Goal: Task Accomplishment & Management: Complete application form

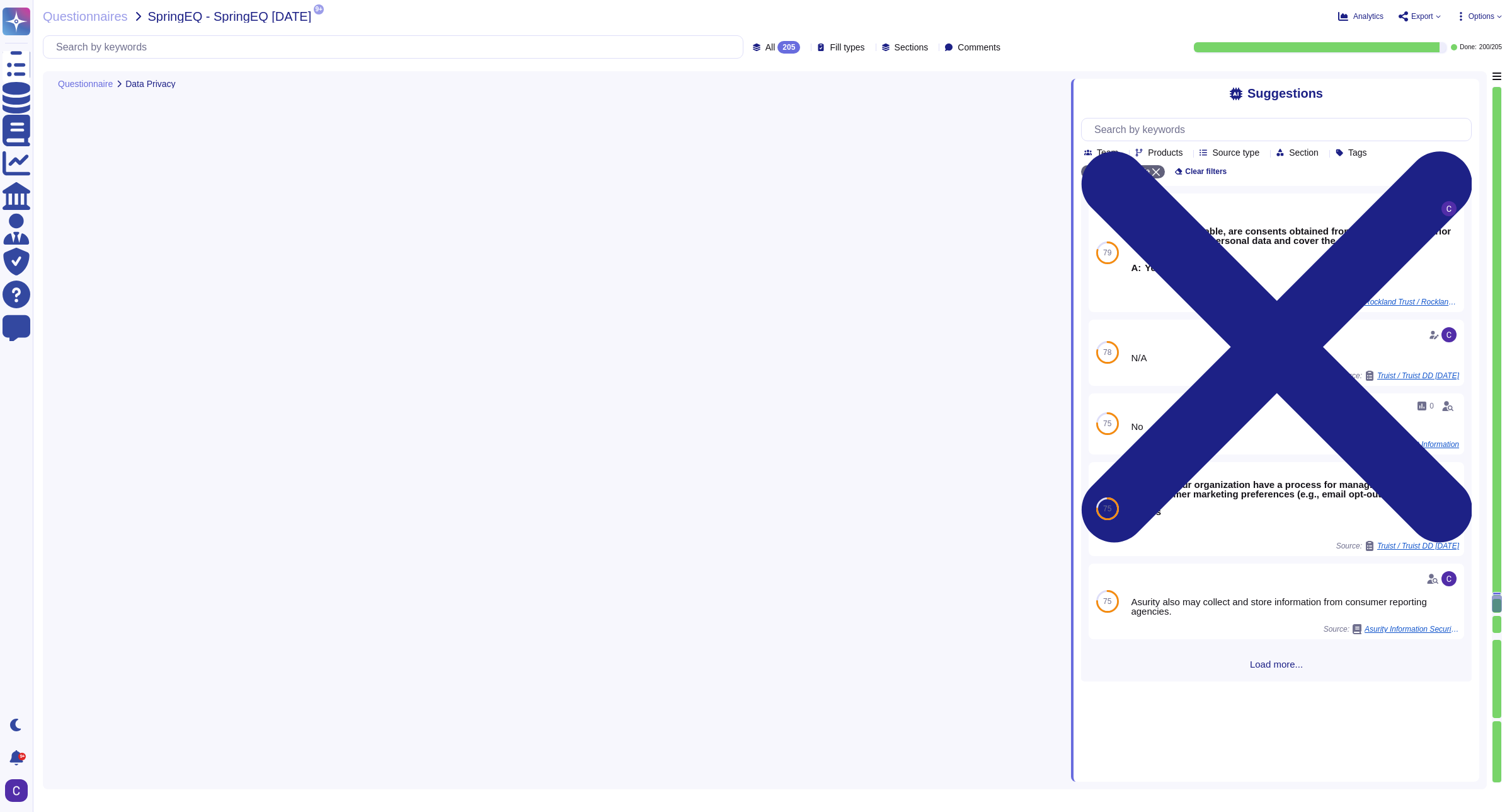
type textarea "Yes, our organization will not access personal information without prior inform…"
type textarea "Asurity has established a Policy to outline how production application data, in…"
type textarea "Asurity continues to evaluate efforts to protect personal information and make …"
type textarea "When categorizing types of data, a related data privacy consideration is whethe…"
type textarea "Yes, all security relevant actions on all systems, including backend access, lo…"
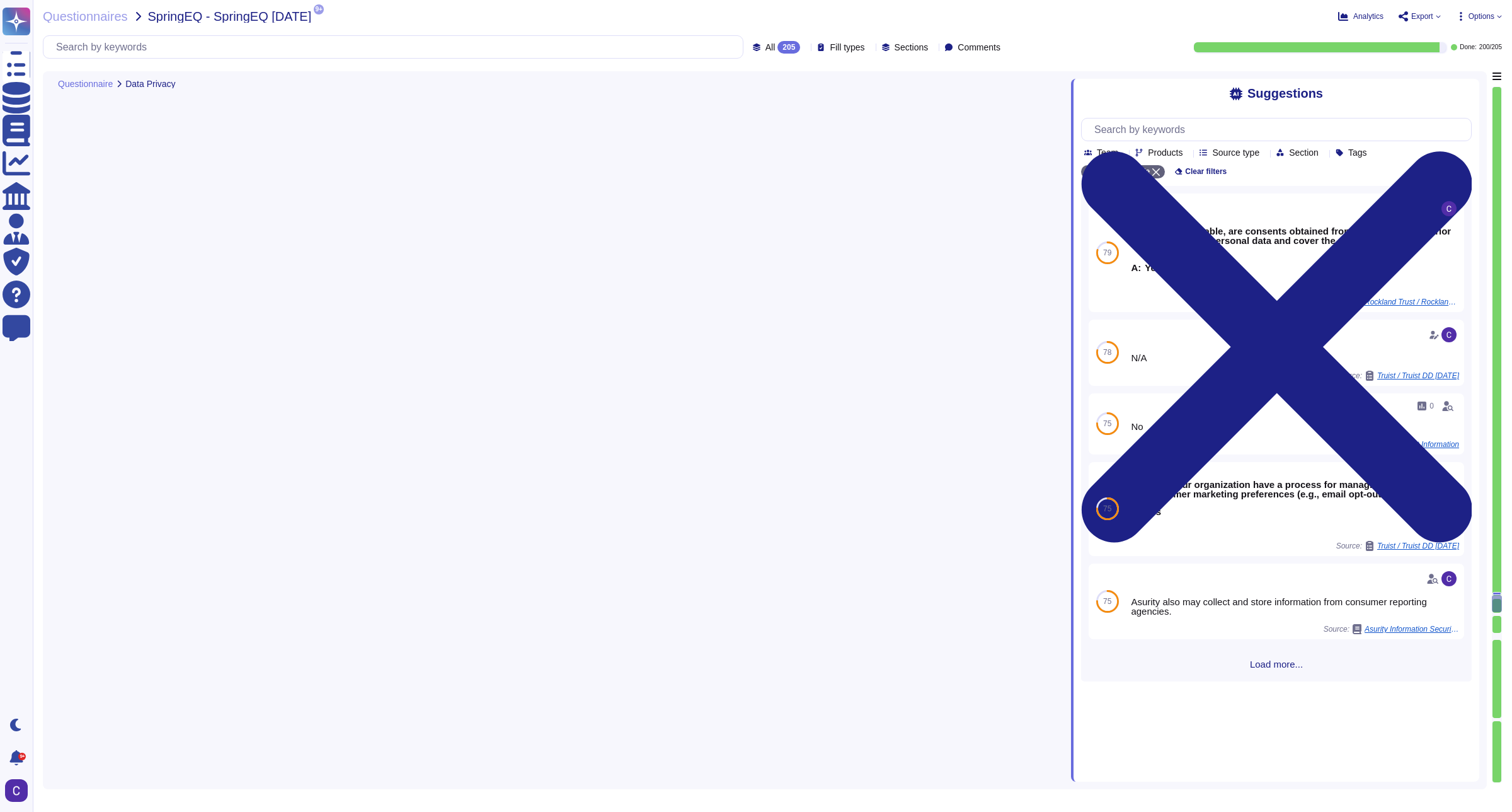
type textarea "Yes, our organization has established processes in place to address requests fo…"
type textarea "Yes, our organization has established processes in place to address consumer pr…"
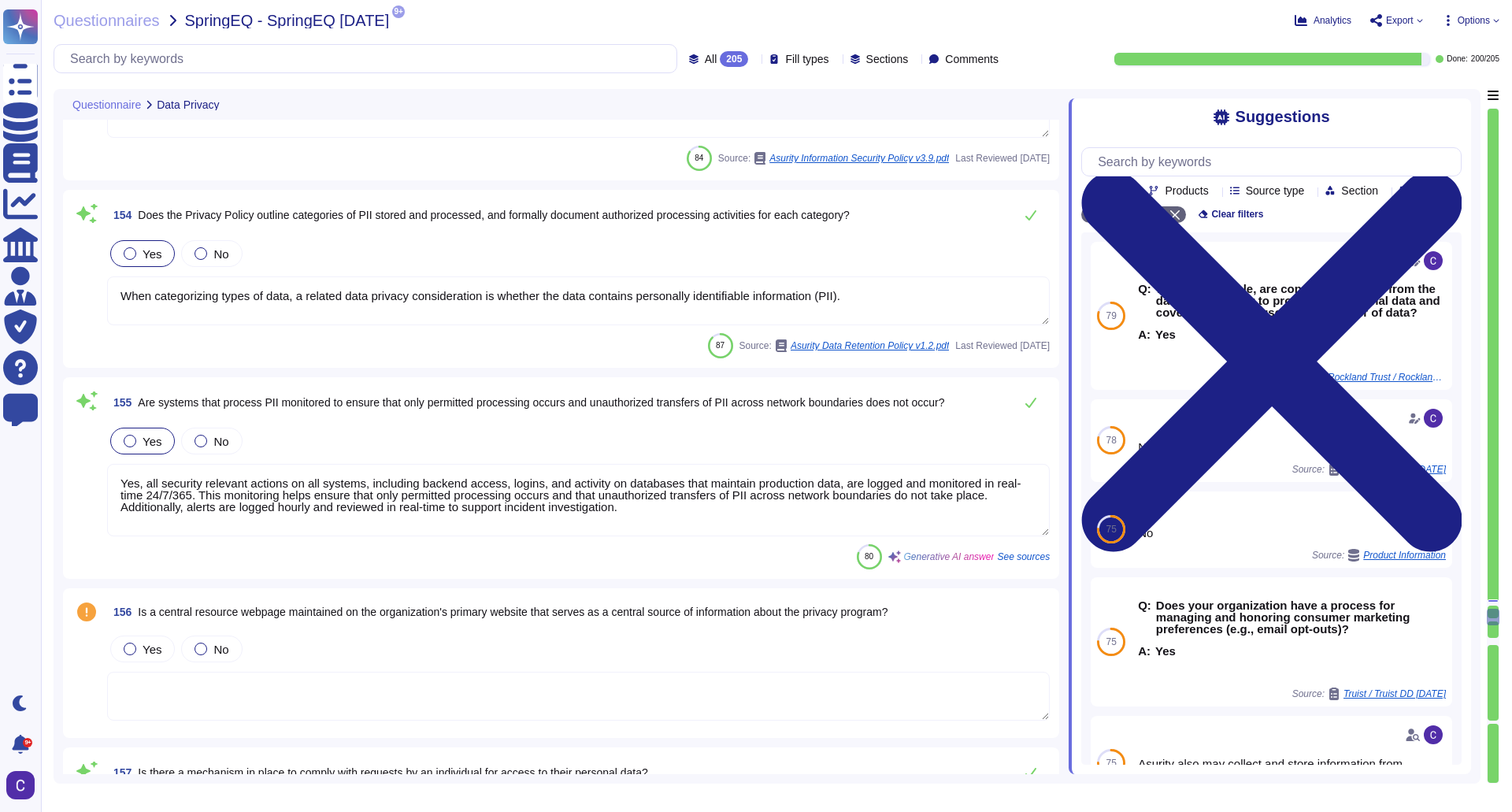
type textarea "Yes, a process has been implemented for receiving and responding to complaints,…"
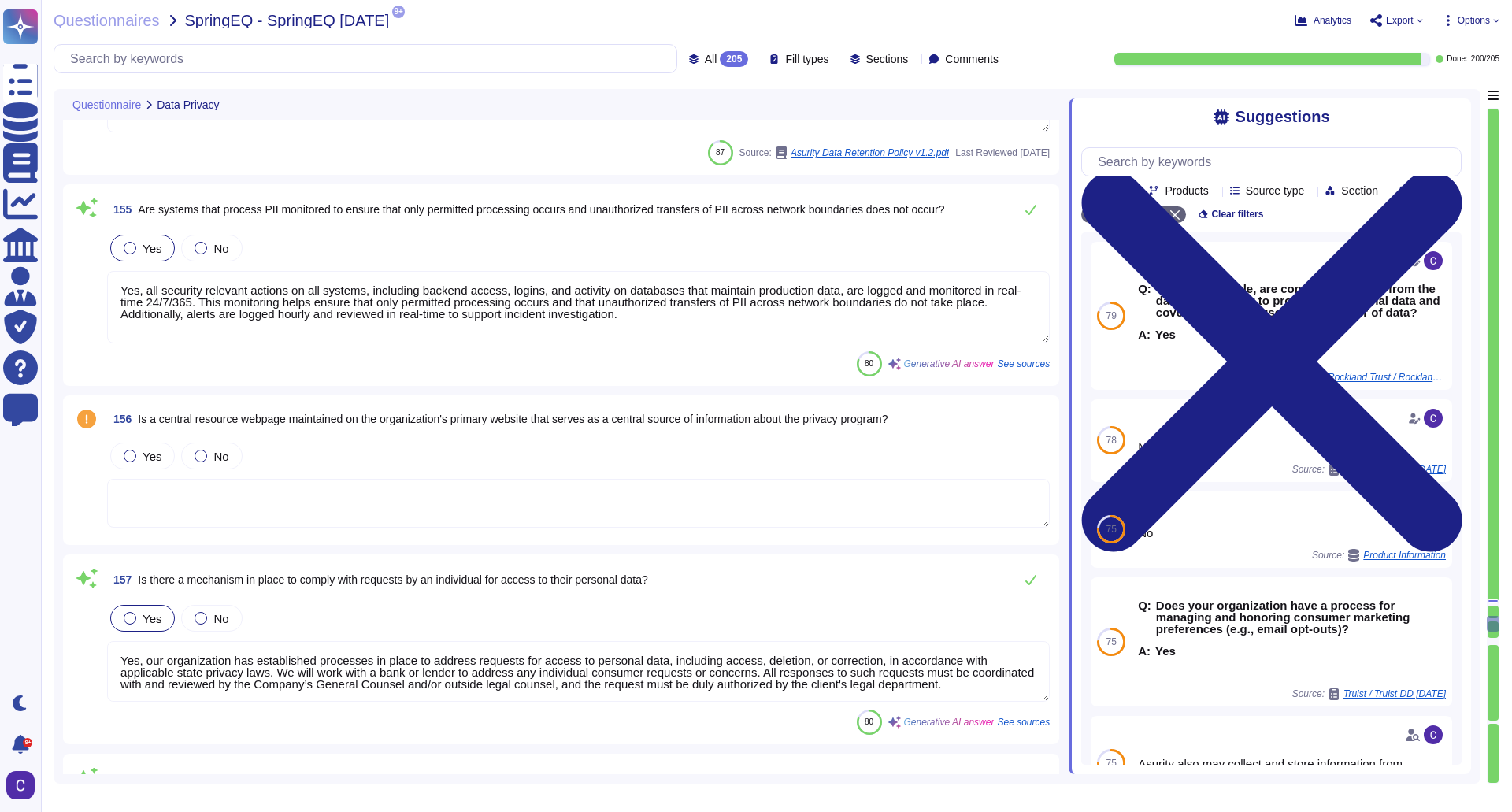
type textarea "Asurity employees directly involved in the implementation of this policy will b…"
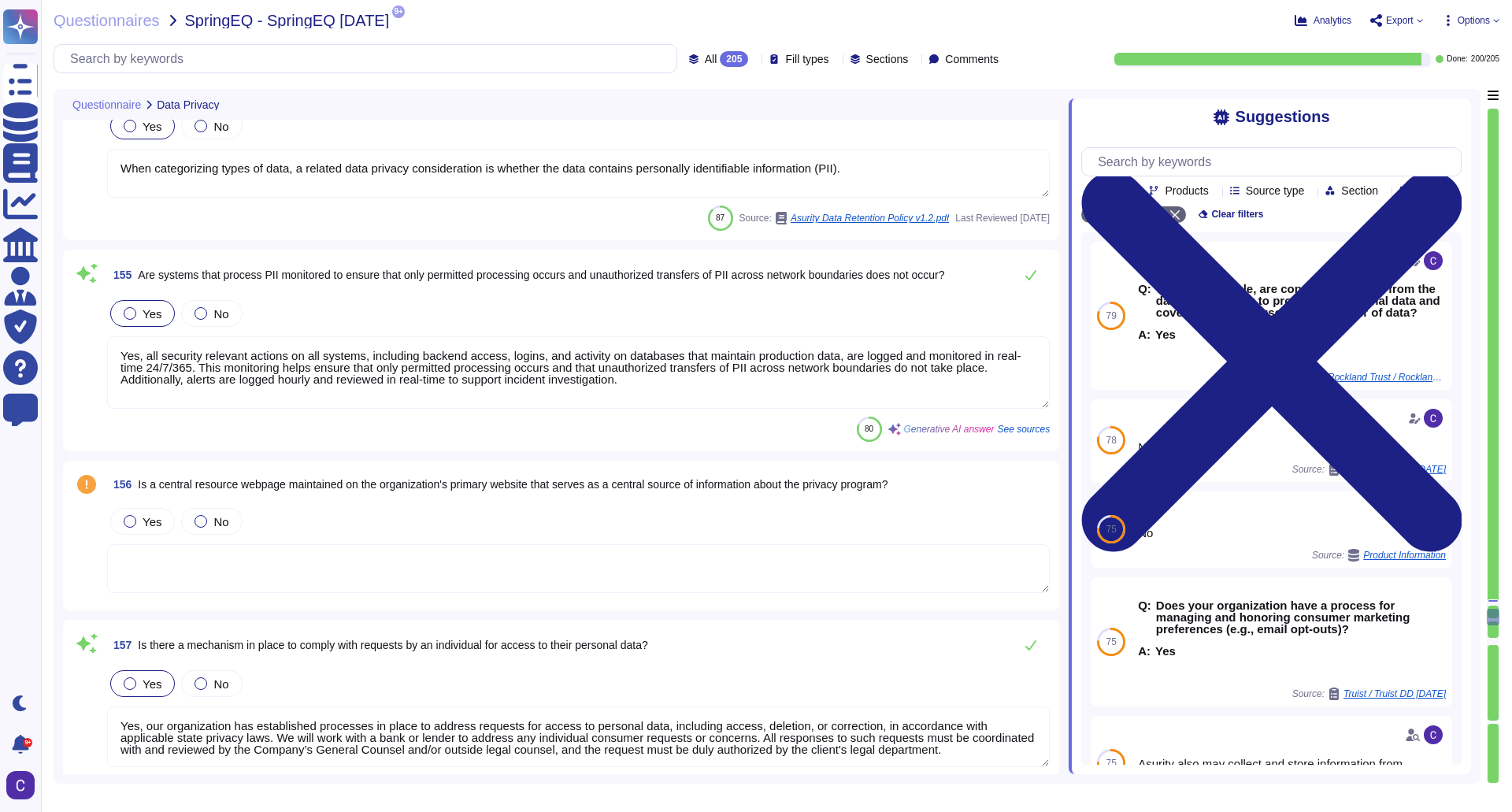
type textarea "Asurity has established a Policy to outline how production application data, in…"
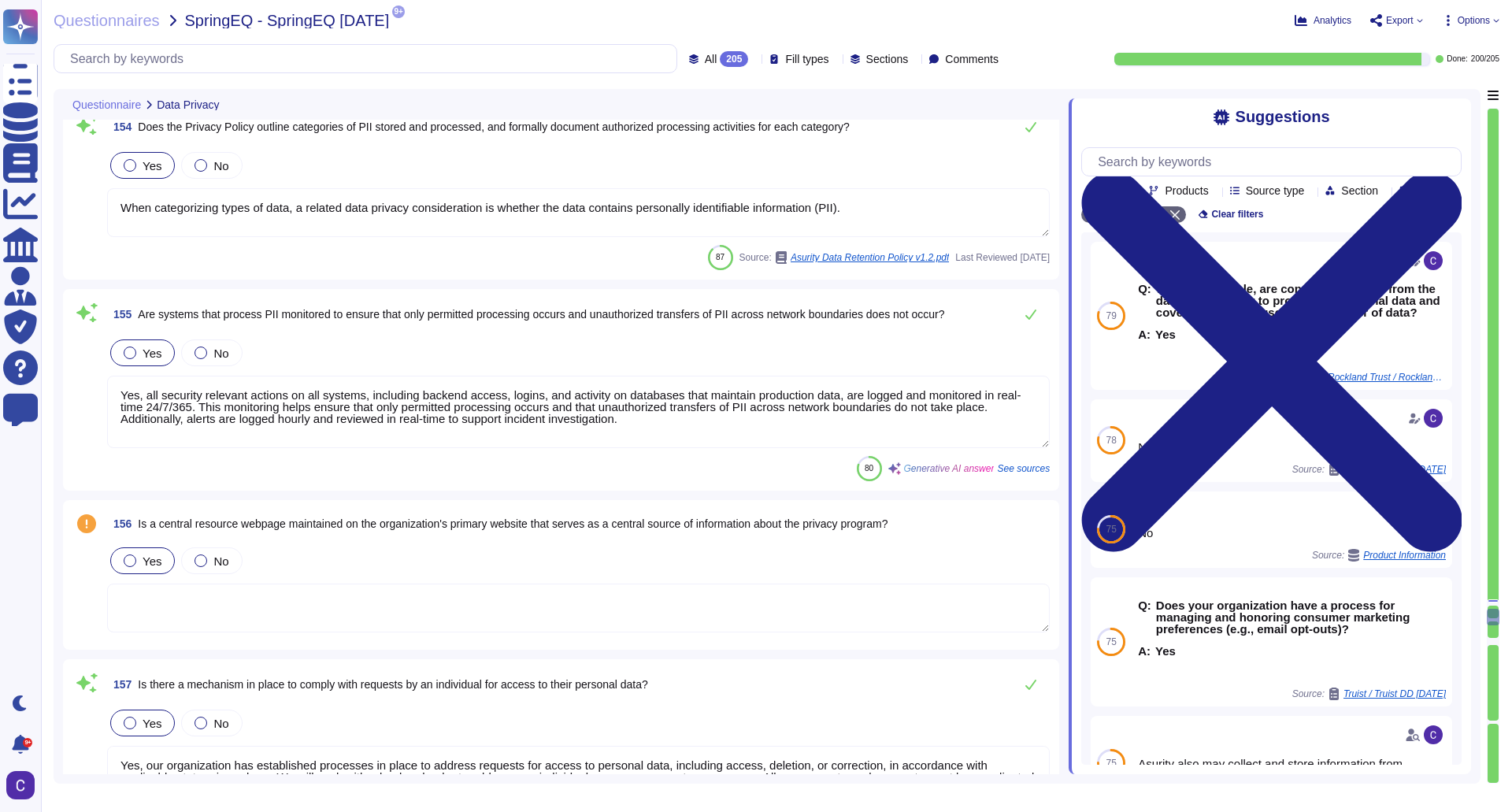
click at [150, 558] on span "Yes" at bounding box center [152, 561] width 19 height 13
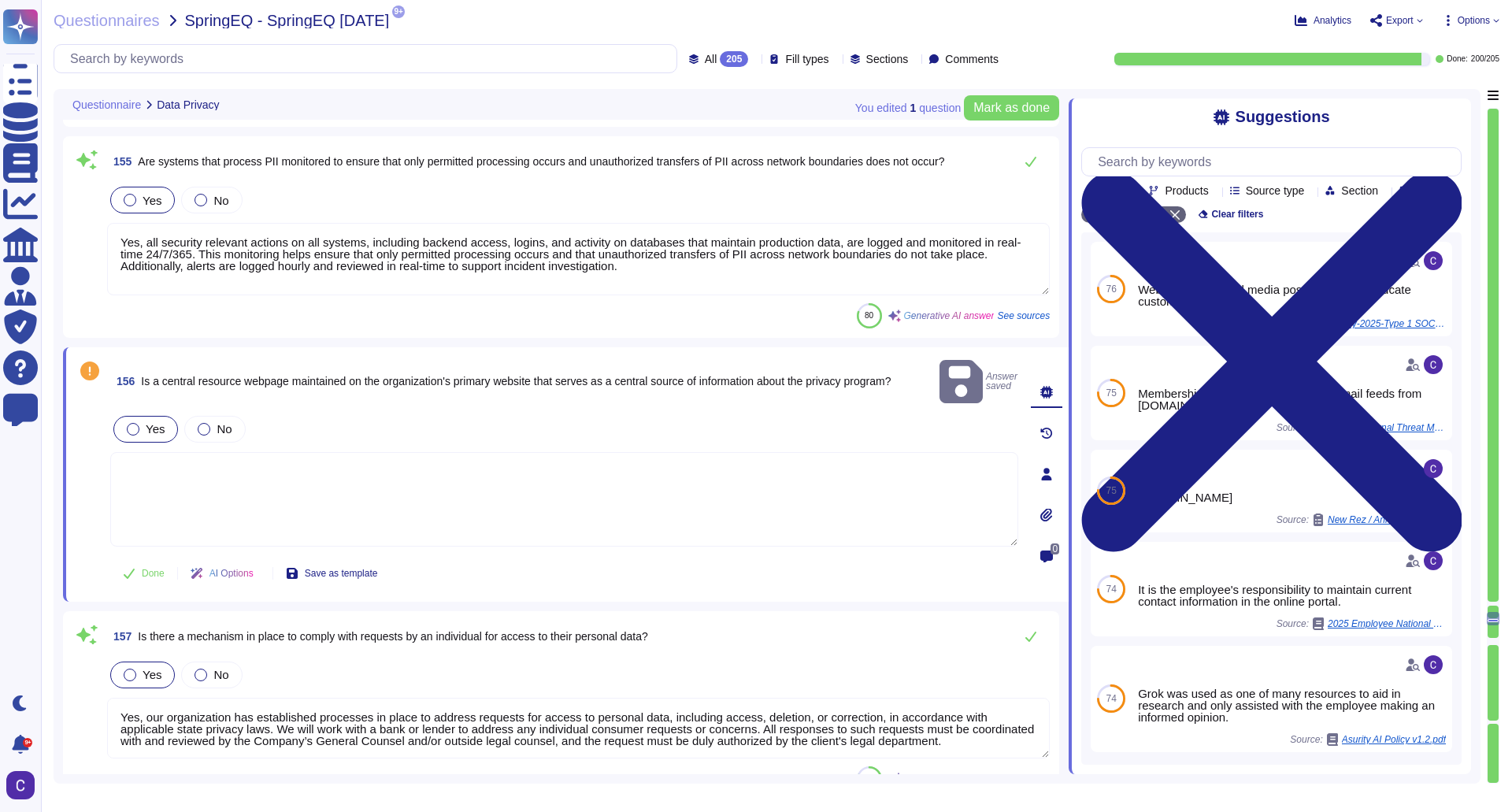
scroll to position [28876, 0]
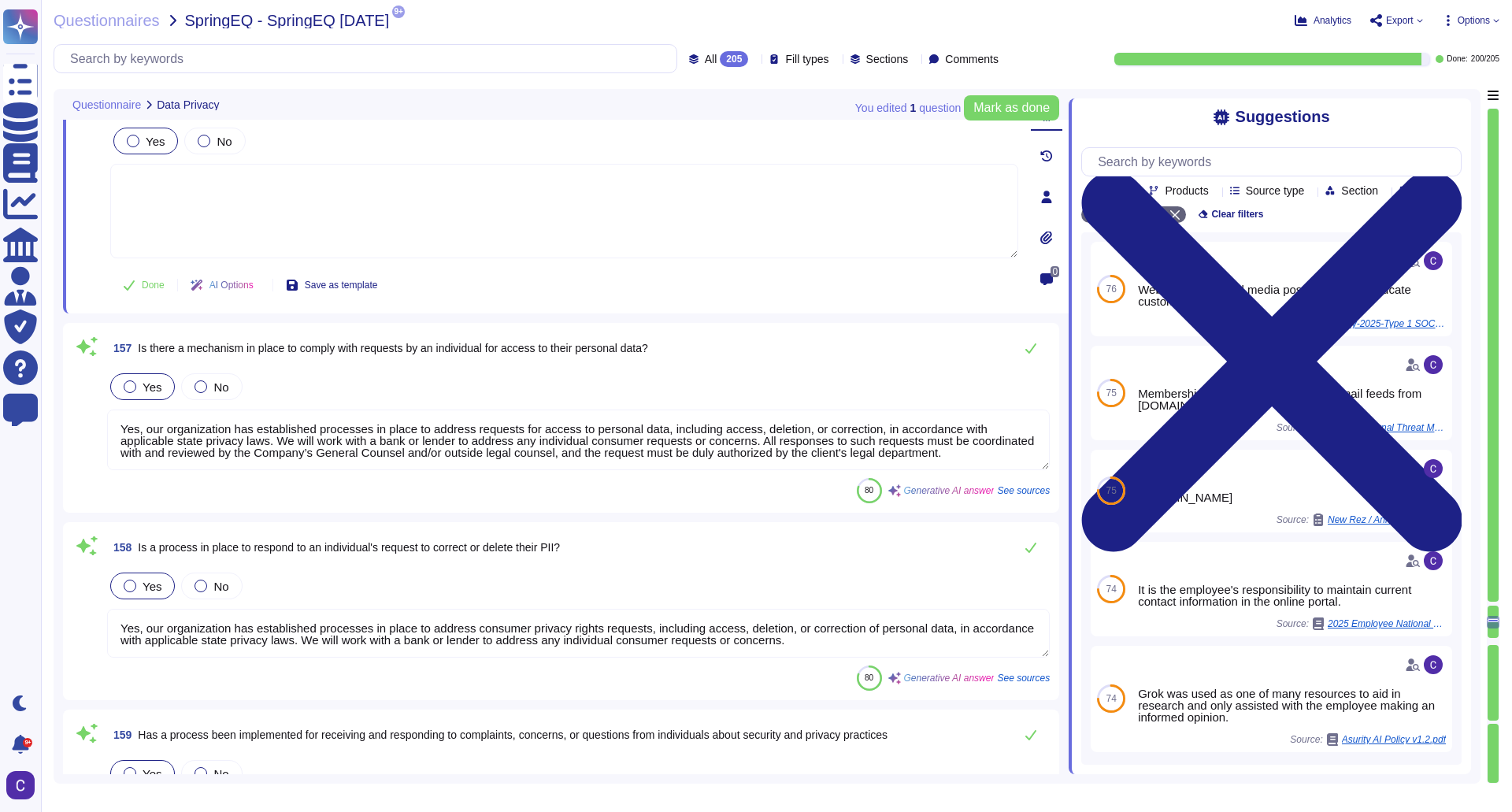
type textarea "Asurity employees directly involved in the implementation of this policy will b…"
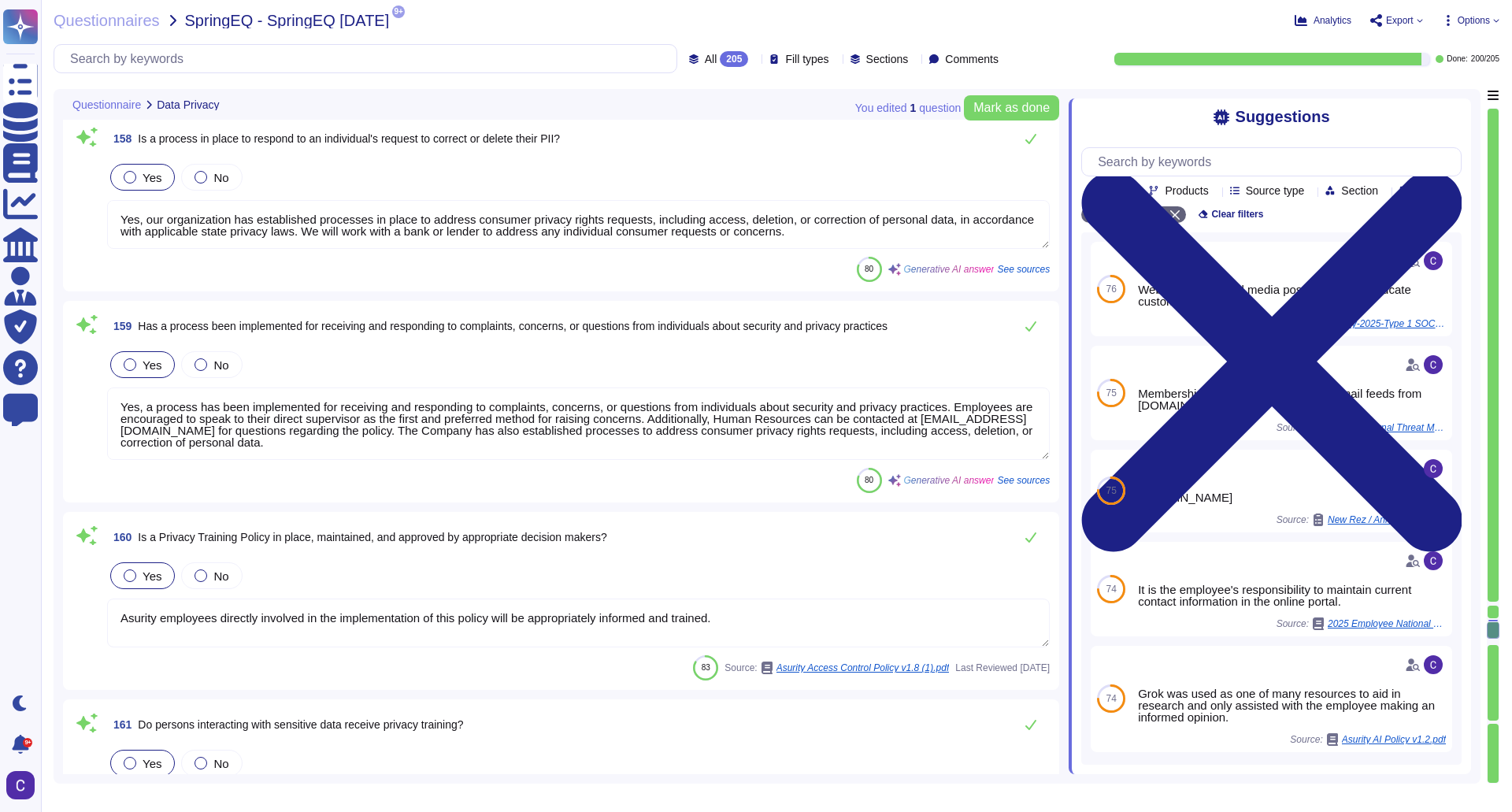
type textarea "Yes, policies and procedures have been developed and implemented to address the…"
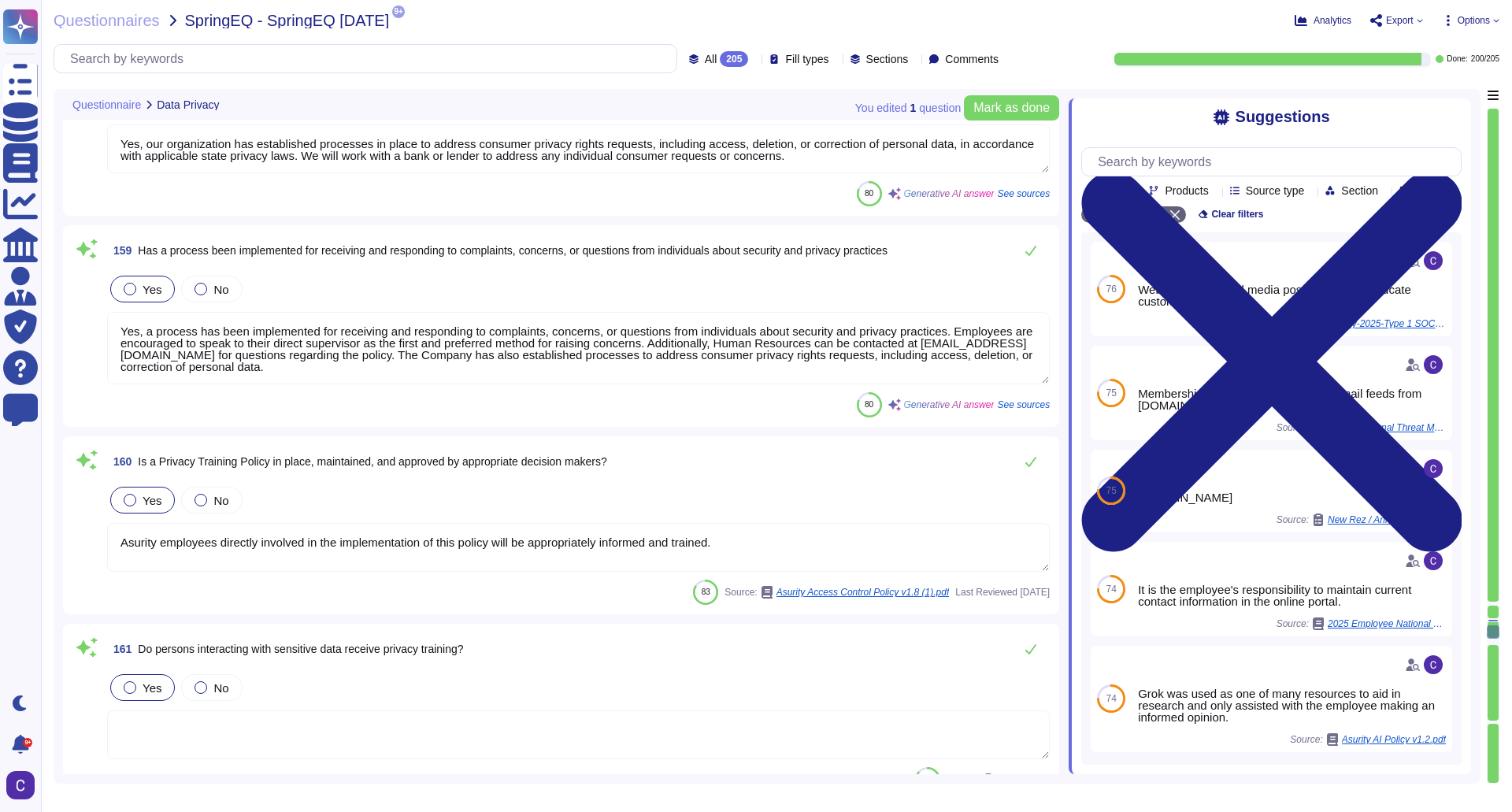
click at [296, 549] on textarea "Asurity employees directly involved in the implementation of this policy will b…" at bounding box center [578, 547] width 943 height 49
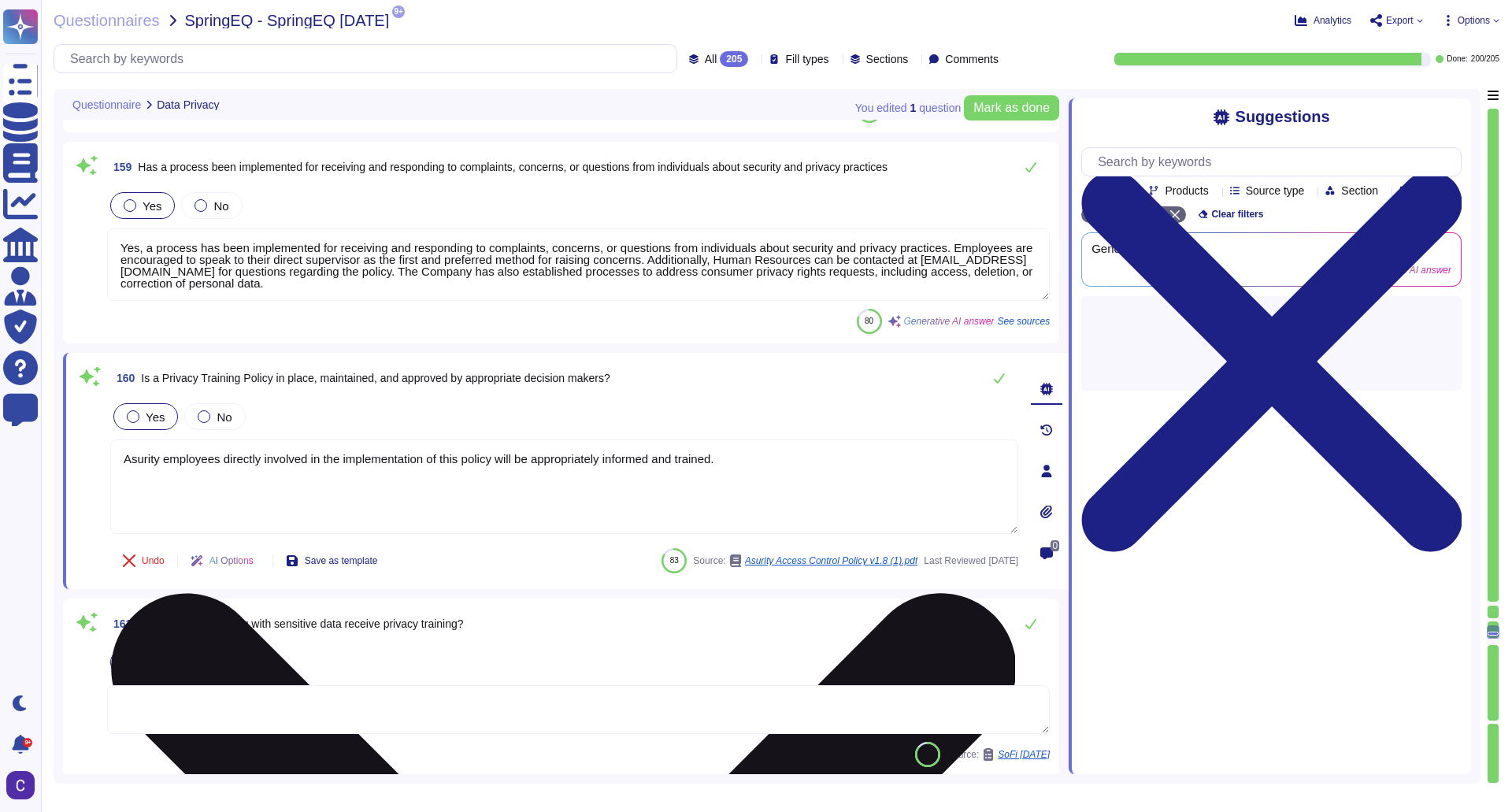
click at [296, 549] on button "Save as template" at bounding box center [331, 561] width 117 height 31
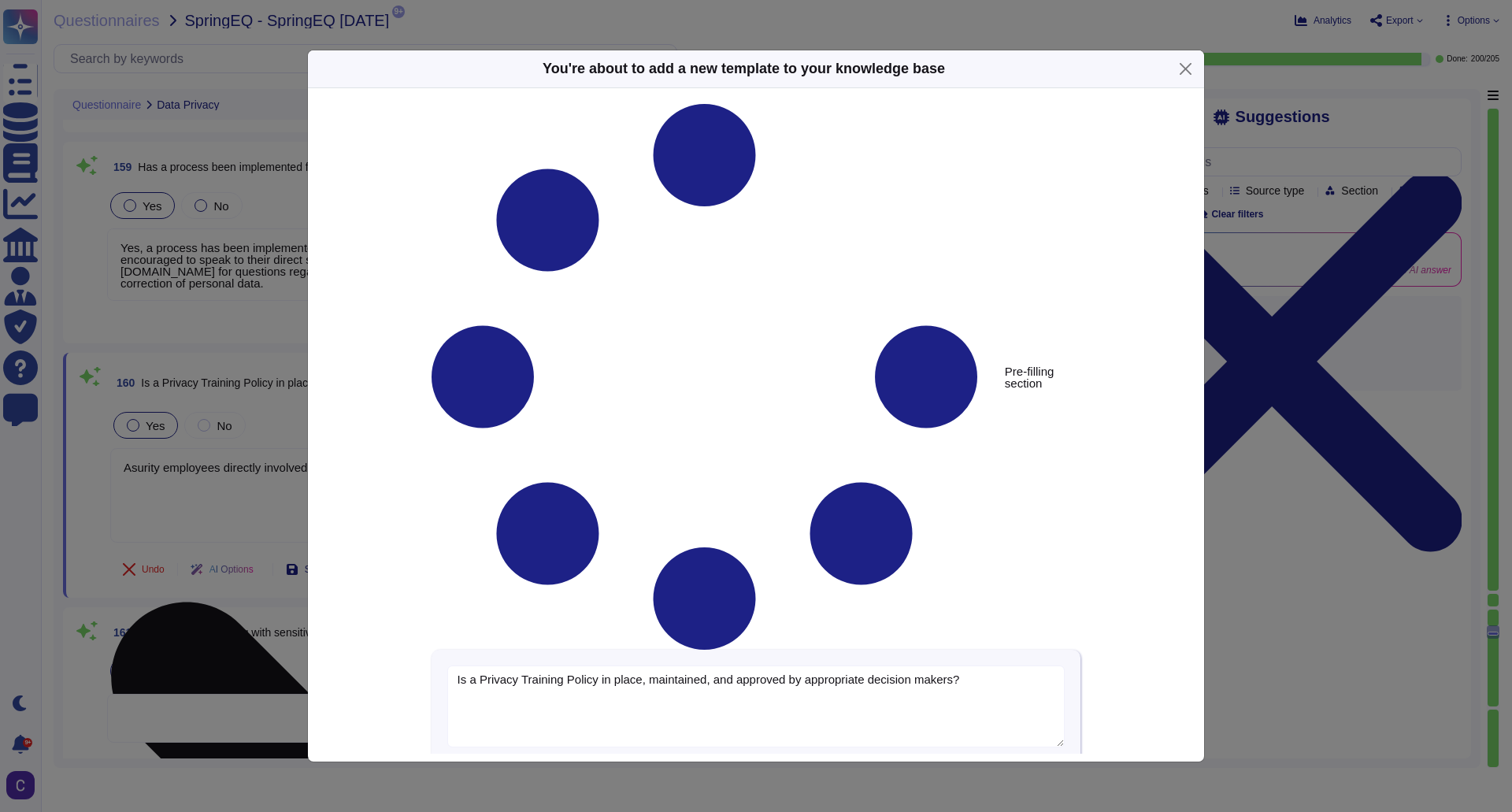
type textarea "Is a Privacy Training Policy in place, maintained, and approved by appropriate …"
type textarea "Asurity employees directly involved in the implementation of this policy will b…"
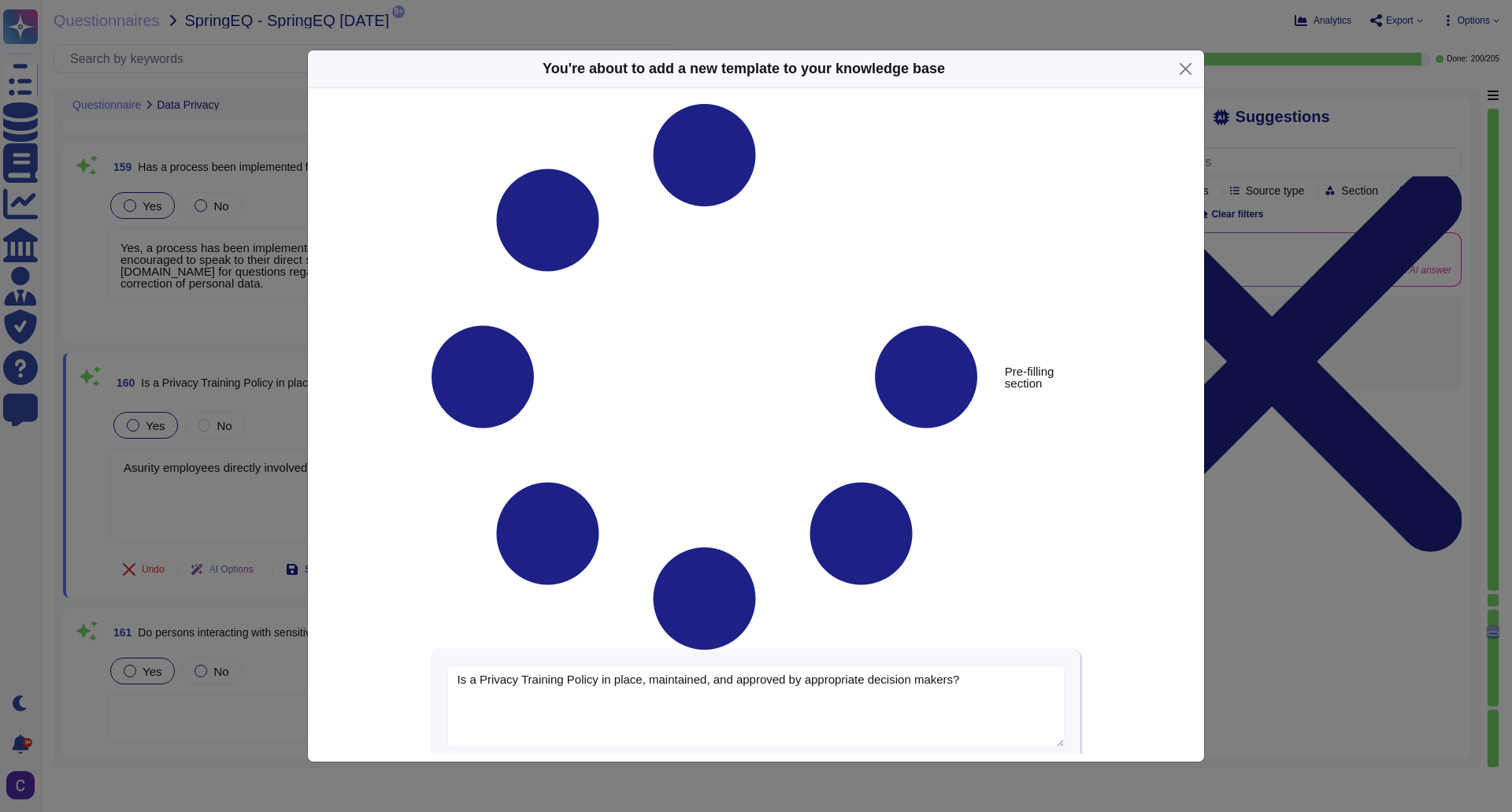
click at [1182, 88] on div "You're about to add a new template to your knowledge base" at bounding box center [756, 69] width 896 height 37
click at [1191, 81] on button "Close" at bounding box center [1186, 69] width 24 height 24
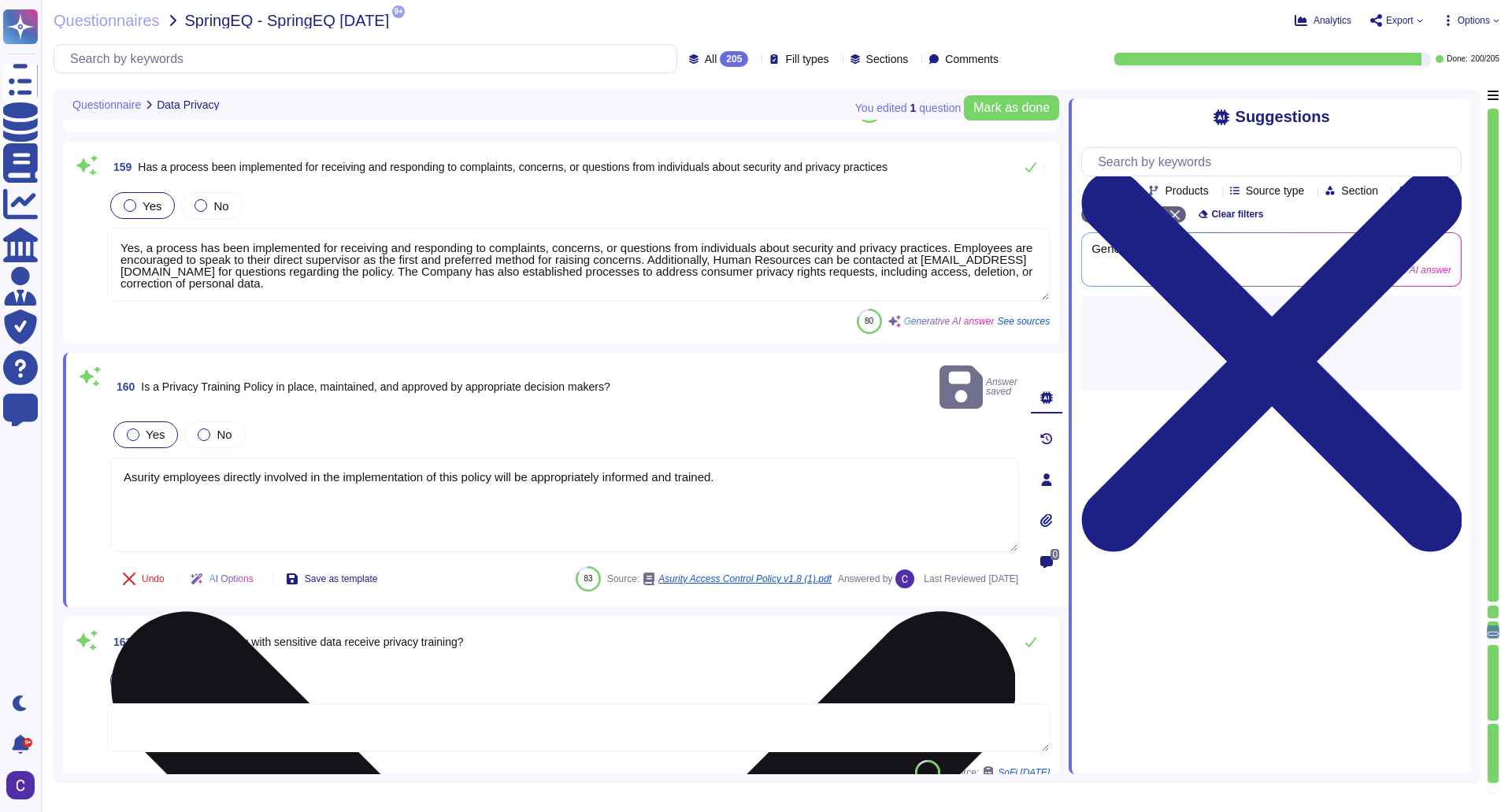
click at [416, 457] on textarea "Asurity employees directly involved in the implementation of this policy will b…" at bounding box center [564, 504] width 908 height 95
click at [419, 457] on textarea "Asurity employees directly involved in the implementation of this policy will b…" at bounding box center [564, 504] width 908 height 95
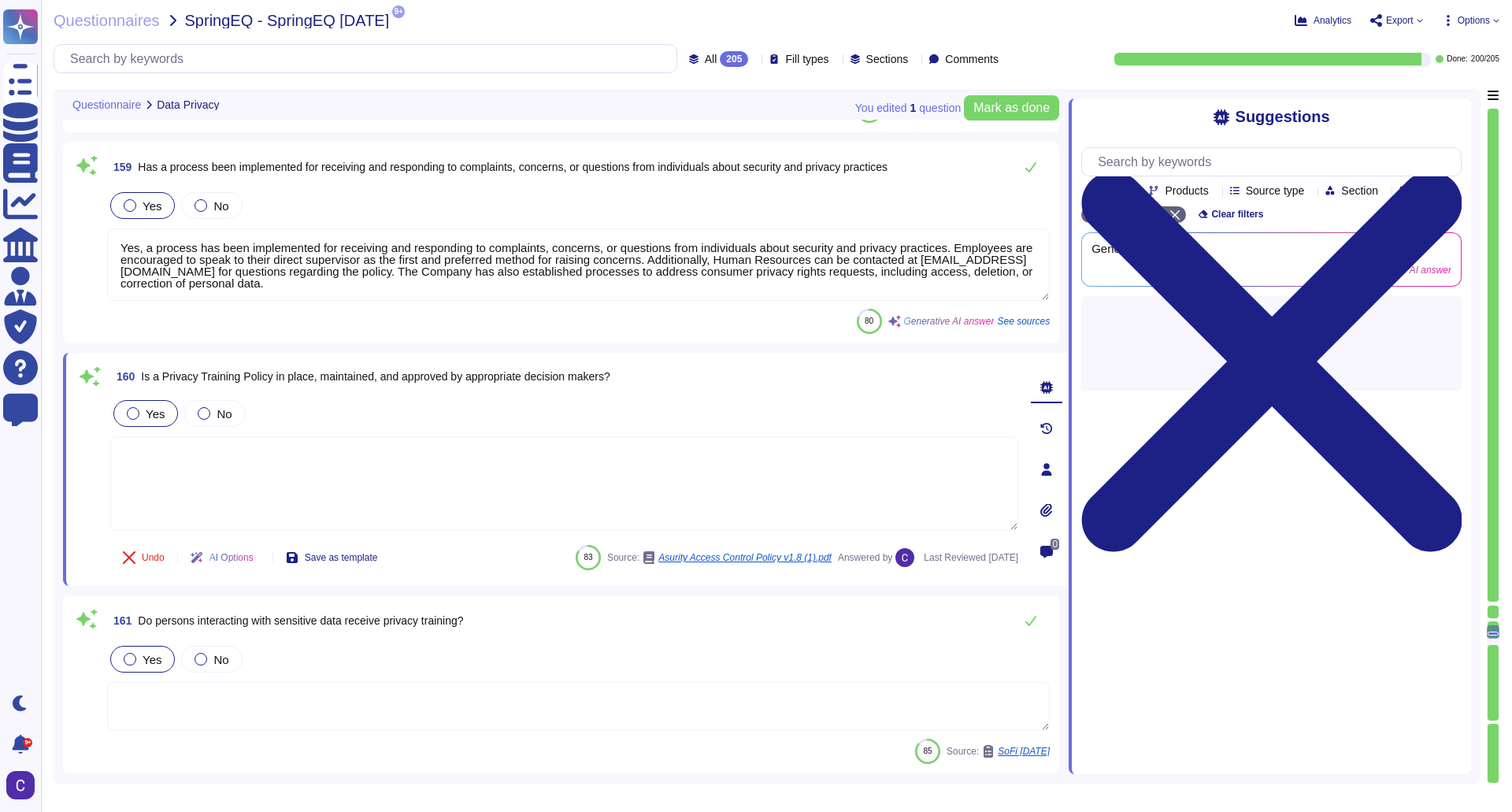
click at [514, 647] on div "Yes No" at bounding box center [578, 659] width 943 height 33
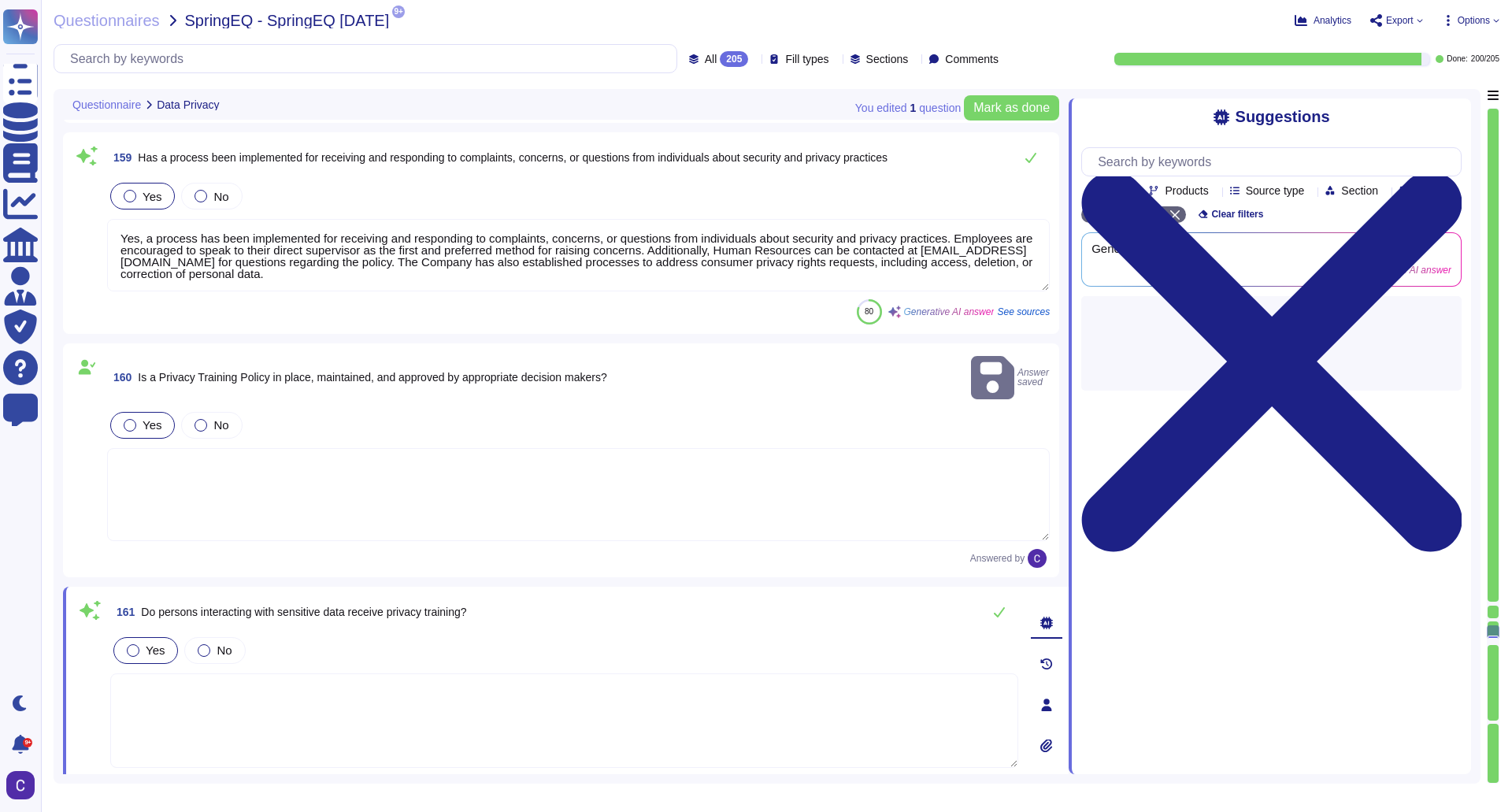
type textarea "Yes, policies and procedures have been developed and implemented to address the…"
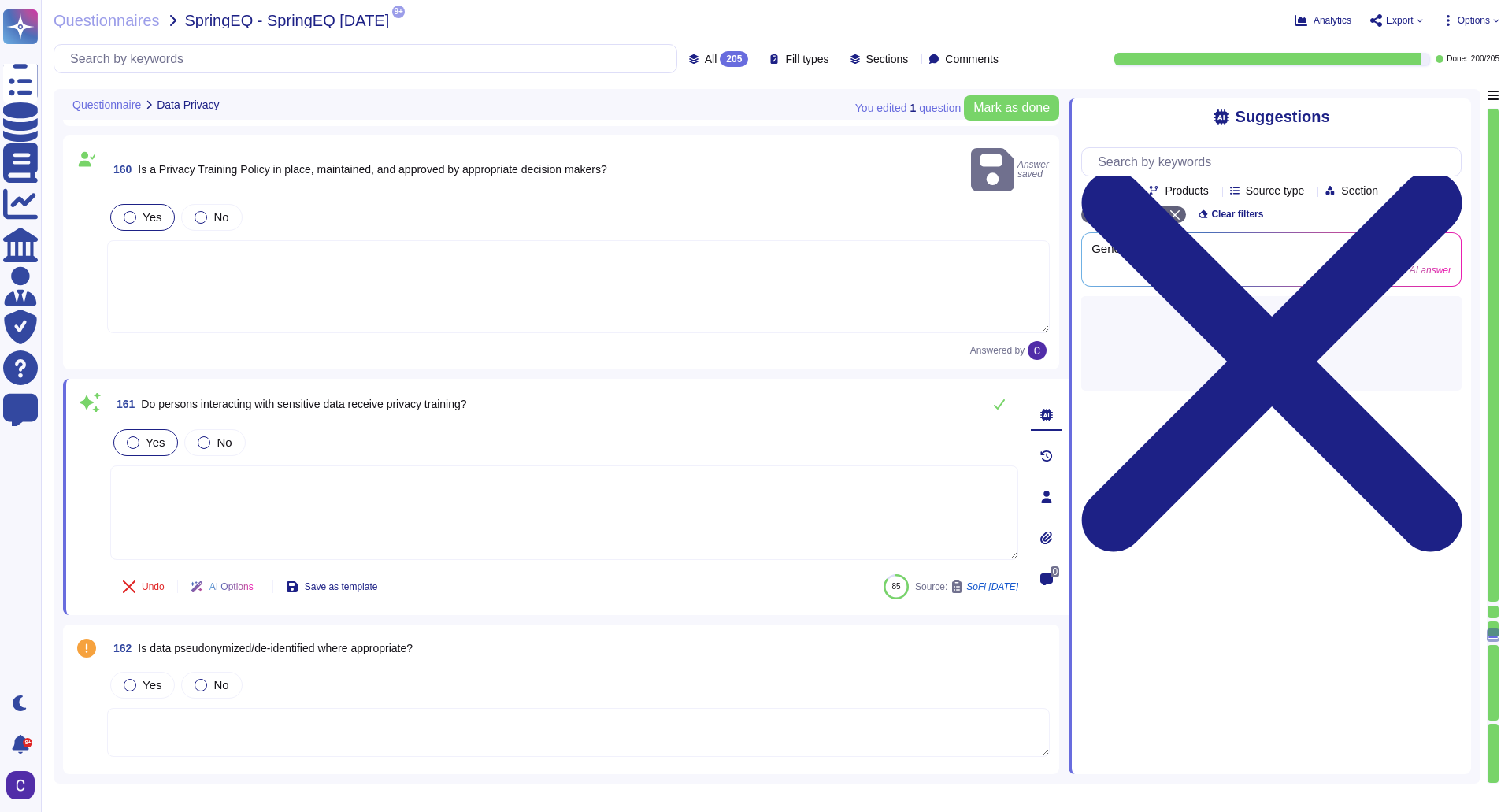
scroll to position [29901, 0]
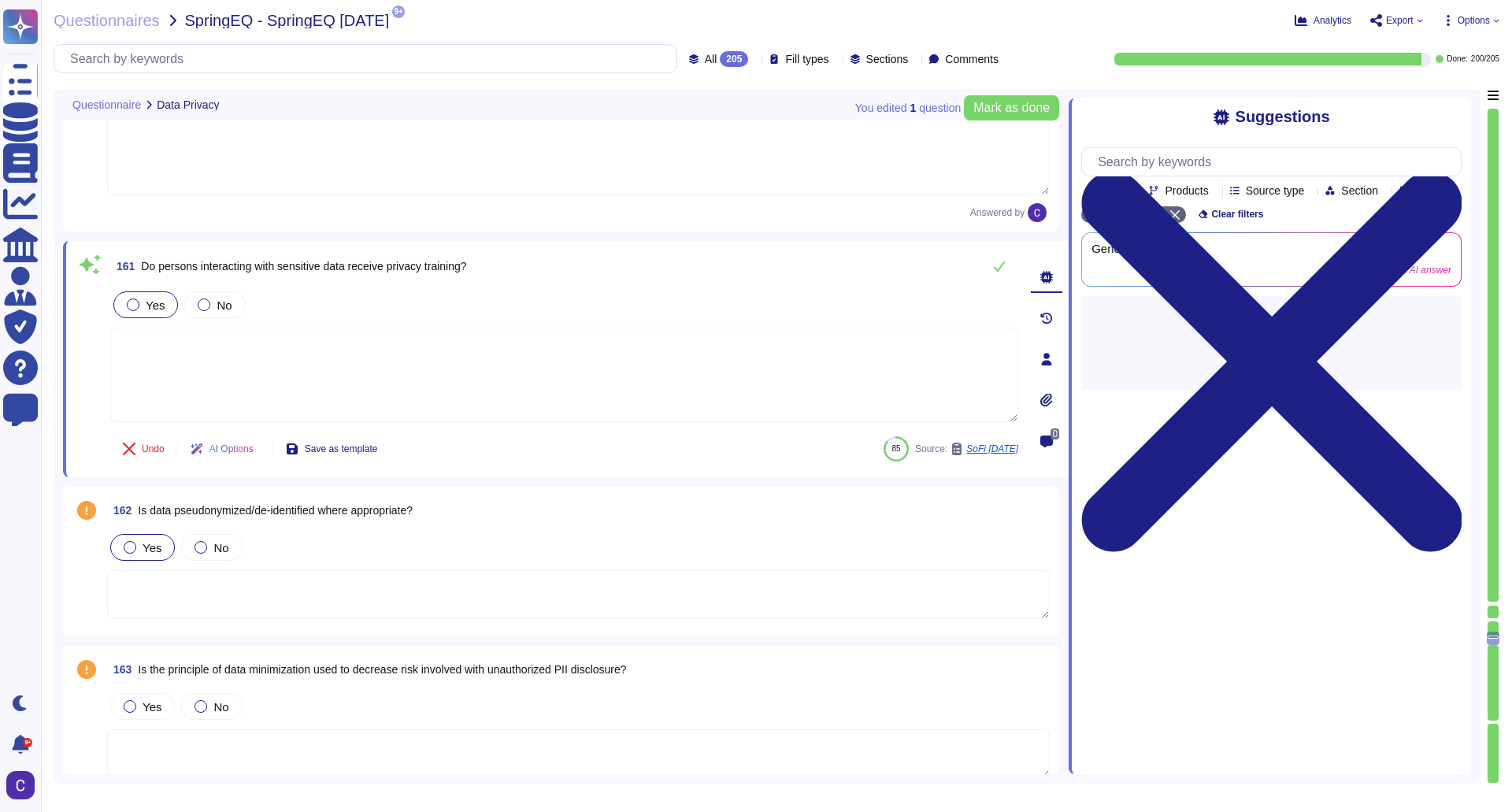
click at [150, 535] on div "Yes" at bounding box center [143, 547] width 64 height 27
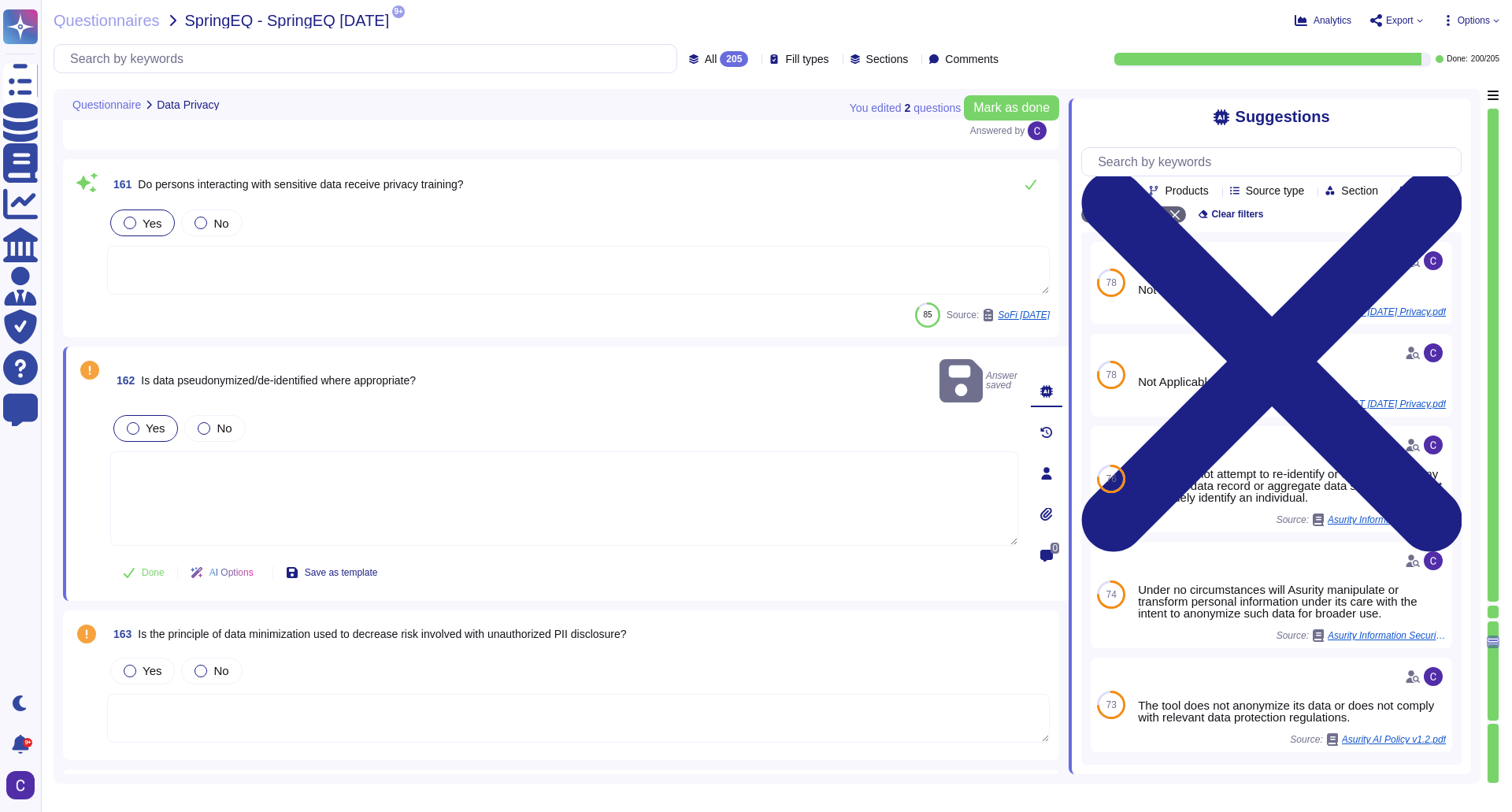
scroll to position [30058, 0]
type textarea "Yes, a physical access authorization policy has been implemented to restrict ac…"
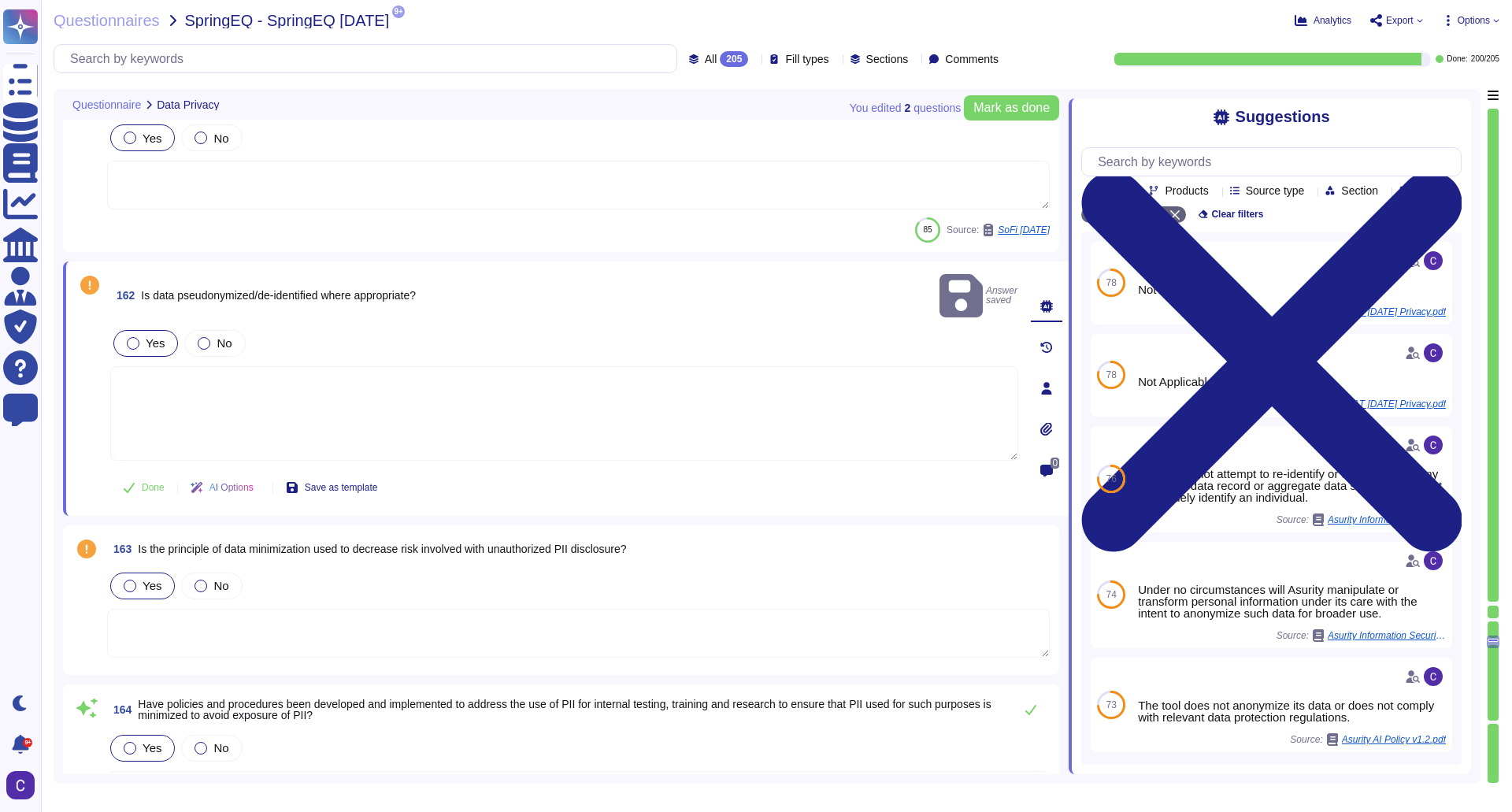
click at [130, 572] on div "Yes" at bounding box center [143, 585] width 64 height 27
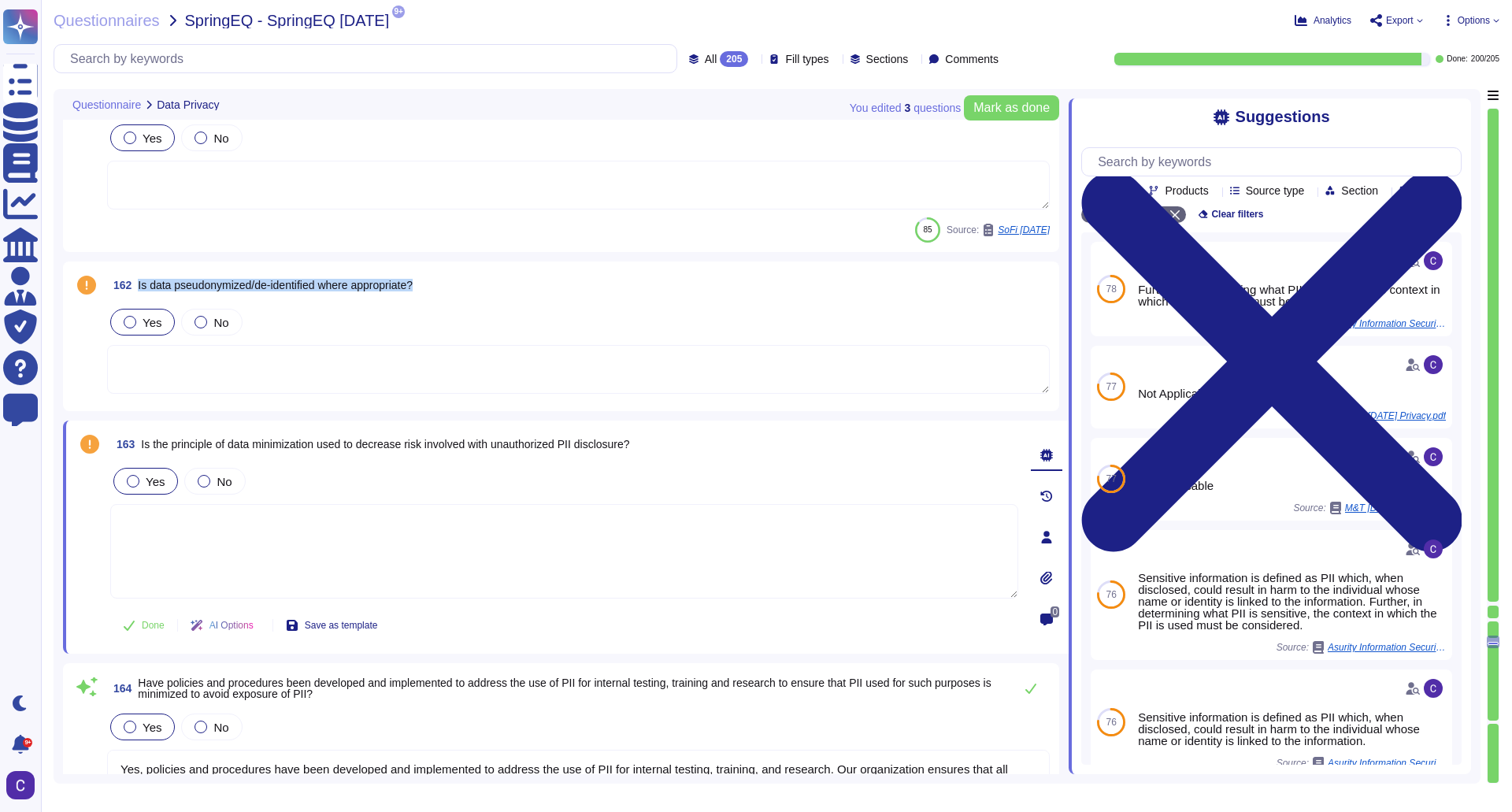
drag, startPoint x: 426, startPoint y: 289, endPoint x: 139, endPoint y: 289, distance: 287.0
click at [139, 289] on div "162 Is data pseudonymized/de-identified where appropriate?" at bounding box center [578, 285] width 943 height 29
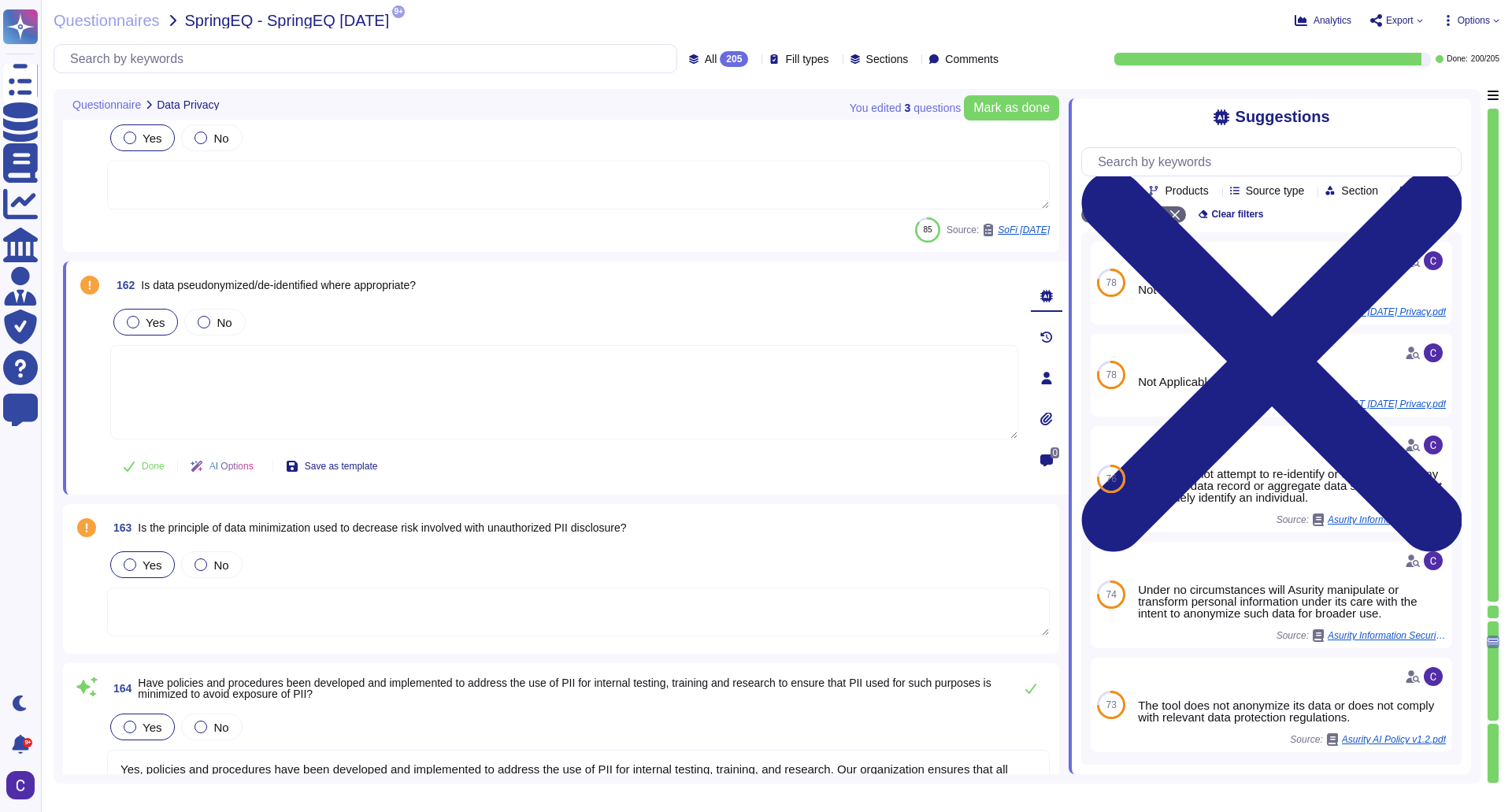
click at [403, 279] on span "Is data pseudonymized/de-identified where appropriate?" at bounding box center [278, 285] width 275 height 12
drag, startPoint x: 425, startPoint y: 281, endPoint x: 138, endPoint y: 289, distance: 287.1
click at [138, 289] on span "162 Is data pseudonymized/de-identified where appropriate?" at bounding box center [263, 285] width 305 height 29
copy span "Is data pseudonymized/de-identified where appropriate?"
click at [1315, 163] on input "text" at bounding box center [1276, 162] width 371 height 28
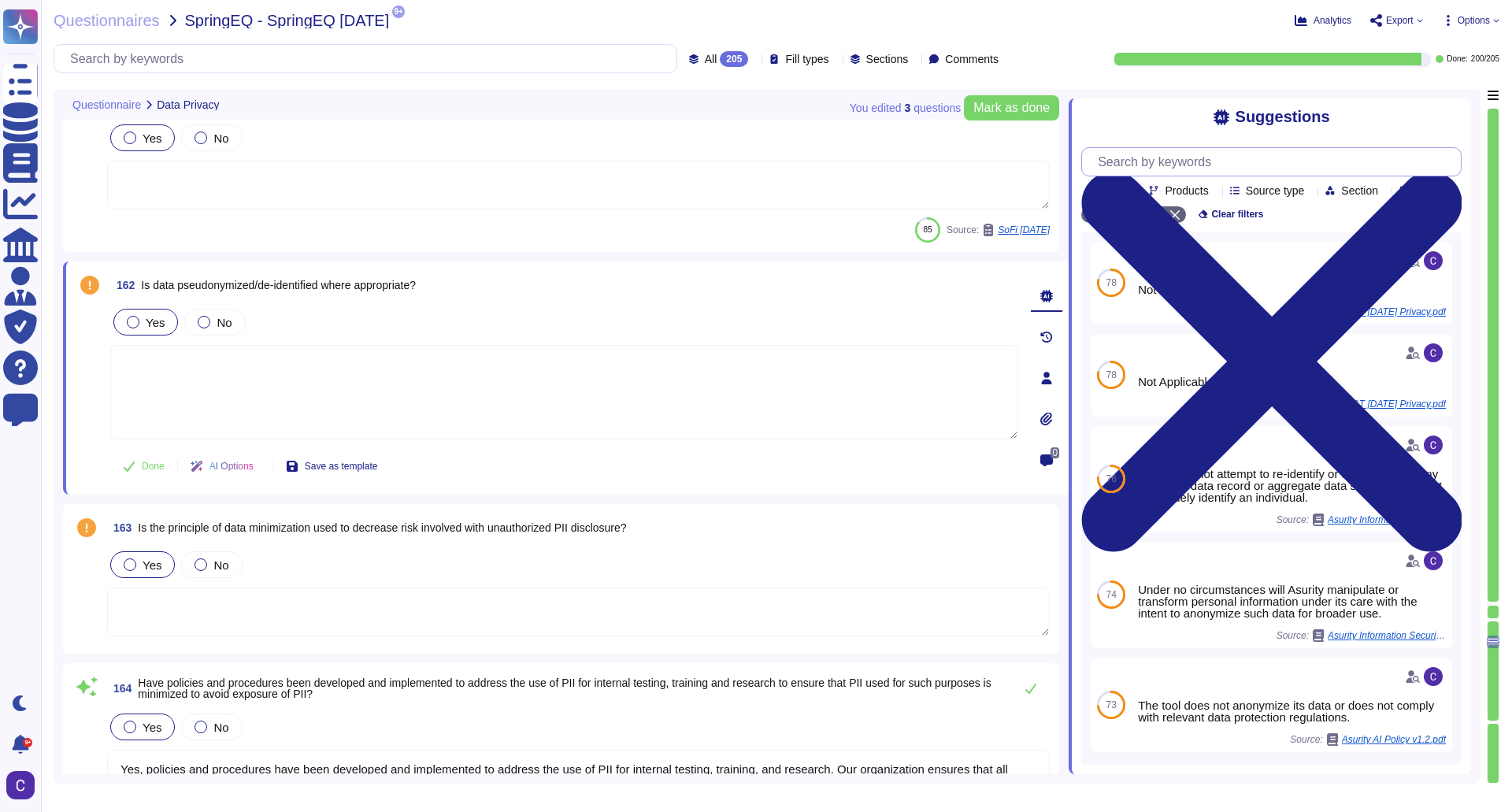
paste input "Is data pseudonymized/de-identified where appropriate?"
type input "Is data pseudonymized/de-identified where appropriate?"
click at [996, 110] on span "Mark as done" at bounding box center [1012, 108] width 77 height 12
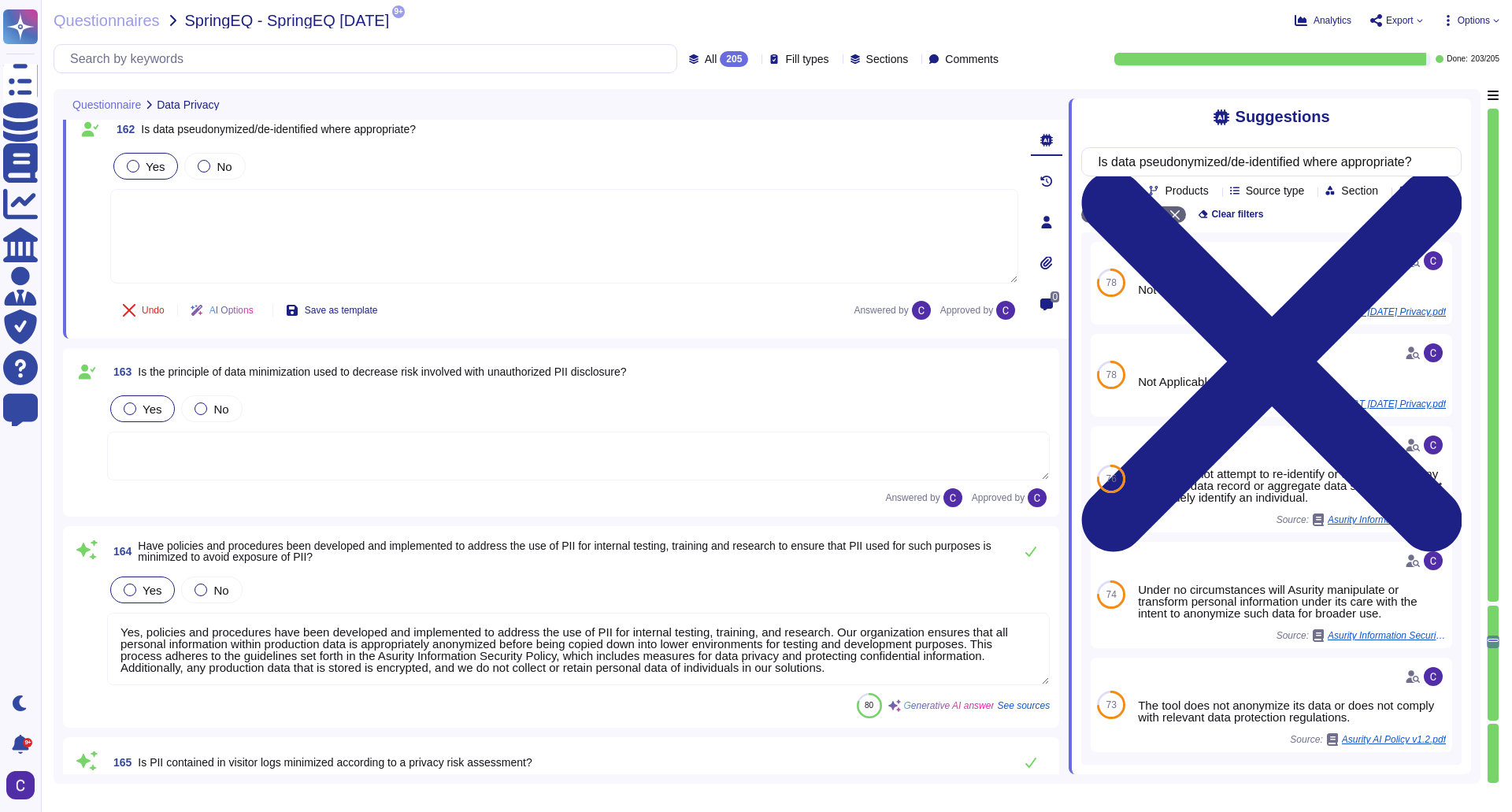
scroll to position [30215, 0]
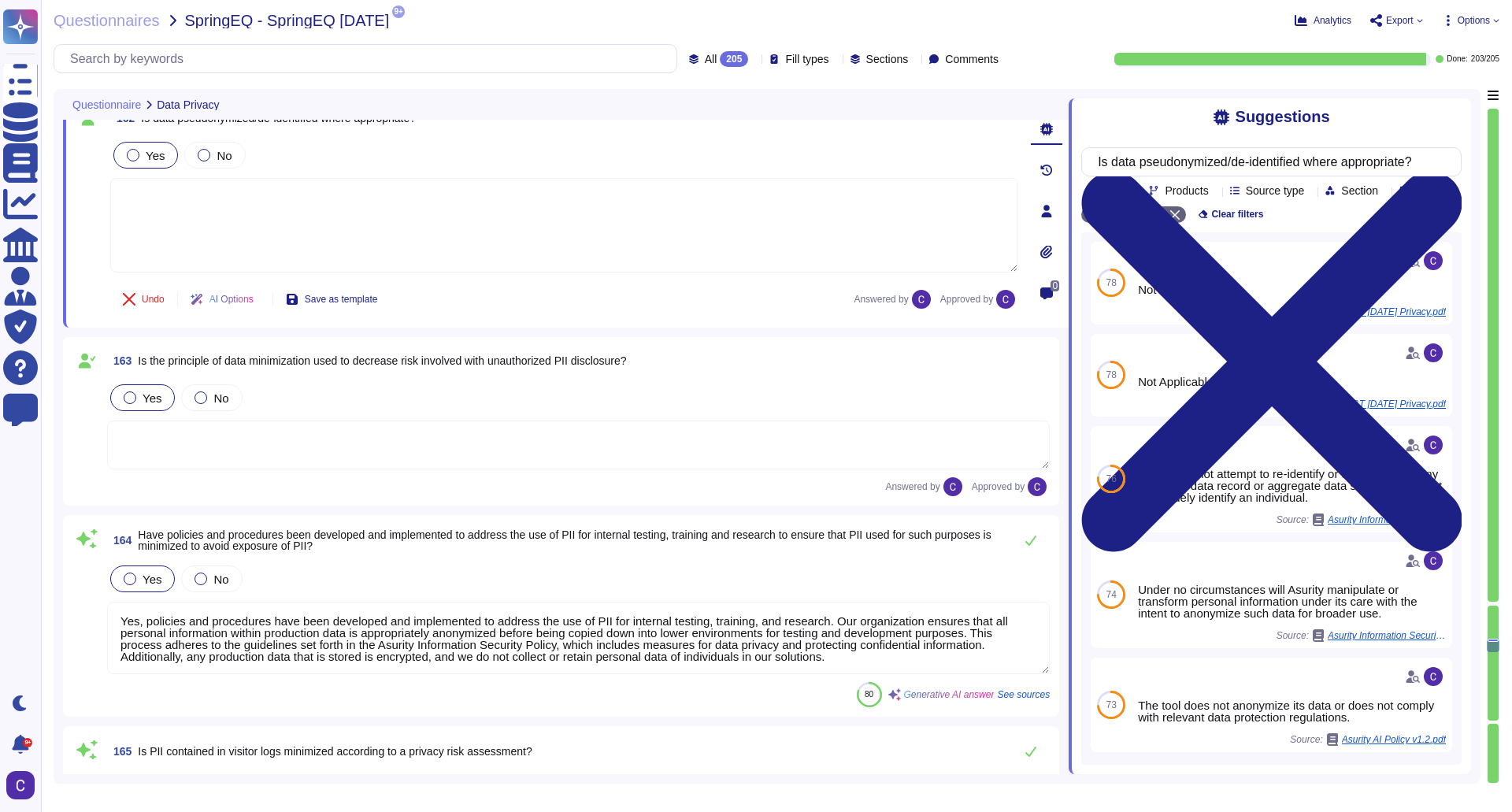
type textarea "Yes, access is controlled by electronic mechanisms such as access card readers …"
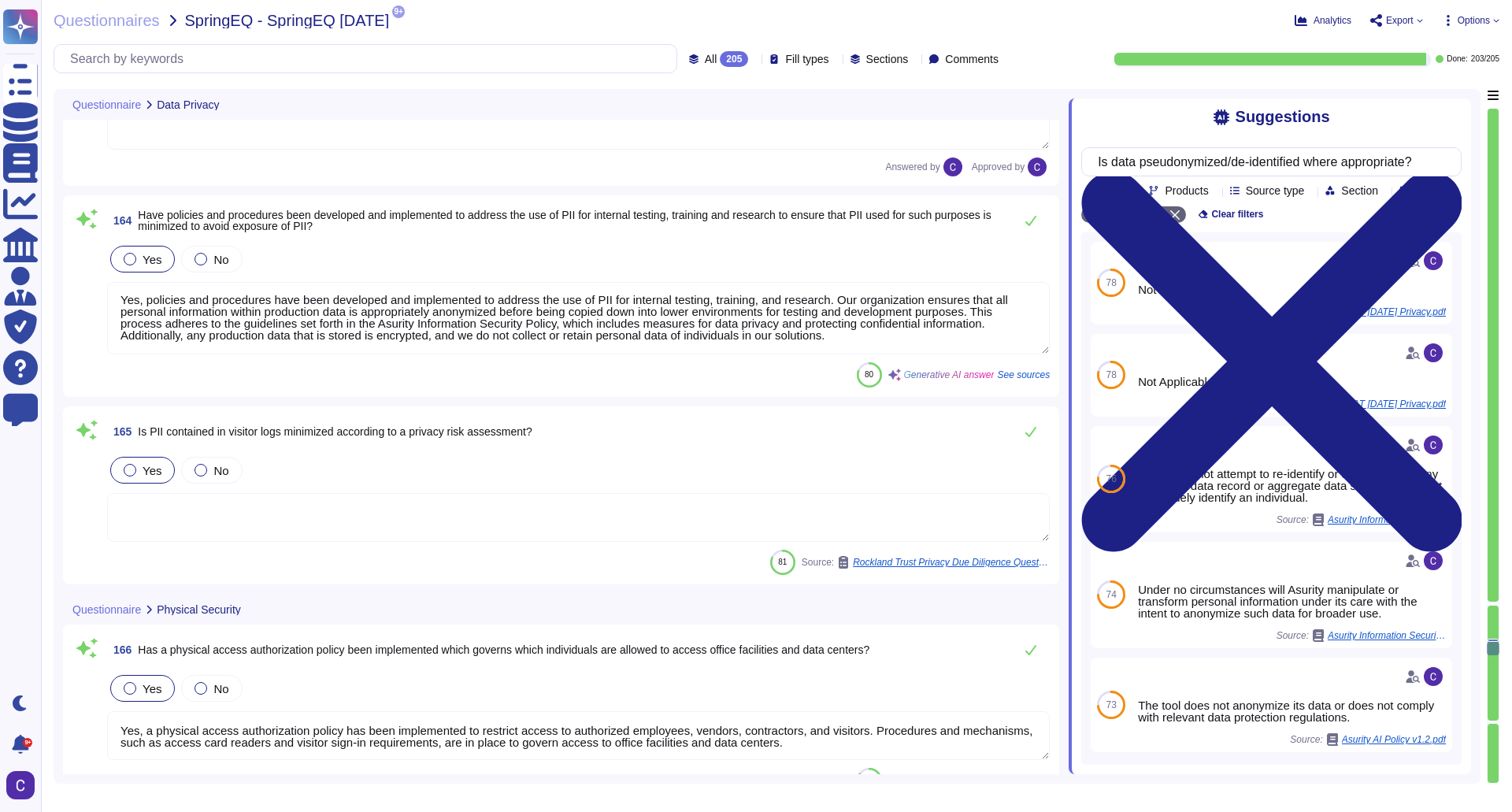
type textarea "Yes, a formal process is in place for reviewing physical access periodically. T…"
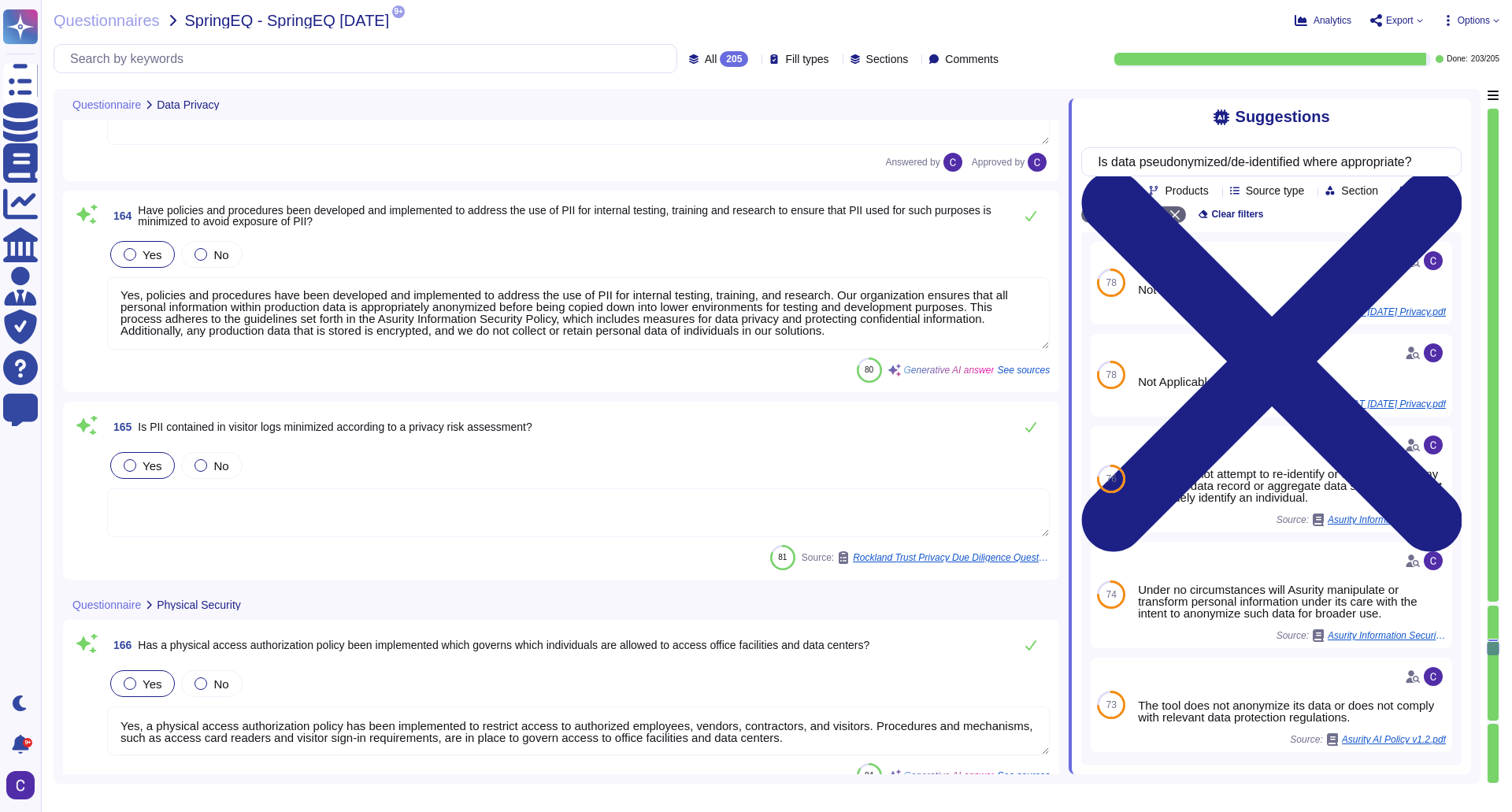
click at [413, 323] on textarea "Yes, policies and procedures have been developed and implemented to address the…" at bounding box center [578, 313] width 943 height 72
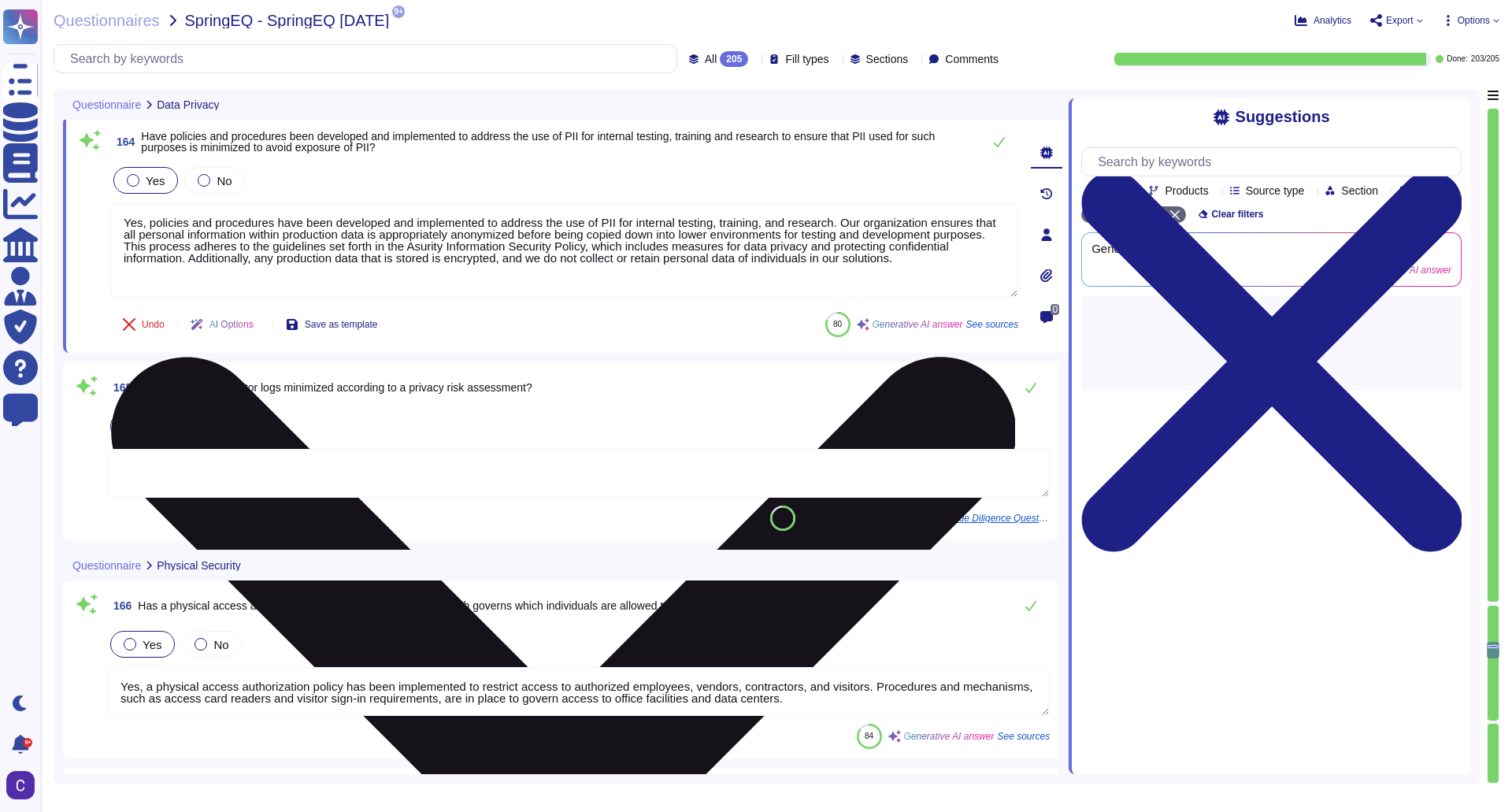
scroll to position [0, 0]
type textarea "Reviews are performed at least quarterly, and regular reviews and annual risk a…"
click at [413, 323] on div "Undo AI Options Save as template 80 Generative AI answer See sources" at bounding box center [564, 323] width 908 height 37
click at [463, 255] on textarea "Yes, policies and procedures have been developed and implemented to address the…" at bounding box center [564, 250] width 908 height 95
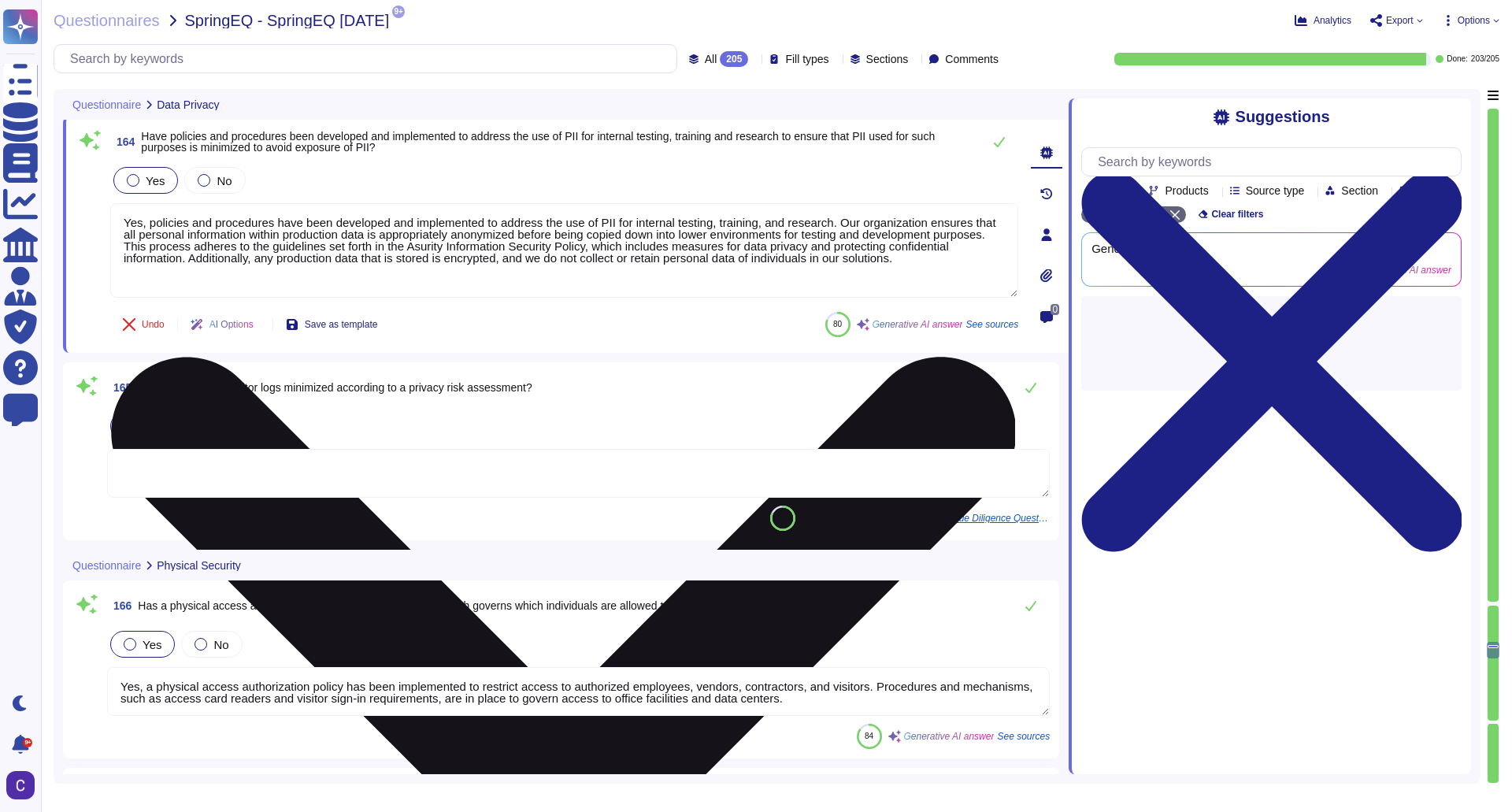
click at [463, 255] on textarea "Yes, policies and procedures have been developed and implemented to address the…" at bounding box center [564, 250] width 908 height 95
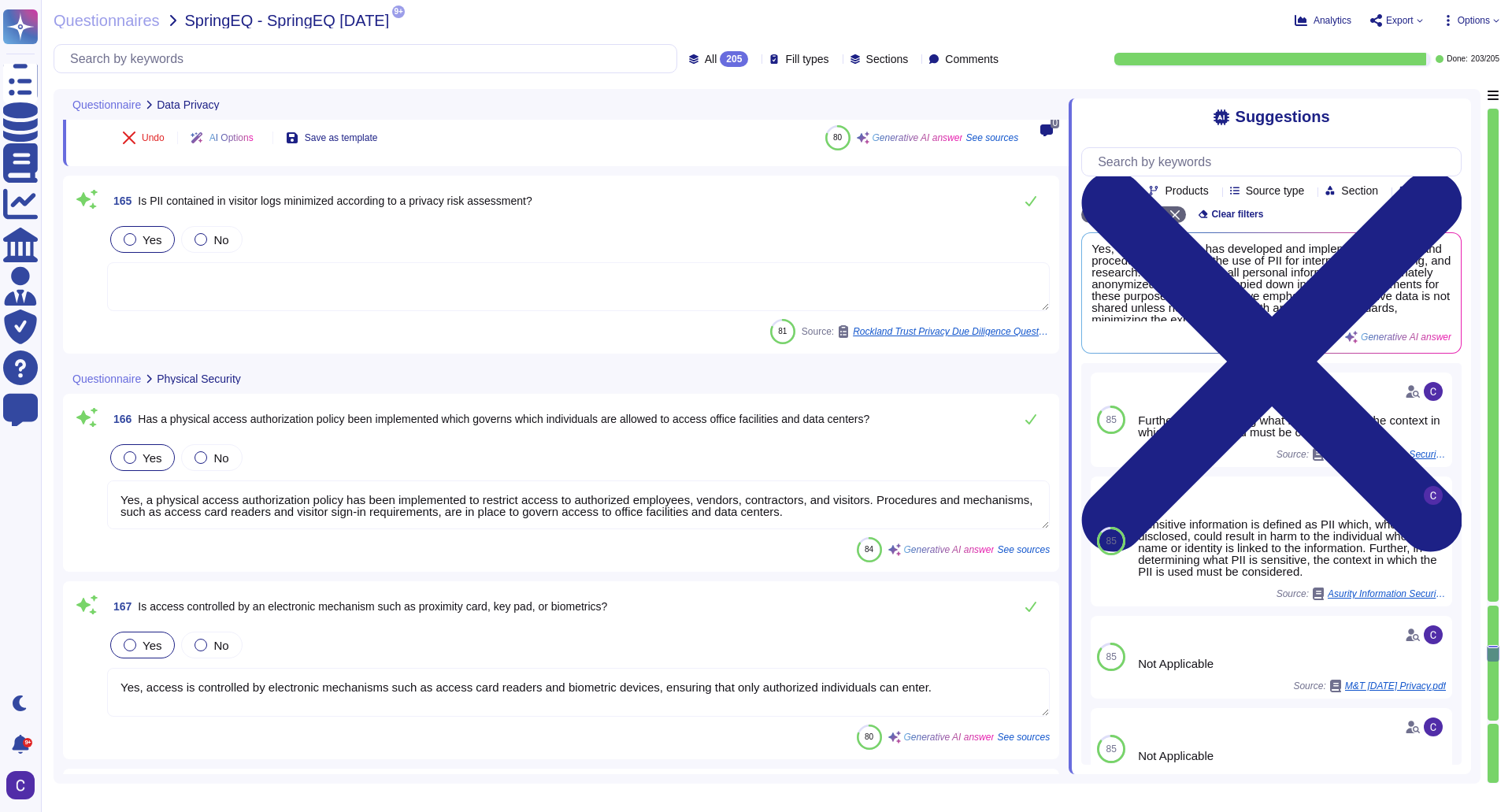
scroll to position [30766, 0]
type textarea "Yes, all visitors to Asurity offices must sign in at the front desk and wear a …"
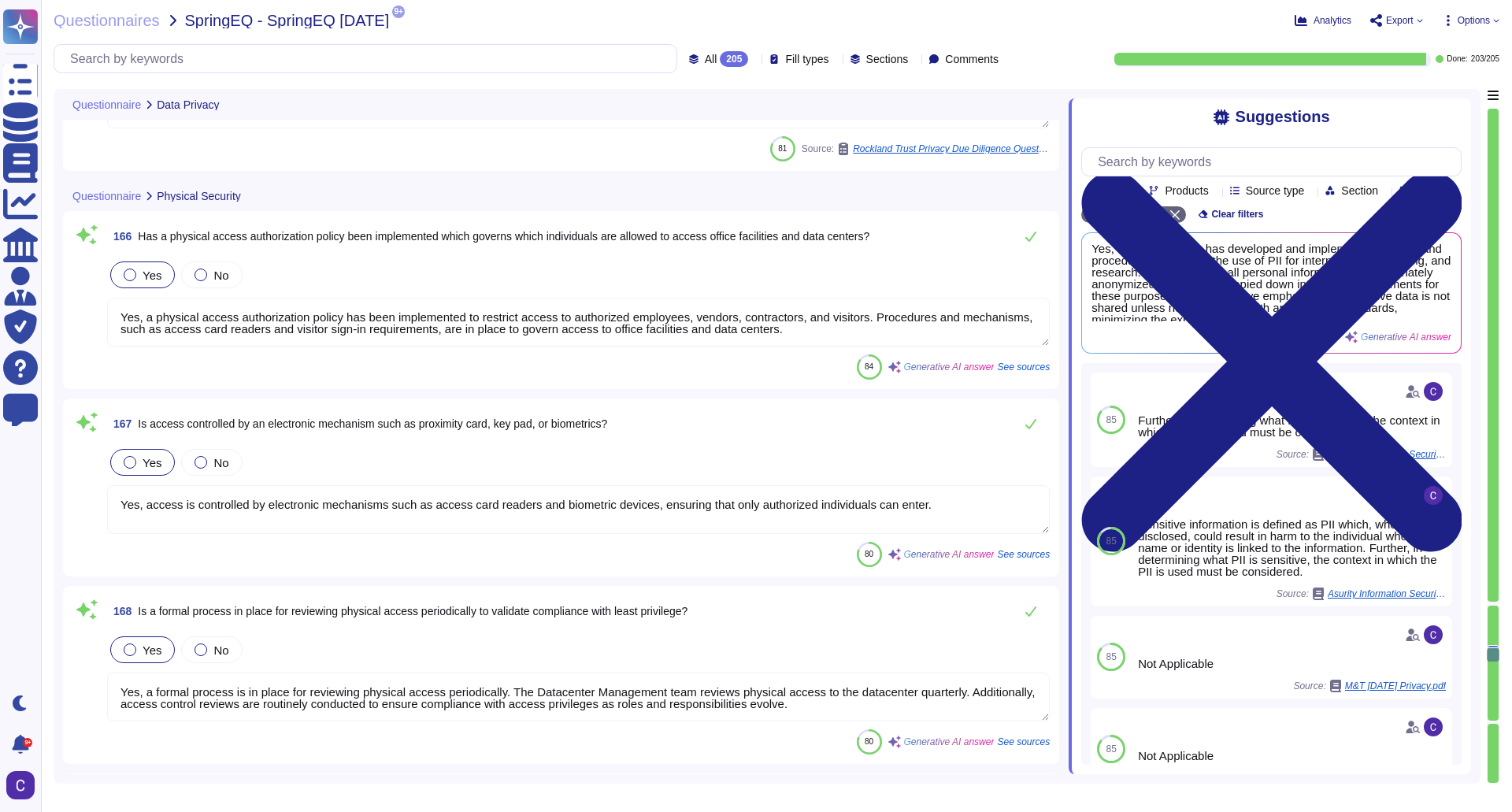
scroll to position [31082, 0]
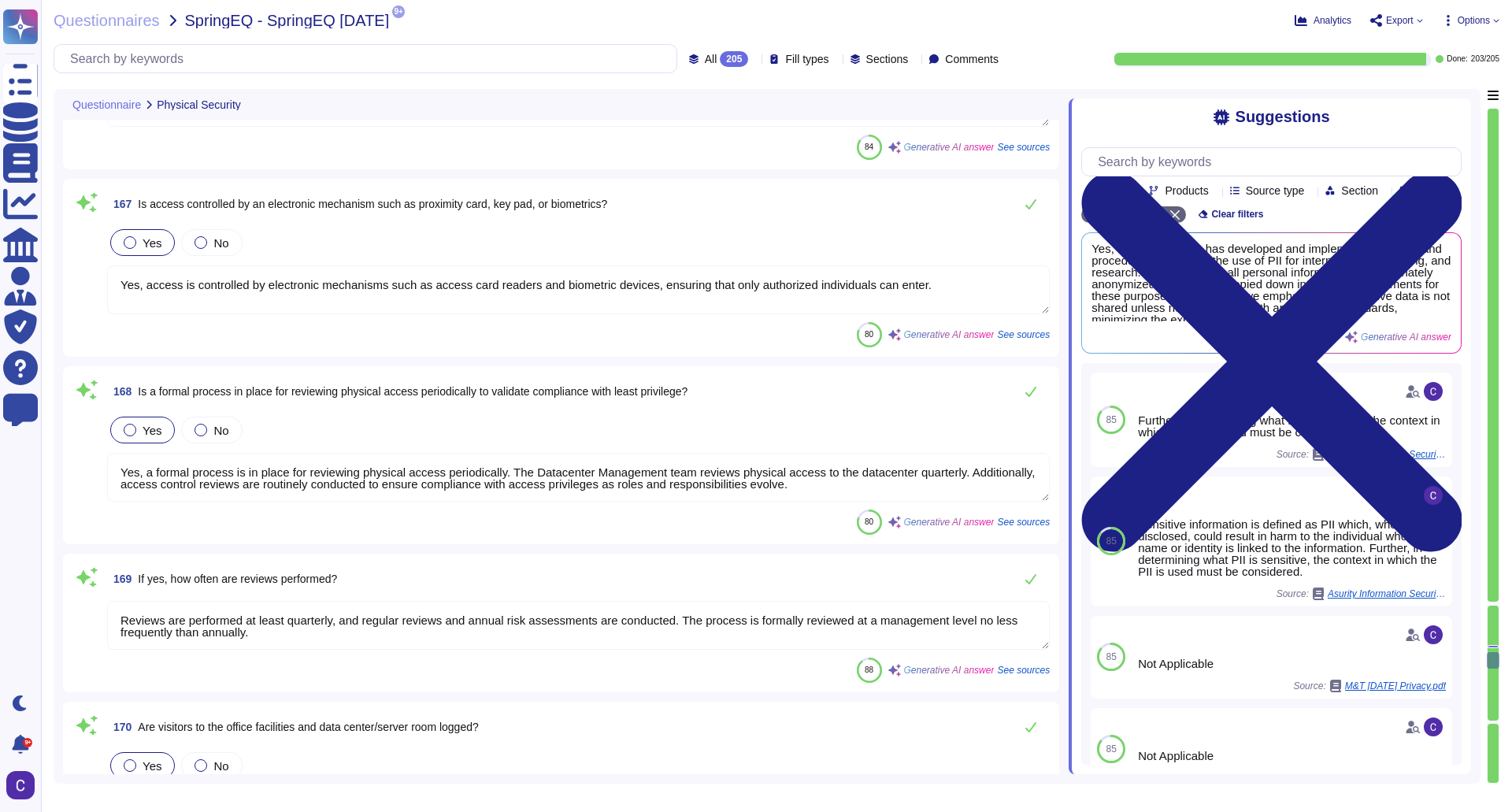
type textarea "Yes, a Physical and Environmental Protection Policy is in place, maintained, an…"
type textarea "Yes, physical intrusion alarms and surveillance equipment are in place to detec…"
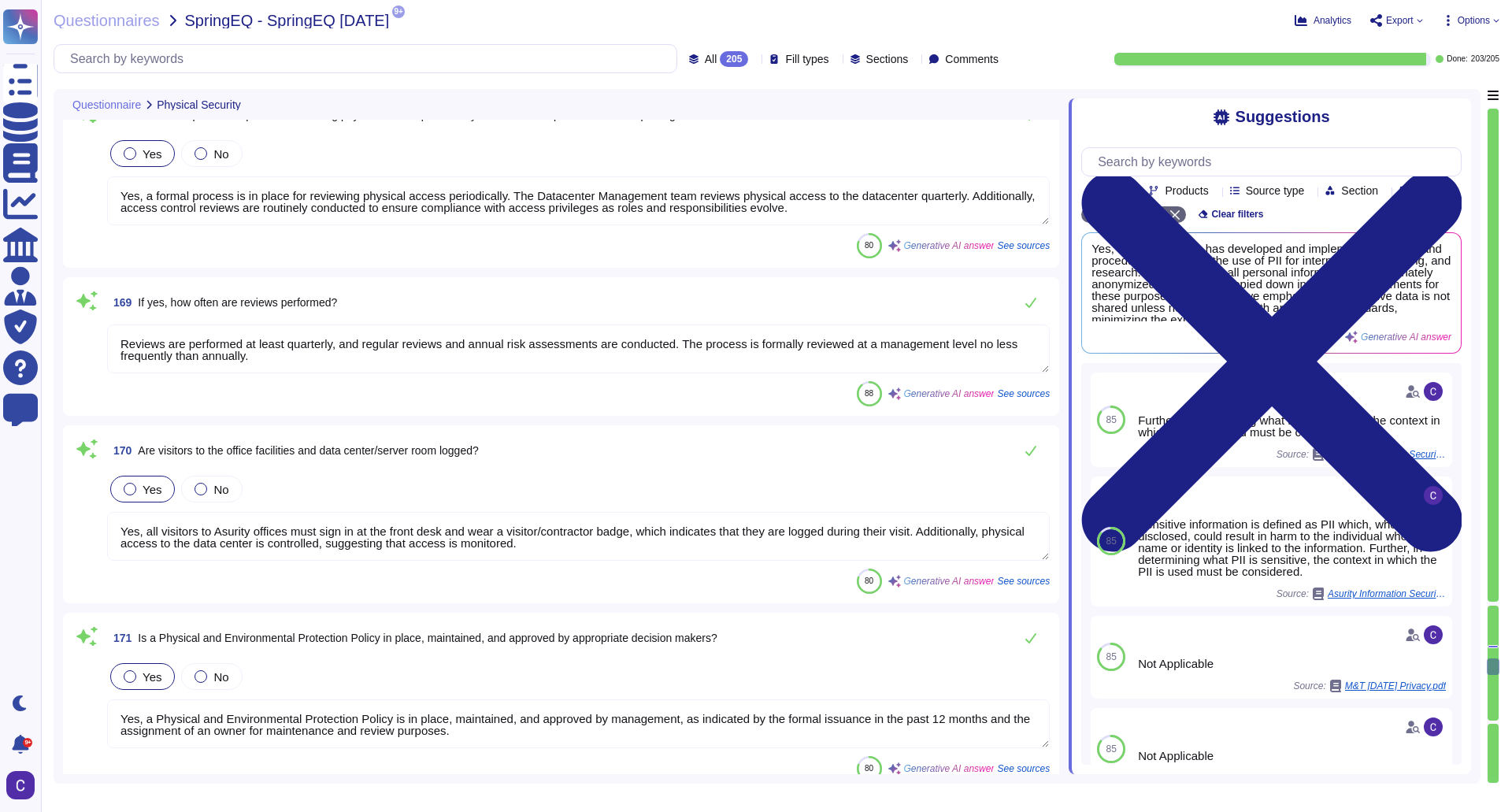
scroll to position [31397, 0]
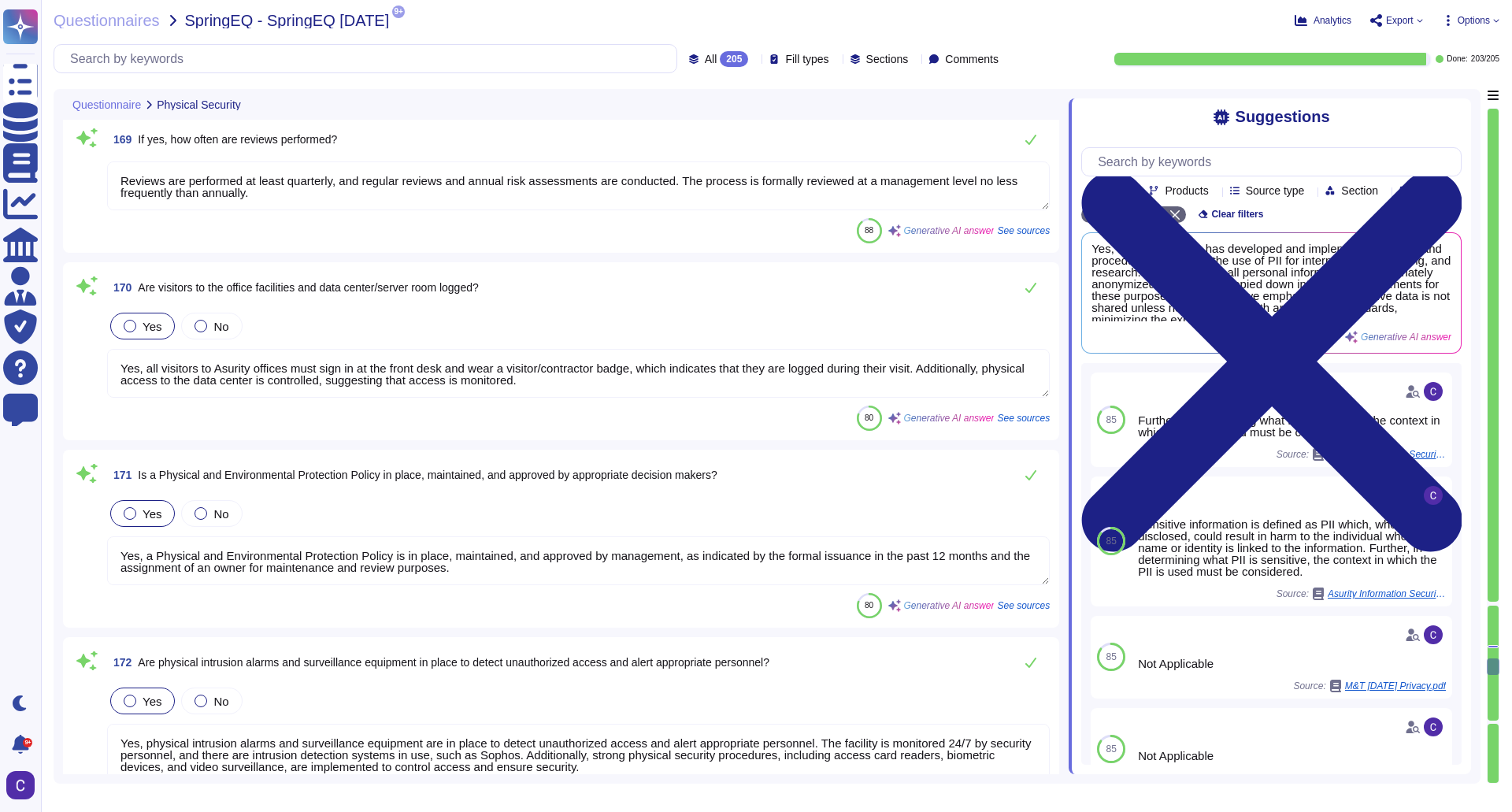
type textarea "Yes, when technology assets, including hardware and software, reach the end of …"
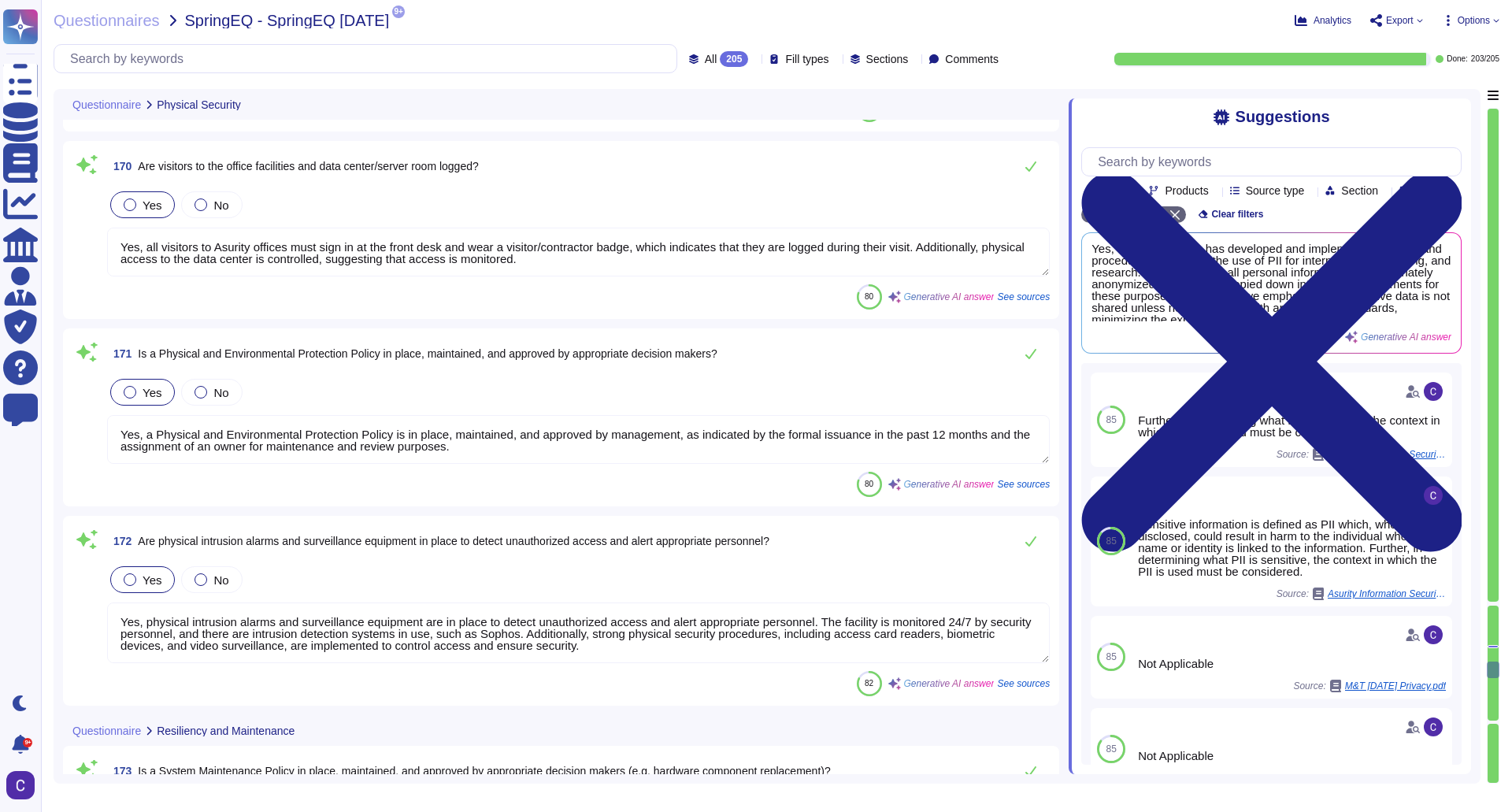
type textarea "Yes, there are backup locations. EUS1 located in [GEOGRAPHIC_DATA], [GEOGRAPHIC…"
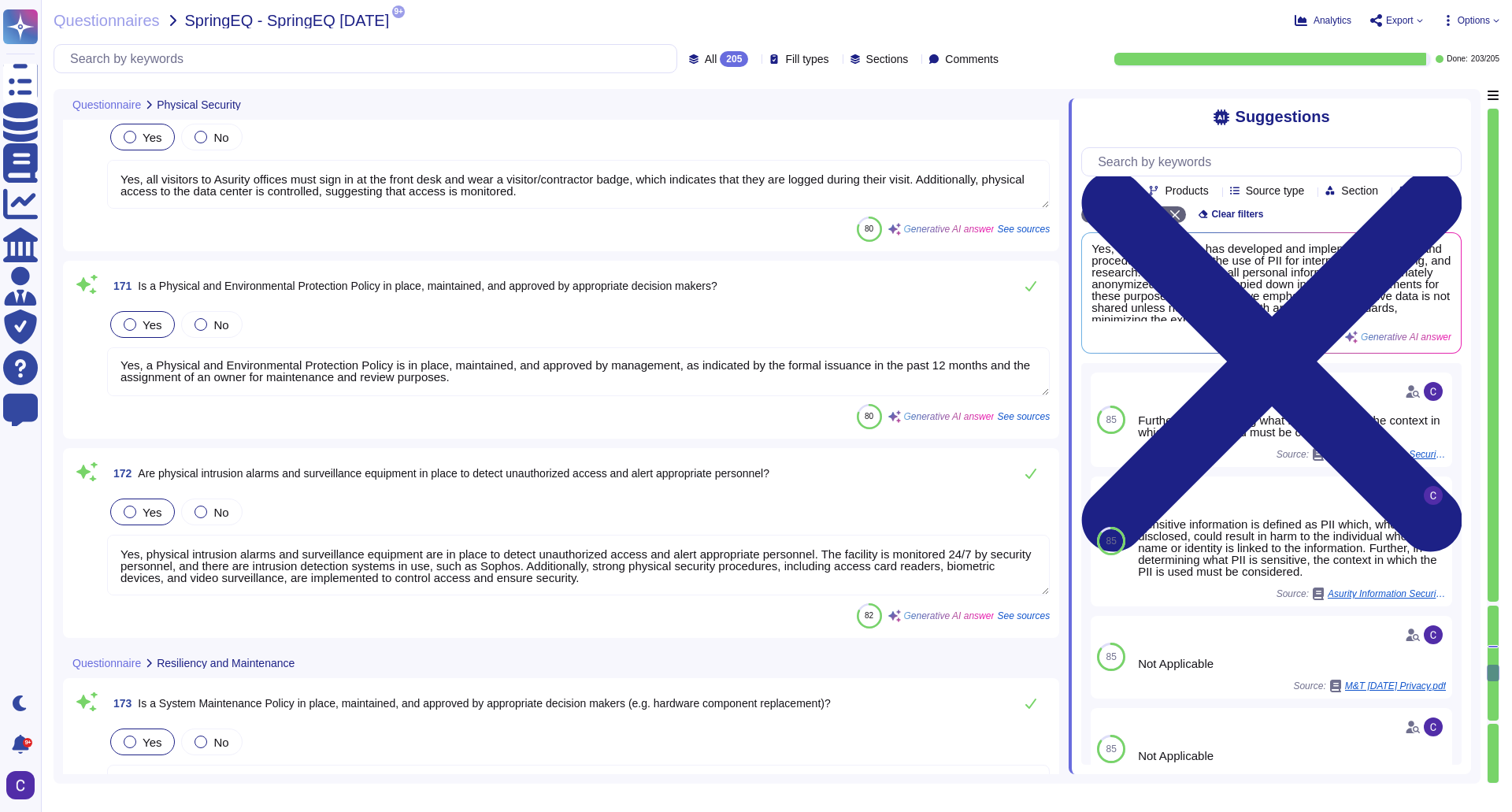
type textarea "Yes, backups are performed routinely each day, including business days and non-…"
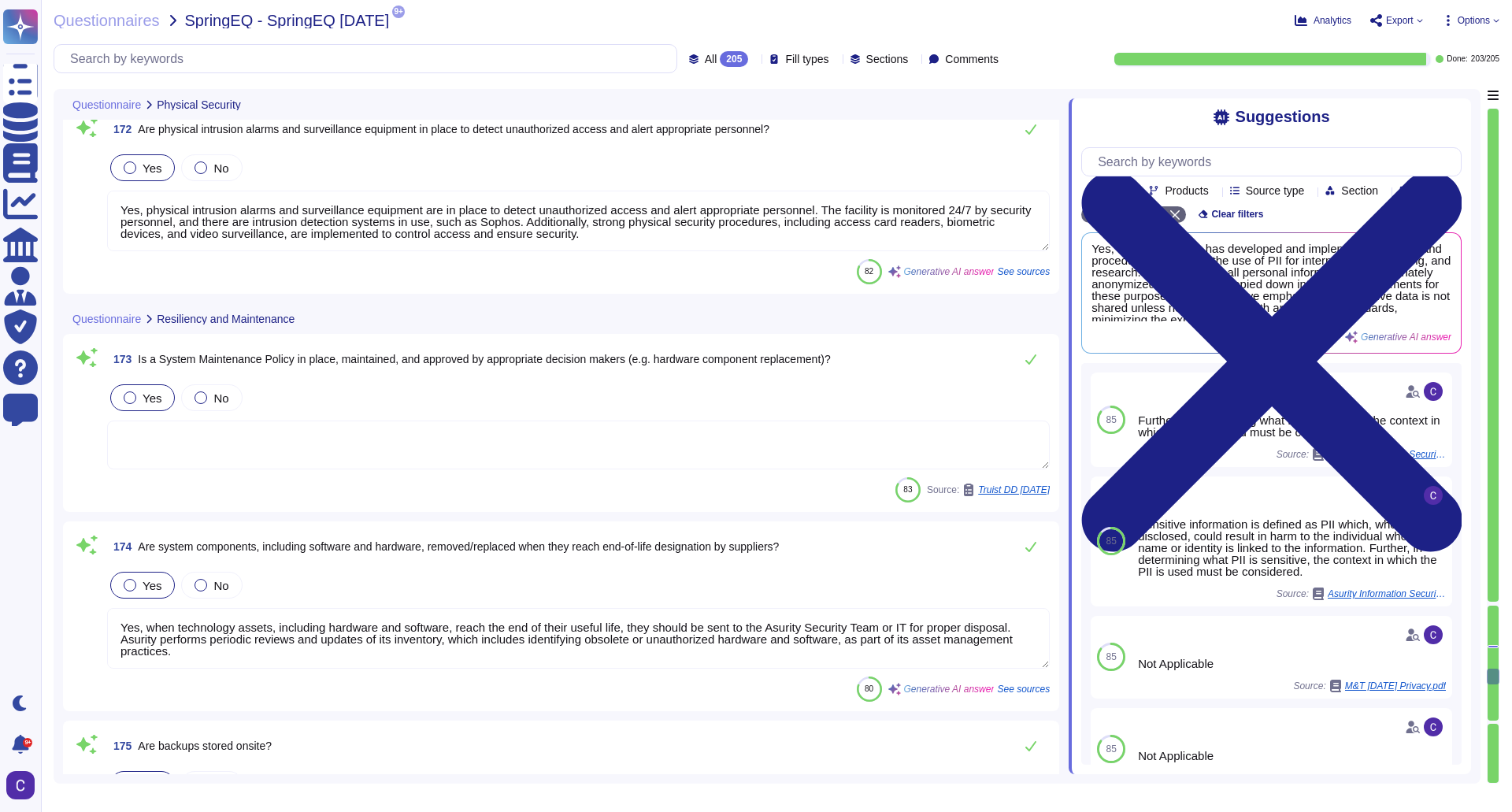
type textarea "Yes, backups are stored in Azure facilities, which are in a separate geographic…"
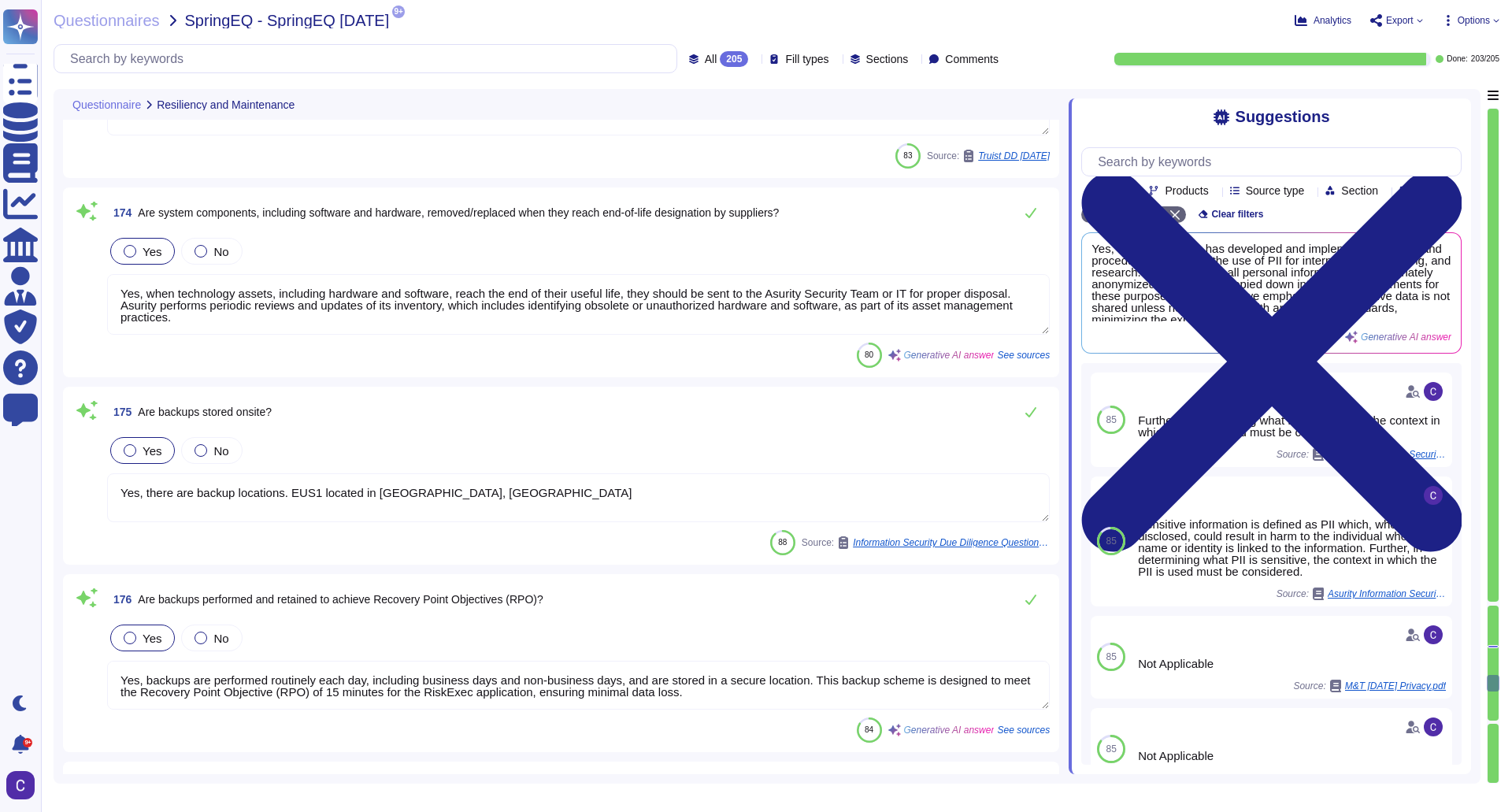
type textarea "Backups are performed routinely each day, including business days and non-busin…"
type textarea "Yes, backups are tested at regular intervals. They are tested at least annually…"
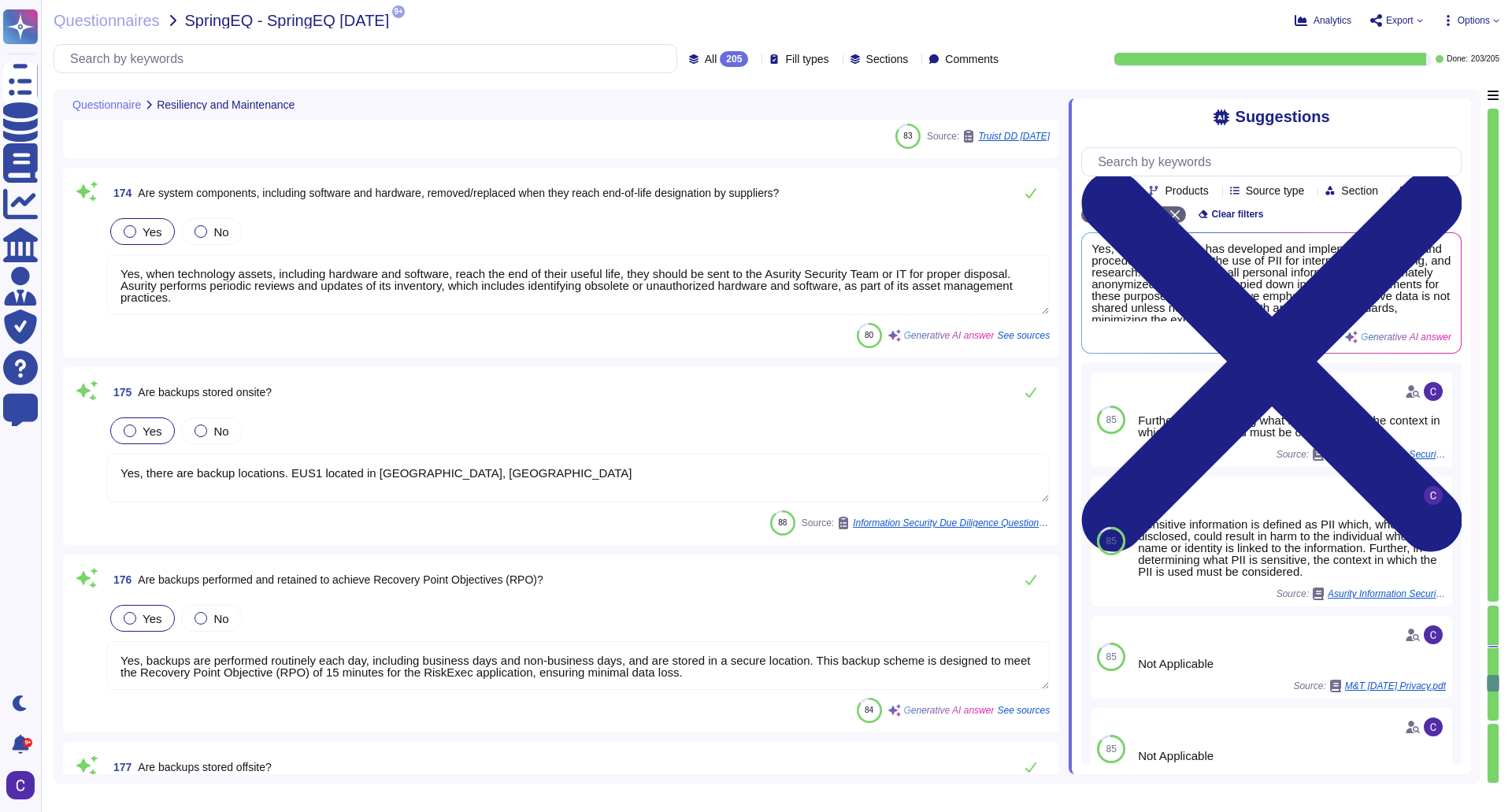
click at [524, 296] on textarea "Yes, when technology assets, including hardware and software, reach the end of …" at bounding box center [578, 285] width 943 height 61
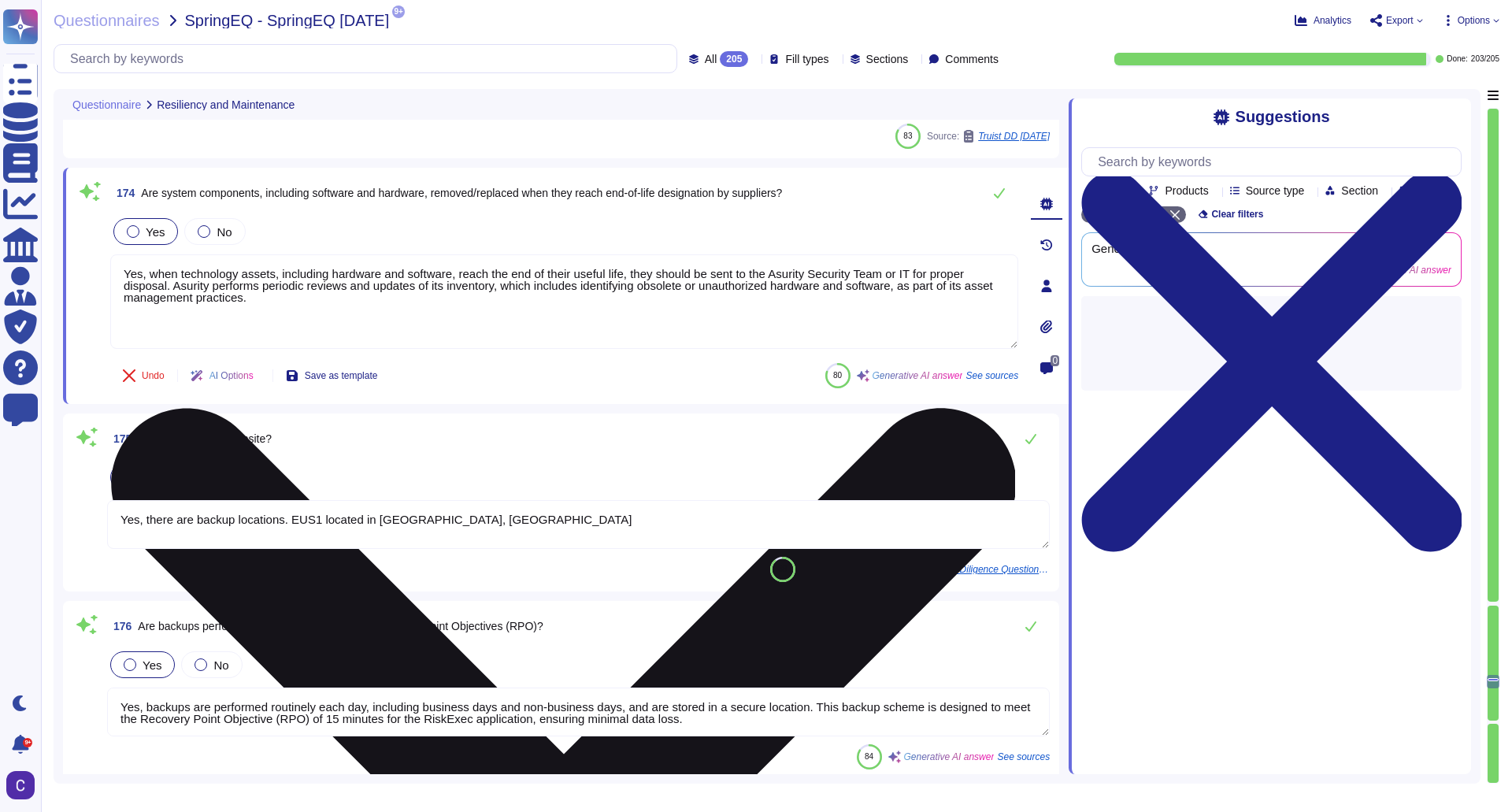
click at [524, 296] on textarea "Yes, when technology assets, including hardware and software, reach the end of …" at bounding box center [564, 302] width 908 height 95
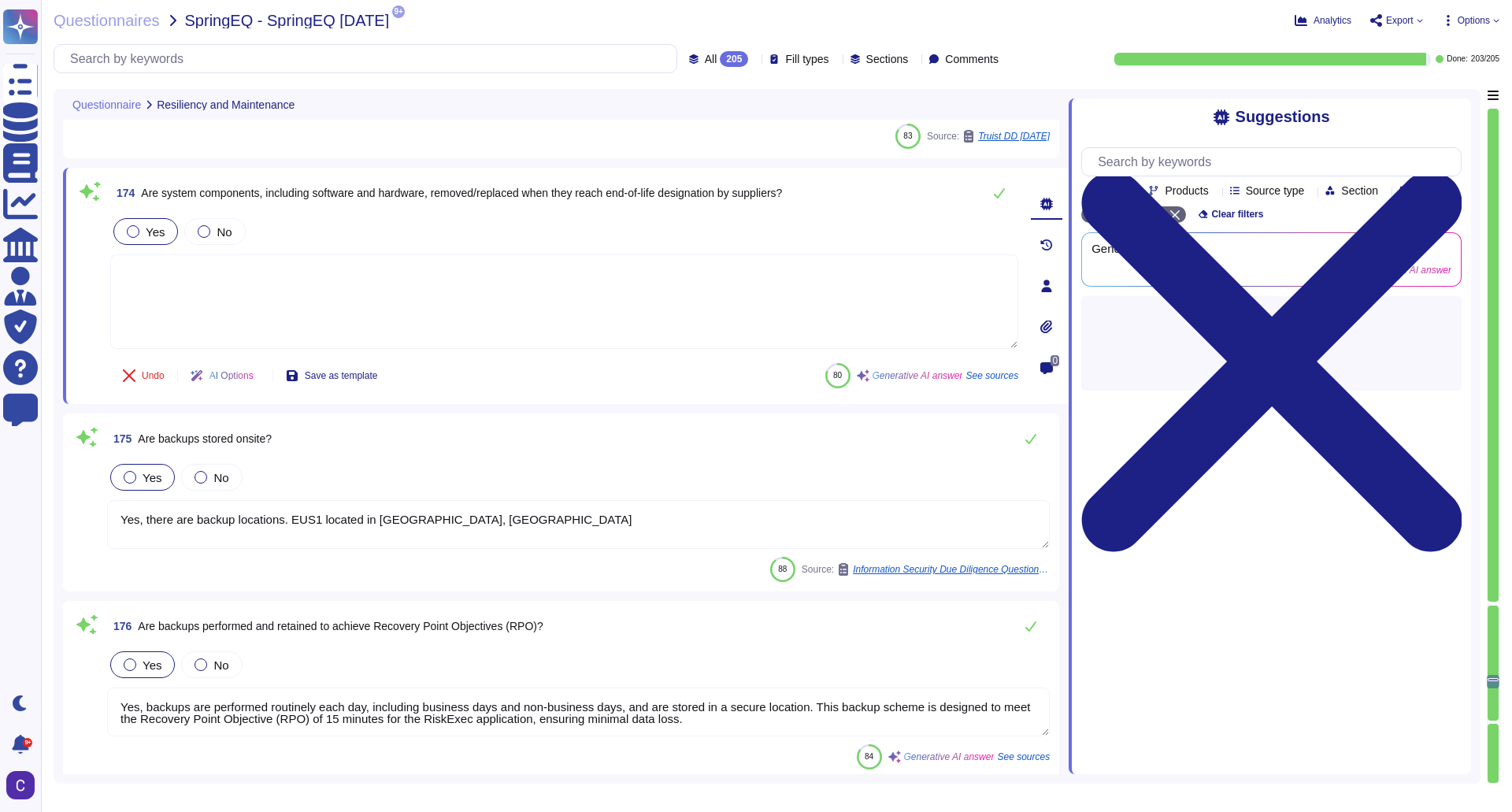
click at [64, 441] on div "175 Are backups stored onsite? Yes No Yes, there are backup locations. EUS1 loc…" at bounding box center [561, 503] width 996 height 178
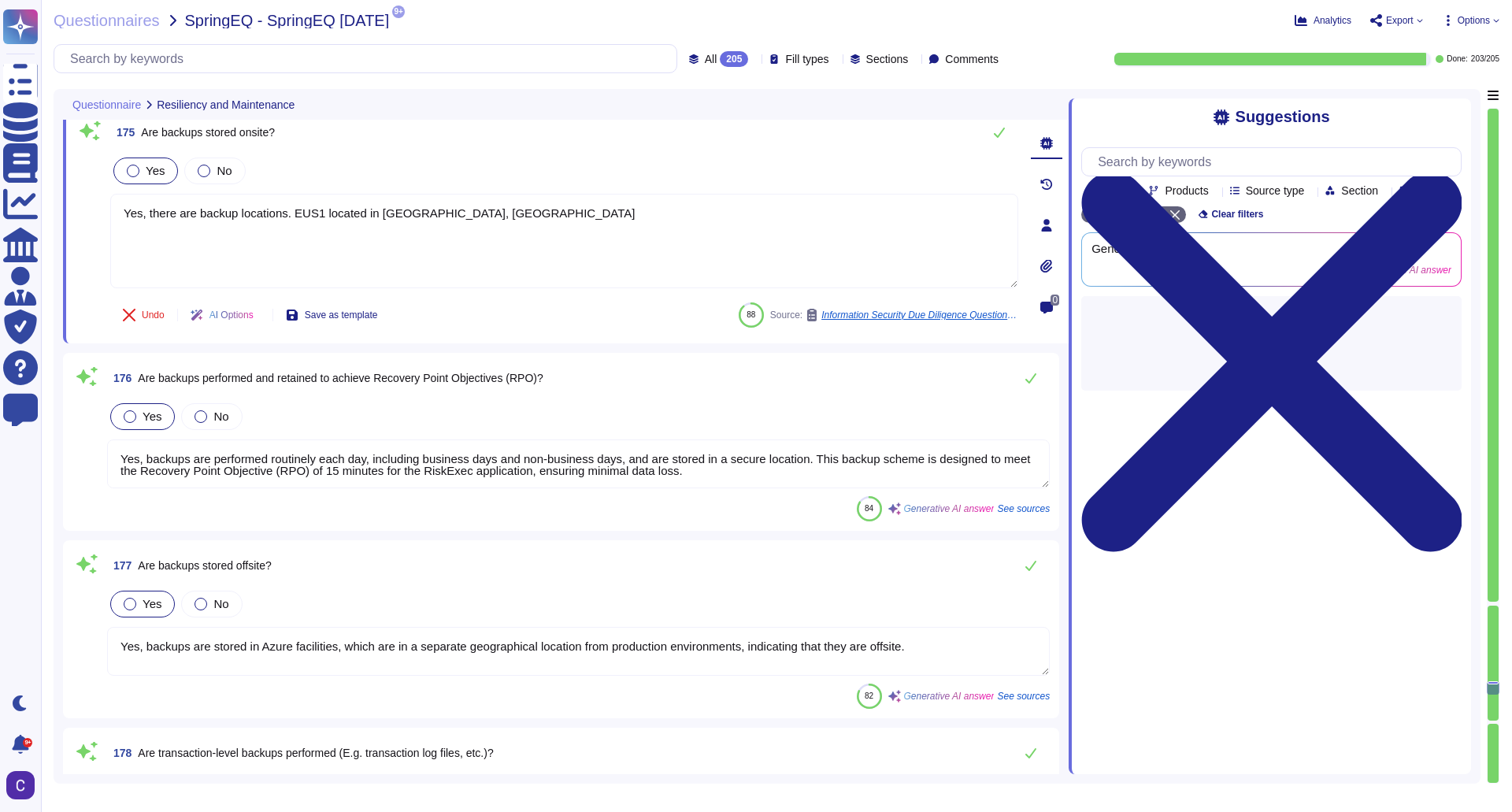
scroll to position [32656, 0]
type textarea "Yes, backups are tested at regular intervals. They are tested at least annually…"
type textarea "Testing is typically performed bi-weekly, with a minimum of quarterly tests, an…"
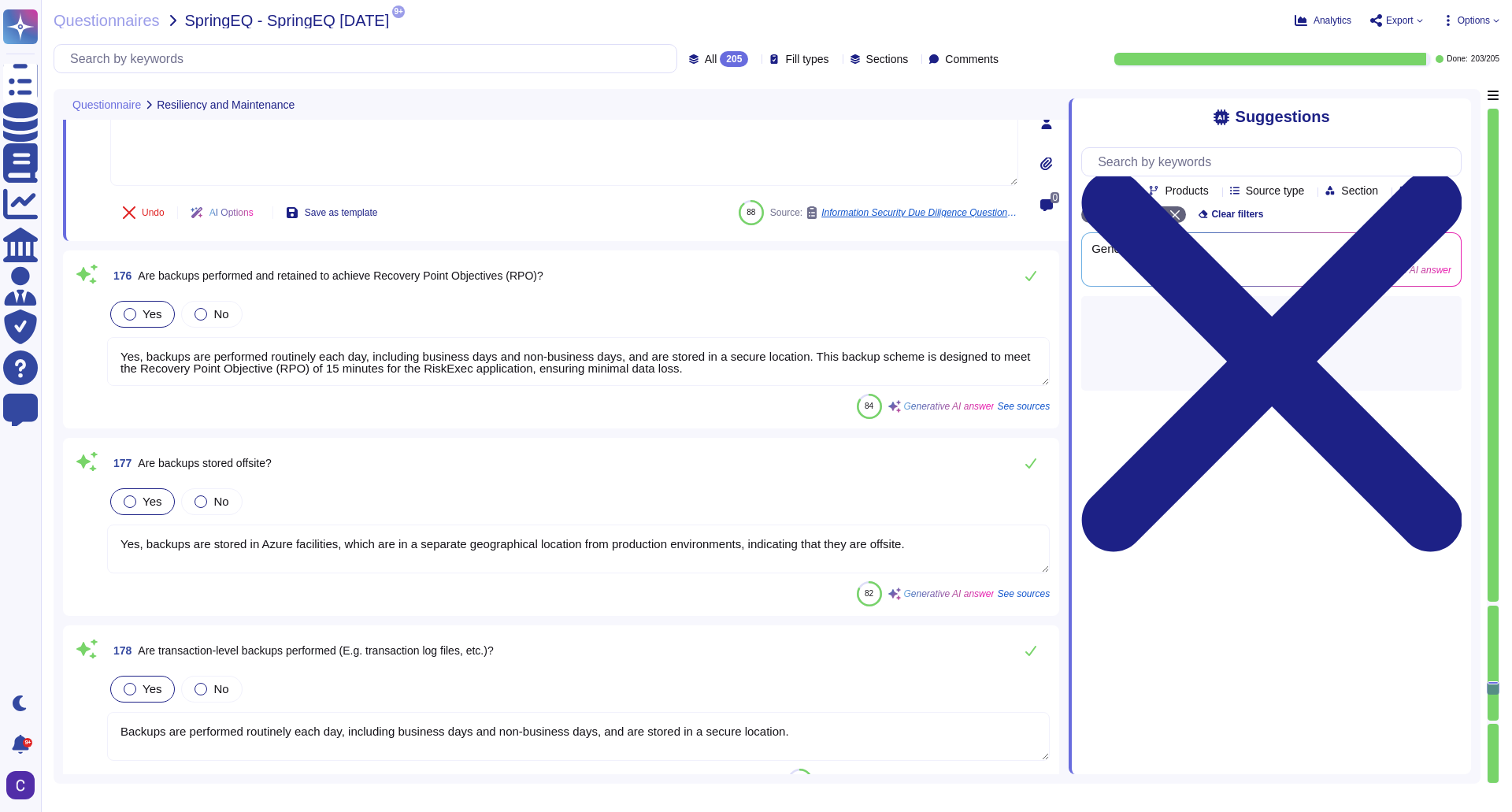
type textarea "Yes, backup media is encrypted in transit and at rest. In transit, data is encr…"
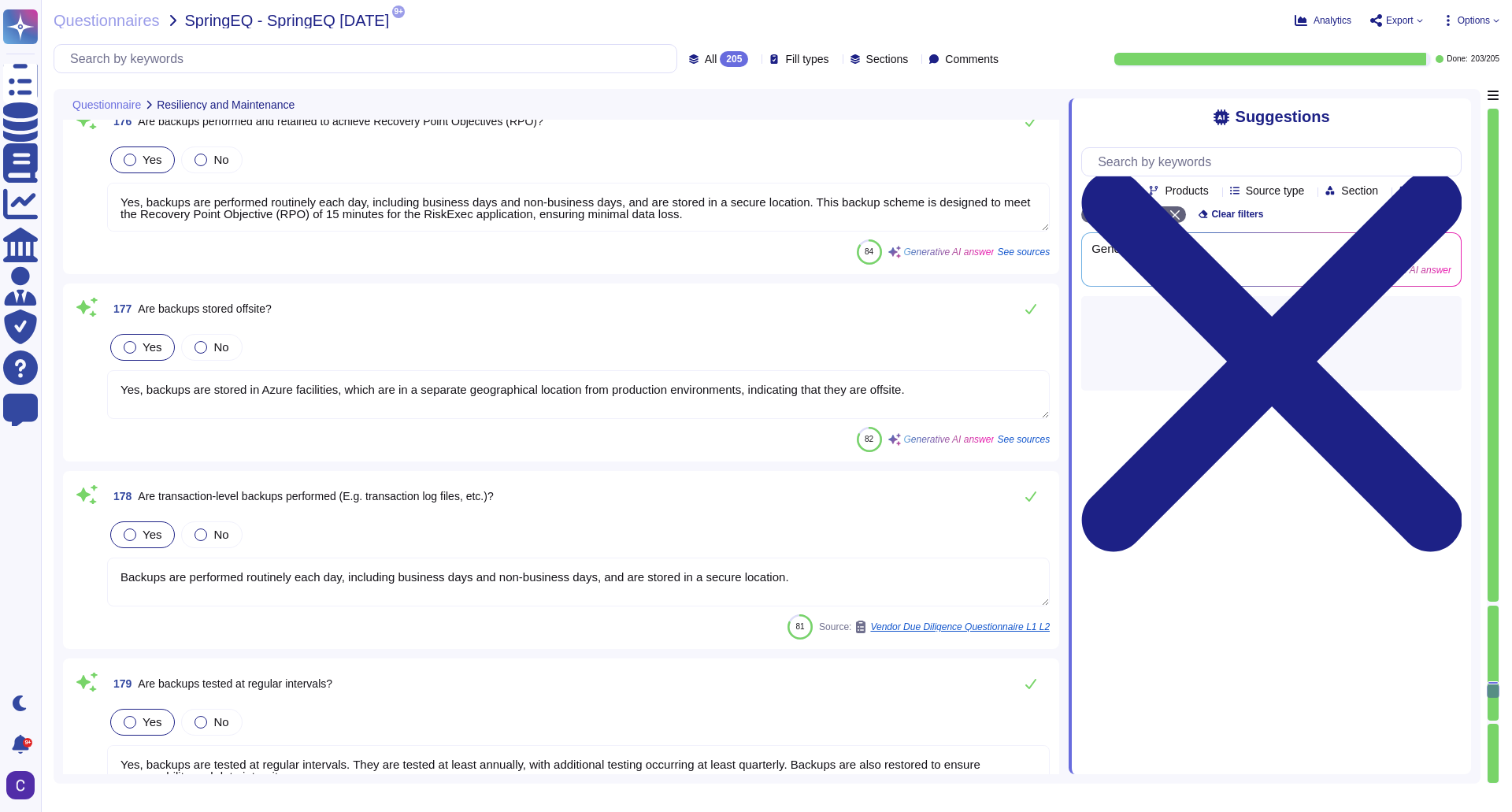
type textarea "Yes, the data centers have been equipped with Uninterruptible Power Supplies (U…"
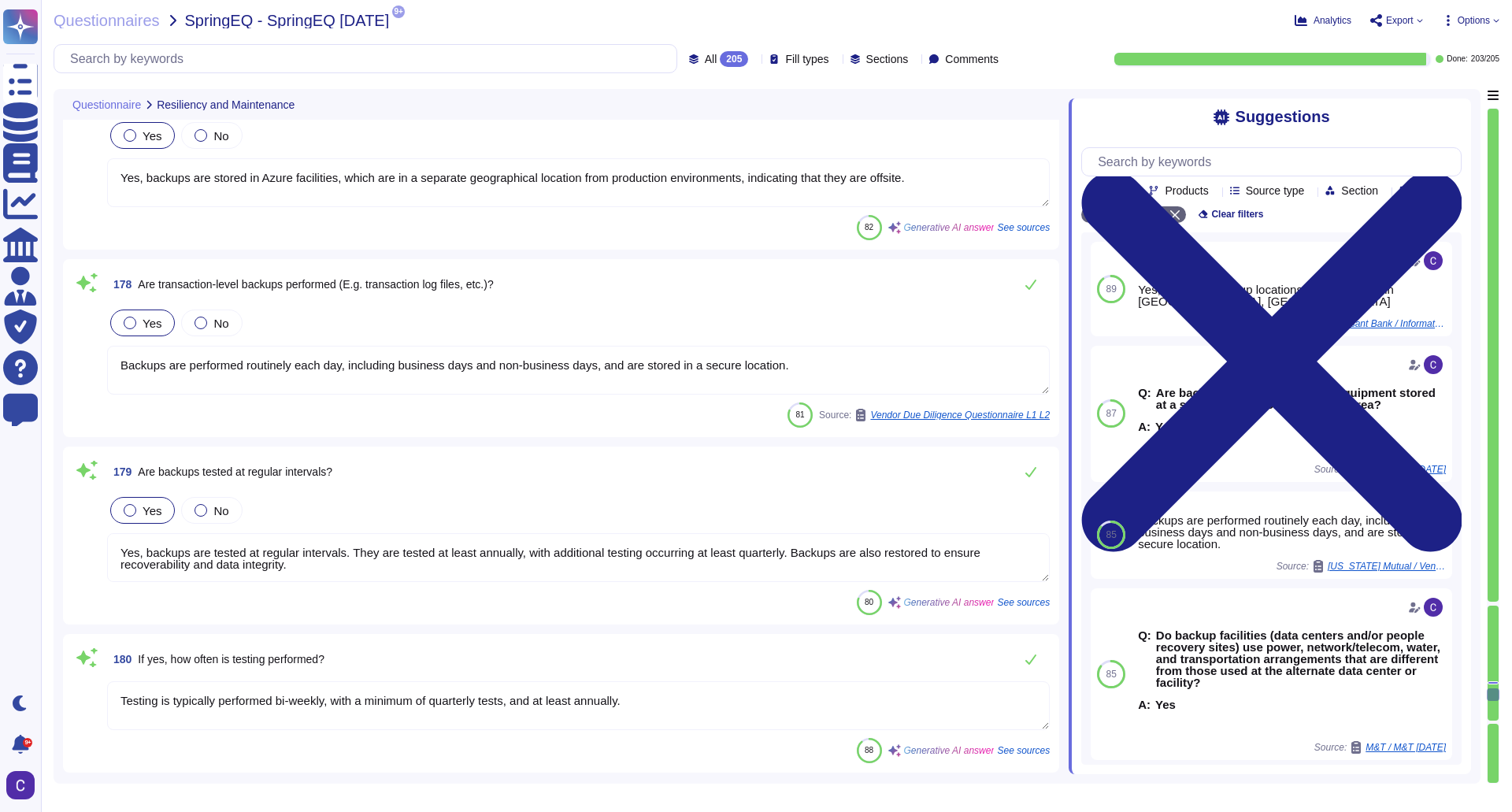
type textarea "Yes, the data centers have a high degree of redundancy for power, which include…"
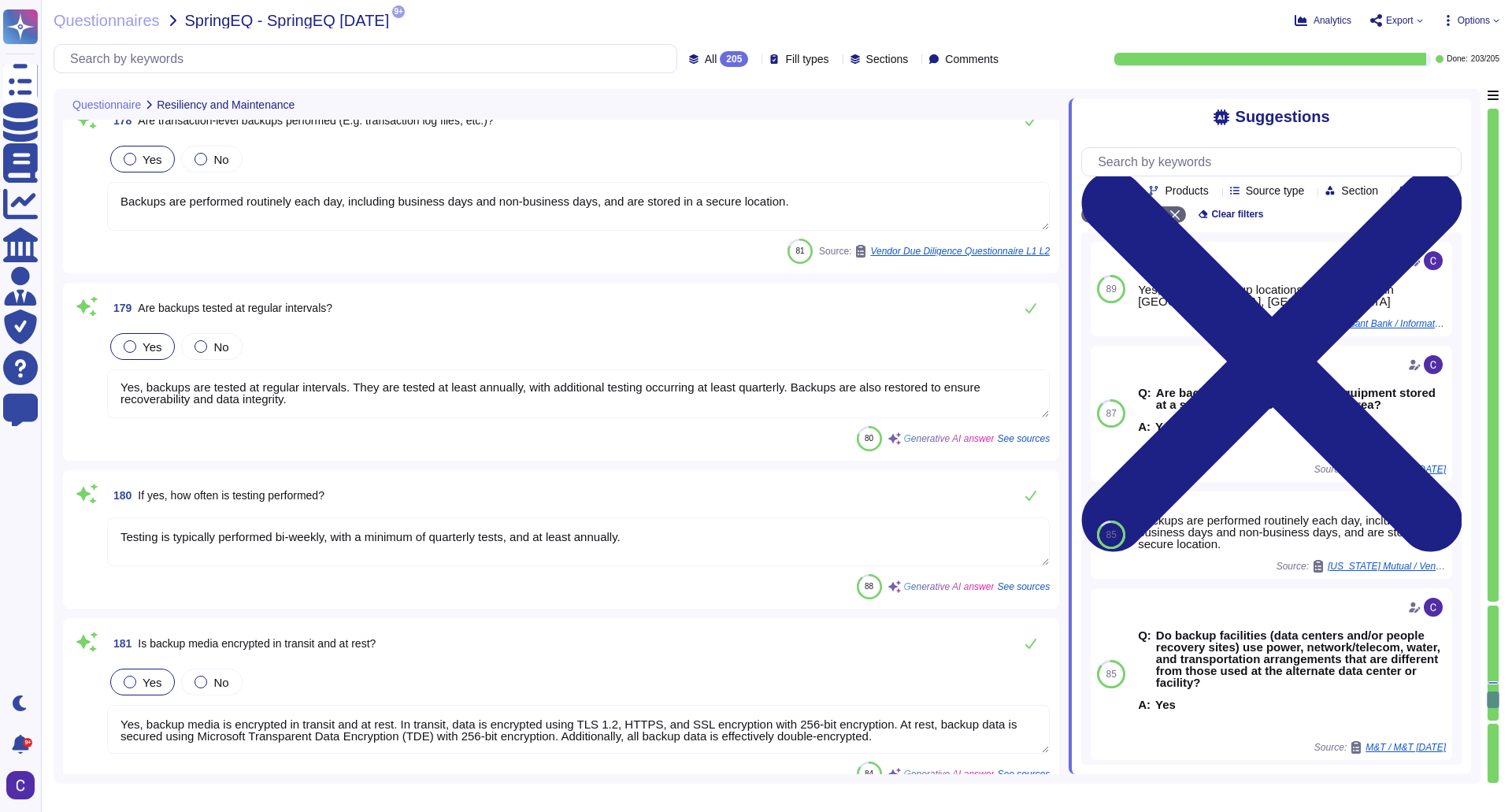
scroll to position [33365, 0]
type textarea "Yes, fire detection systems, including the Fire Alarm and Fire Suppression Syst…"
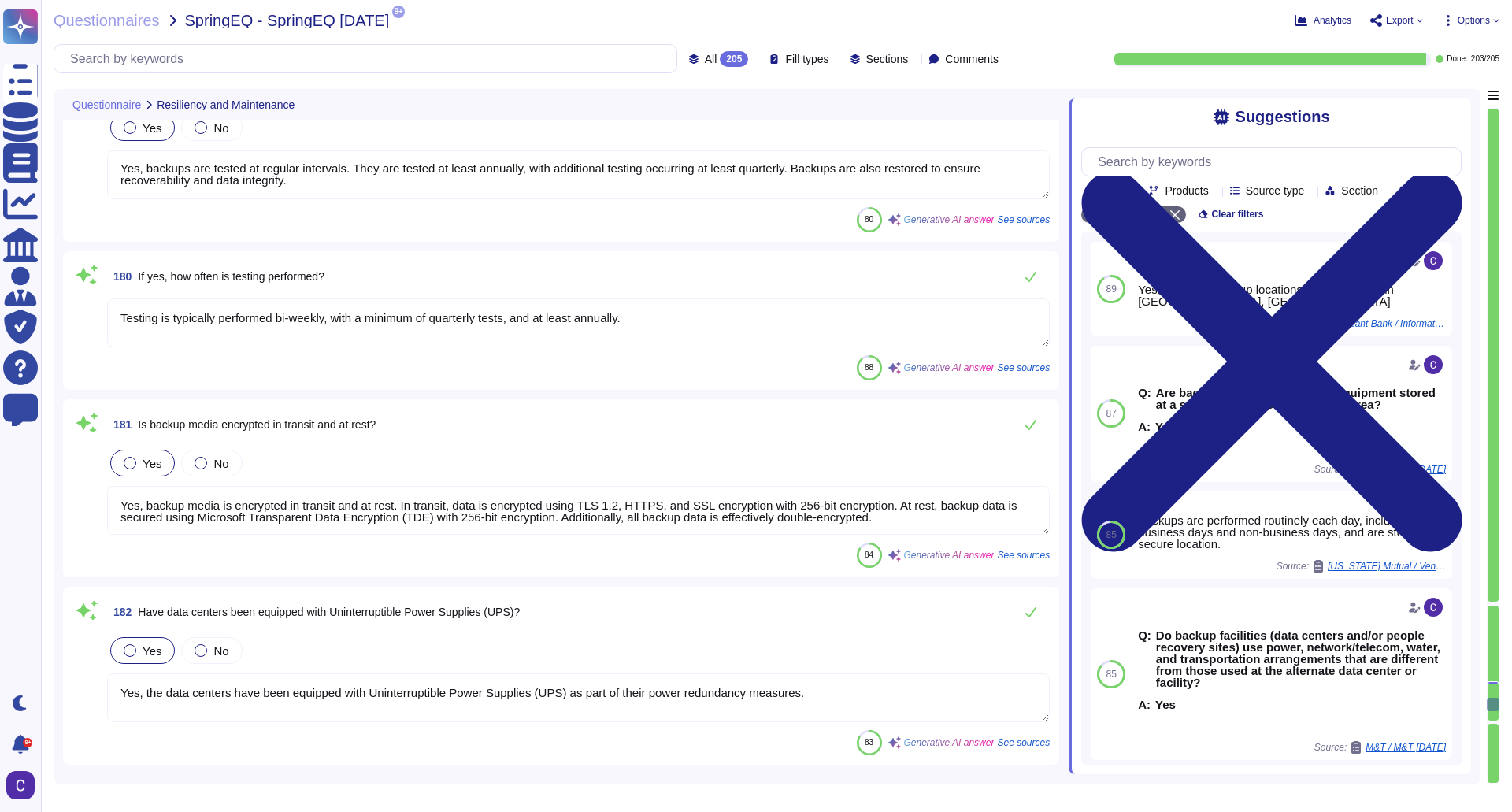
scroll to position [33601, 0]
type textarea "Yes, fire suppression systems are in place, and the alternate location has a hi…"
type textarea "Yes, water detection sensors are in place to identify water leaks. They can det…"
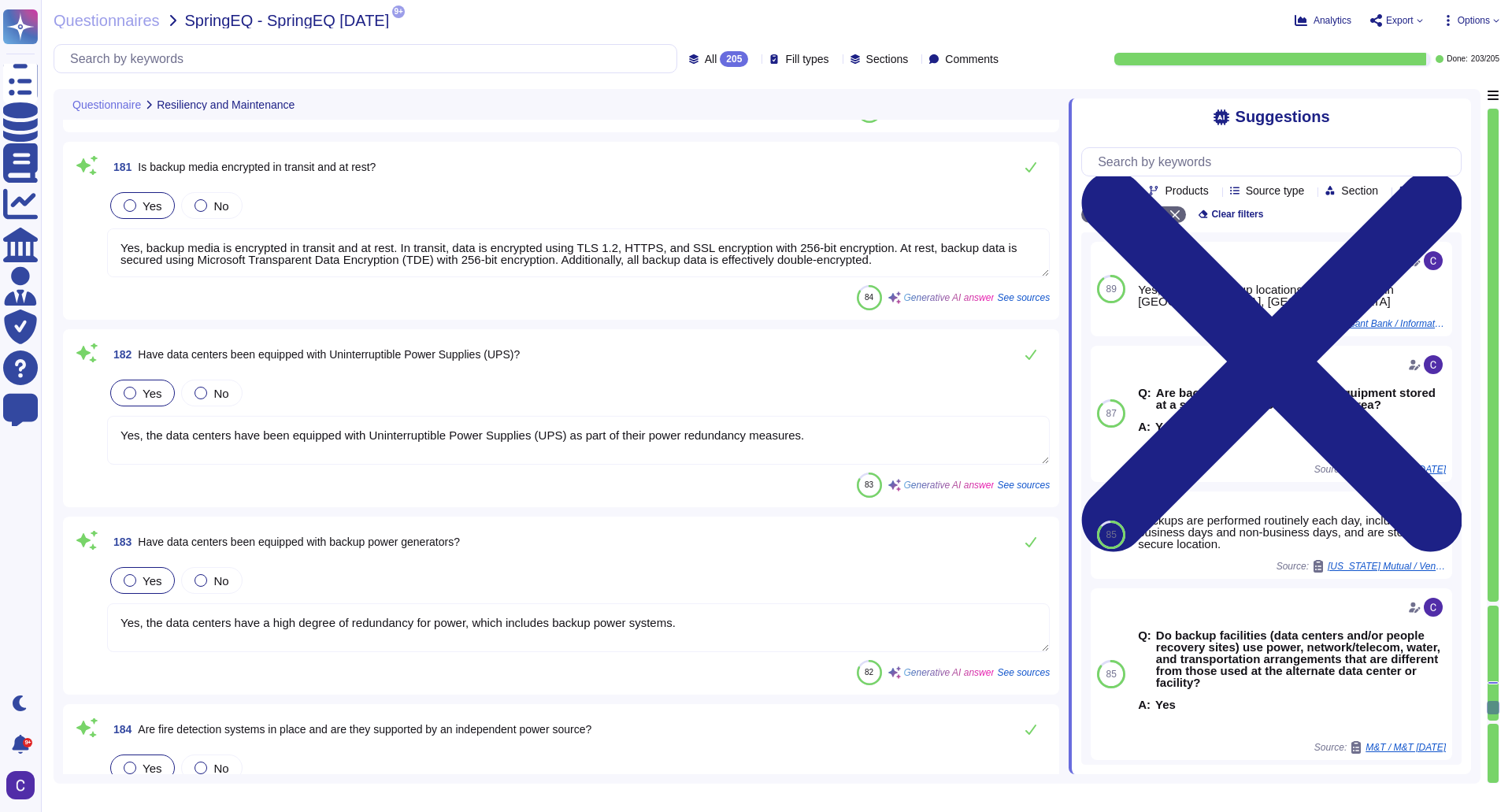
scroll to position [33759, 0]
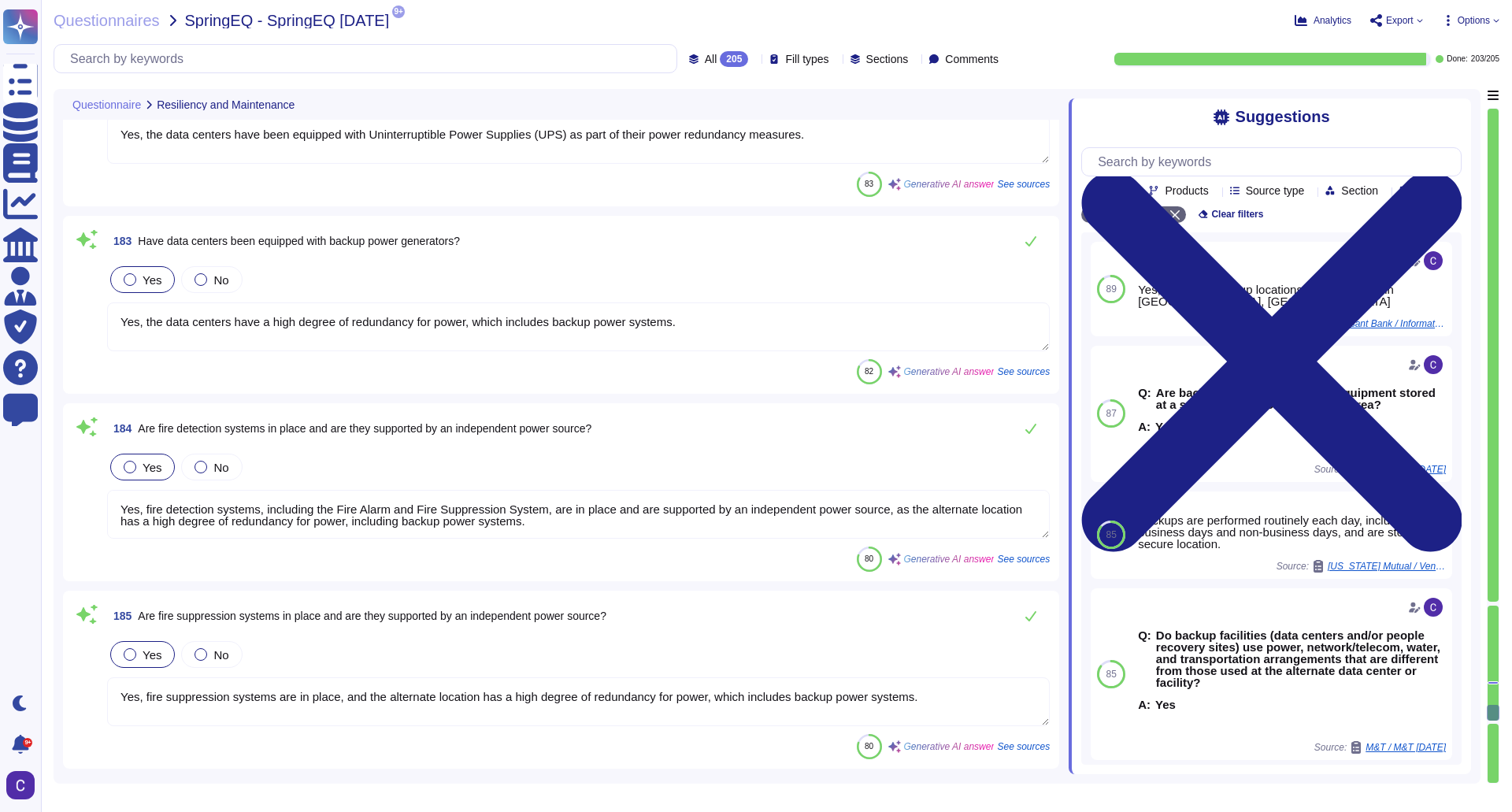
type textarea "Yes, a Business Continuity Plan is in place, maintained, and approved by approp…"
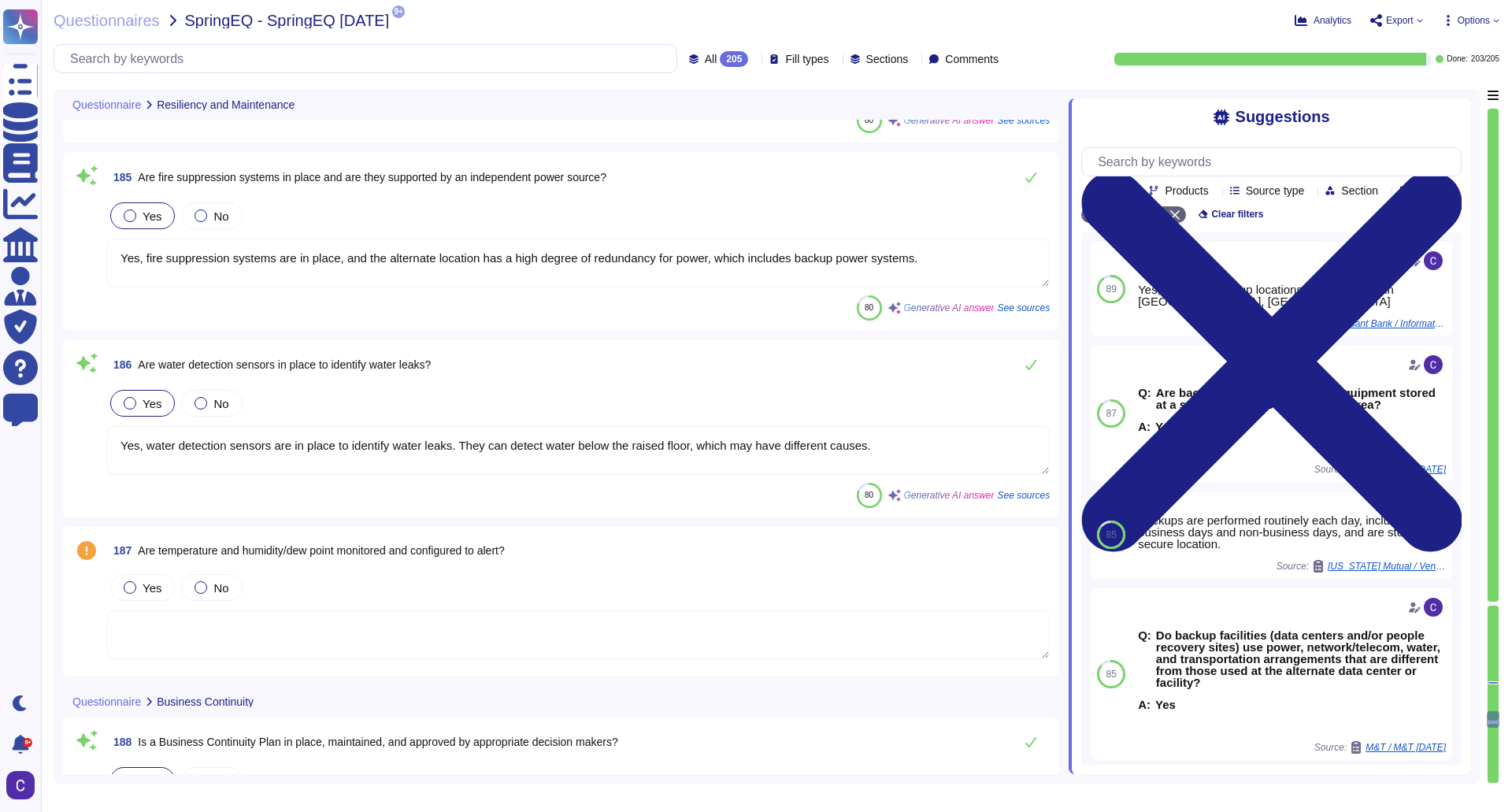
type textarea "Yes, a Disaster Recovery Plan is in place, and it is annually confirmed and ver…"
type textarea "Yes, we have conducted an annual Business Continuity and Disaster Recovery Test…"
click at [147, 586] on span "Yes" at bounding box center [152, 586] width 19 height 13
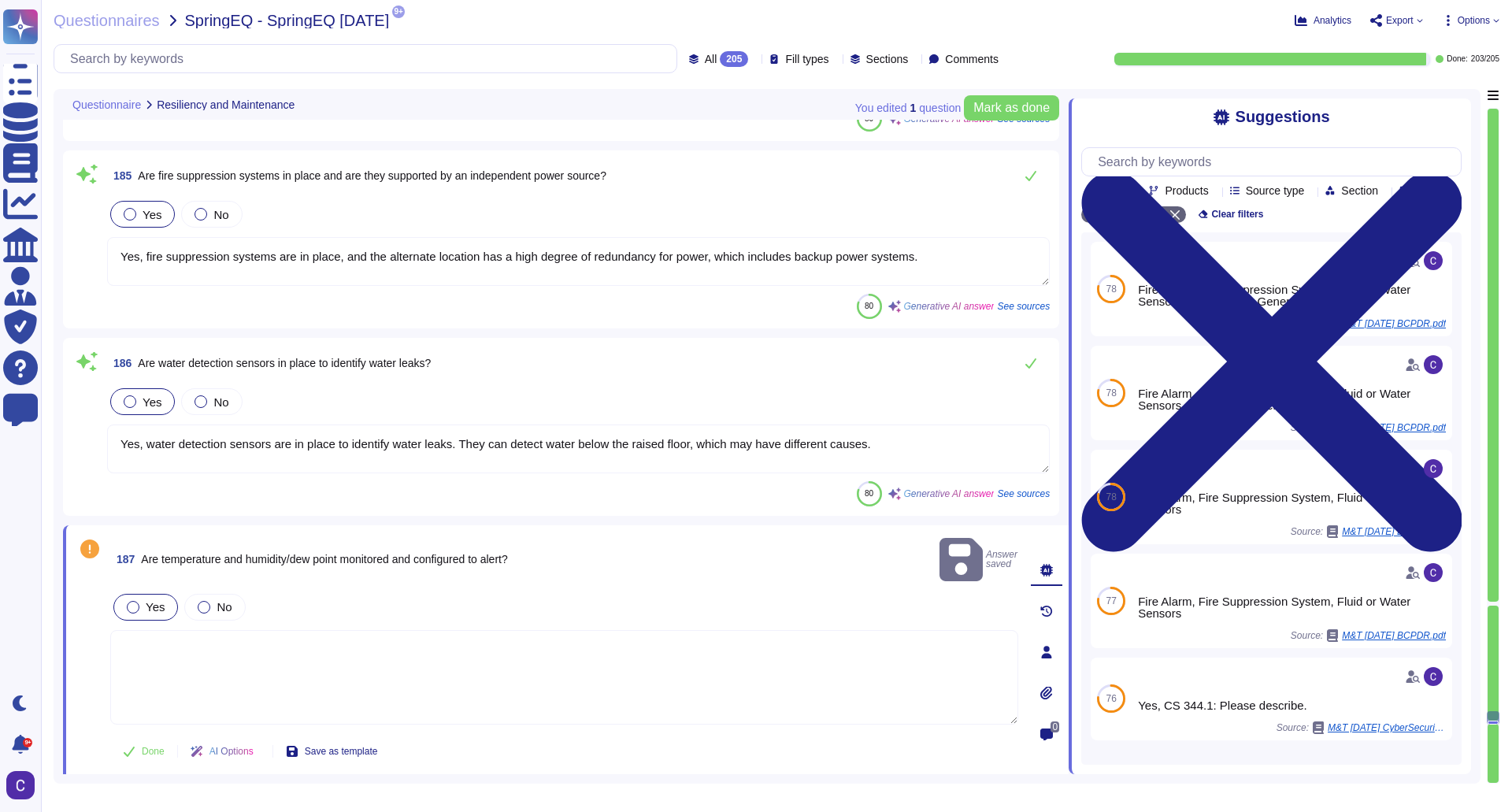
click at [461, 563] on div "187 Are temperature and humidity/dew point monitored and configured to alert? A…" at bounding box center [547, 652] width 943 height 236
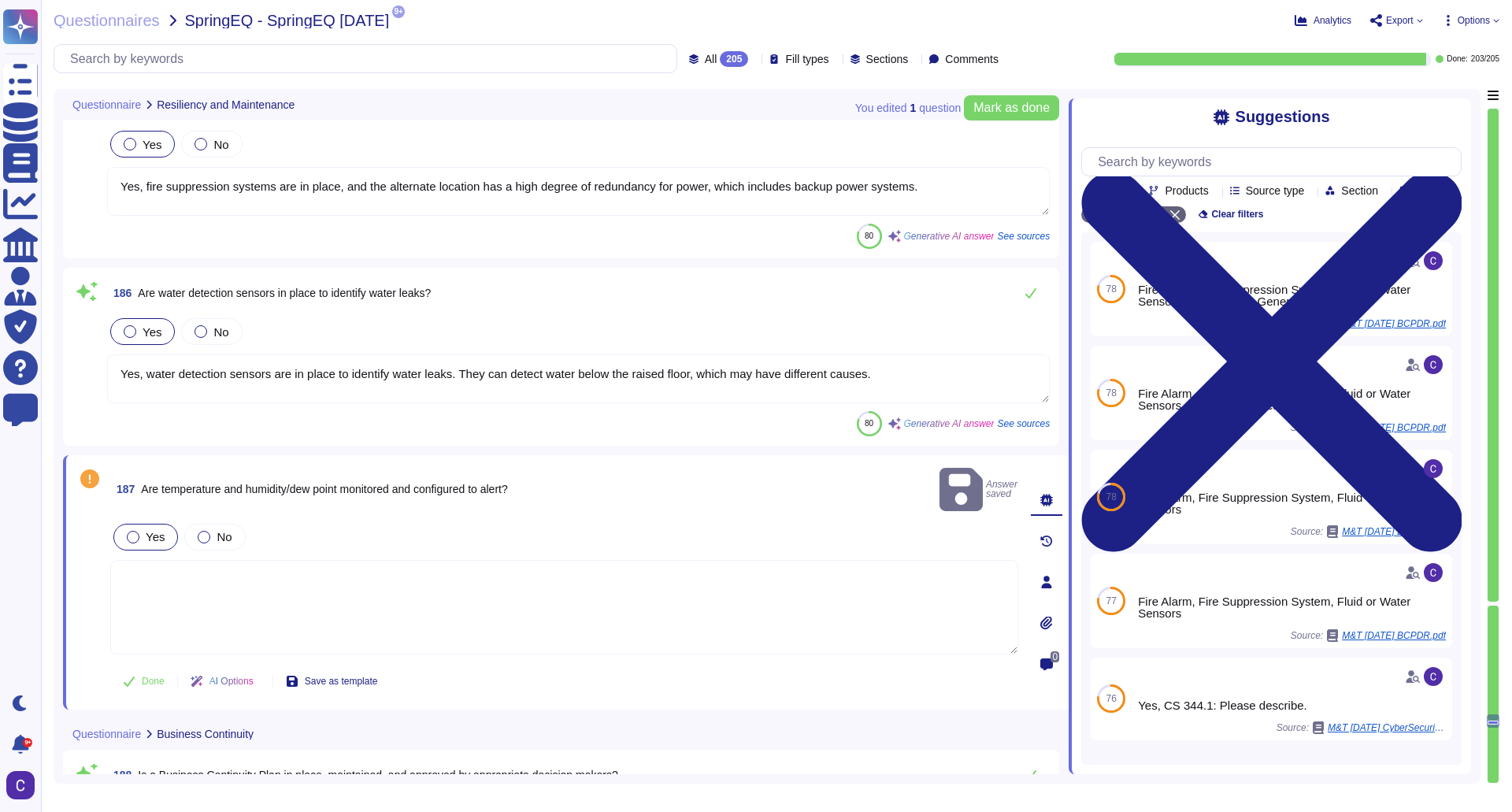
type textarea "Yes, we have conducted an annual Business Continuity and Disaster Recovery Test…"
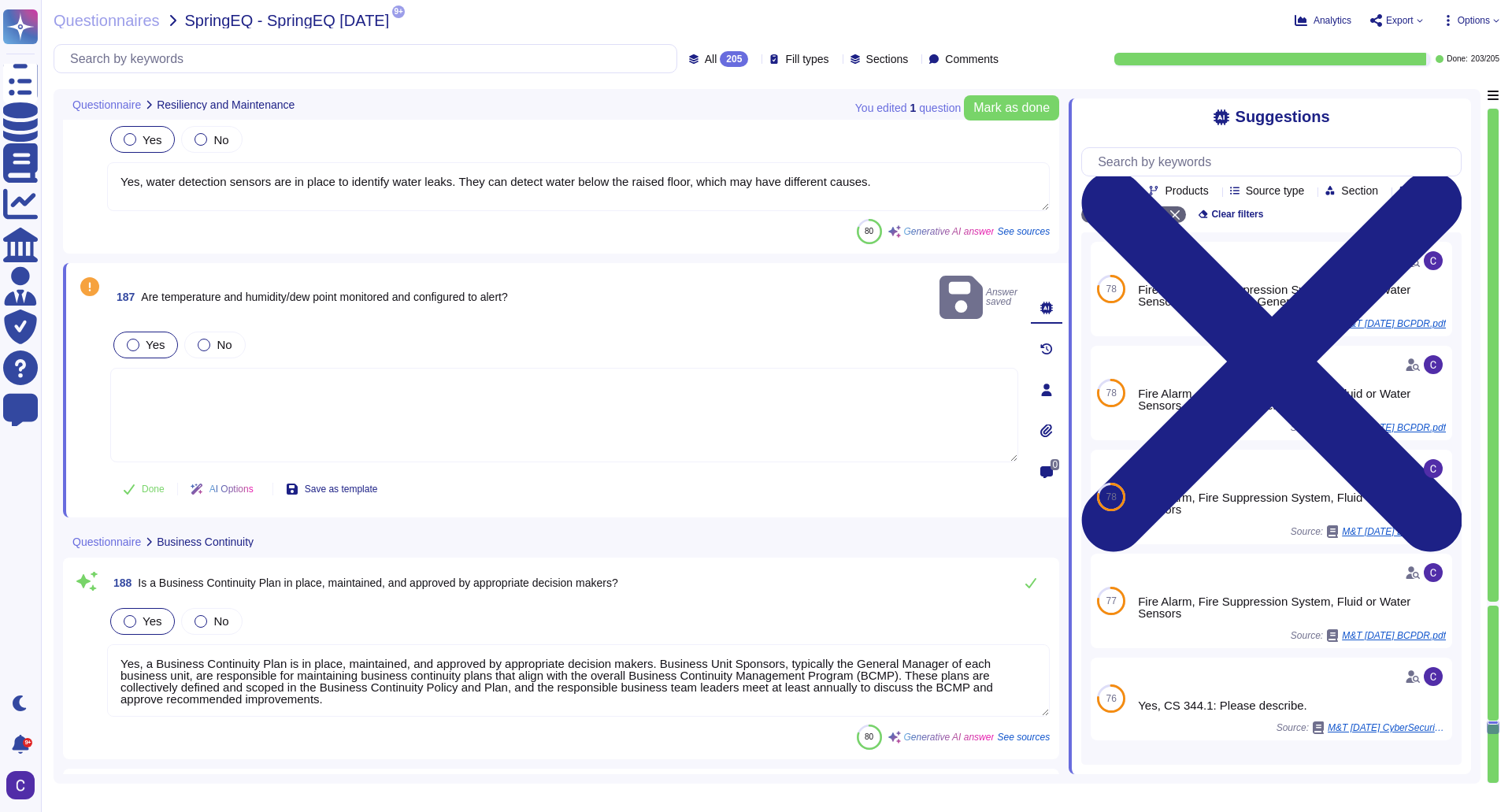
scroll to position [34940, 0]
type textarea "The findings include: 1. Every report received will be fully investigated, and …"
type textarea "Yes, all critical business functions are included in contingency planning. Busi…"
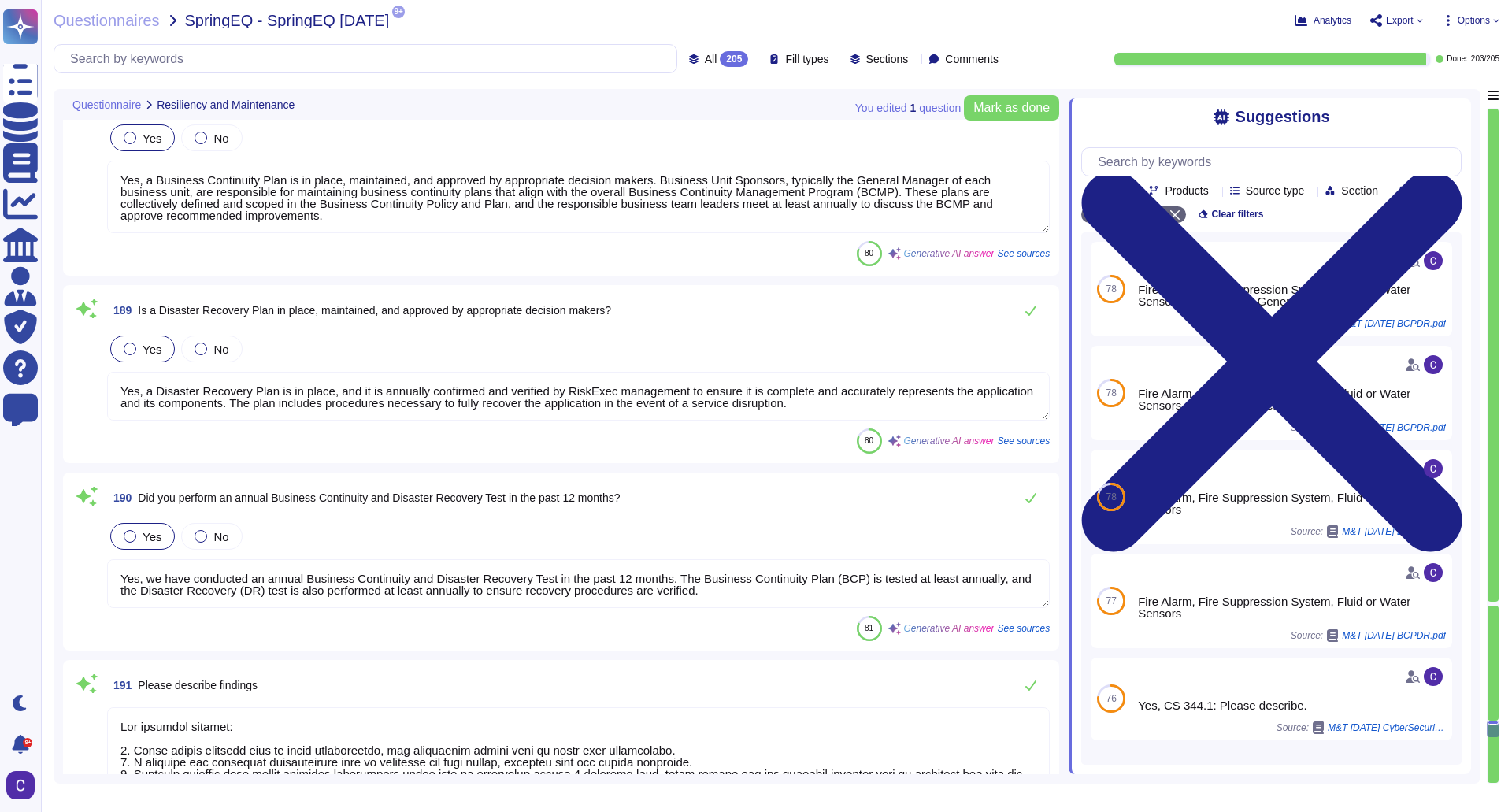
scroll to position [35255, 0]
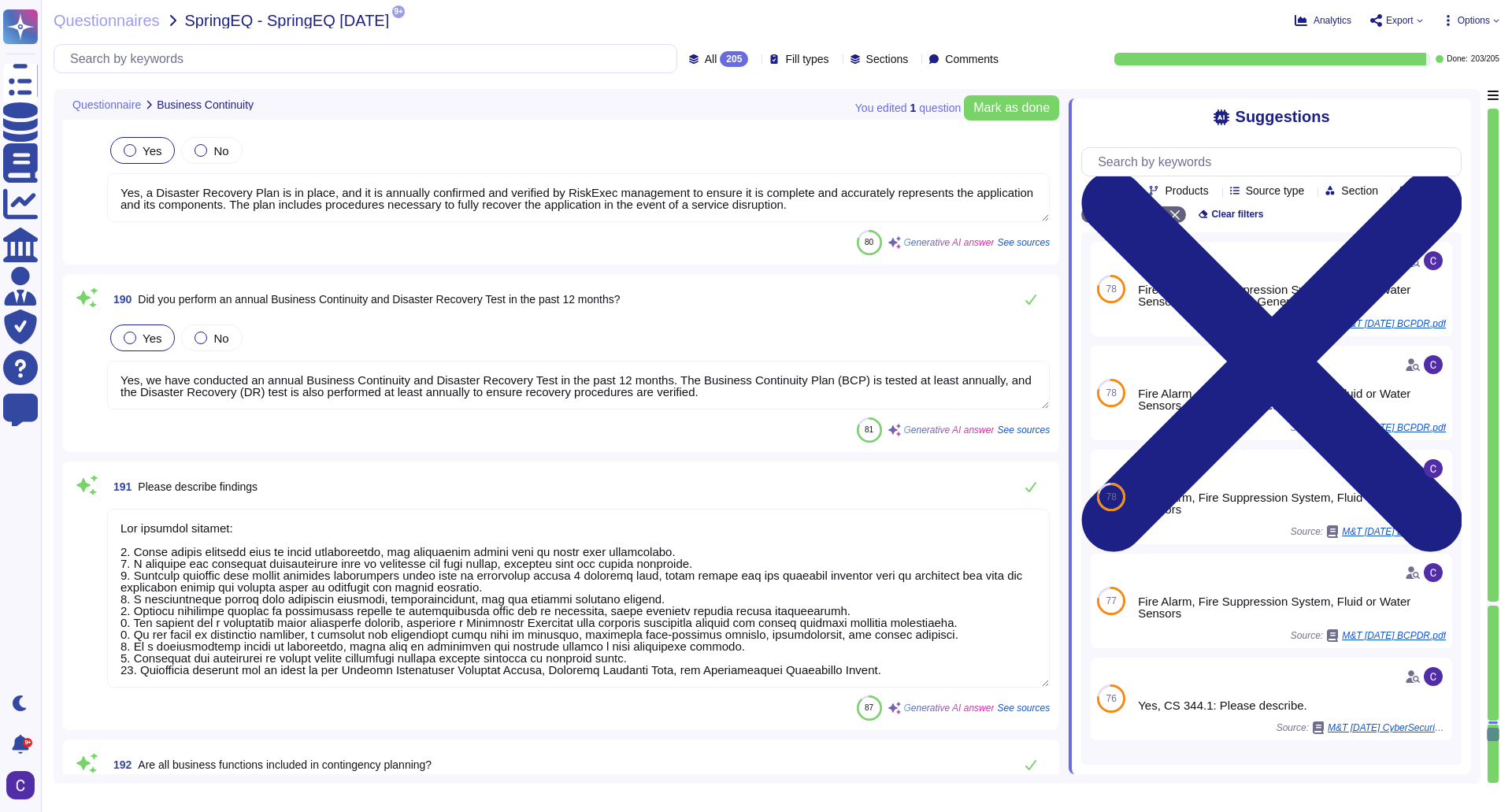
type textarea "Yes, contingency plans outline what an organization can do in the aftermath of …"
type textarea "Yes, capacity planning is performed for information processing, telecommunicati…"
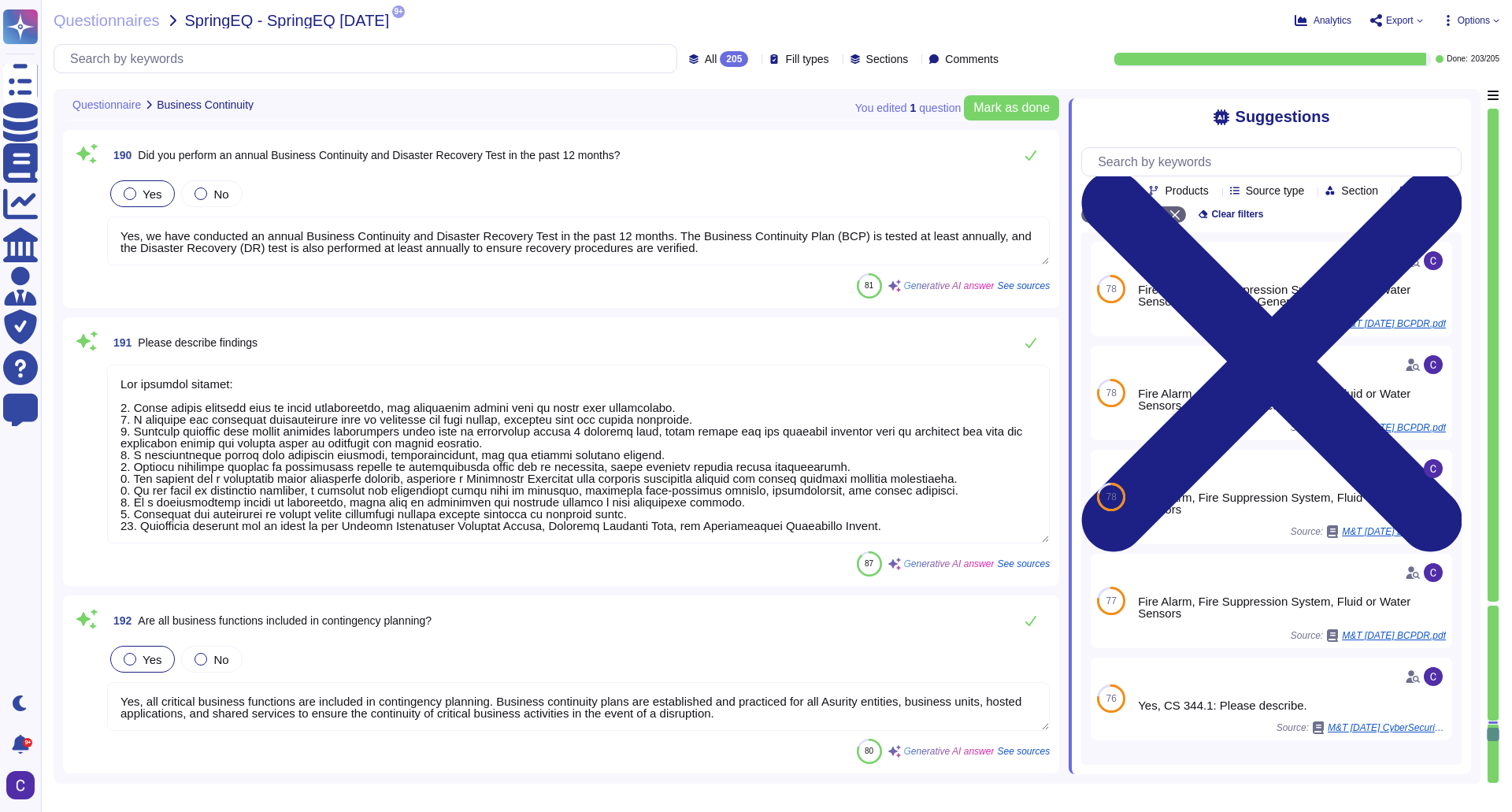
scroll to position [35412, 0]
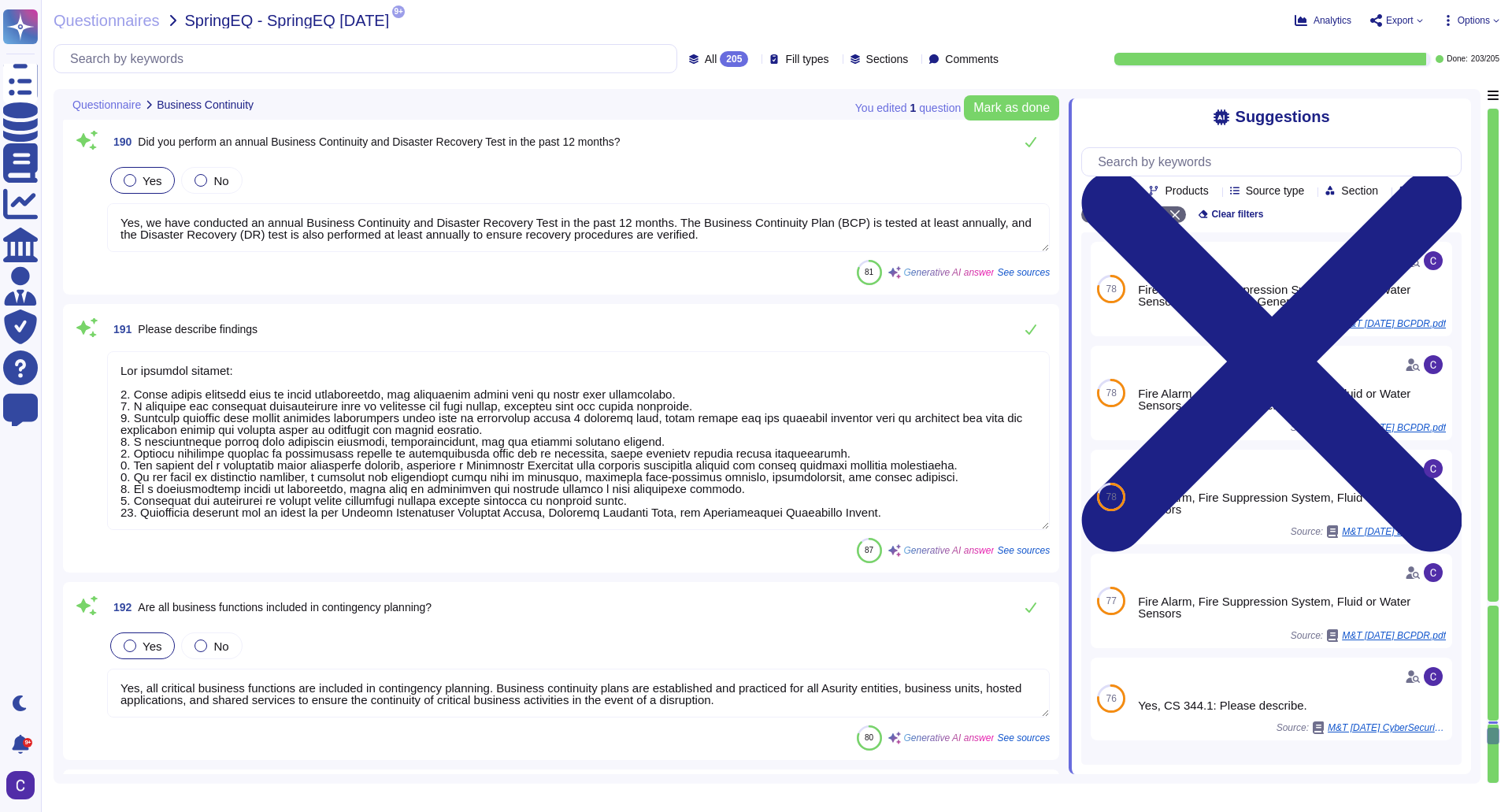
type textarea "Yes, employees are made aware of and trained on BCP/DRP processes and procedure…"
click at [456, 489] on textarea at bounding box center [578, 441] width 943 height 179
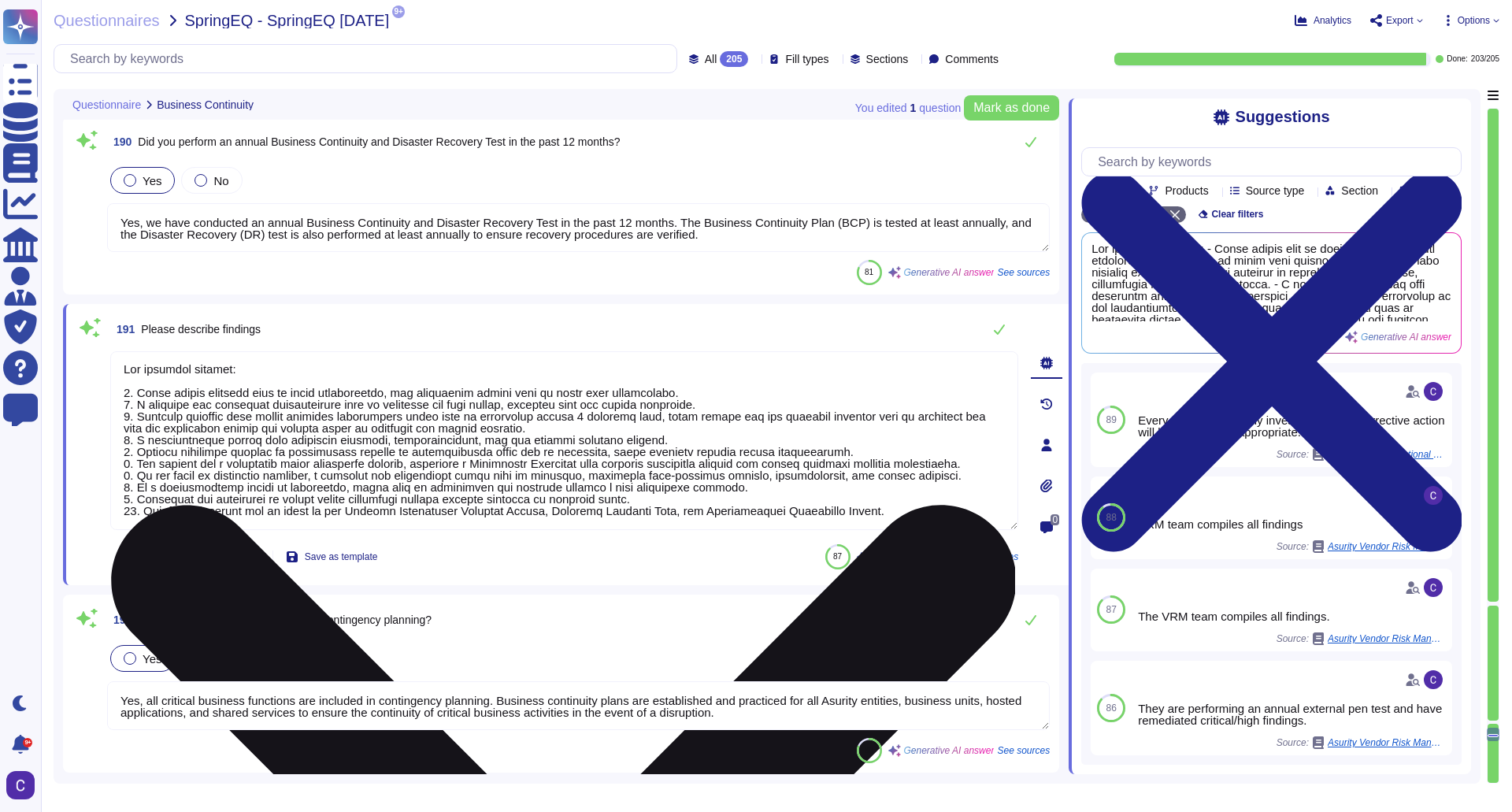
scroll to position [13, 0]
click at [412, 507] on textarea at bounding box center [564, 441] width 908 height 179
click at [468, 472] on textarea at bounding box center [564, 441] width 908 height 179
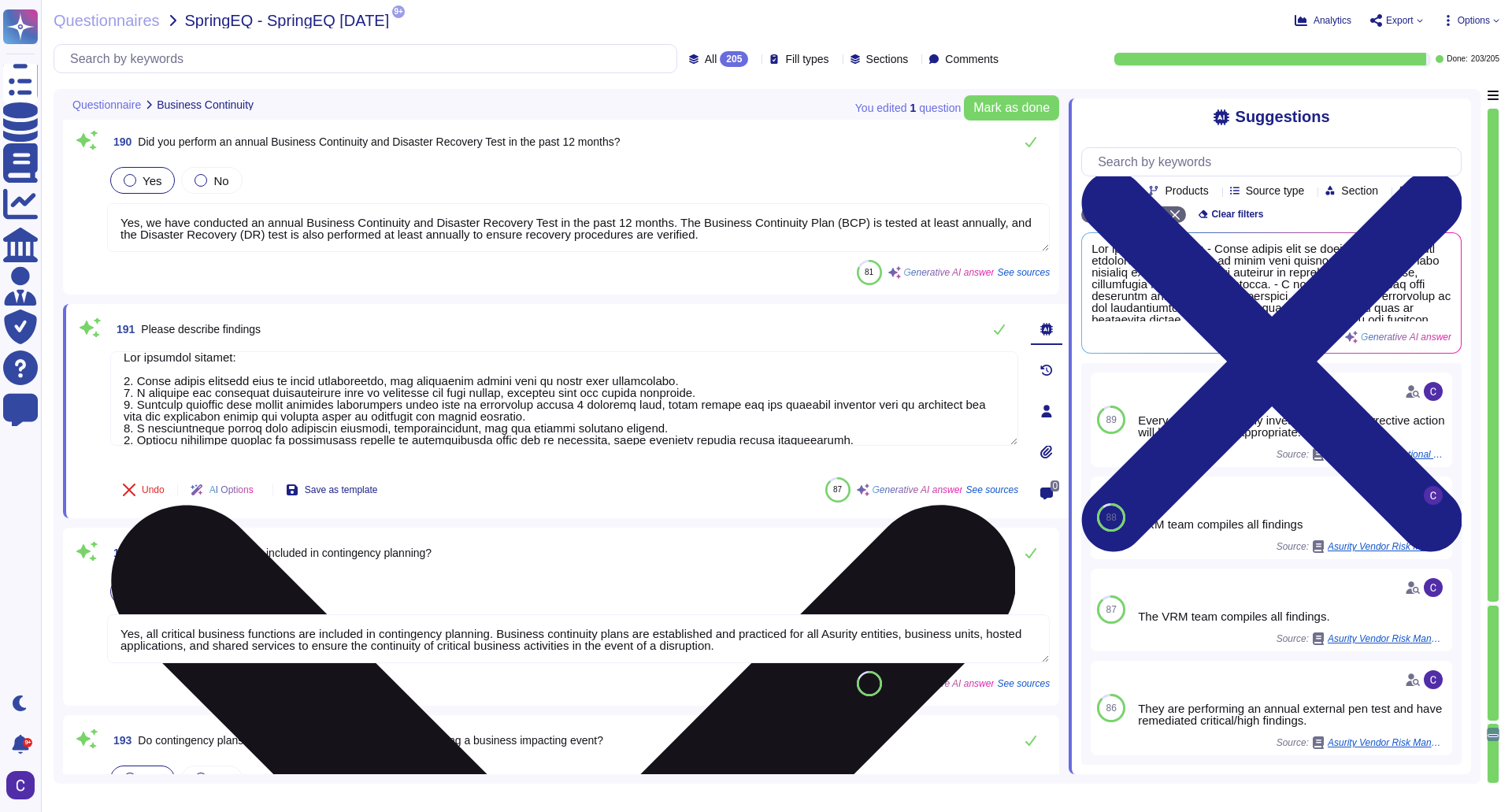
scroll to position [0, 0]
type textarea "P"
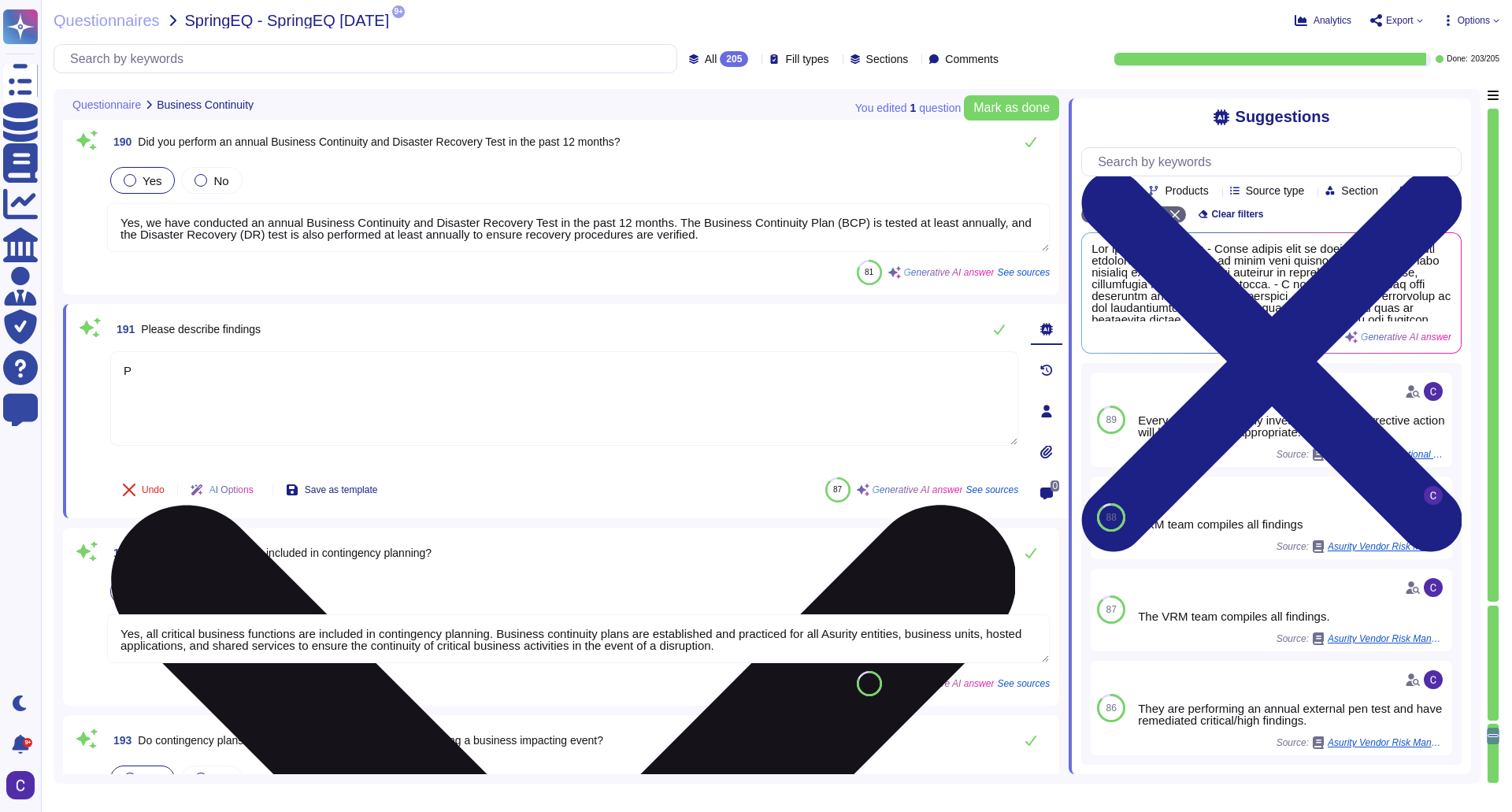
type textarea "Yes, employees are made aware of and trained on BCP/DRP processes and procedure…"
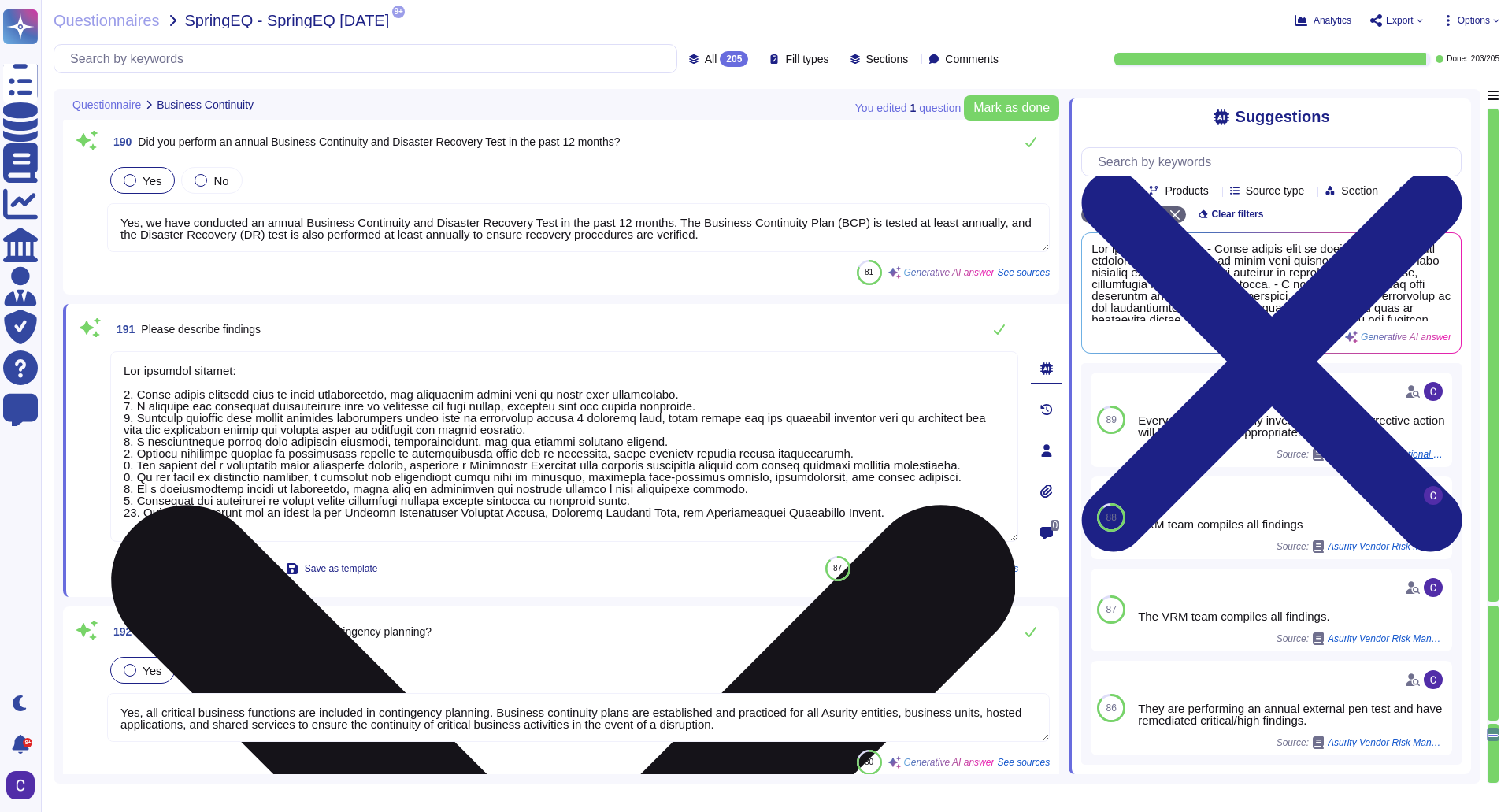
click at [729, 447] on textarea at bounding box center [564, 446] width 908 height 190
drag, startPoint x: 865, startPoint y: 527, endPoint x: 865, endPoint y: 510, distance: 17.0
click at [865, 510] on textarea at bounding box center [564, 446] width 908 height 190
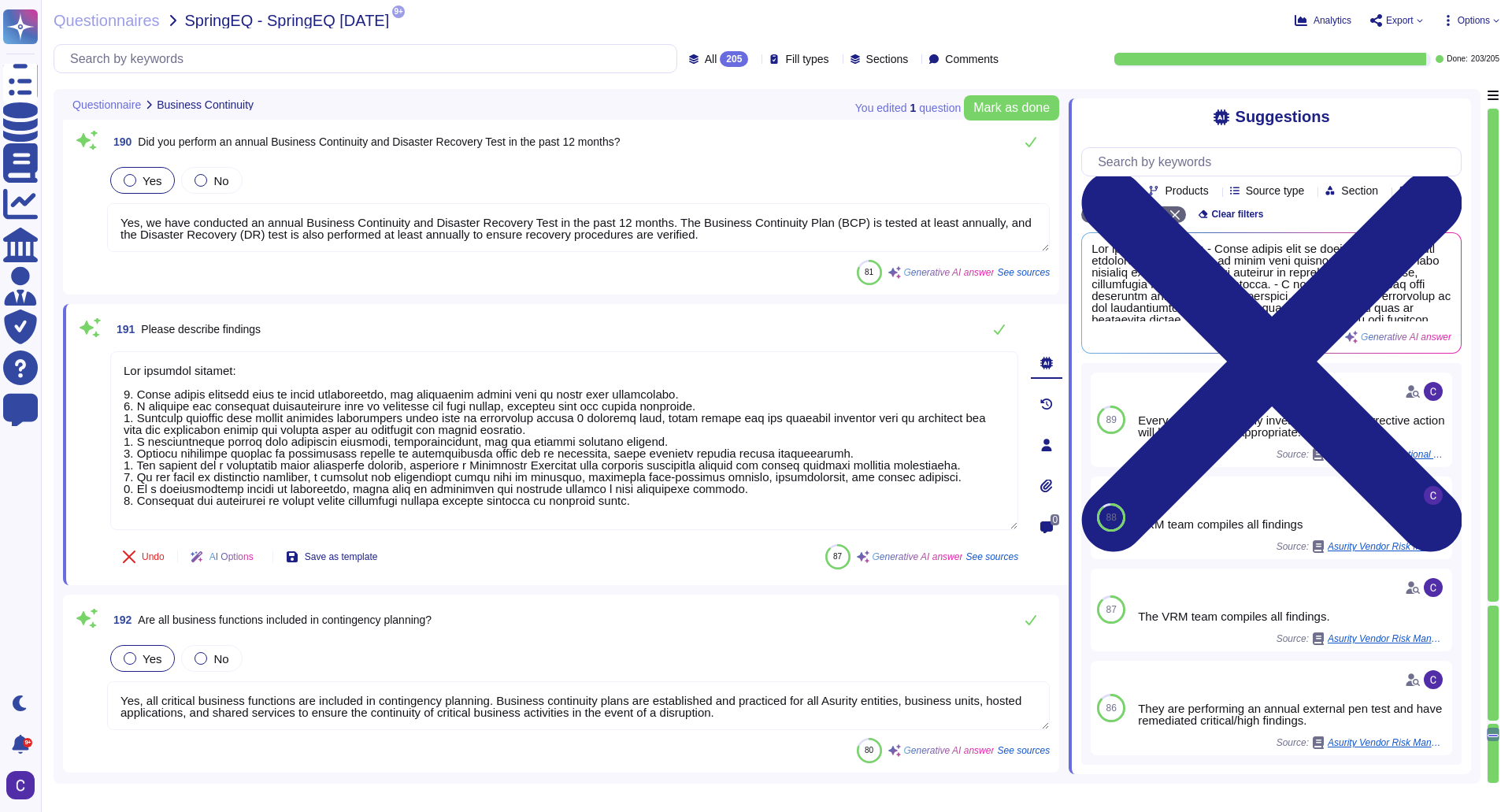
type textarea "The findings include: 1. Every report received will be fully investigated, and …"
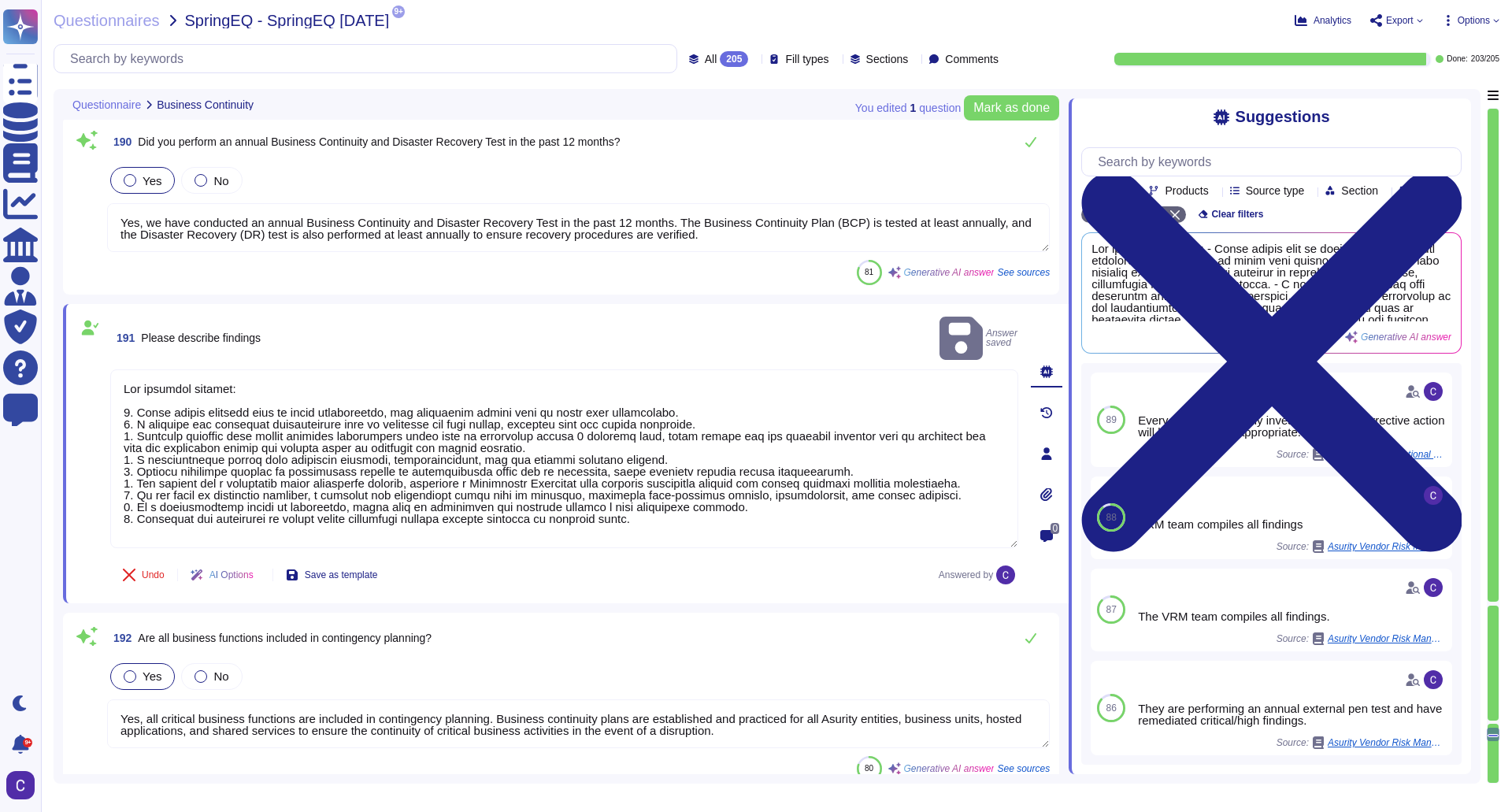
type textarea "Yes, employees are made aware of and trained on BCP/DRP processes and procedure…"
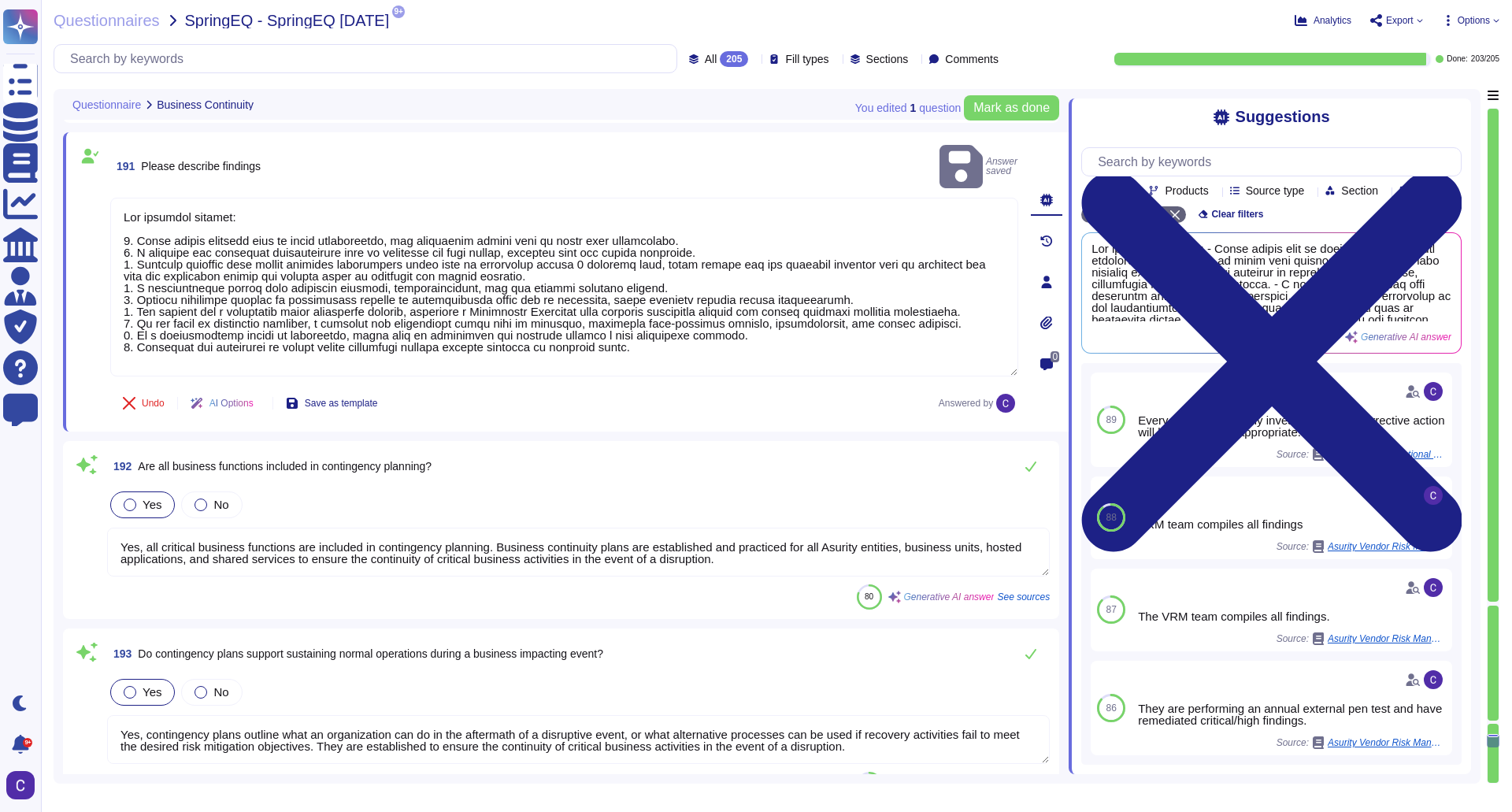
scroll to position [35806, 0]
type textarea "Yes, our organization maintains alternative working locations and allows remote…"
type textarea "Yes, alternate facilities are available to resume normal operations within esta…"
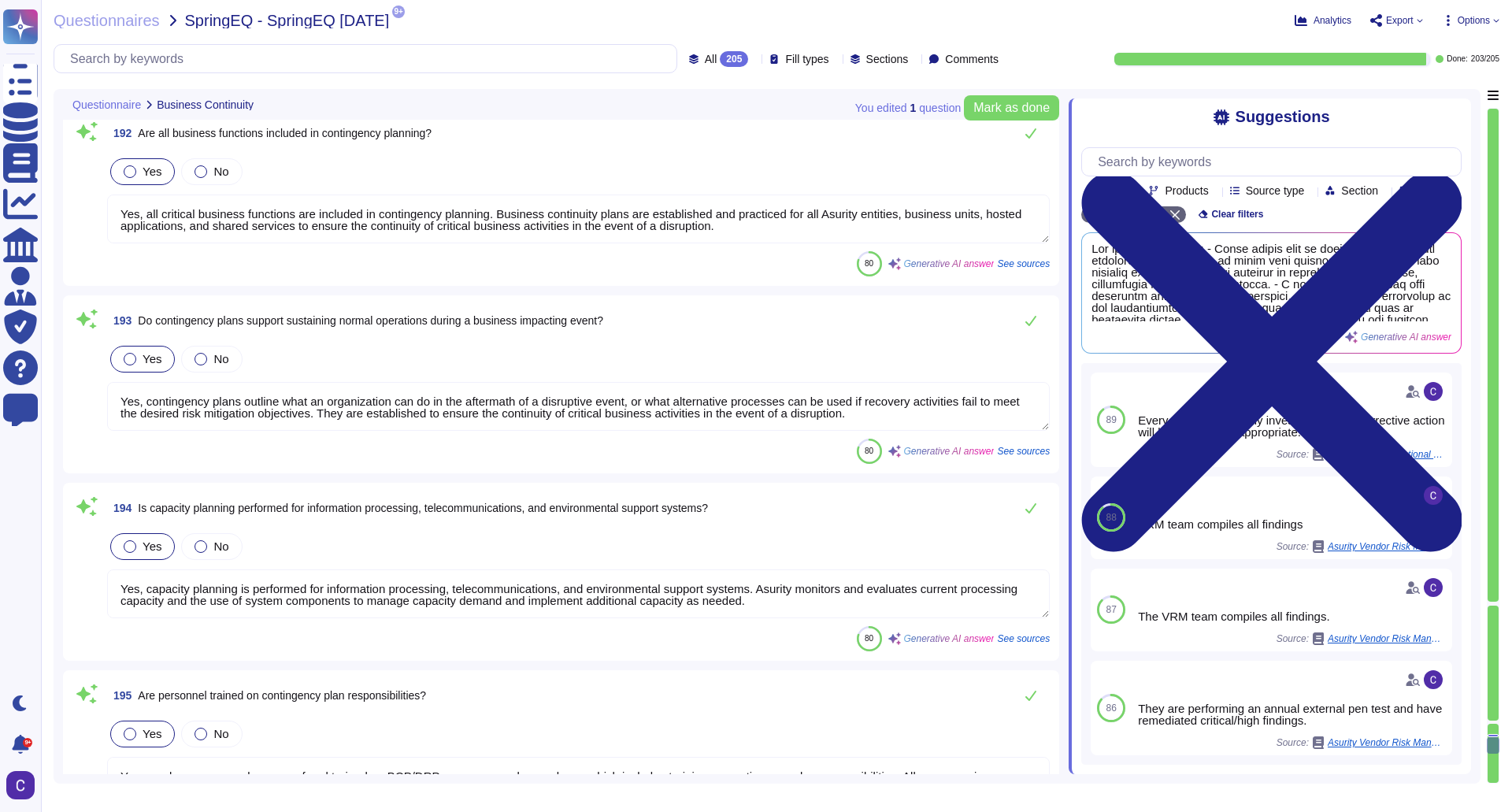
scroll to position [36043, 0]
type textarea "Yes, the alternate office and data center locations are more than 100 miles apa…"
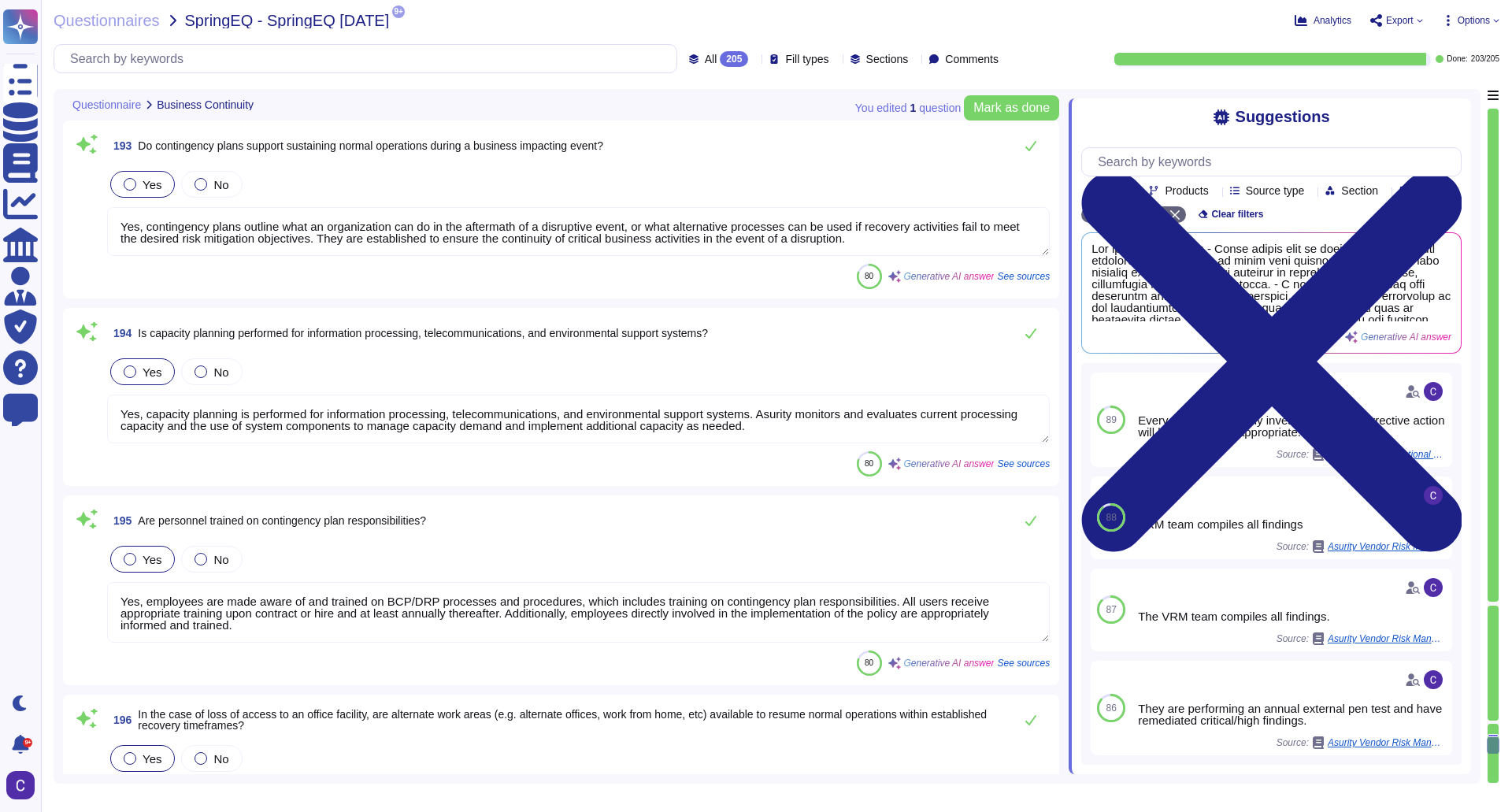
click at [761, 430] on textarea "Yes, capacity planning is performed for information processing, telecommunicati…" at bounding box center [578, 419] width 943 height 49
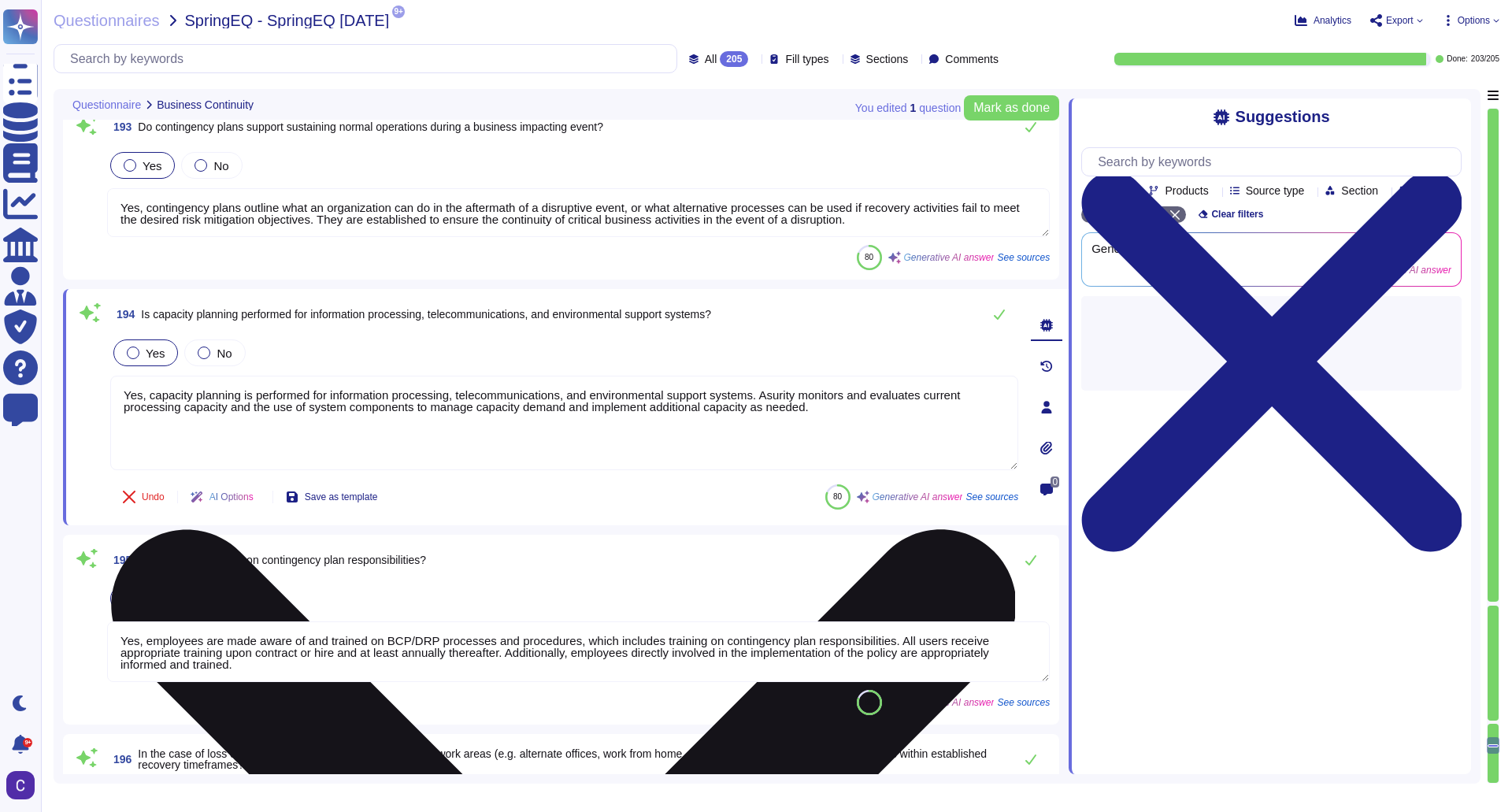
type textarea "Yes, the alternate office and data center locations are more than 100 miles apa…"
click at [761, 430] on textarea "Yes, capacity planning is performed for information processing, telecommunicati…" at bounding box center [564, 423] width 908 height 95
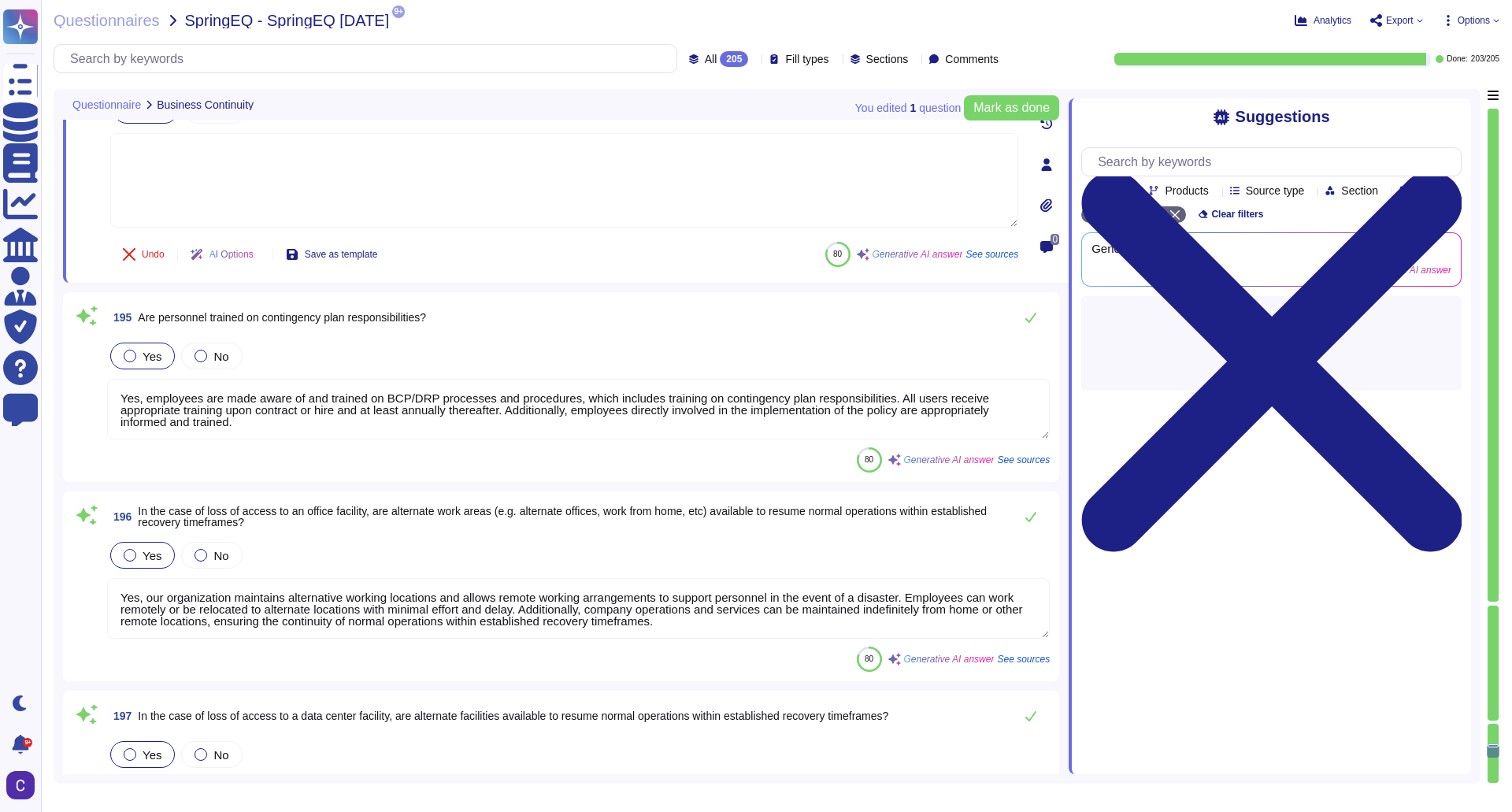
type textarea "Yes, recovery plan procedures supporting system recovery are tested to meet the…"
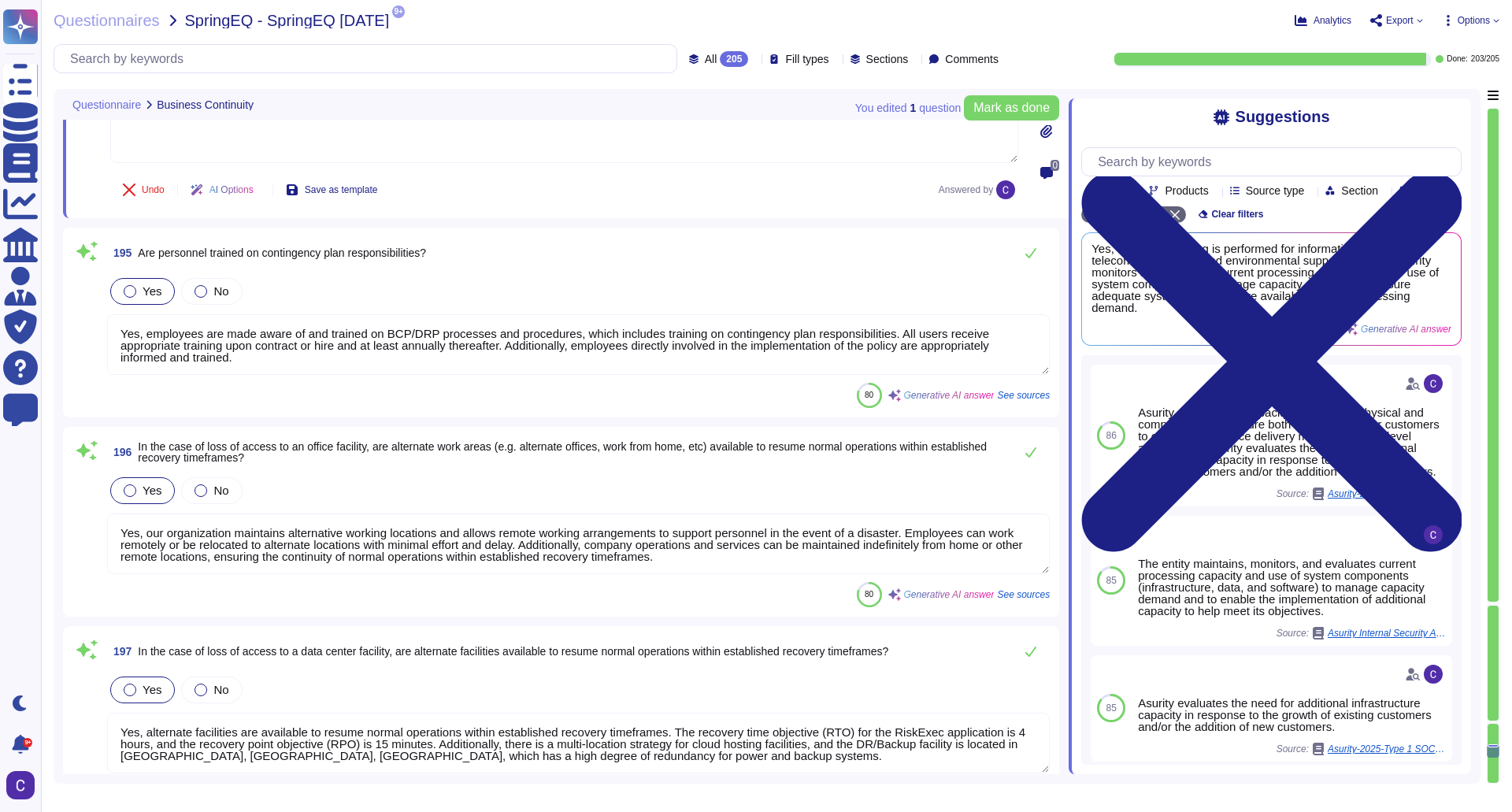
scroll to position [36515, 0]
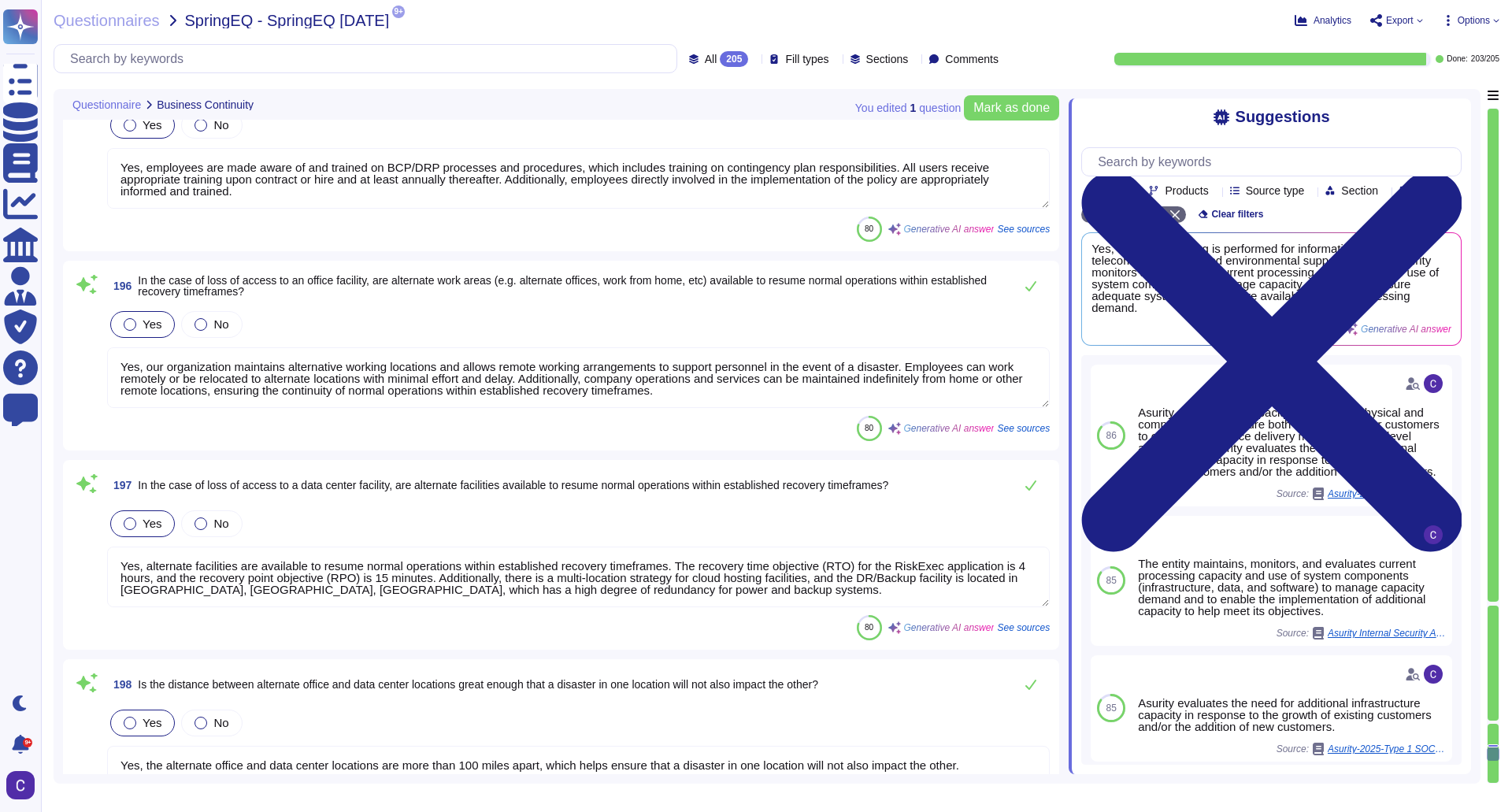
type textarea "Yes, contingency plans, specifically the Business Continuity Plan (BCP), are te…"
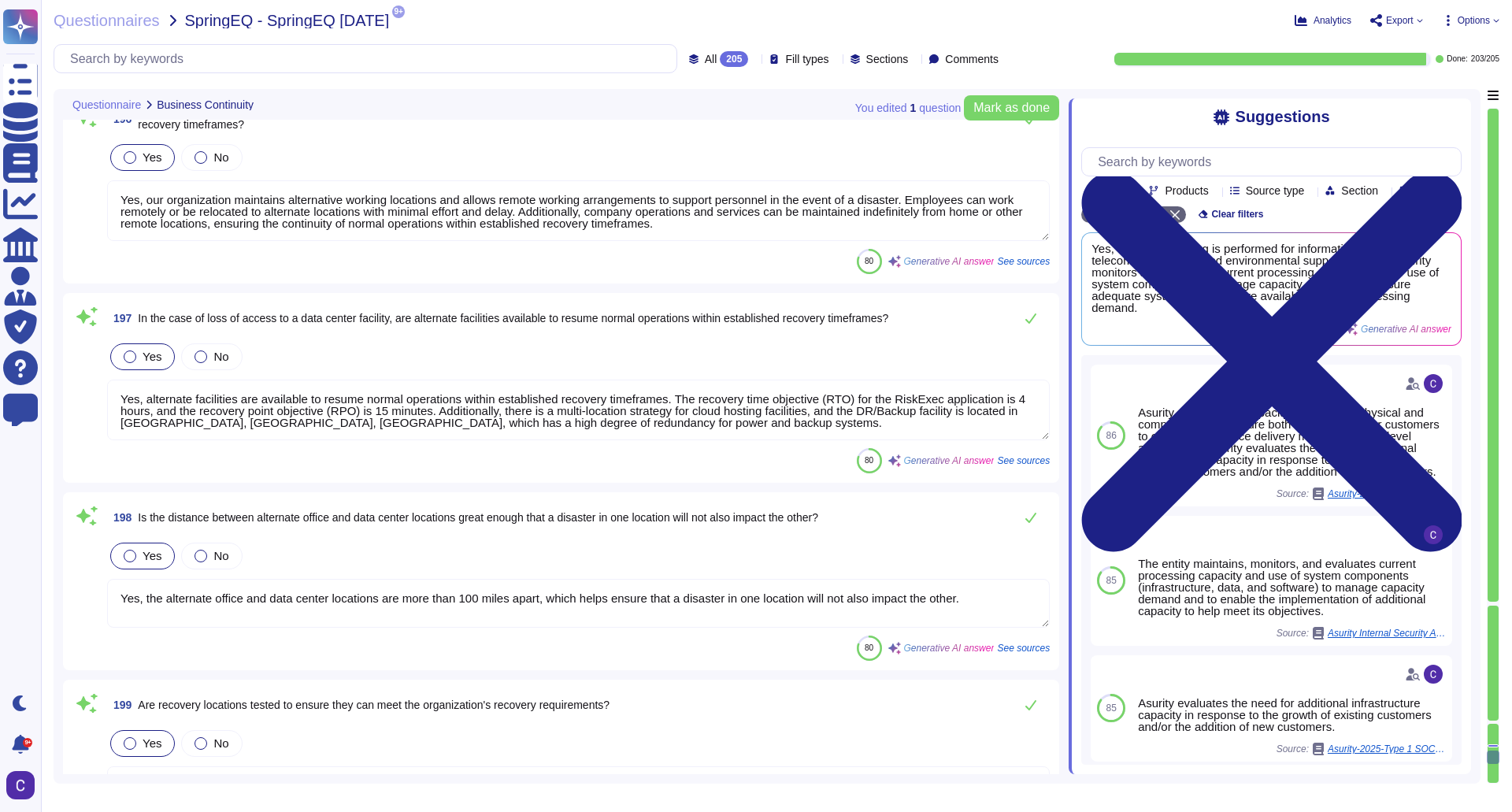
type textarea "Typically bi-weekly"
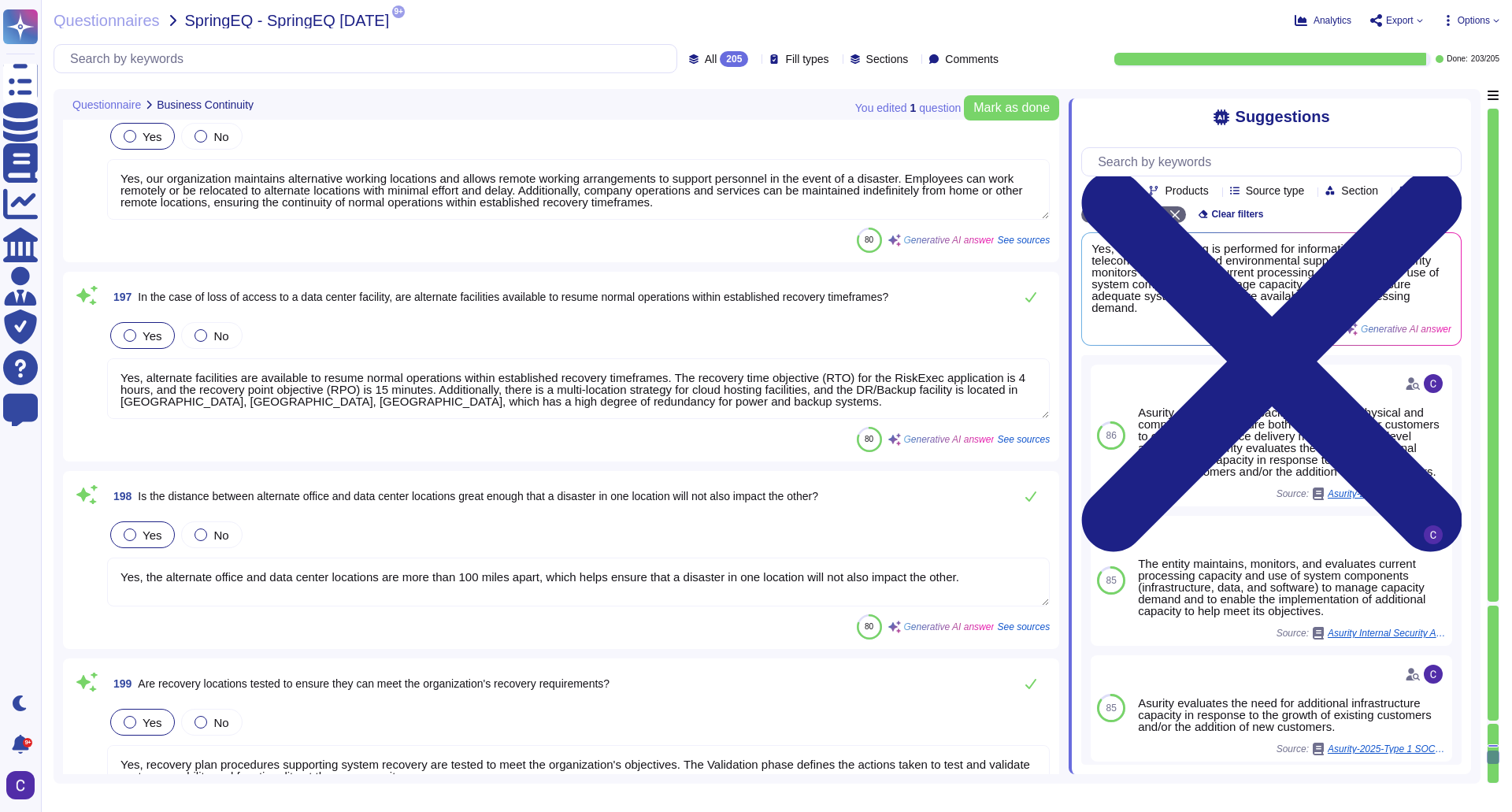
type textarea "Yes, the results from events requiring activation, annual exercises, audits, an…"
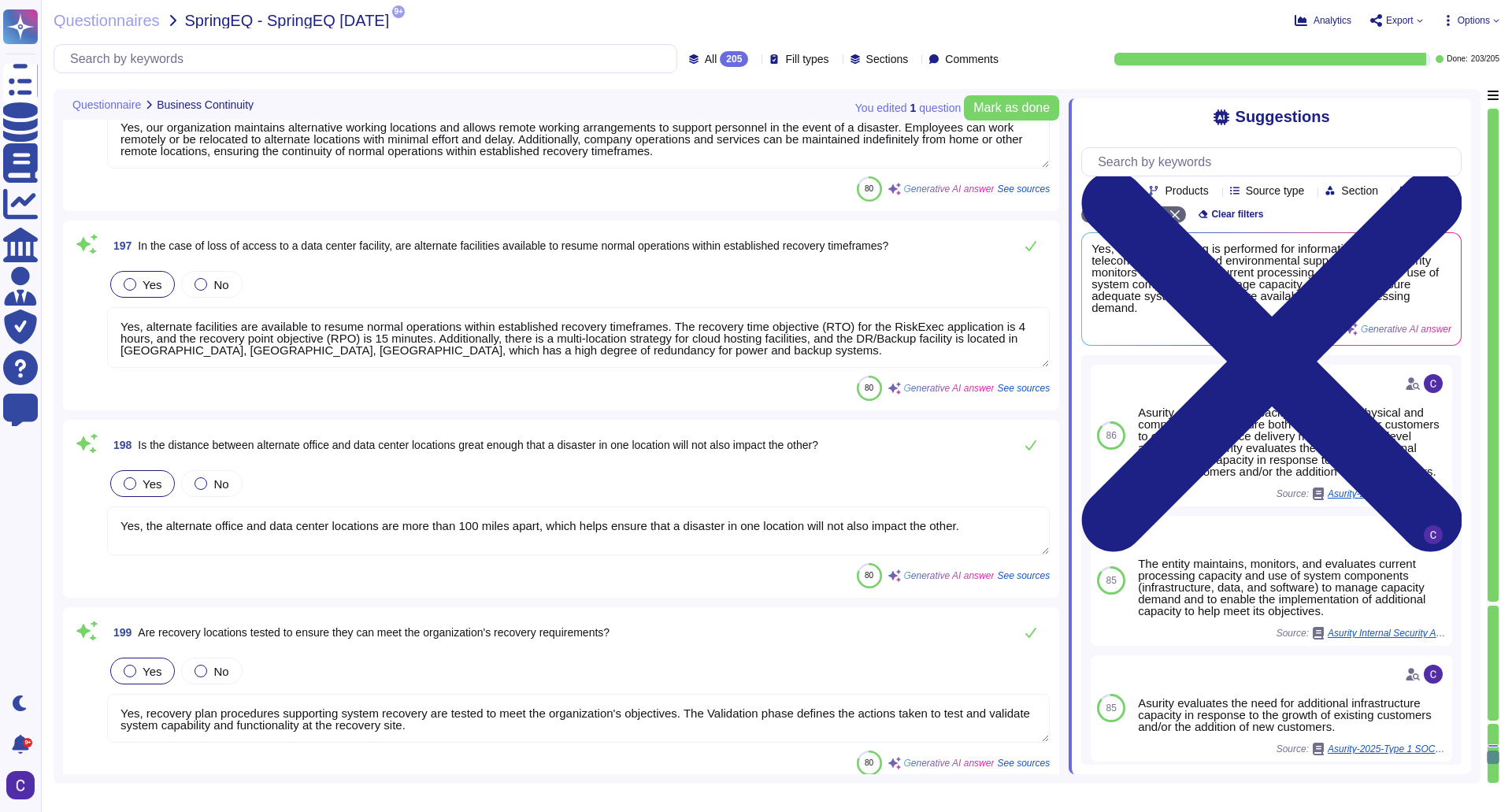
scroll to position [36751, 0]
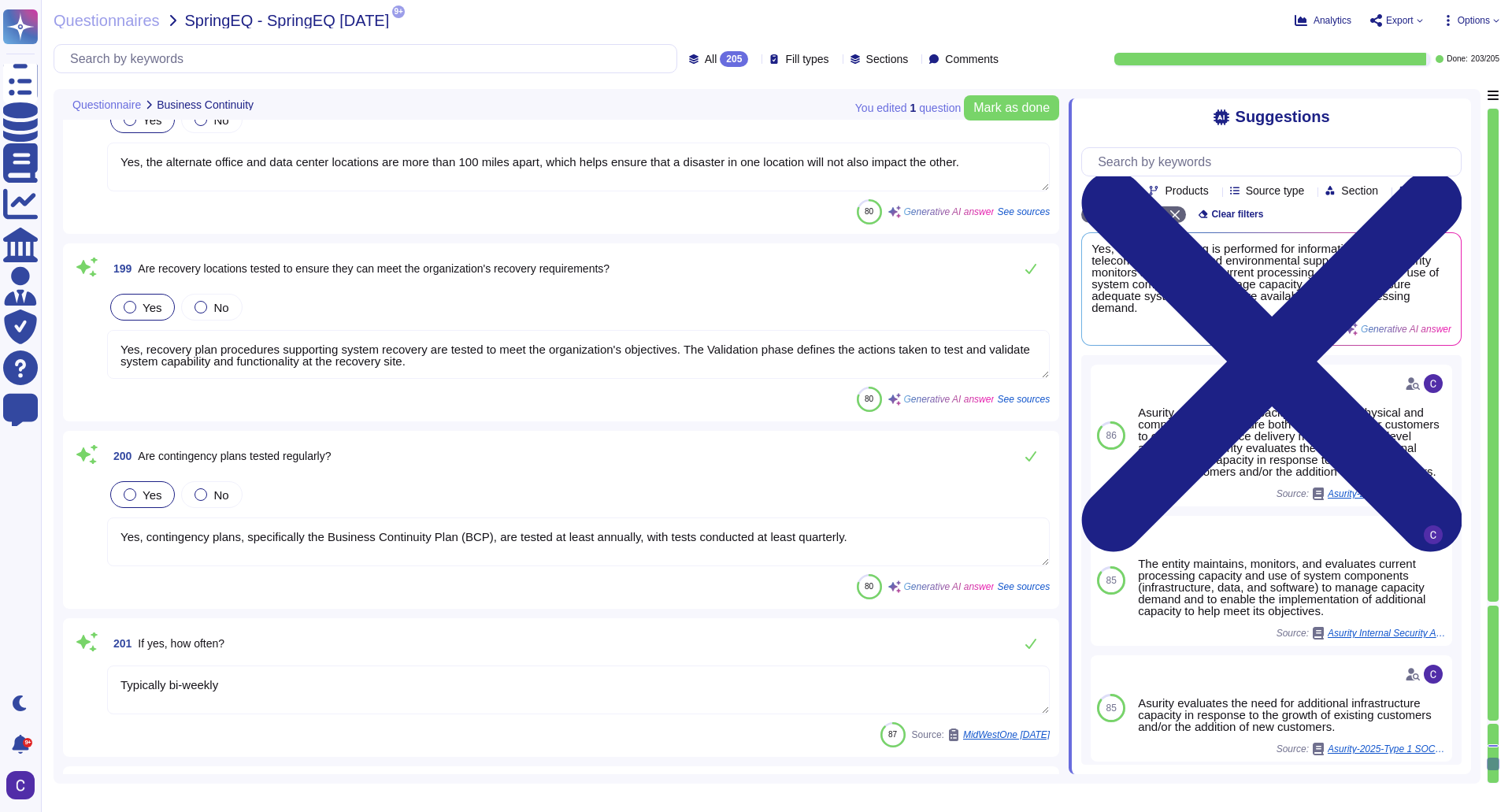
type textarea "2024 Financials"
type textarea "Yes, our organization maintains alternative working locations and allows remote…"
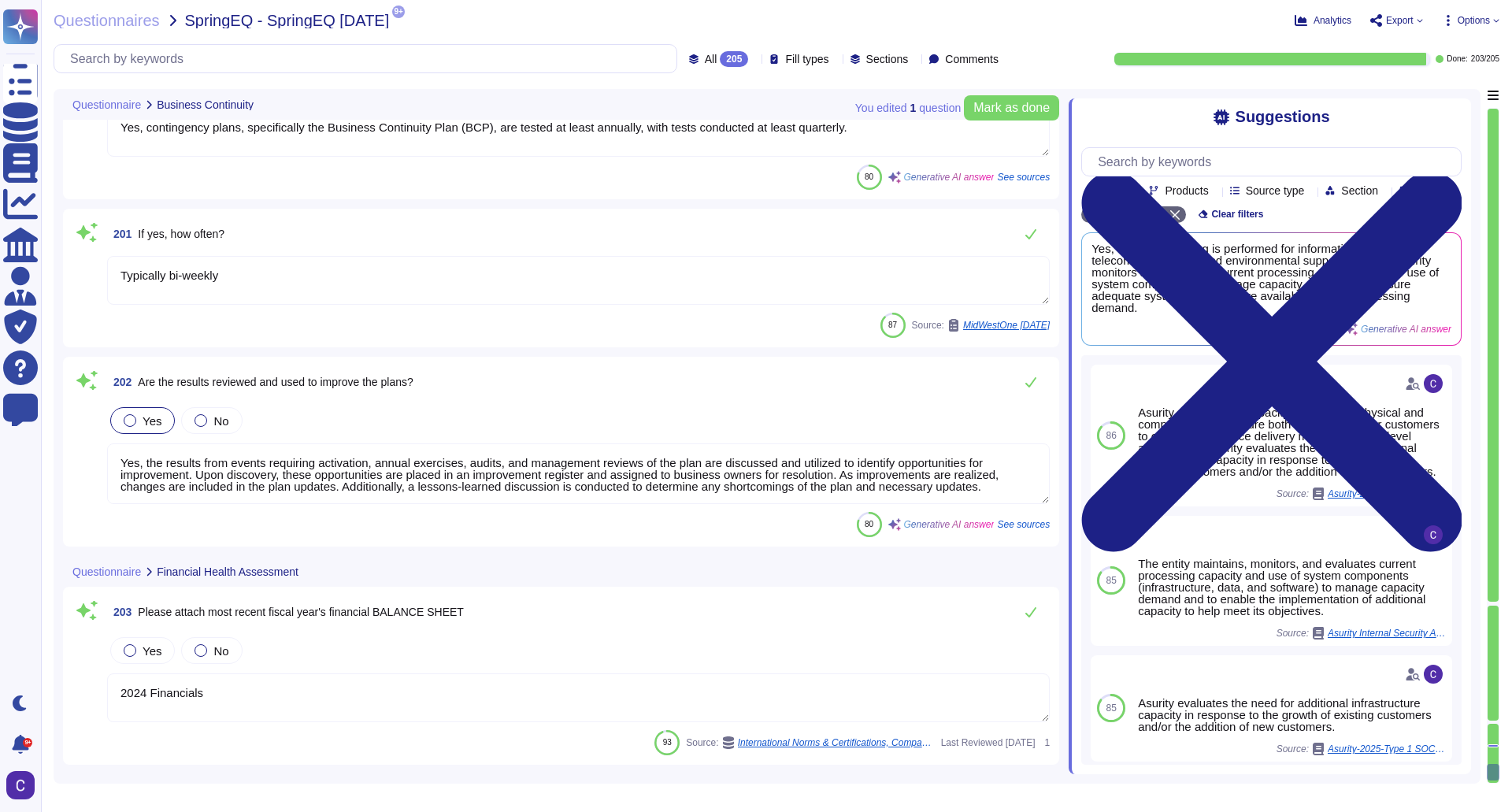
type textarea "2024 Financials"
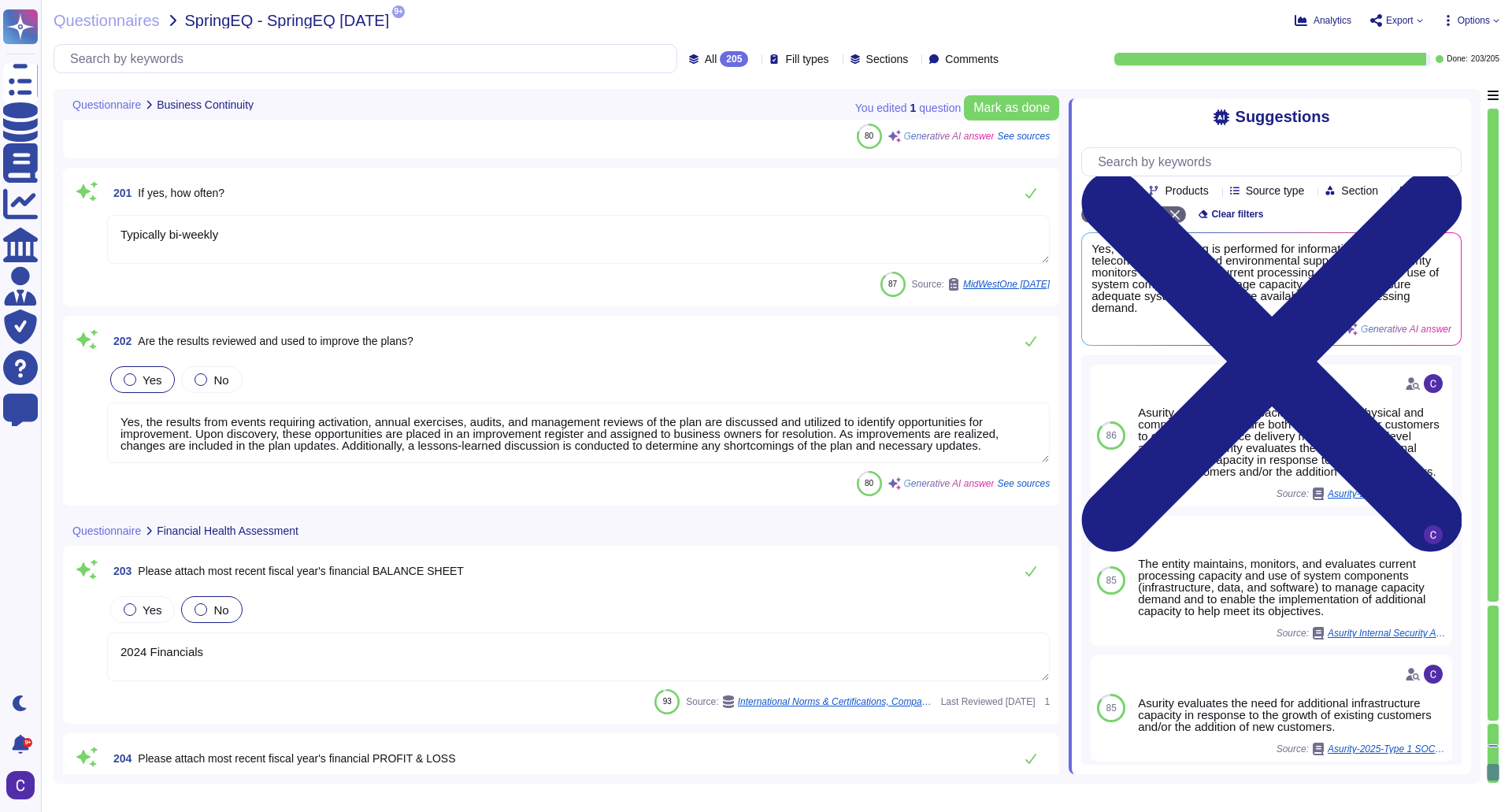
scroll to position [37539, 0]
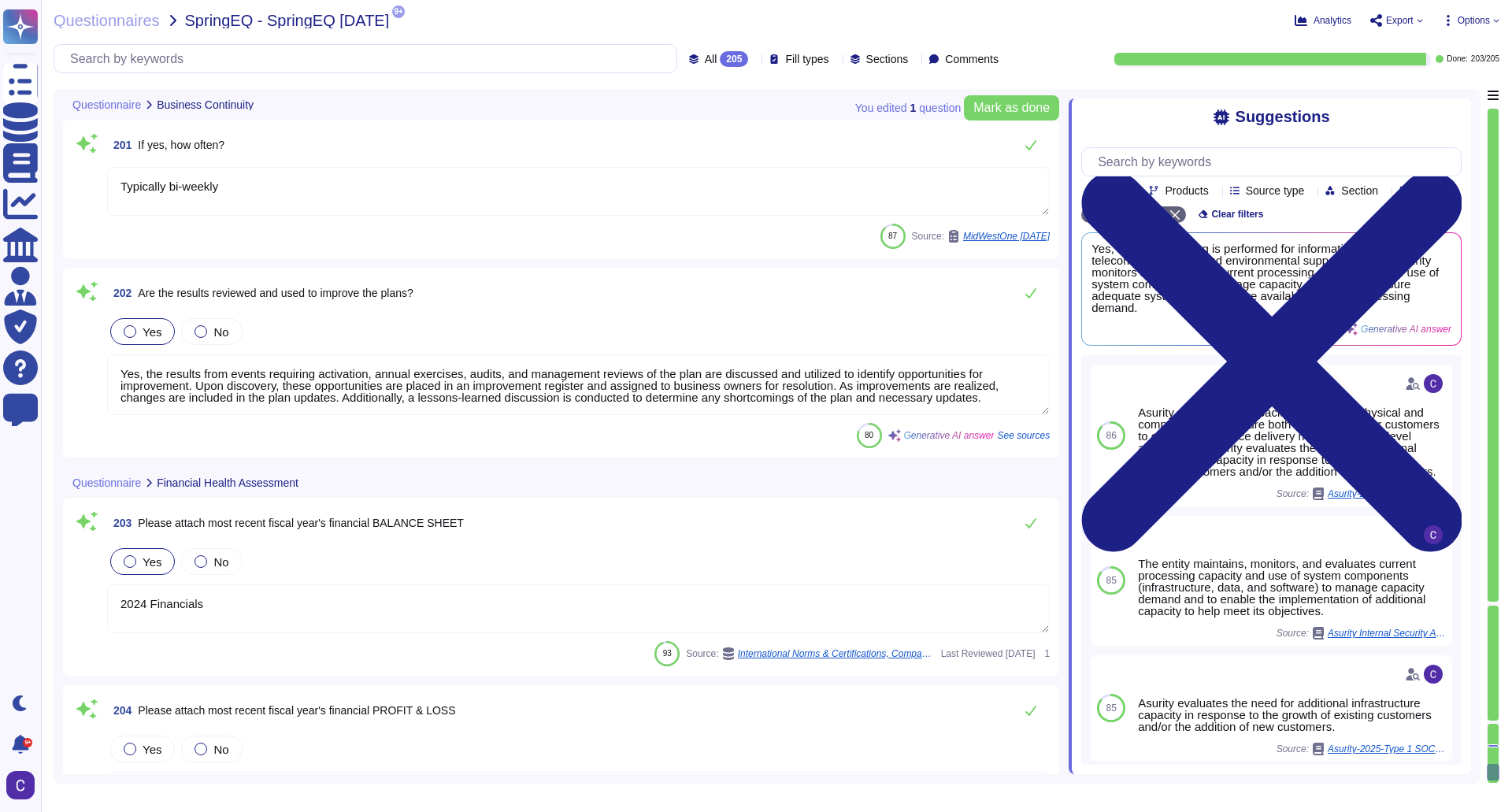
click at [128, 559] on div at bounding box center [130, 562] width 12 height 12
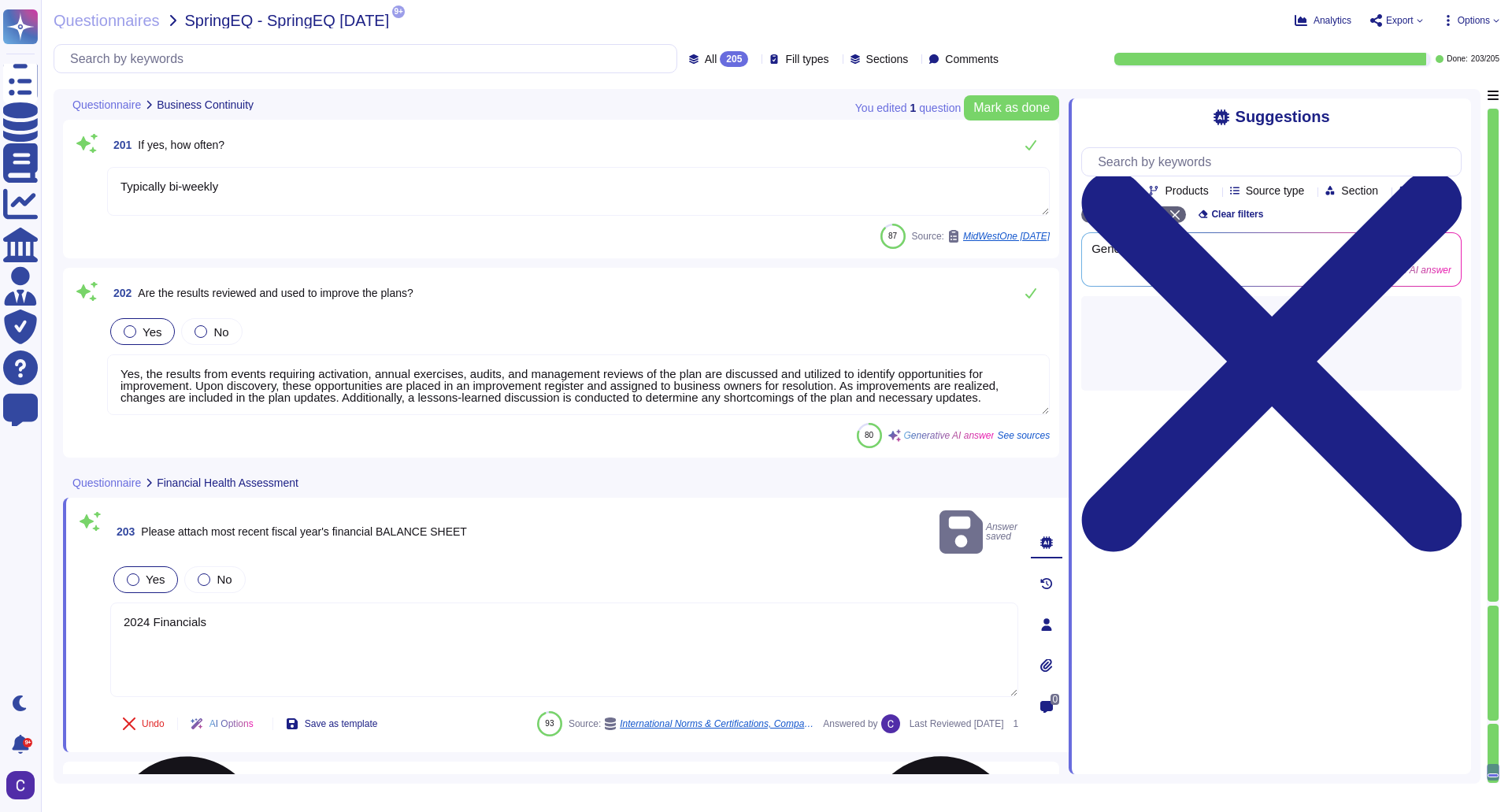
click at [668, 614] on textarea "2024 Financials" at bounding box center [564, 649] width 908 height 95
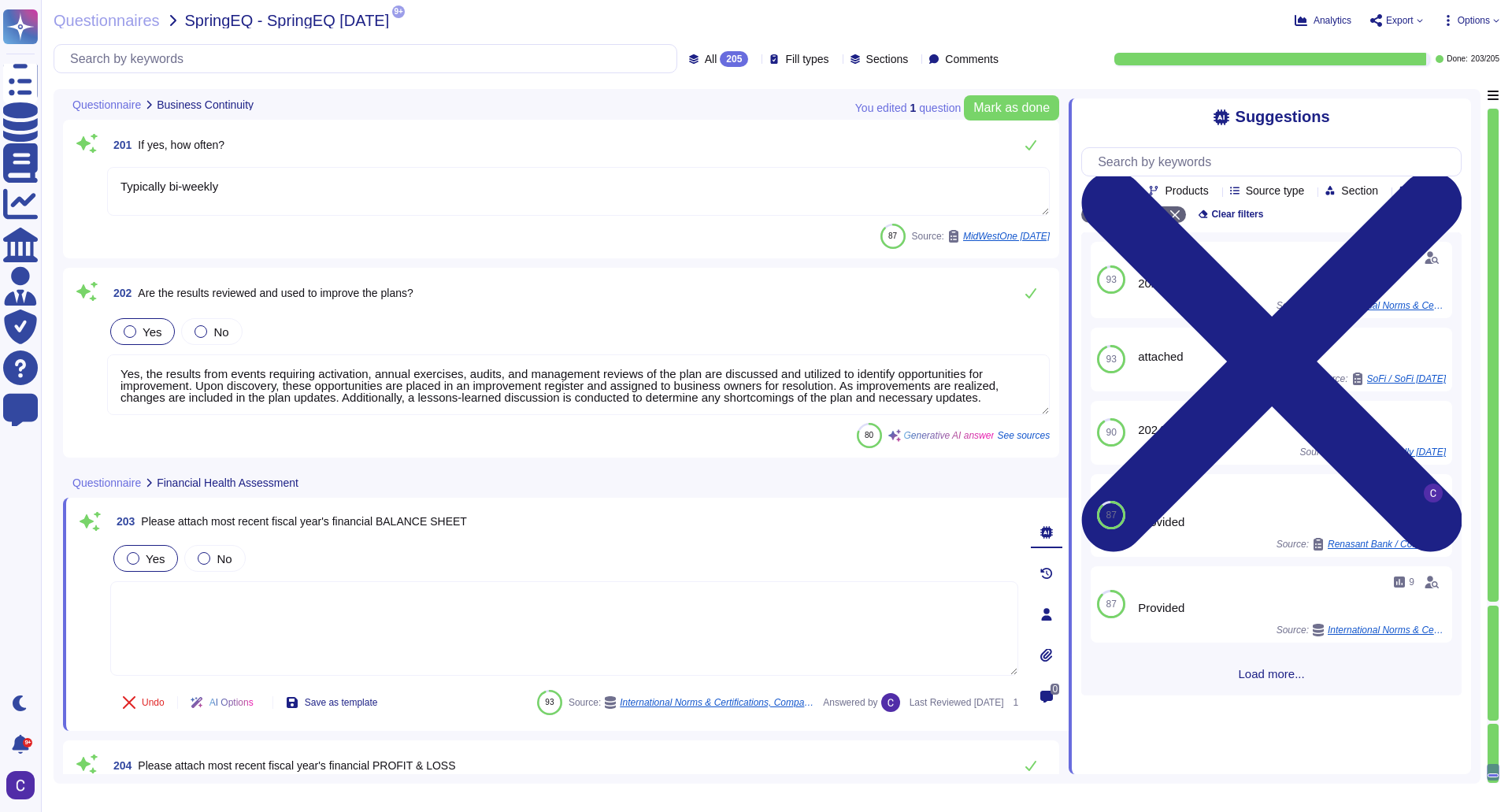
click at [1046, 659] on icon at bounding box center [1047, 655] width 12 height 12
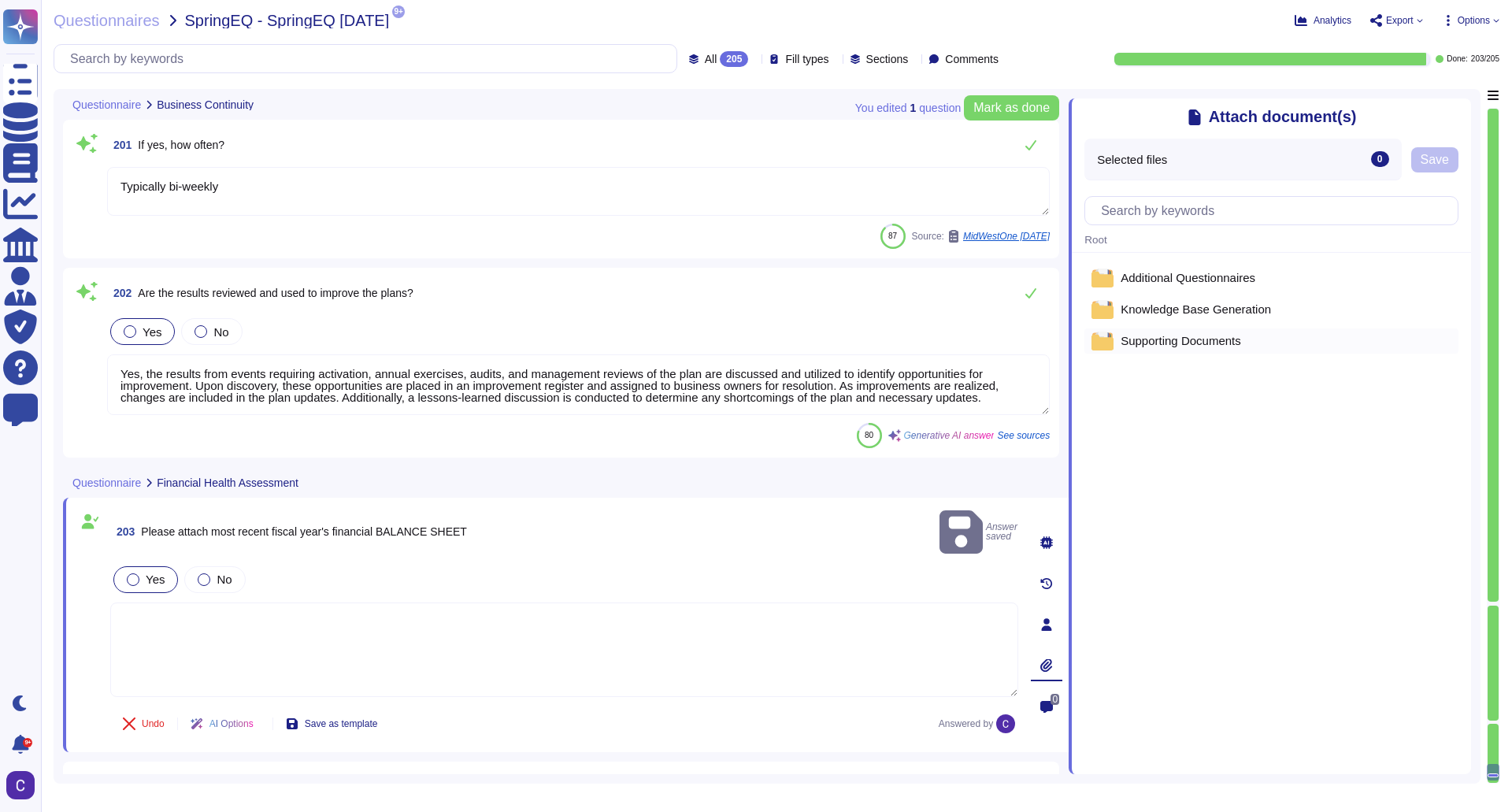
click at [1212, 344] on span "Supporting Documents" at bounding box center [1181, 341] width 121 height 12
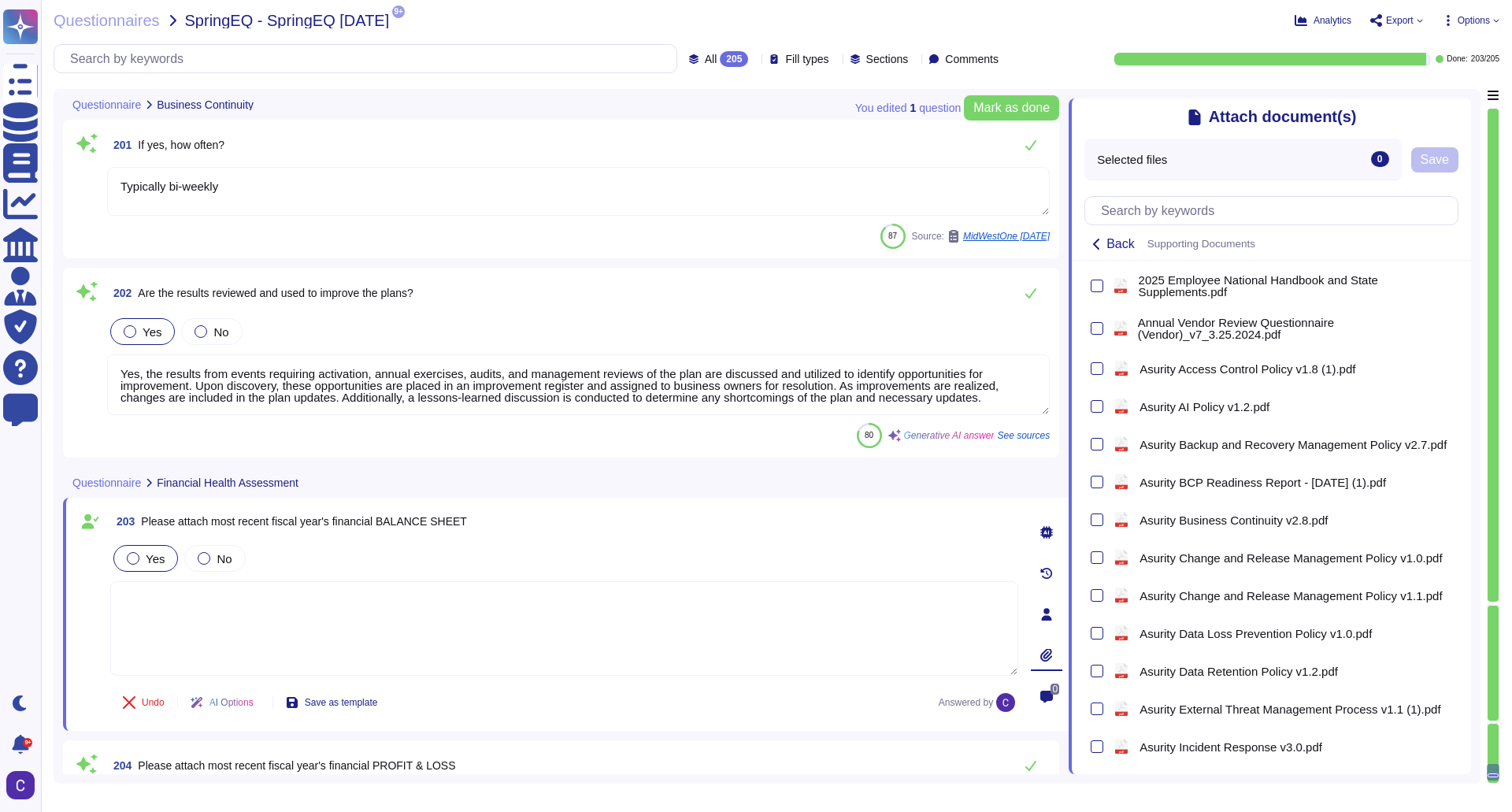
scroll to position [0, 0]
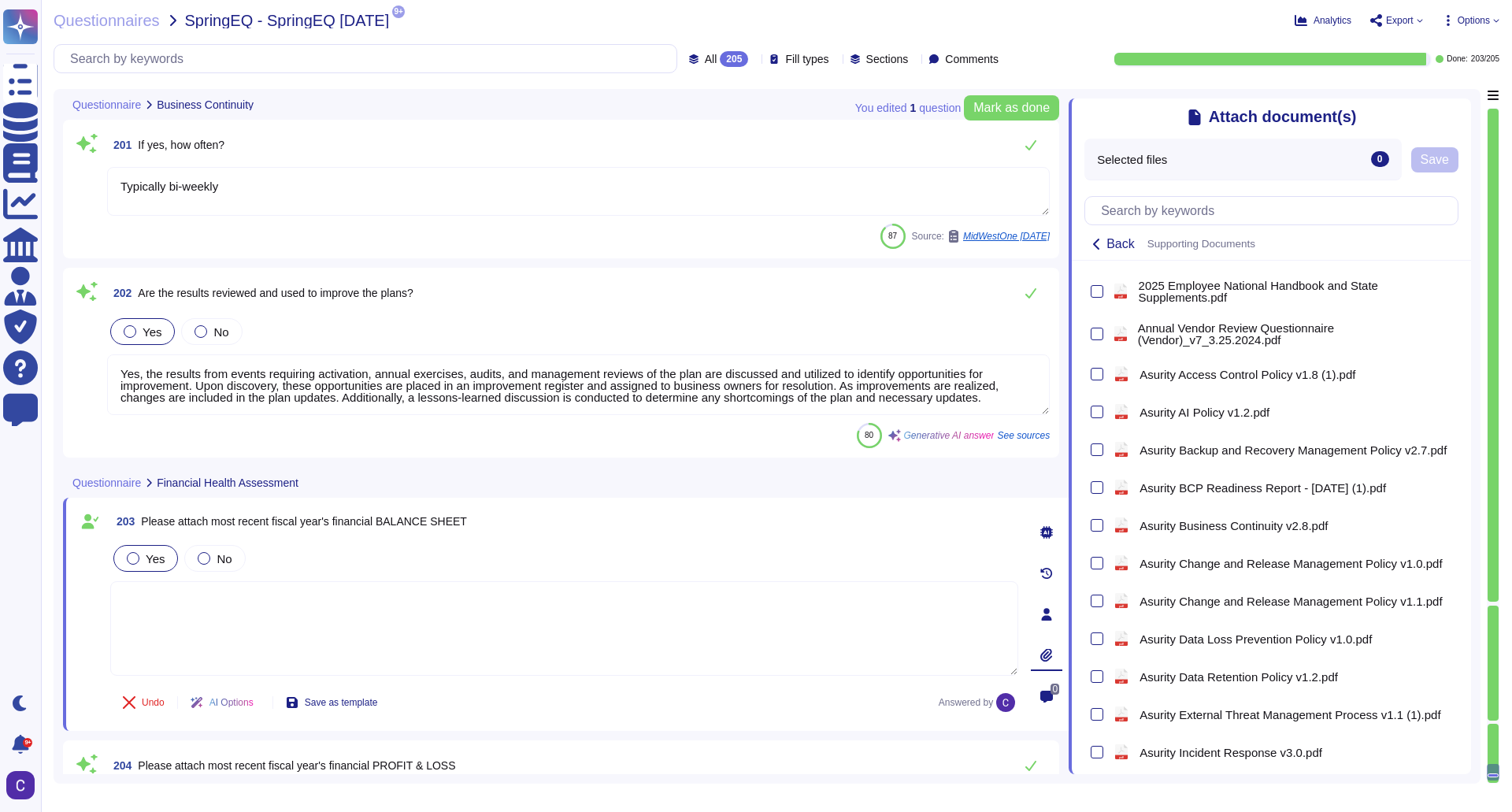
click at [858, 516] on div "203 Please attach most recent fiscal year's financial BALANCE SHEET" at bounding box center [564, 521] width 908 height 29
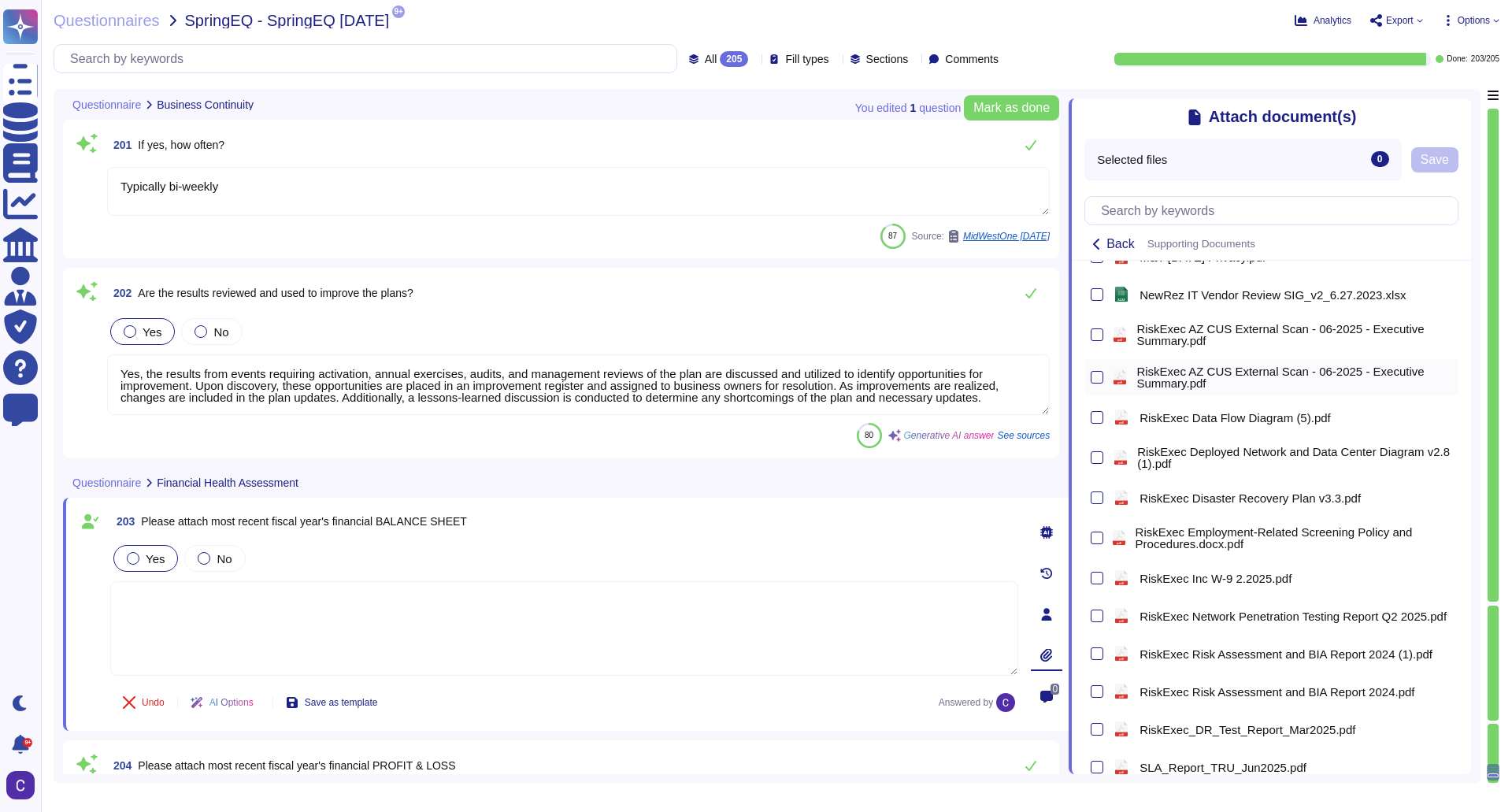
scroll to position [1330, 0]
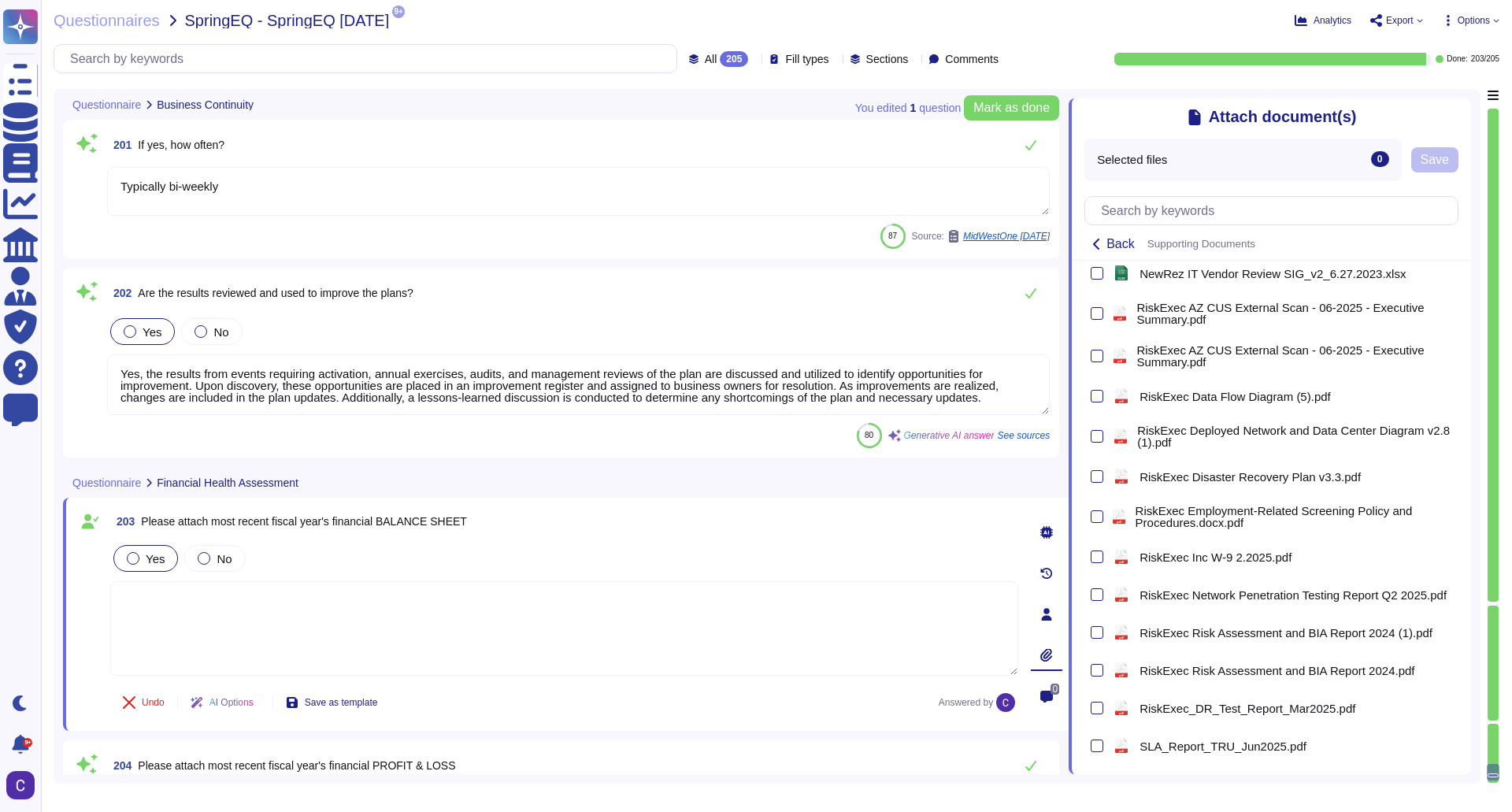
click at [690, 492] on div "Questionnaire Financial Health Assessment" at bounding box center [455, 482] width 785 height 30
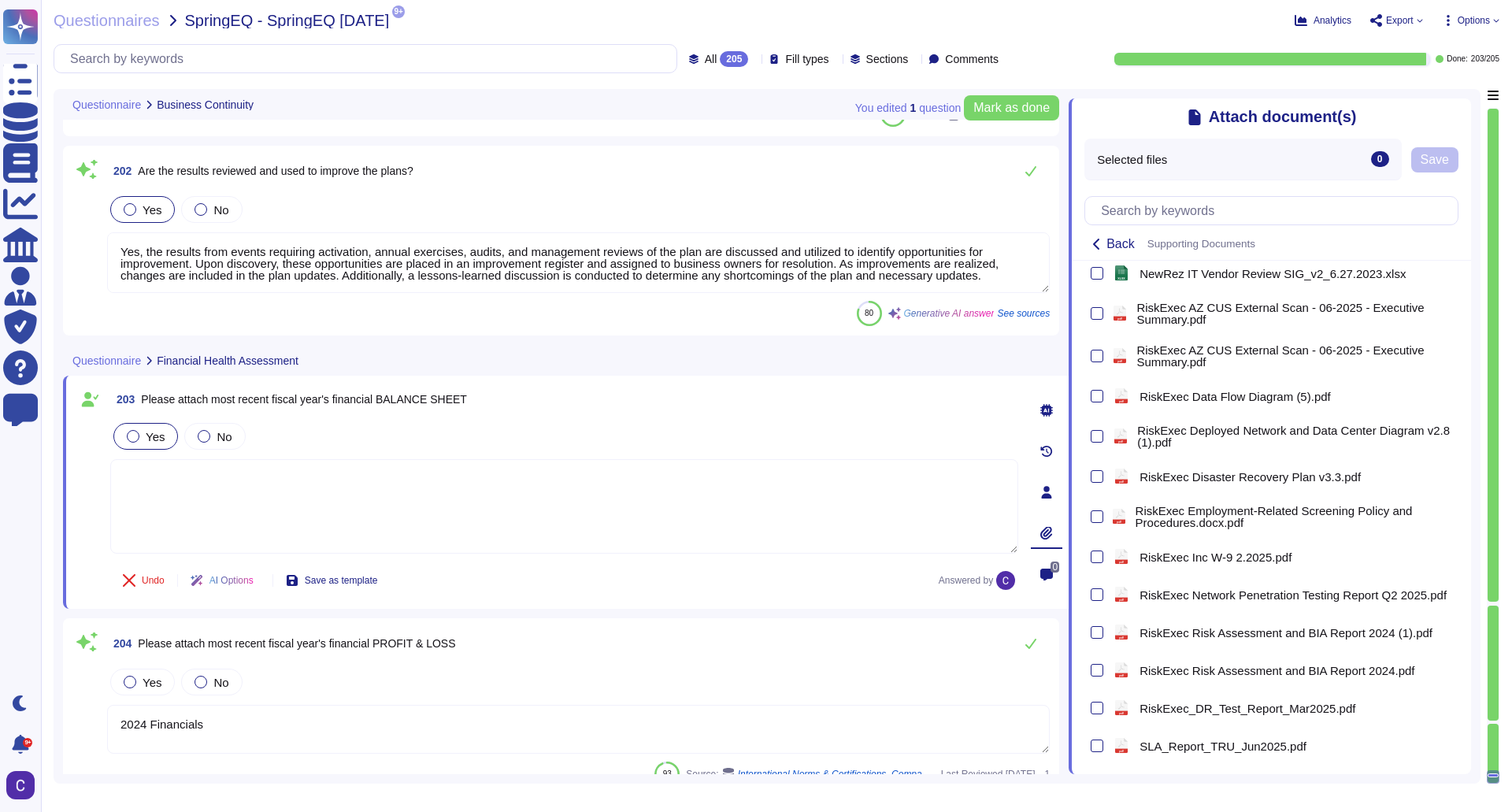
scroll to position [37854, 0]
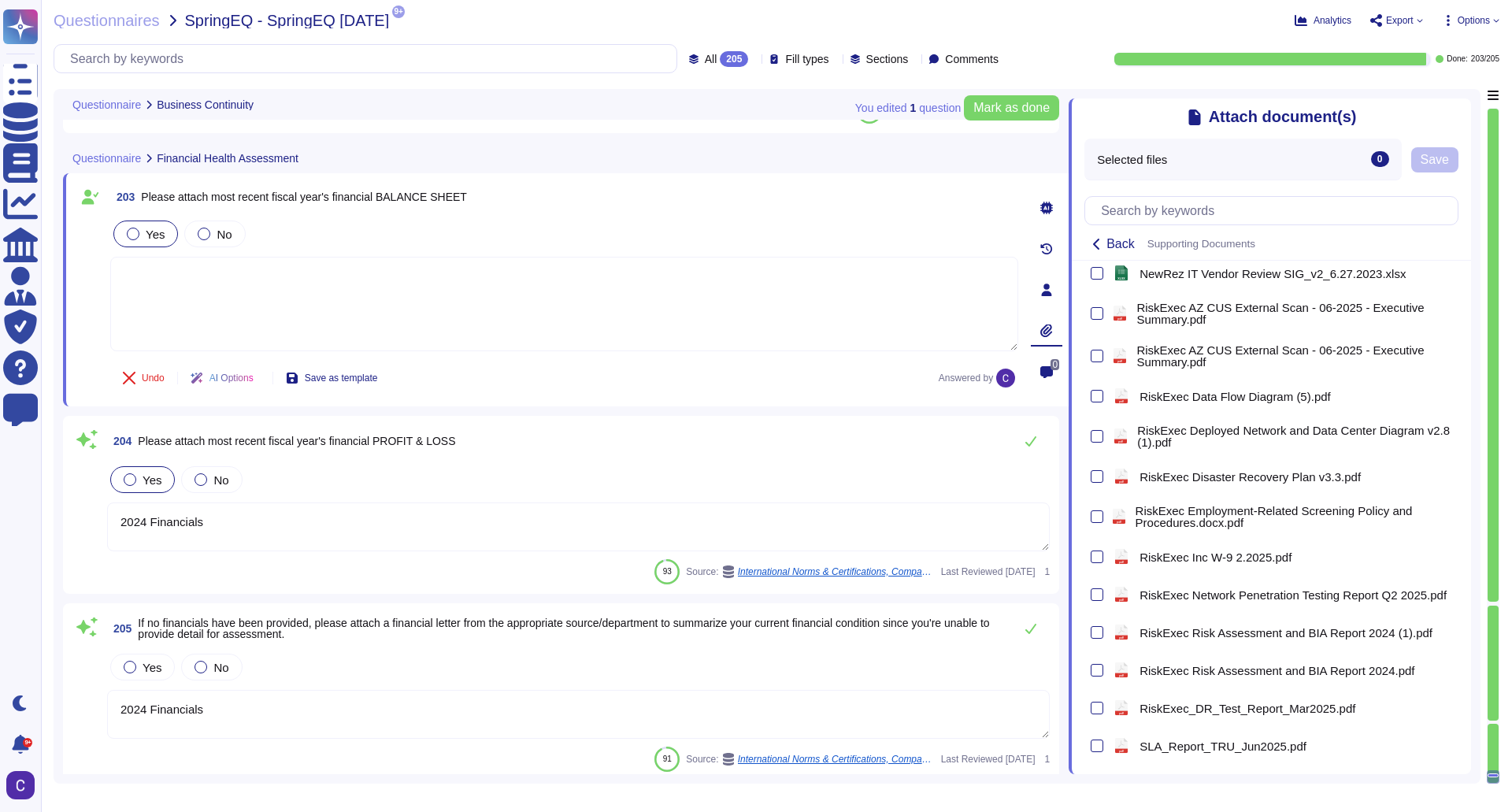
click at [123, 476] on div "Yes" at bounding box center [143, 479] width 64 height 27
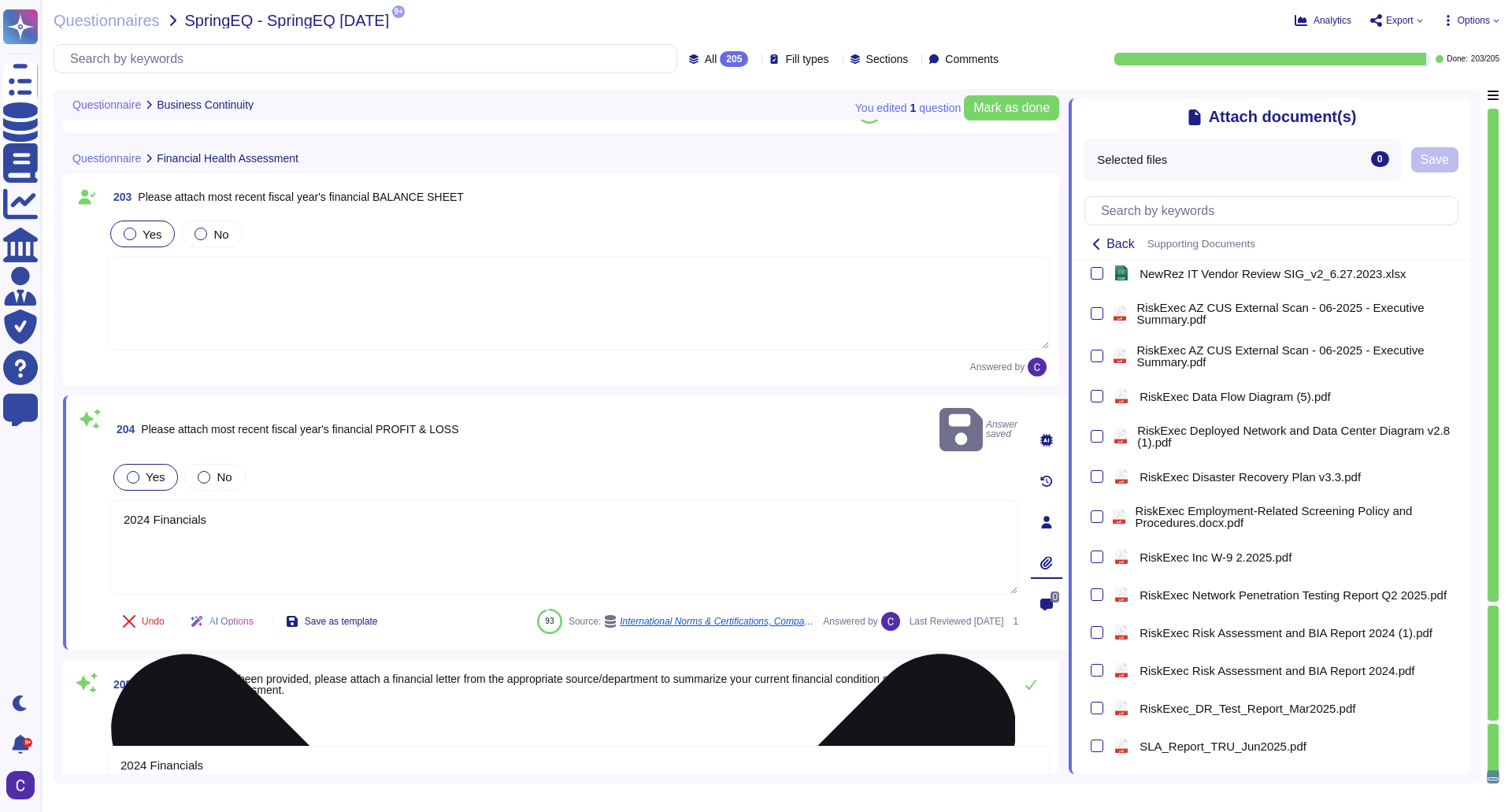
click at [227, 500] on textarea "2024 Financials" at bounding box center [564, 547] width 908 height 95
click at [228, 500] on textarea "2024 Financials" at bounding box center [564, 547] width 908 height 95
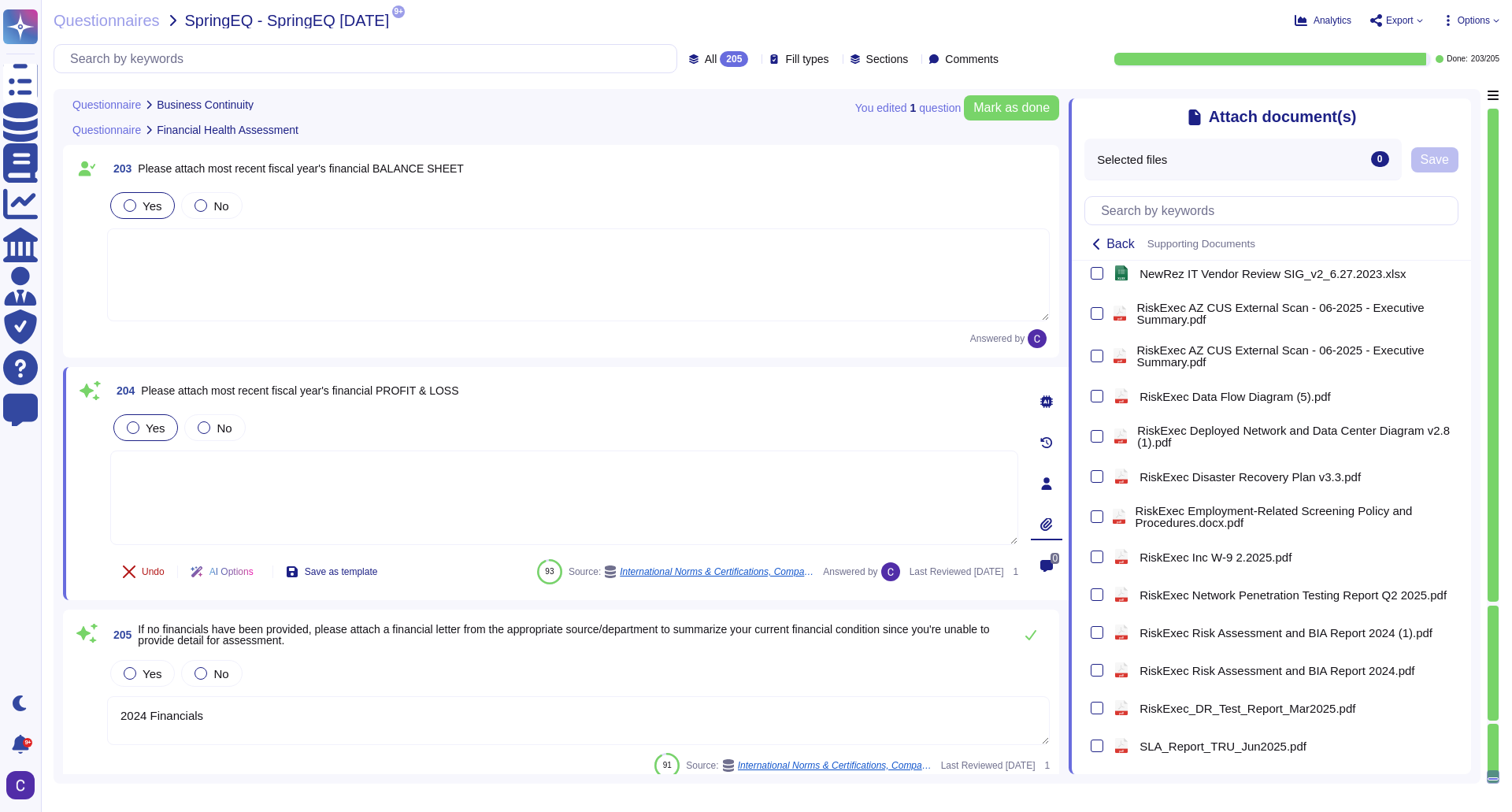
type textarea "Typically bi-weekly"
type textarea "Yes, the results from events requiring activation, annual exercises, audits, an…"
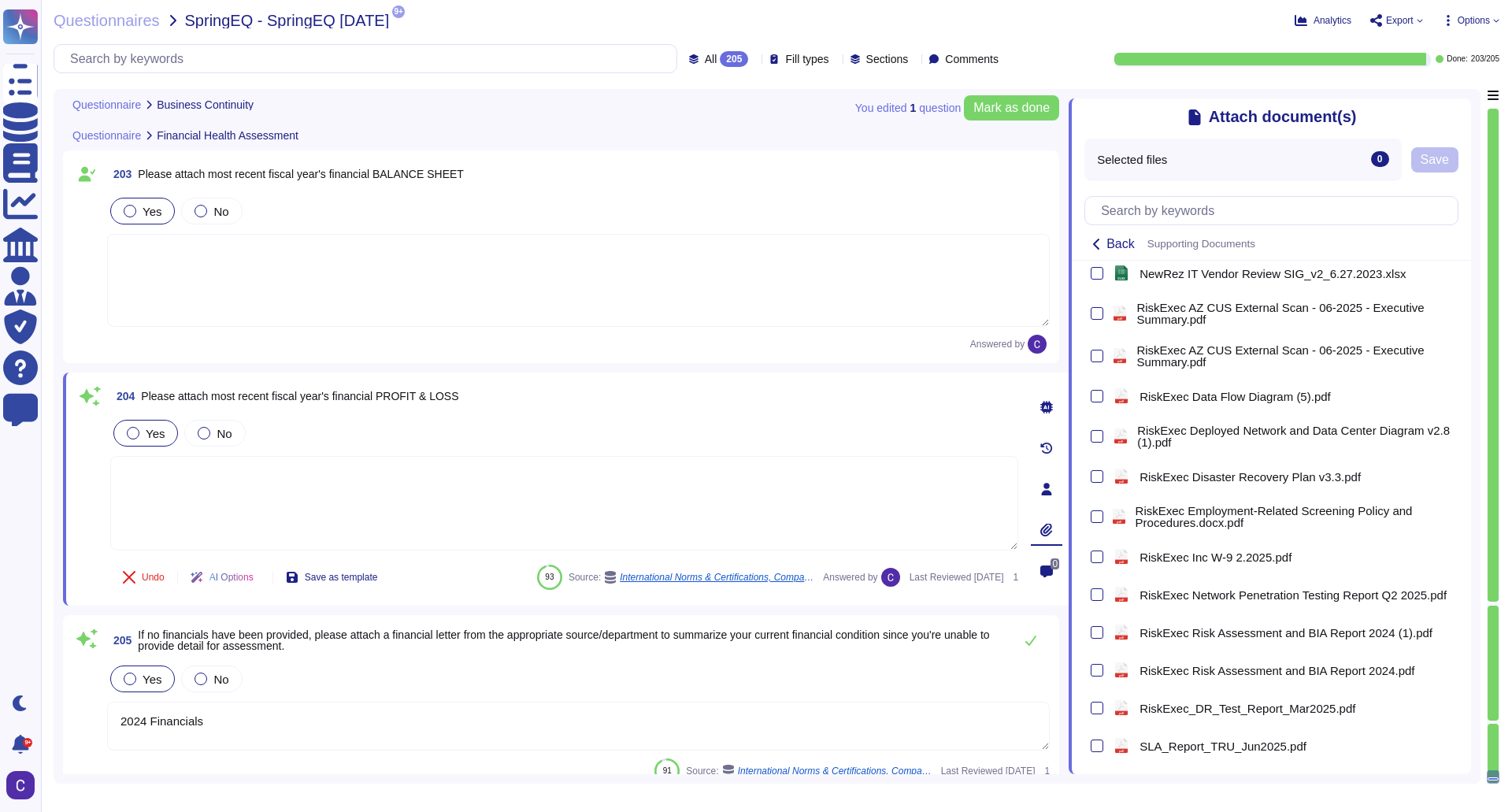
click at [156, 682] on span "Yes" at bounding box center [152, 679] width 19 height 13
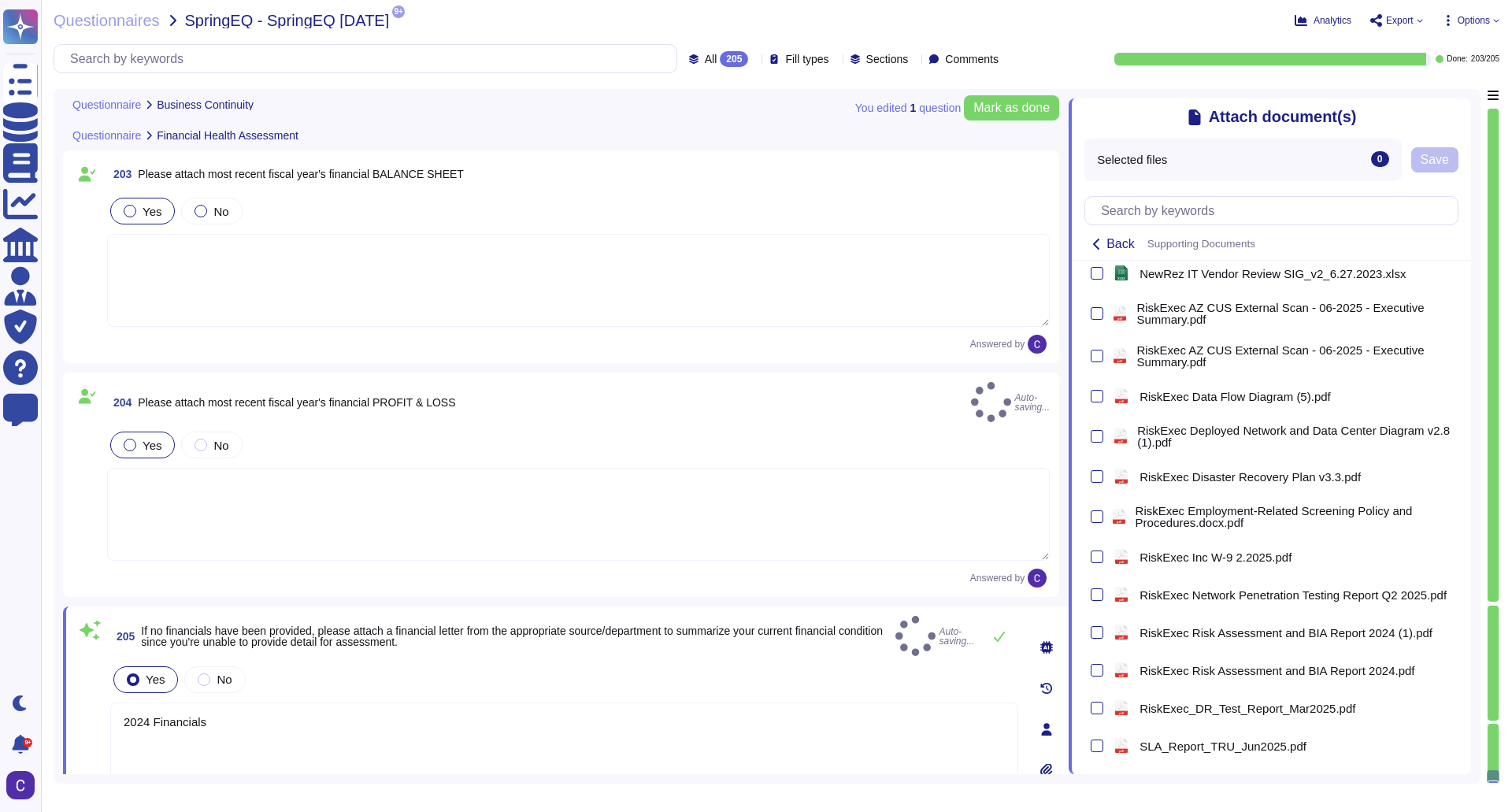
click at [217, 702] on textarea "2024 Financials" at bounding box center [564, 749] width 908 height 95
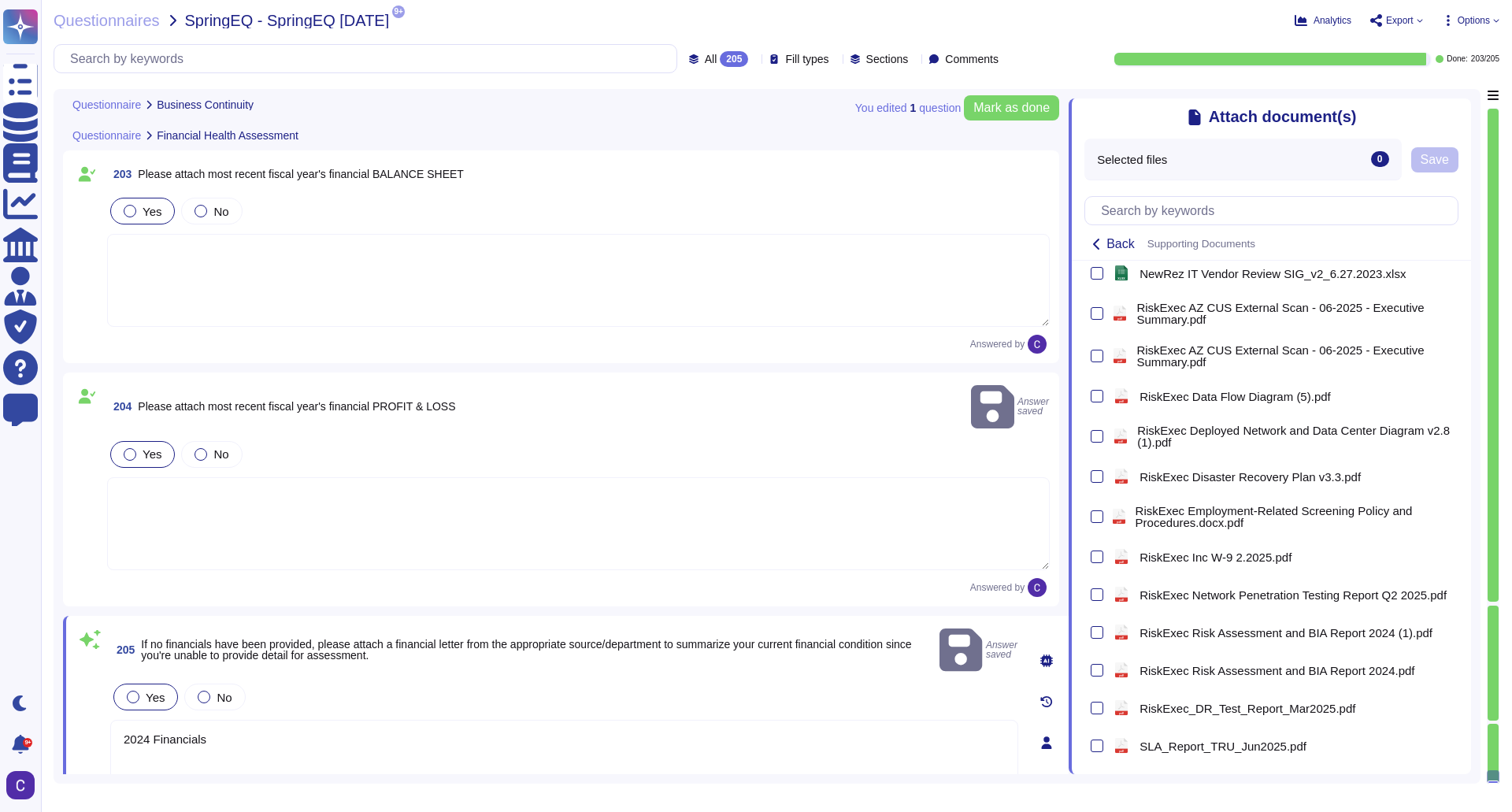
click at [217, 720] on textarea "2024 Financials" at bounding box center [564, 767] width 908 height 95
click at [101, 574] on div "204 Please attach most recent fiscal year's financial PROFIT & LOSS Answer save…" at bounding box center [561, 489] width 977 height 215
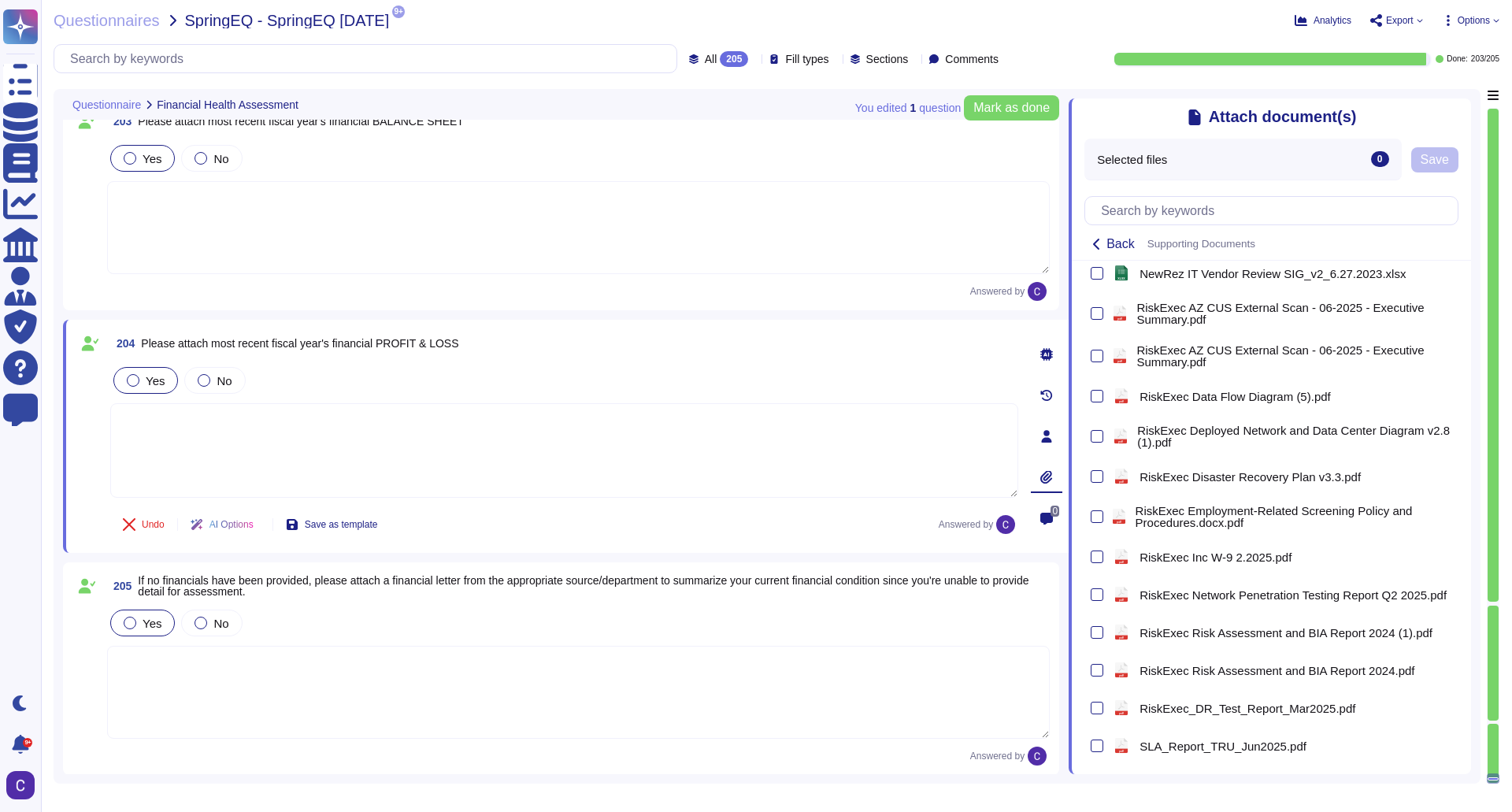
scroll to position [37901, 0]
click at [1493, 723] on div at bounding box center [1493, 753] width 11 height 59
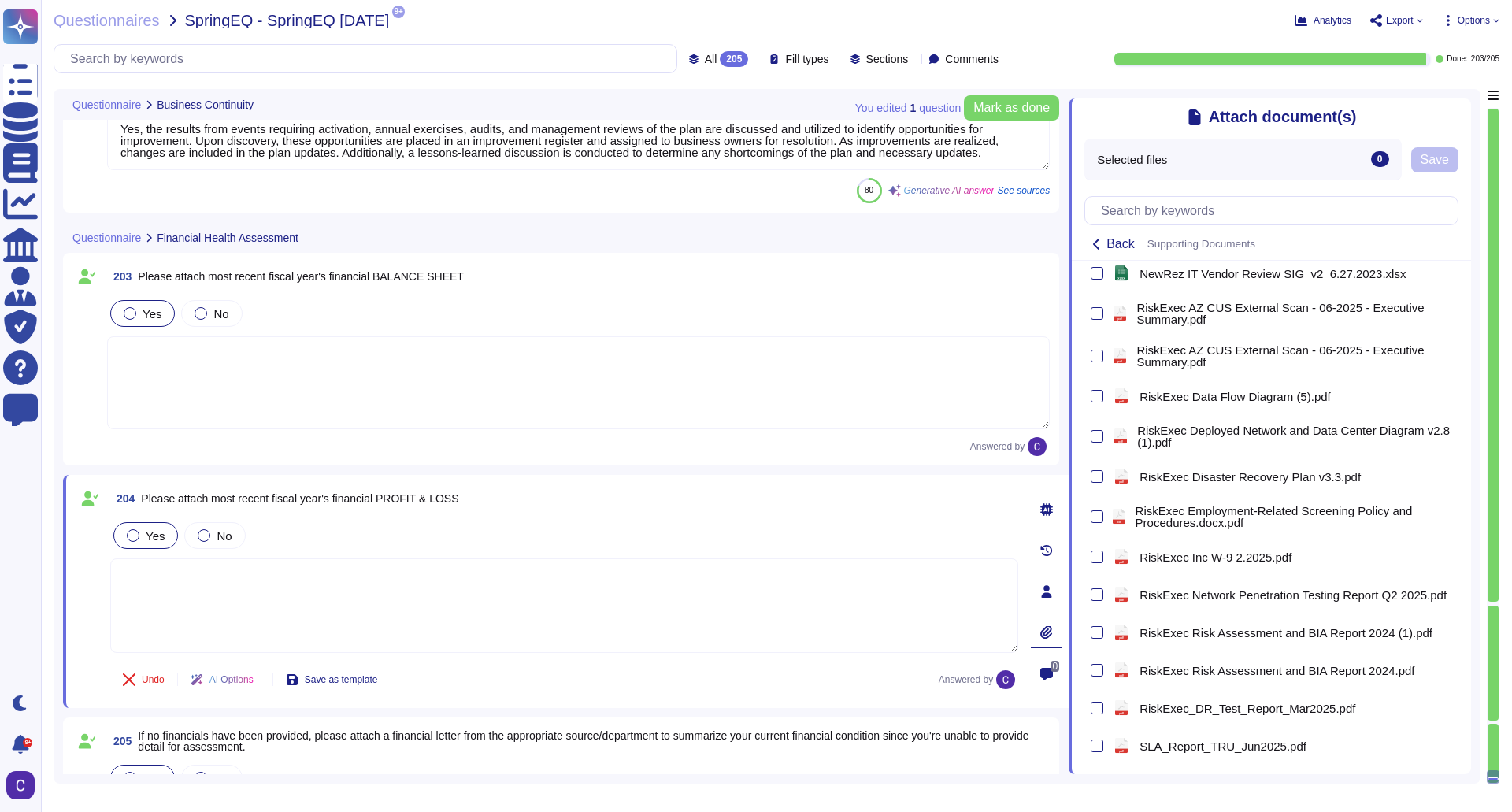
type textarea "Yes, recovery plan procedures supporting system recovery are tested to meet the…"
type textarea "Yes, contingency plans, specifically the Business Continuity Plan (BCP), are te…"
type textarea "Typically bi-weekly"
type textarea "Yes, the results from events requiring activation, annual exercises, audits, an…"
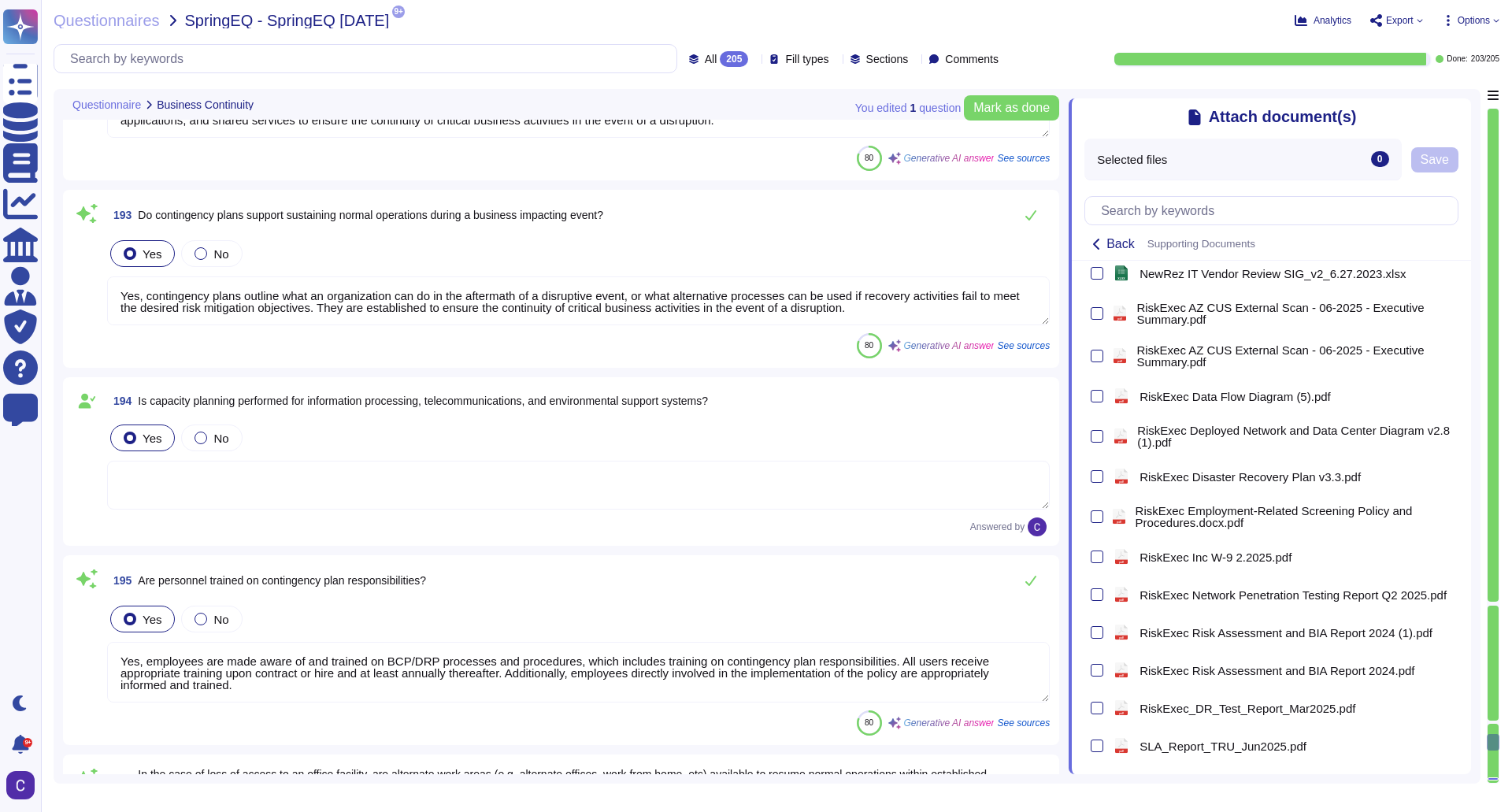
type textarea "Yes, a Disaster Recovery Plan is in place, and it is annually confirmed and ver…"
type textarea "Yes, we have conducted an annual Business Continuity and Disaster Recovery Test…"
type textarea "The findings include: 1. Every report received will be fully investigated, and …"
type textarea "Yes, all critical business functions are included in contingency planning. Busi…"
type textarea "Yes, contingency plans outline what an organization can do in the aftermath of …"
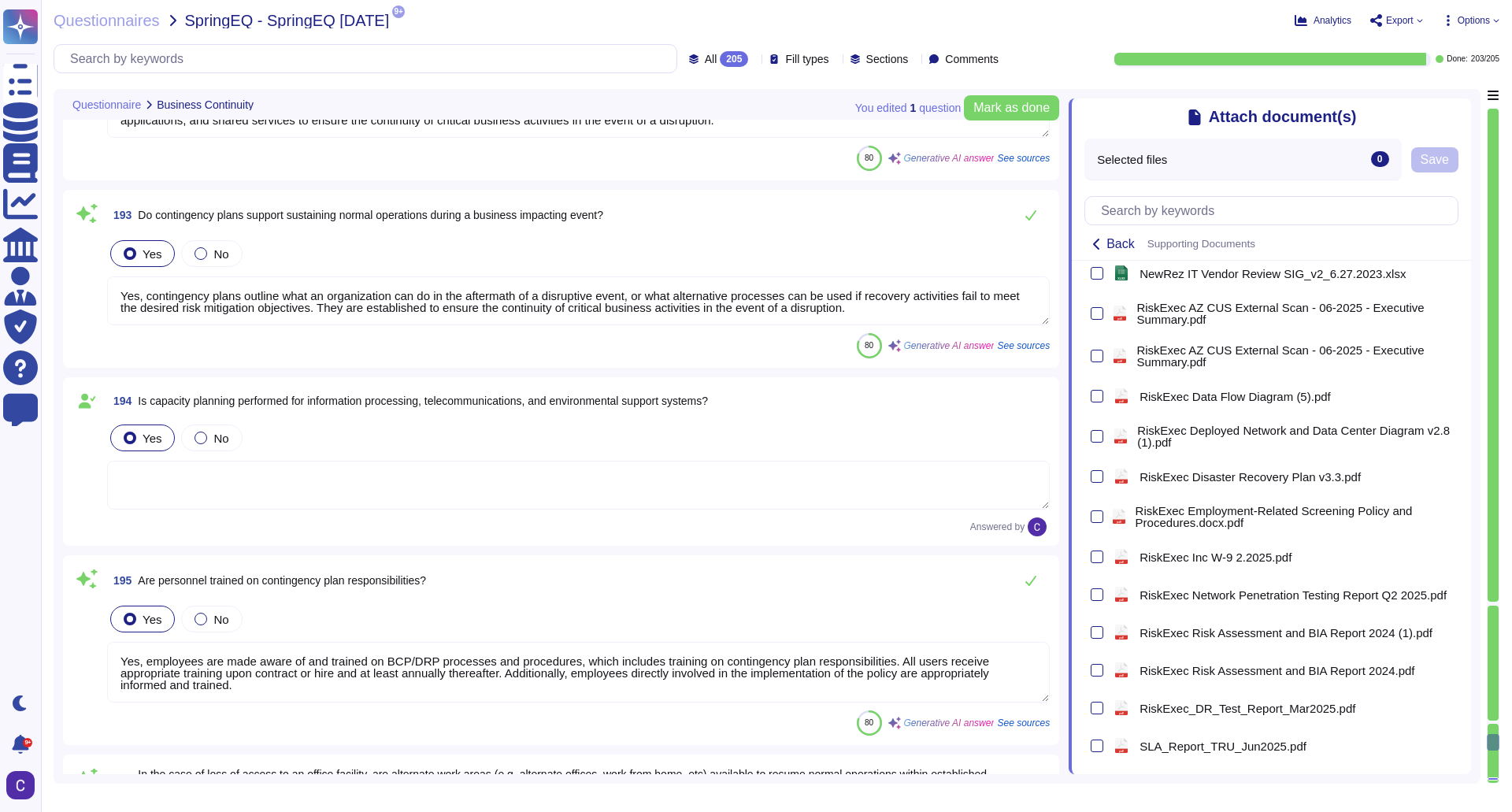
type textarea "Yes, employees are made aware of and trained on BCP/DRP processes and procedure…"
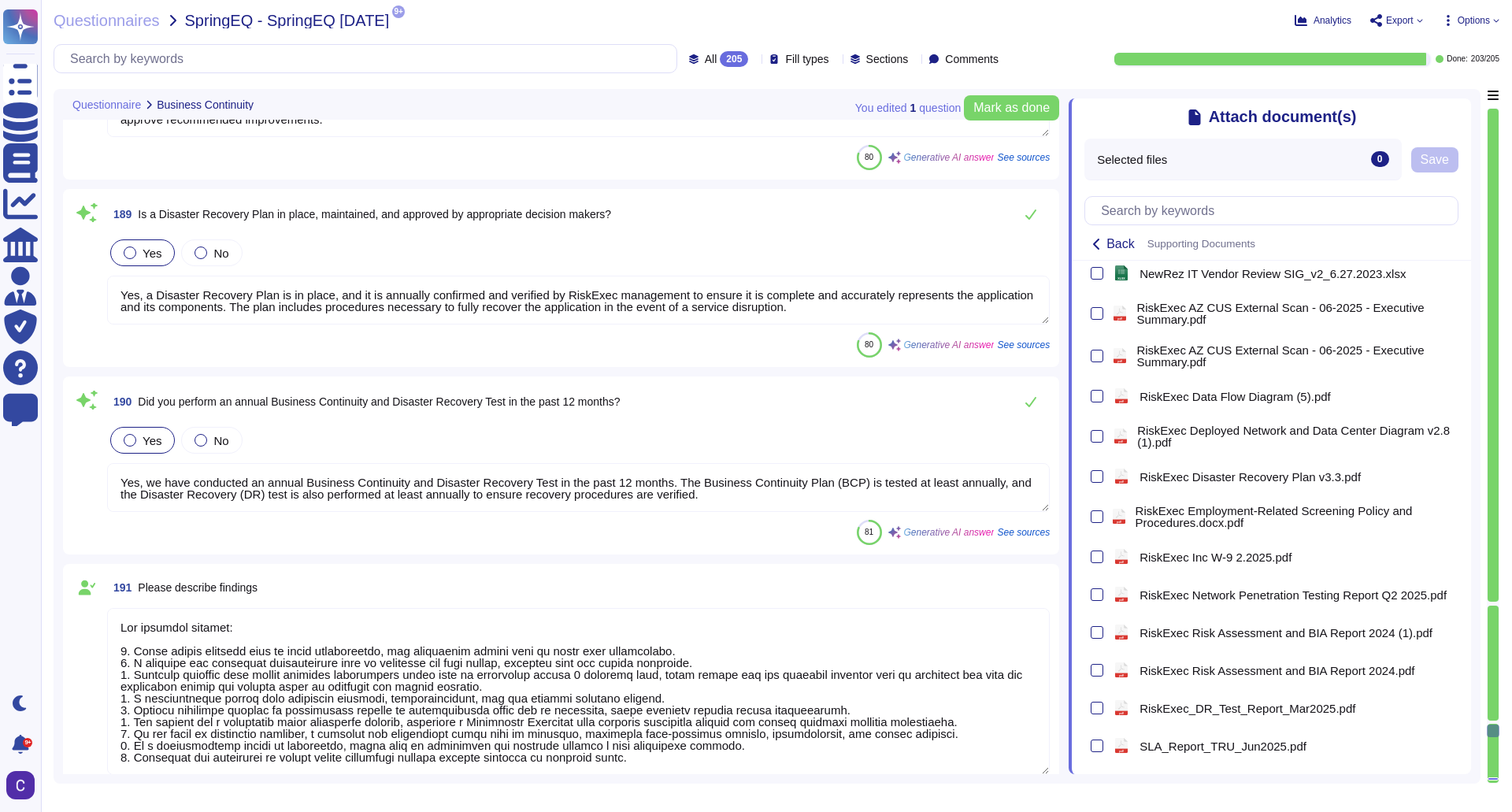
type textarea "Yes, a Business Continuity Plan is in place, maintained, and approved by approp…"
type textarea "Yes, contingency plans outline what an organization can do in the aftermath of …"
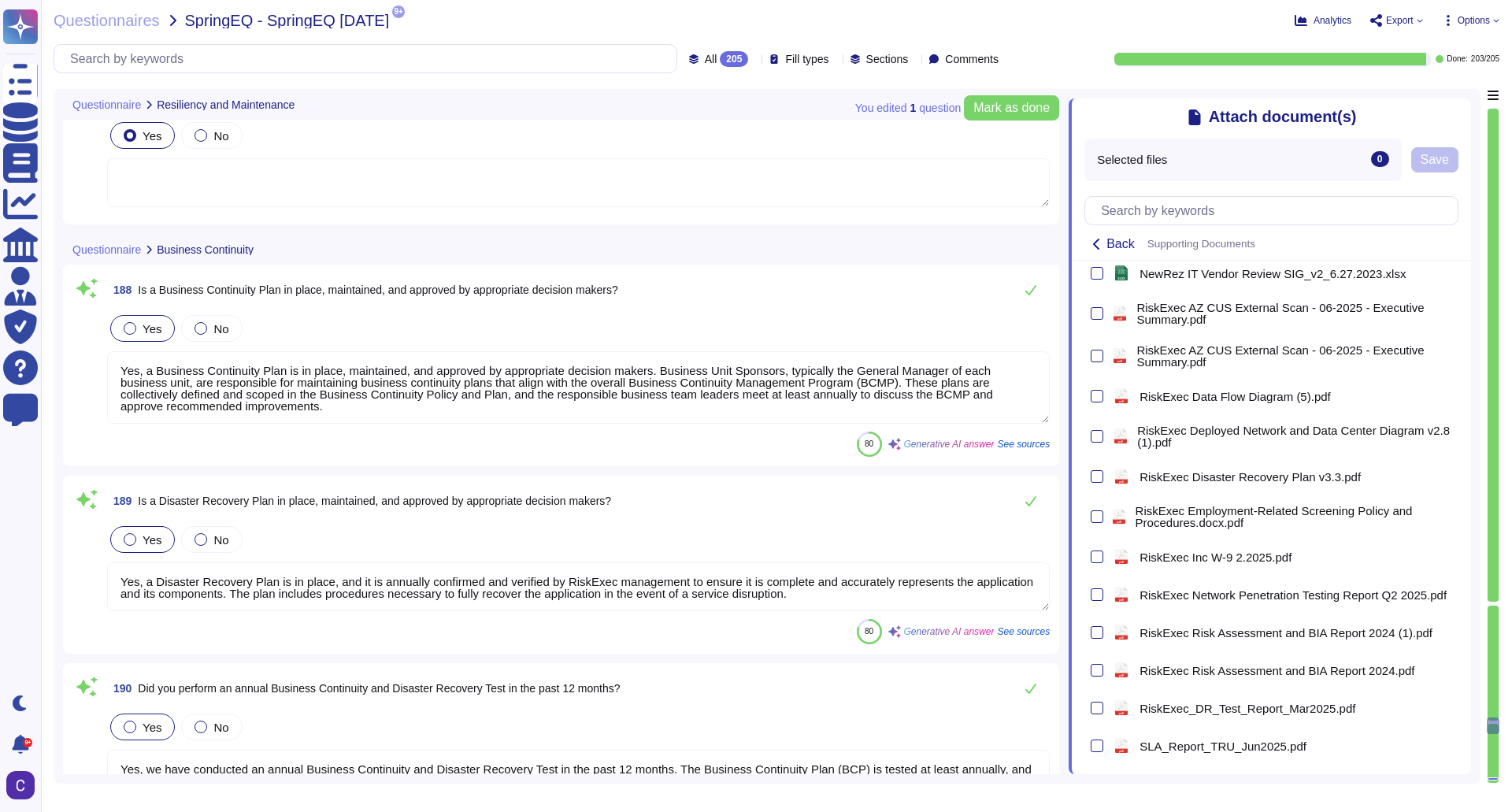
type textarea "Yes, fire suppression systems are in place, and the alternate location has a hi…"
type textarea "Yes, water detection sensors are in place to identify water leaks. They can det…"
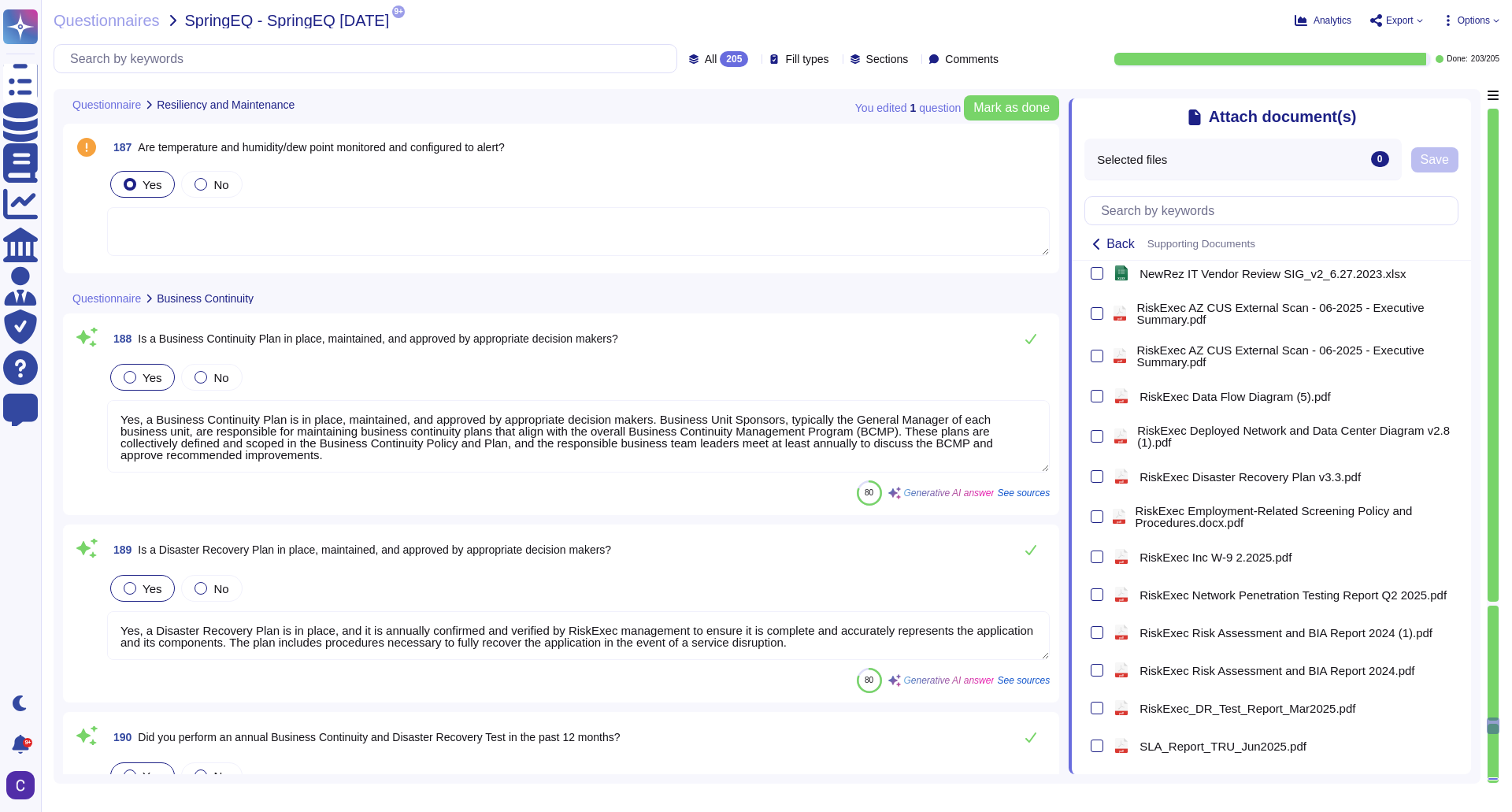
scroll to position [34747, 0]
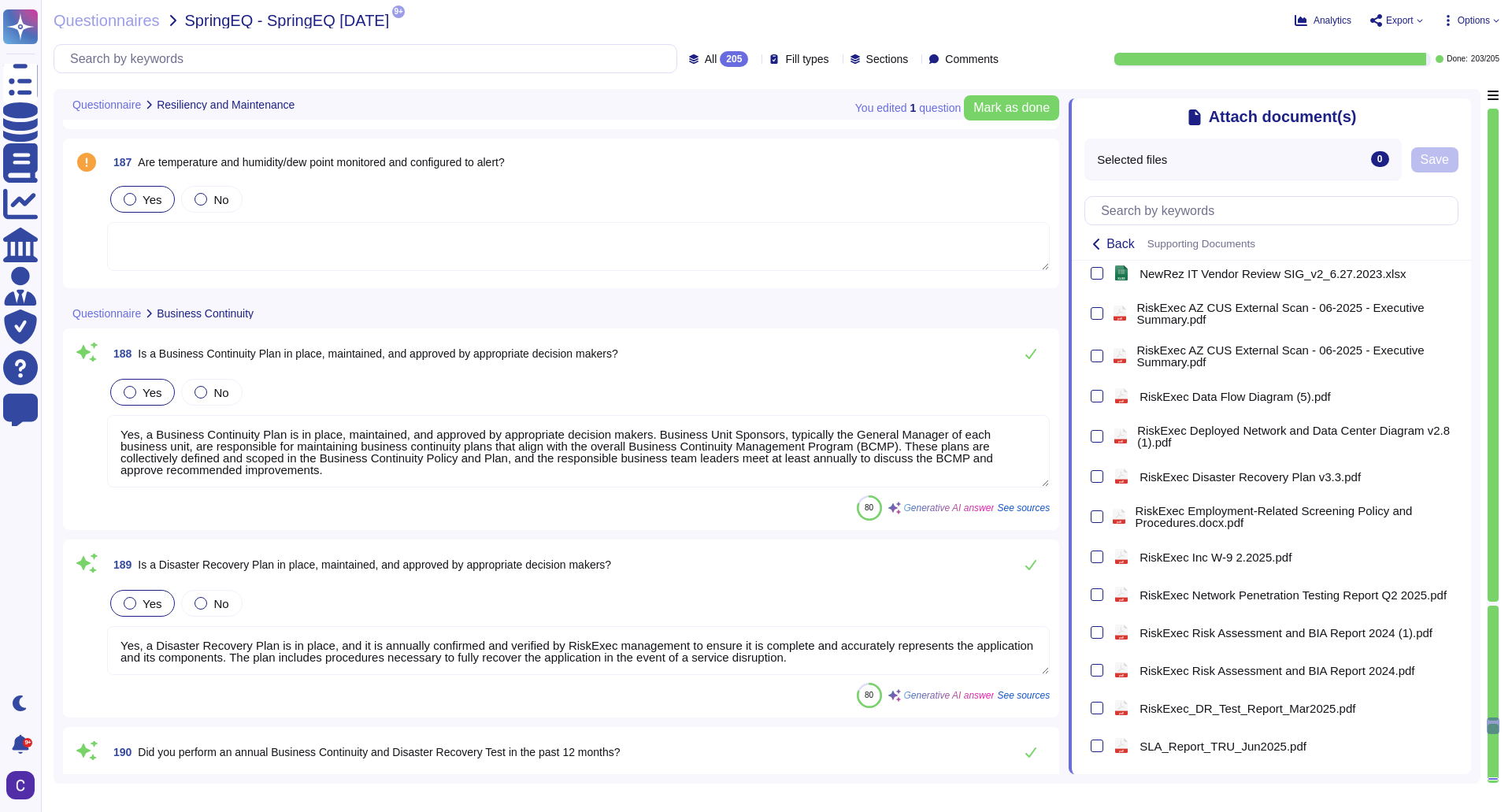
click at [133, 188] on div "Yes" at bounding box center [143, 199] width 64 height 27
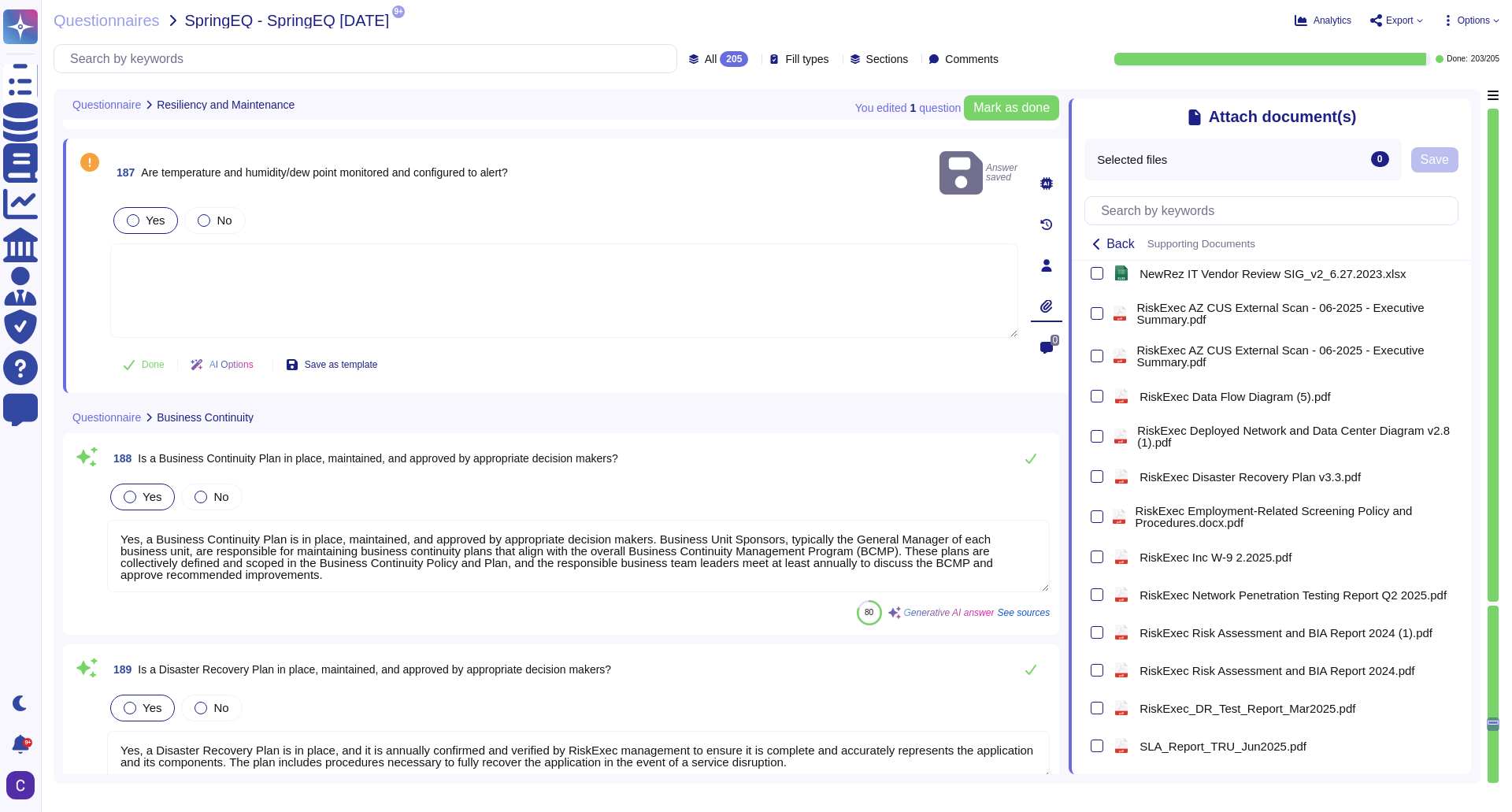
click at [1022, 94] on div "You edited 1 question [PERSON_NAME] as done" at bounding box center [957, 107] width 204 height 37
click at [1020, 105] on span "Mark as done" at bounding box center [1012, 108] width 77 height 12
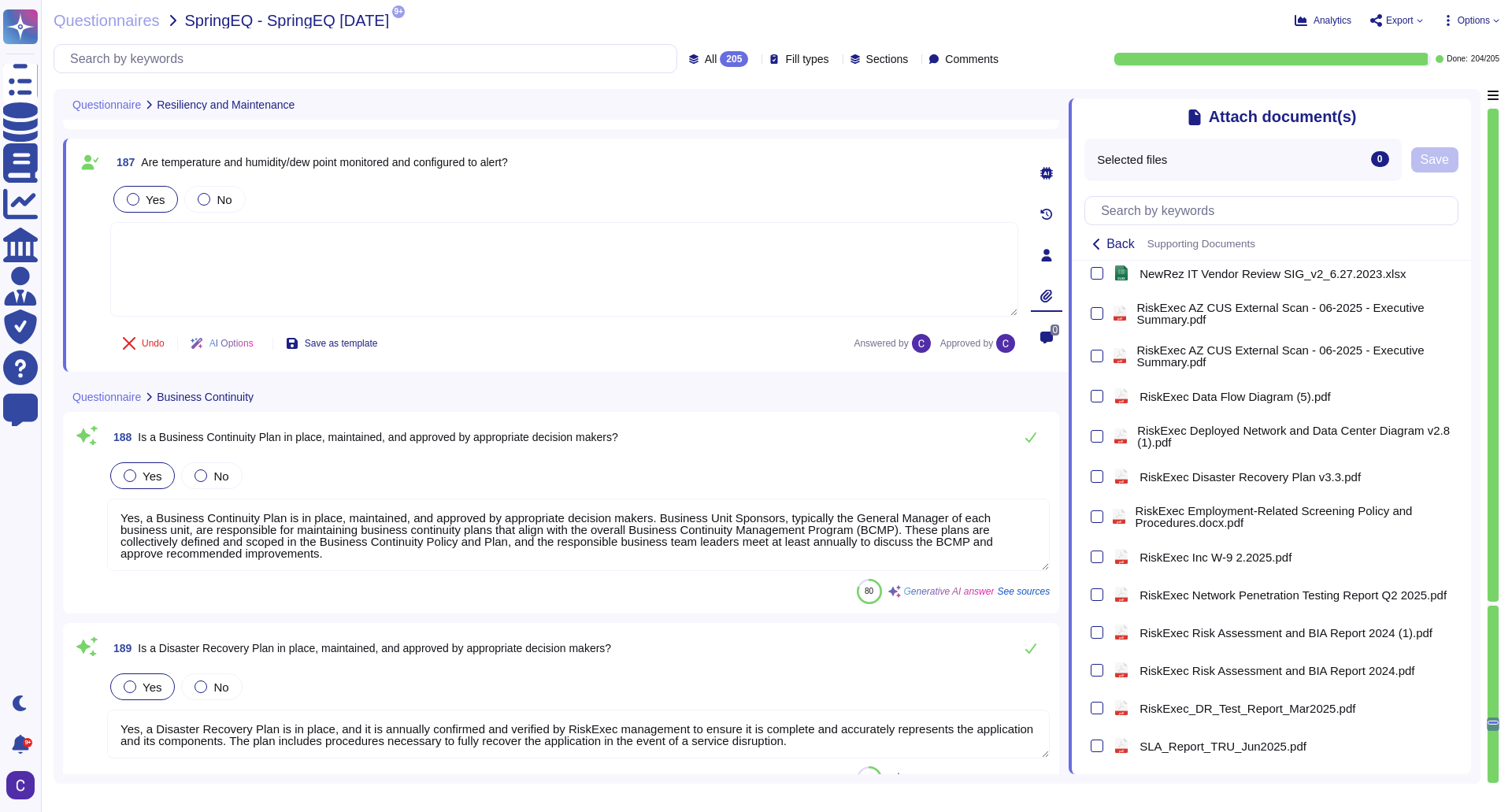
click at [1493, 606] on div at bounding box center [1493, 695] width 11 height 177
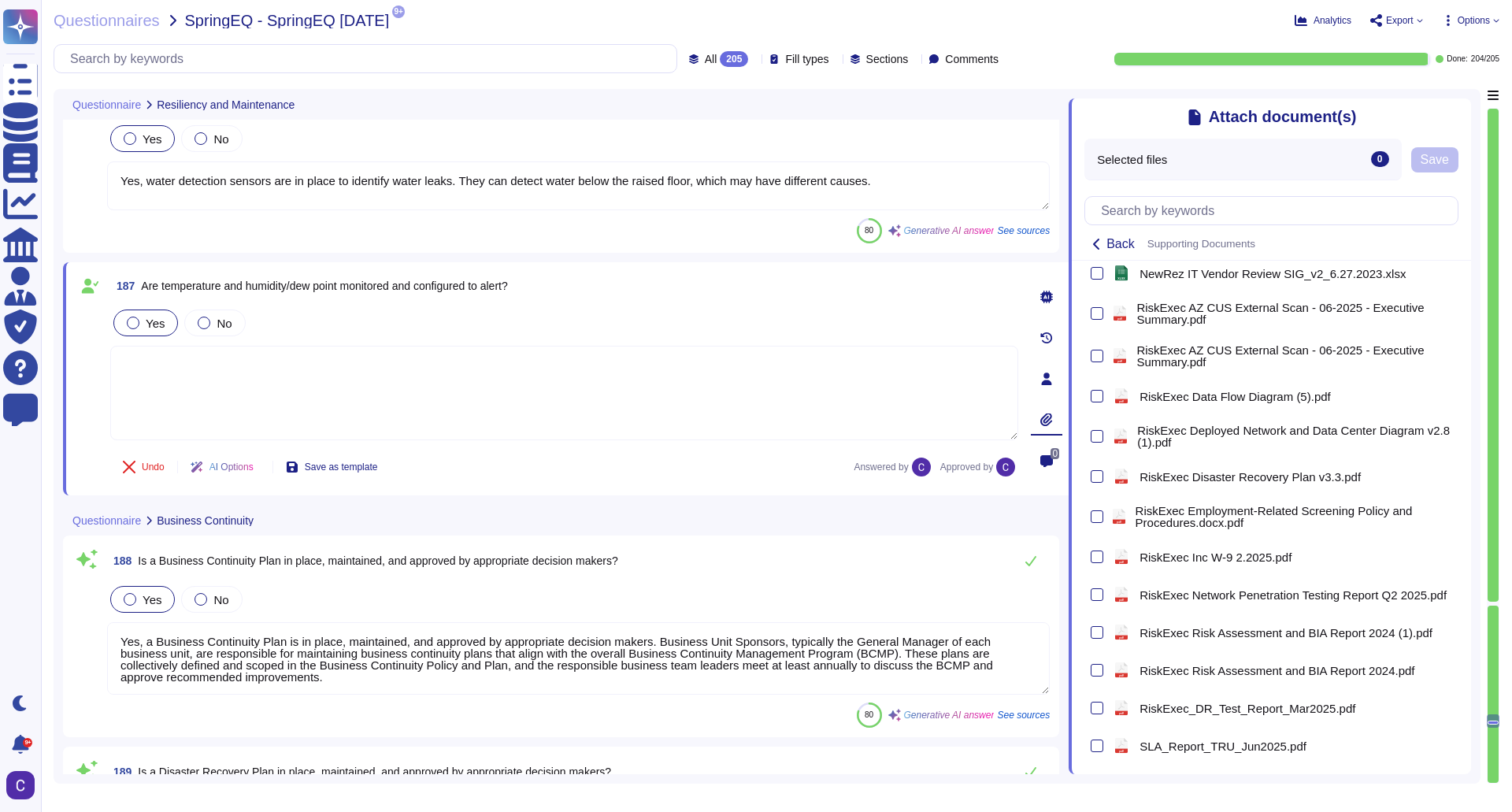
type textarea "Yes, the data centers have a high degree of redundancy for power, which include…"
type textarea "Yes, fire detection systems, including the Fire Alarm and Fire Suppression Syst…"
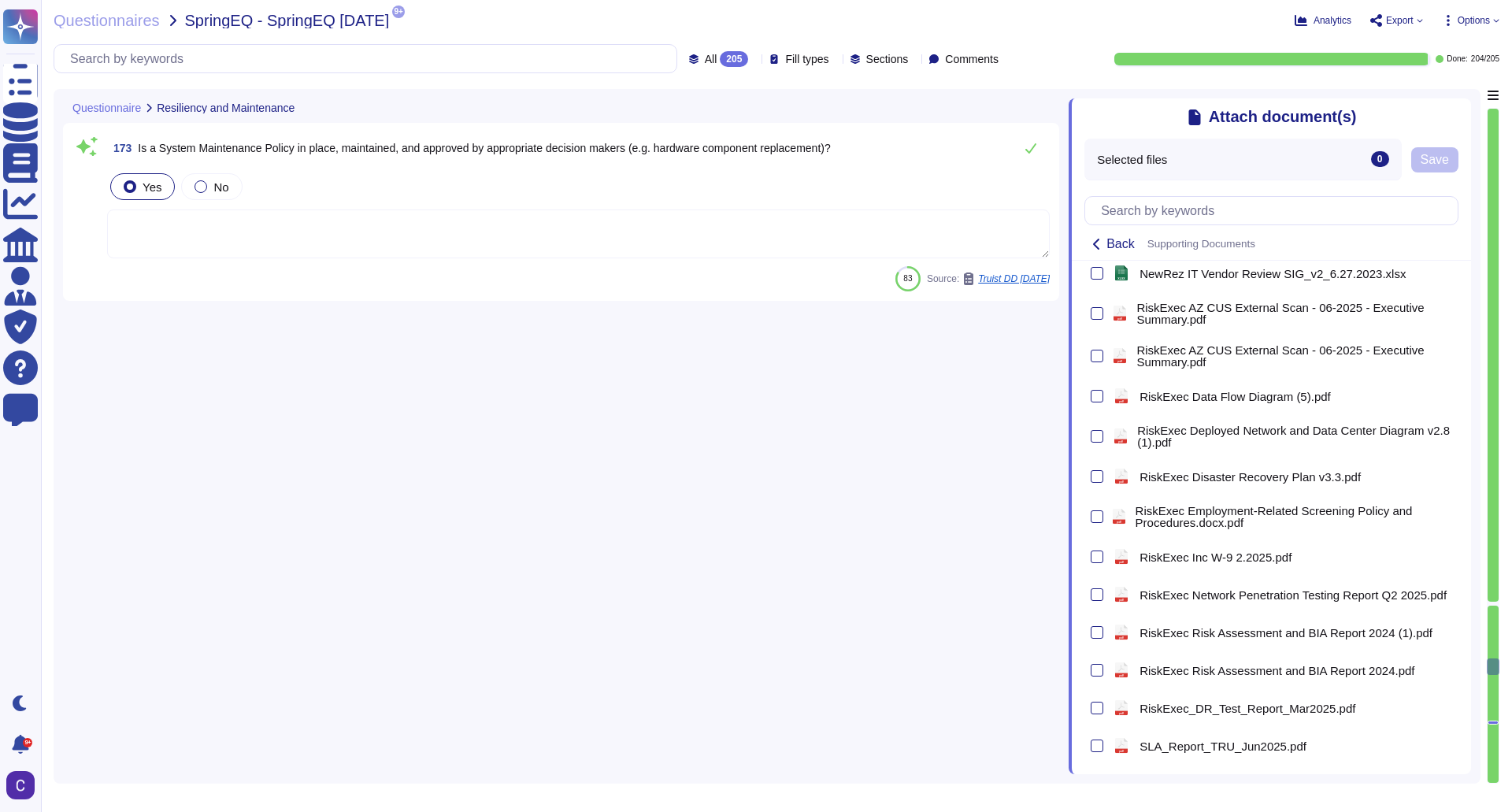
type textarea "Yes, a physical access authorization policy has been implemented to restrict ac…"
type textarea "Yes, access is controlled by electronic mechanisms such as access card readers …"
type textarea "Yes, a formal process is in place for reviewing physical access periodically. T…"
type textarea "Reviews are performed at least quarterly, and regular reviews and annual risk a…"
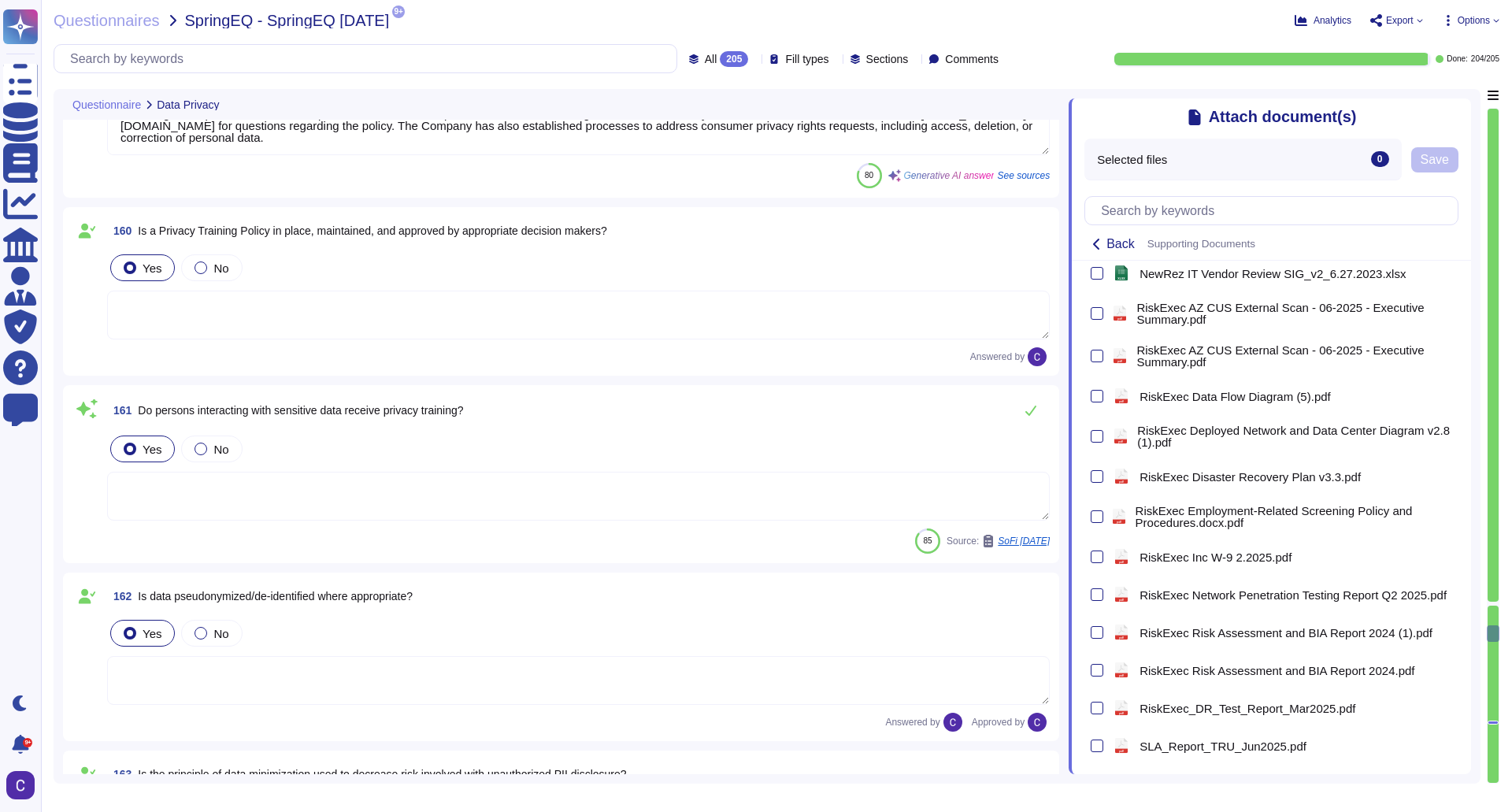
type textarea "Yes, our organization has established processes in place to address requests fo…"
type textarea "Yes, our organization has established processes in place to address consumer pr…"
type textarea "Yes, a process has been implemented for receiving and responding to complaints,…"
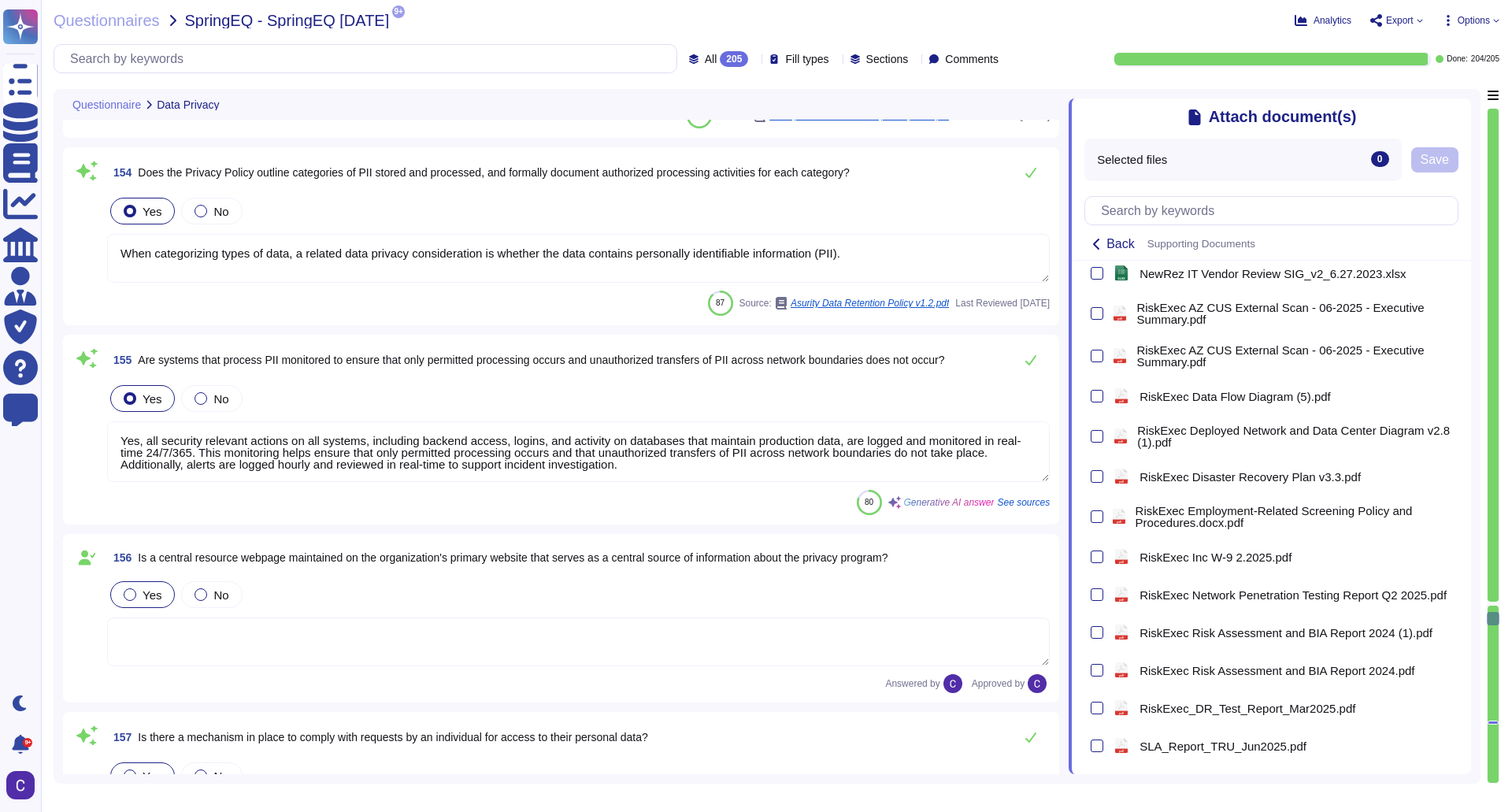
type textarea "Asurity has established a Policy to outline how production application data, in…"
type textarea "Asurity continues to evaluate efforts to protect personal information and make …"
type textarea "When categorizing types of data, a related data privacy consideration is whethe…"
type textarea "Yes, all security relevant actions on all systems, including backend access, lo…"
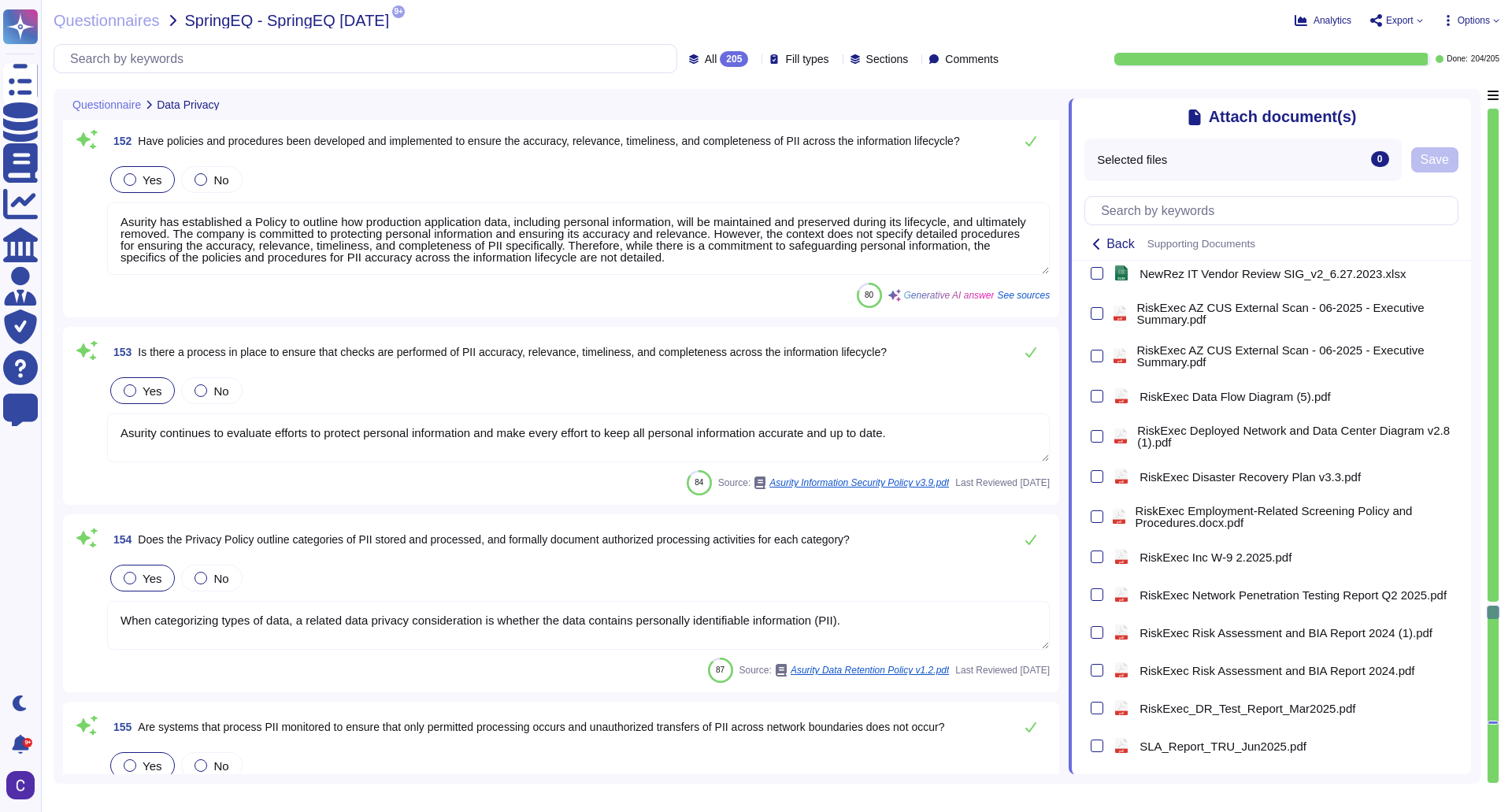
scroll to position [28238, 0]
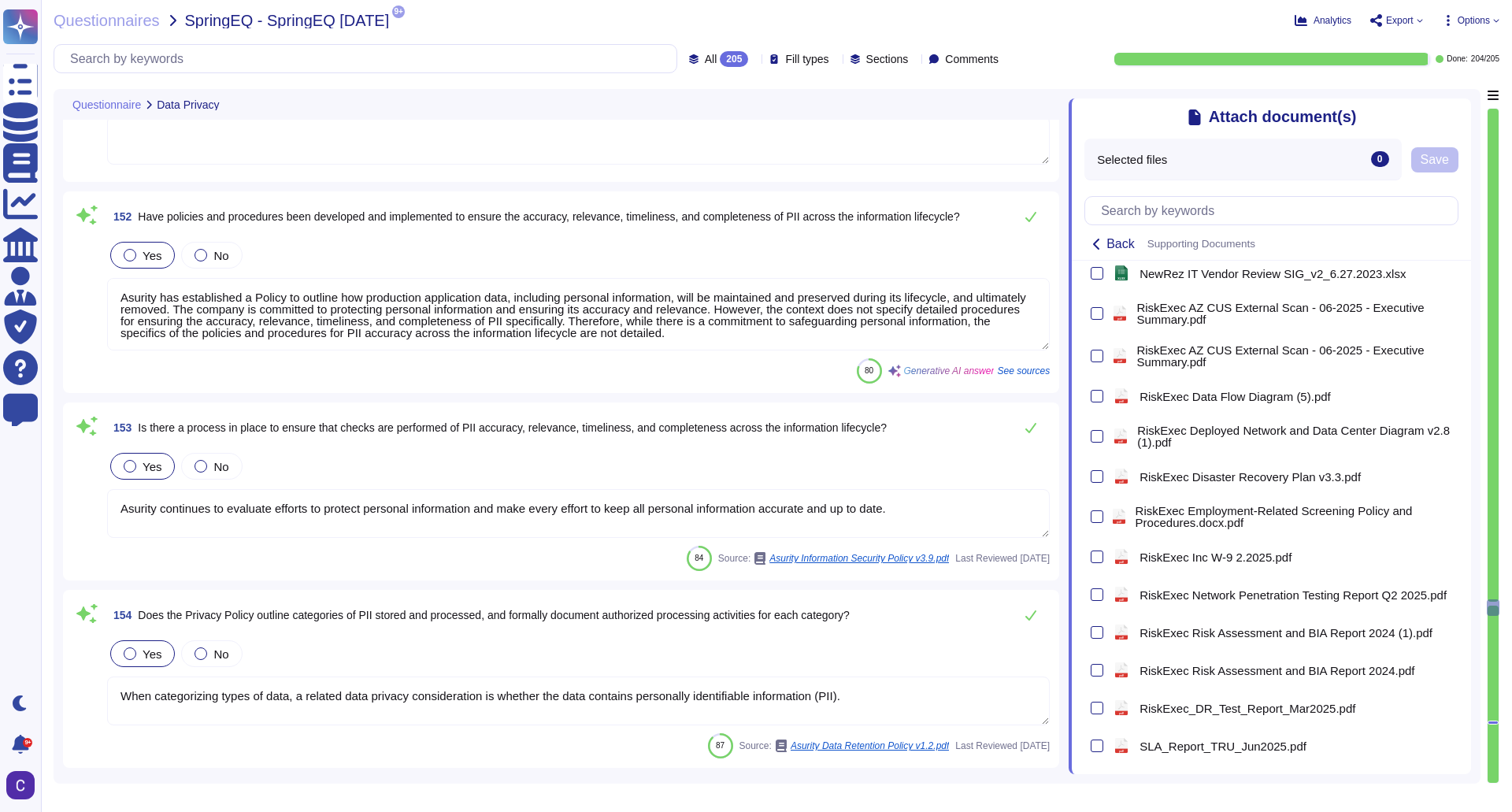
type textarea "Yes, our organization will not access personal information without prior inform…"
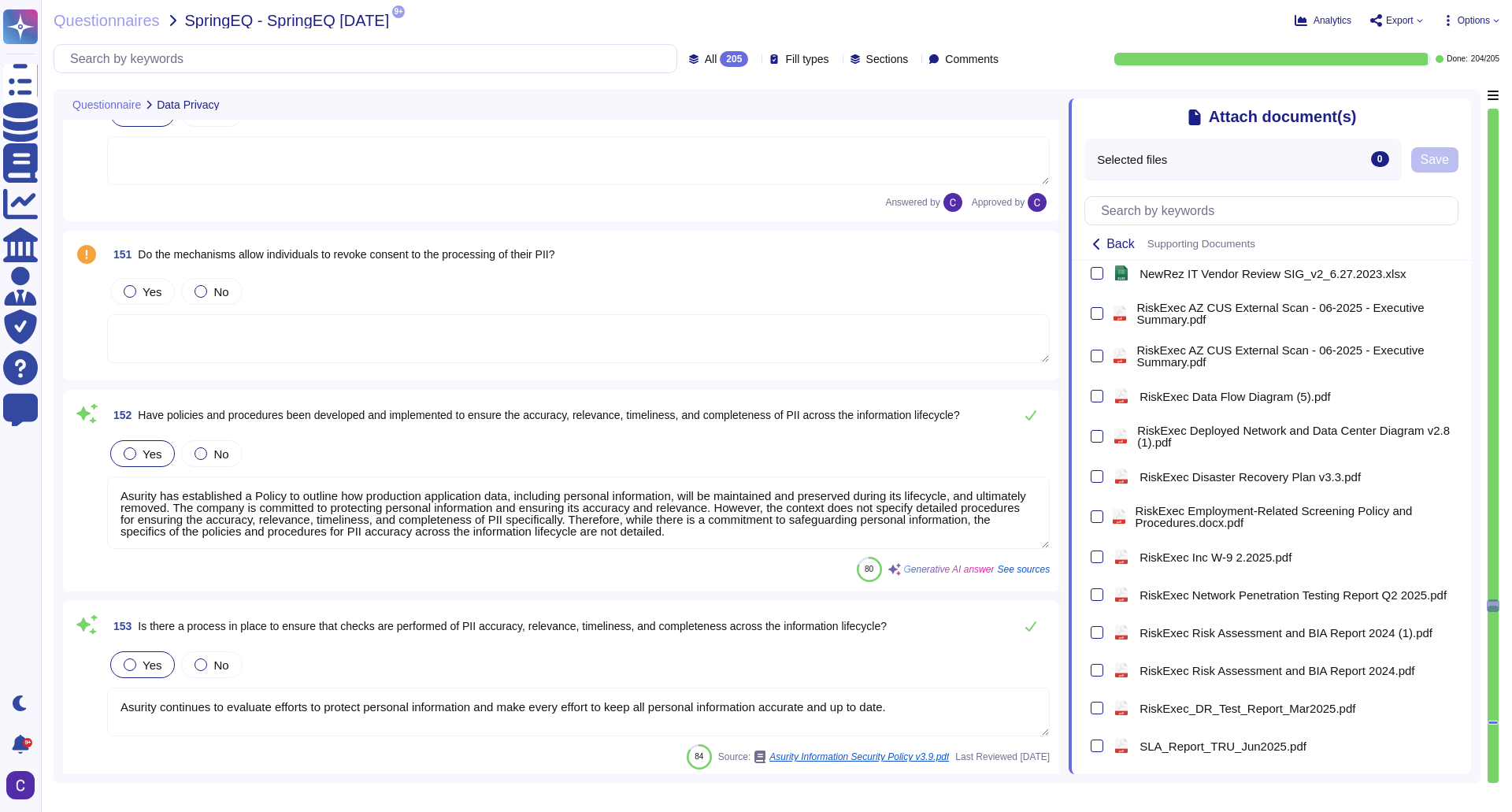
scroll to position [28003, 0]
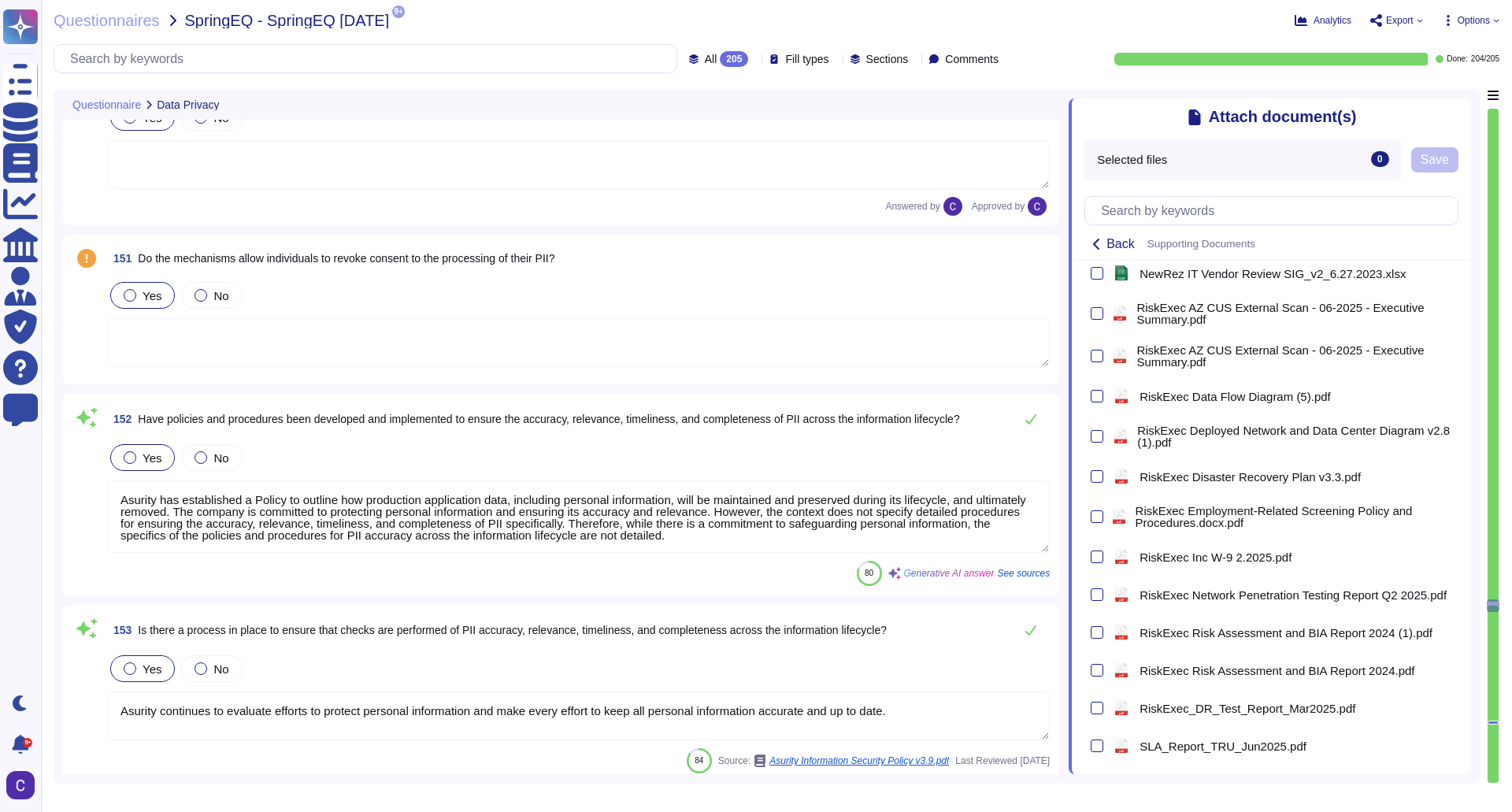
click at [149, 290] on span "Yes" at bounding box center [152, 295] width 19 height 13
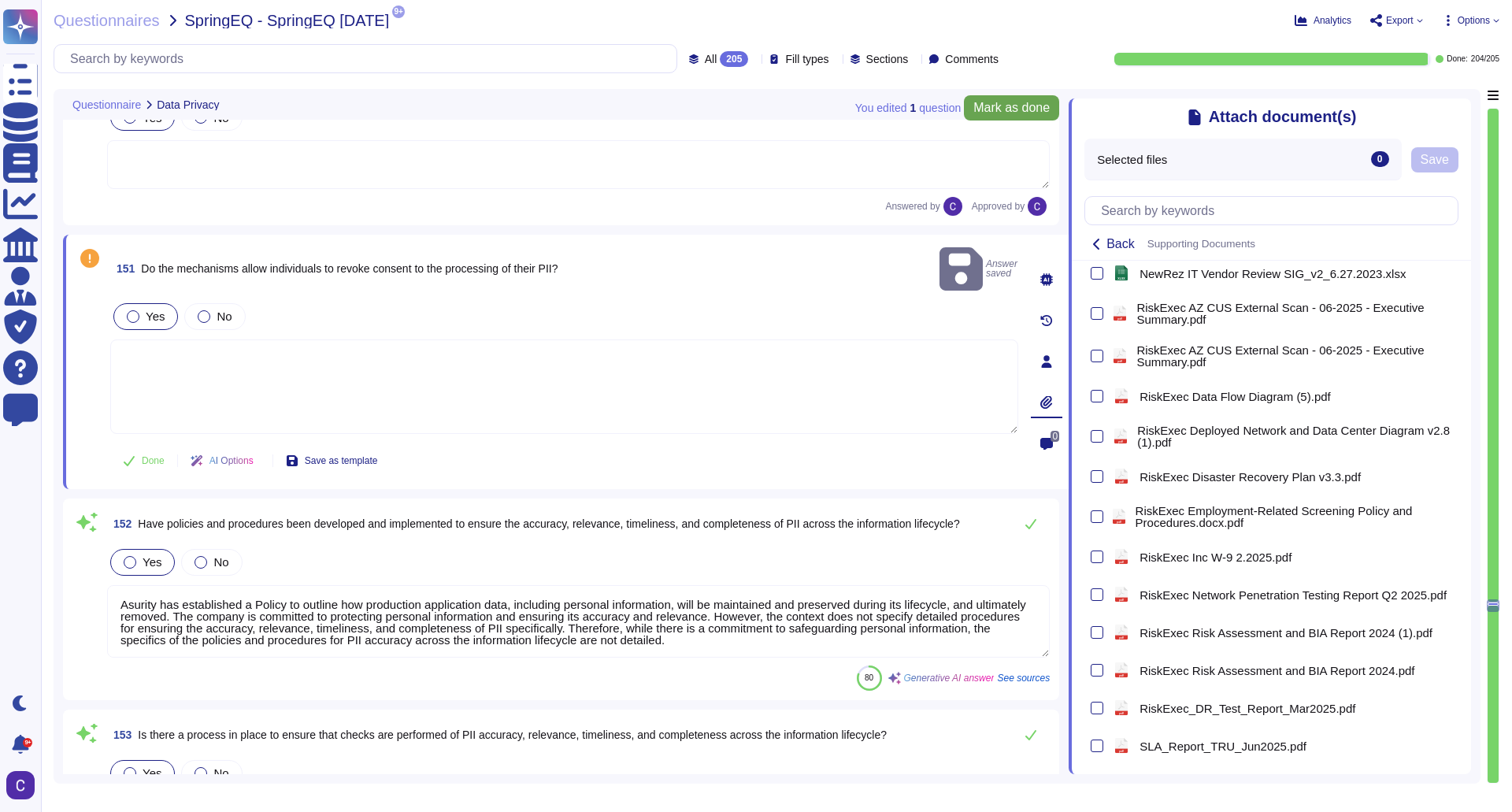
click at [1032, 112] on span "Mark as done" at bounding box center [1012, 108] width 77 height 12
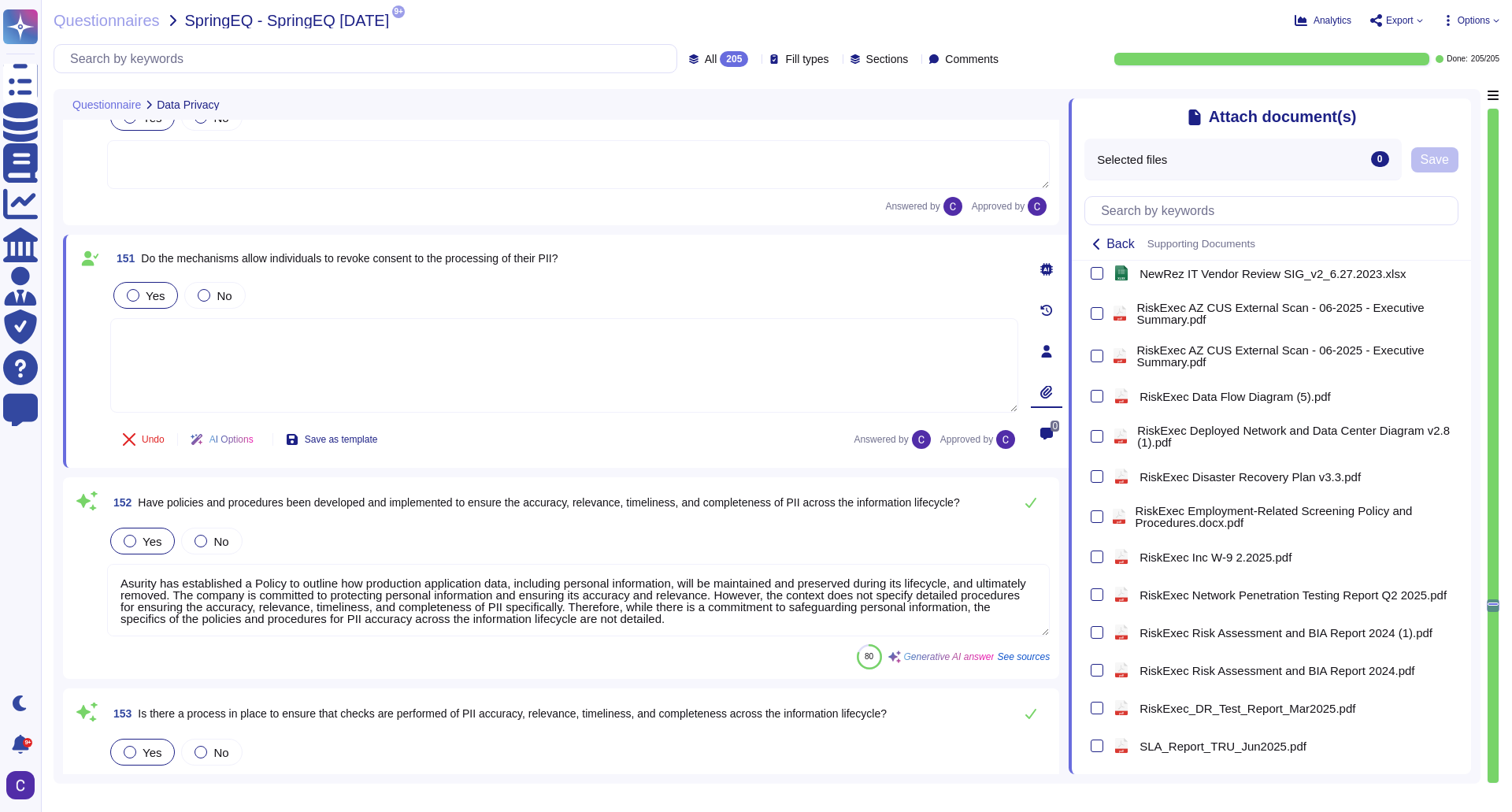
click at [1269, 3] on div "Questionnaires SpringEQ - SpringEQ [DATE] 9+ pdf 2025 Employee National Handboo…" at bounding box center [776, 406] width 1471 height 812
click at [1418, 18] on icon at bounding box center [1419, 20] width 6 height 6
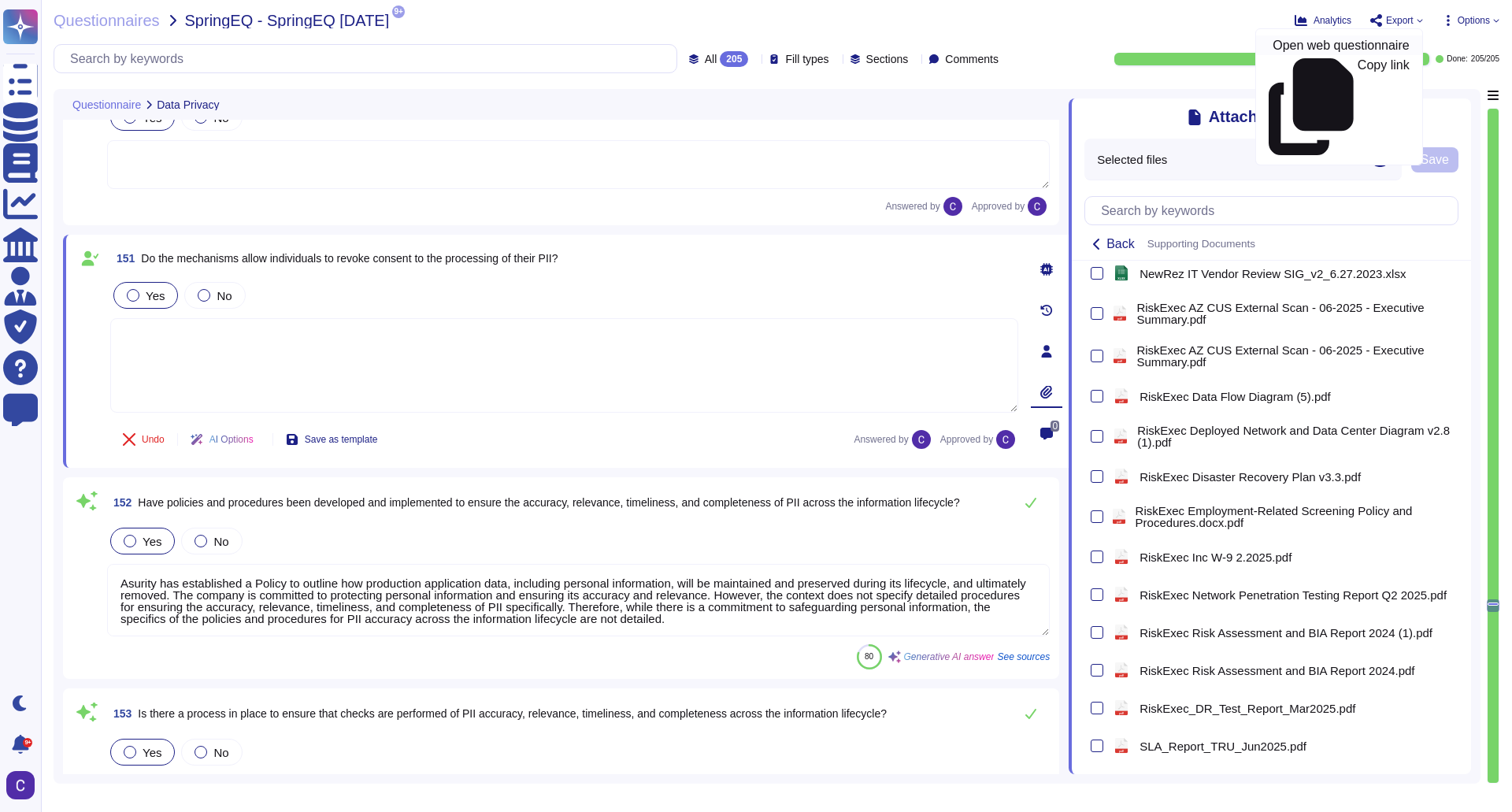
click at [1375, 52] on p "Open web questionnaire" at bounding box center [1341, 45] width 137 height 12
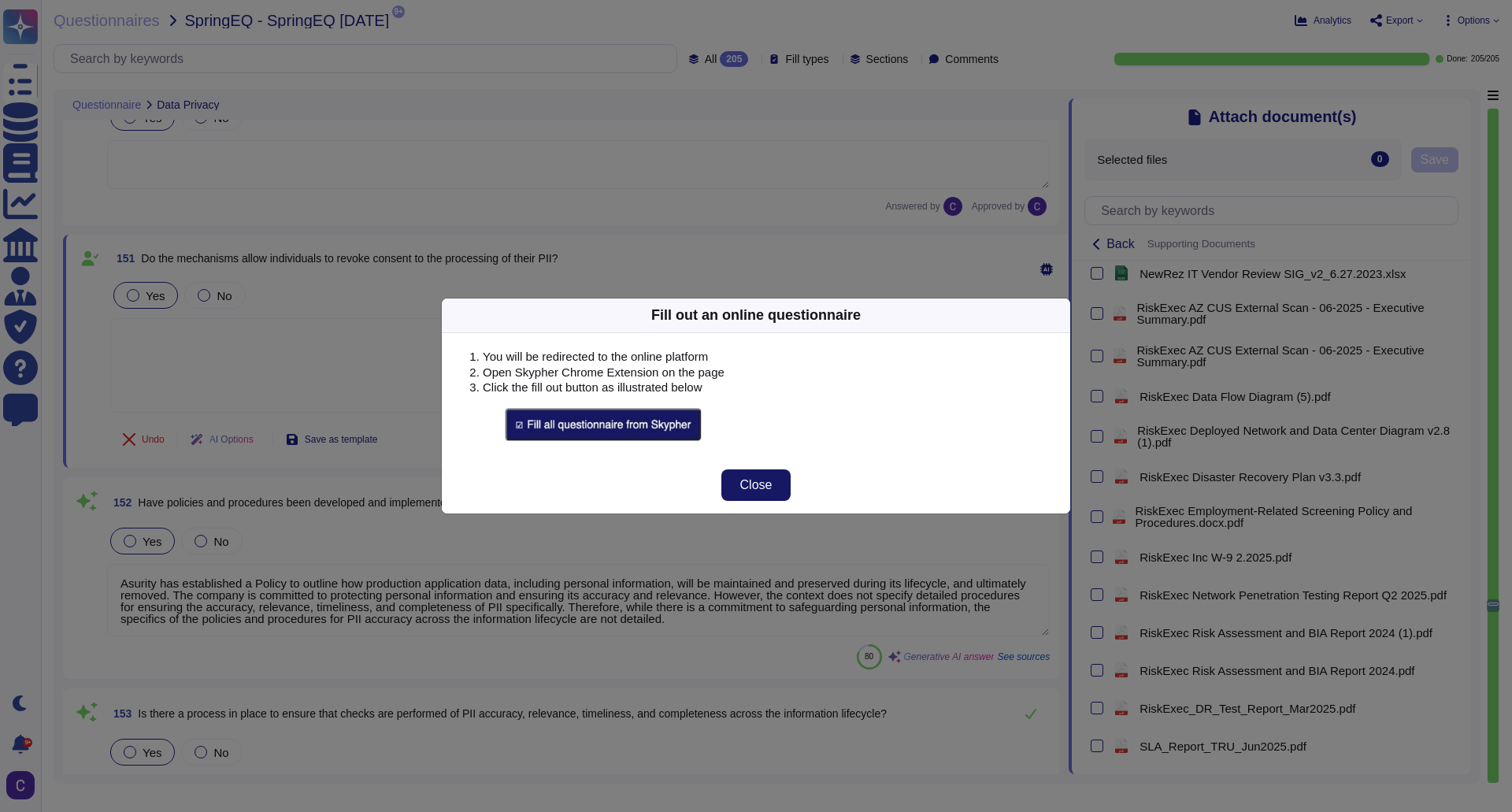
click at [753, 485] on span "Close" at bounding box center [756, 485] width 32 height 12
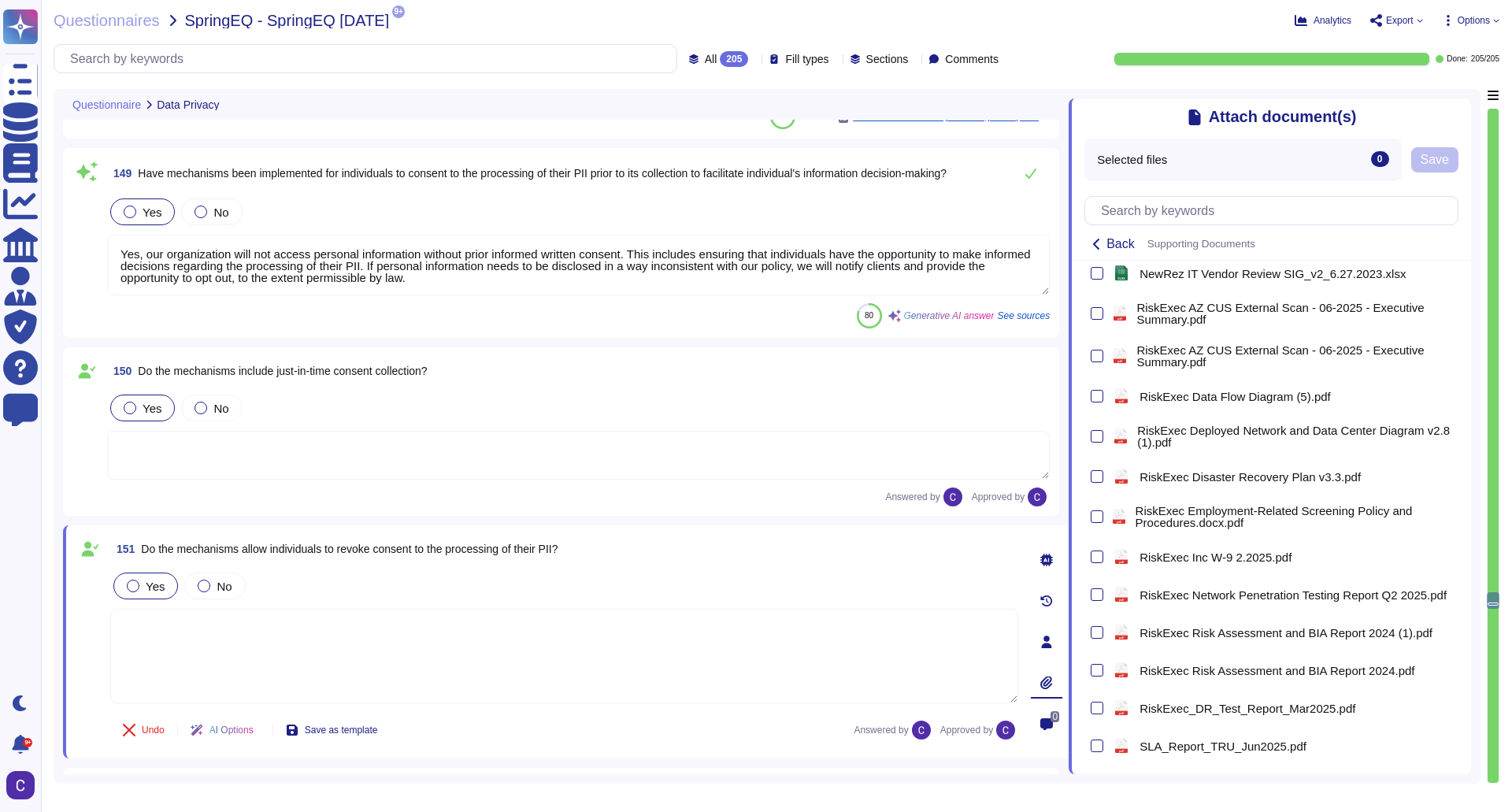
type textarea "Sensitive information is defined as PII which, when disclosed, could result in …"
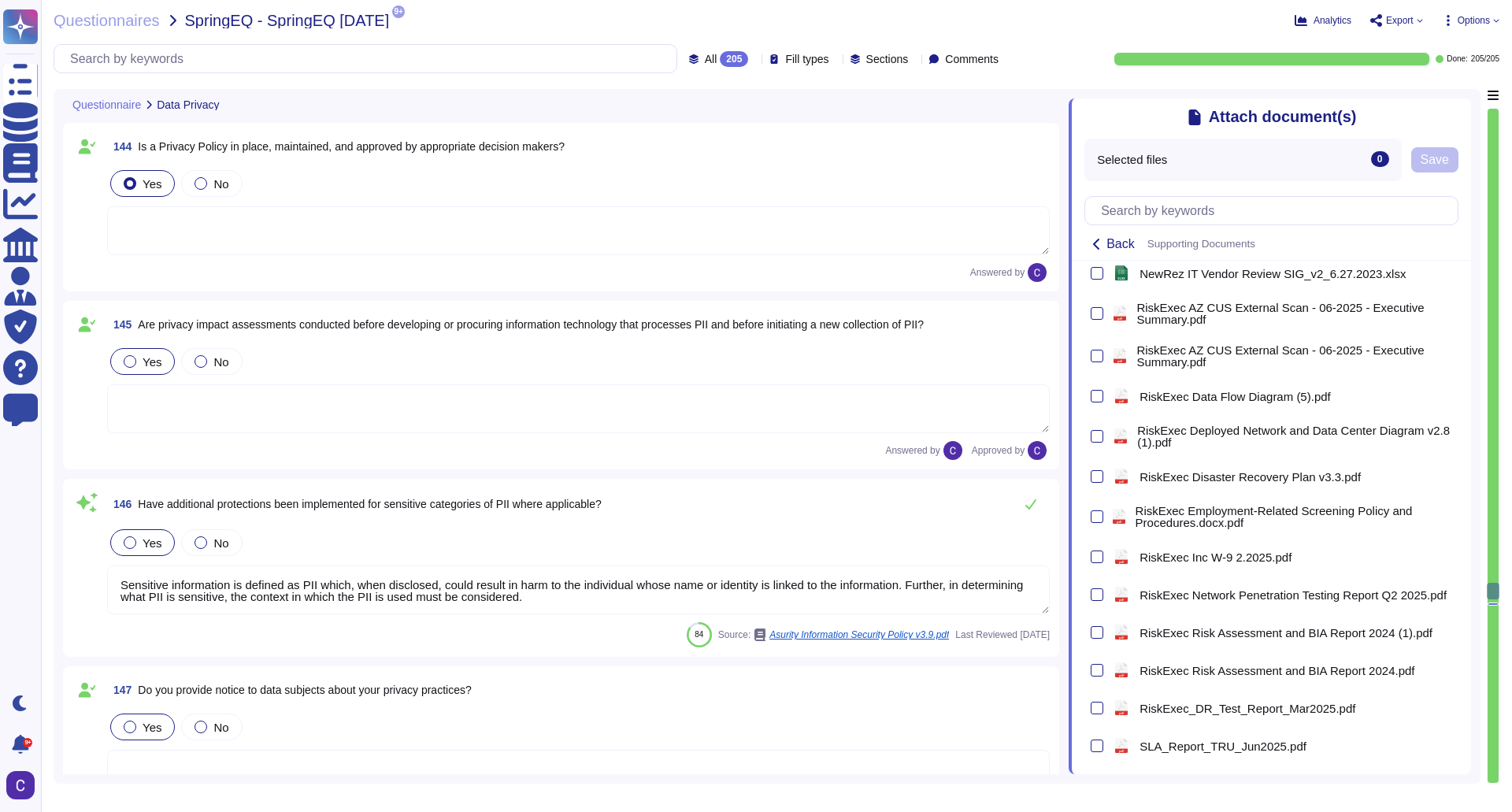
scroll to position [26645, 0]
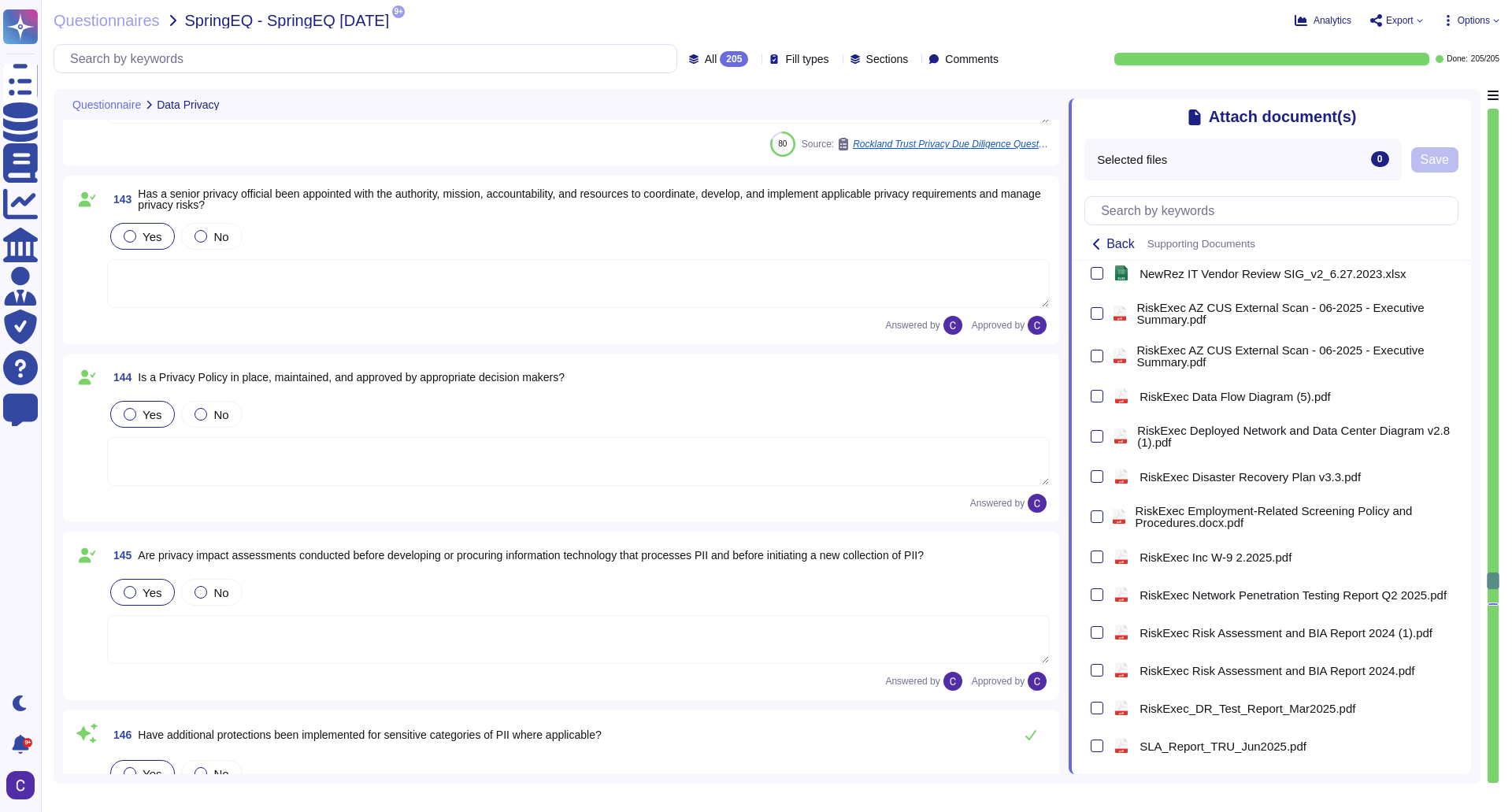
type textarea "Yes, the processes for system updates related to operating system (OS) patching…"
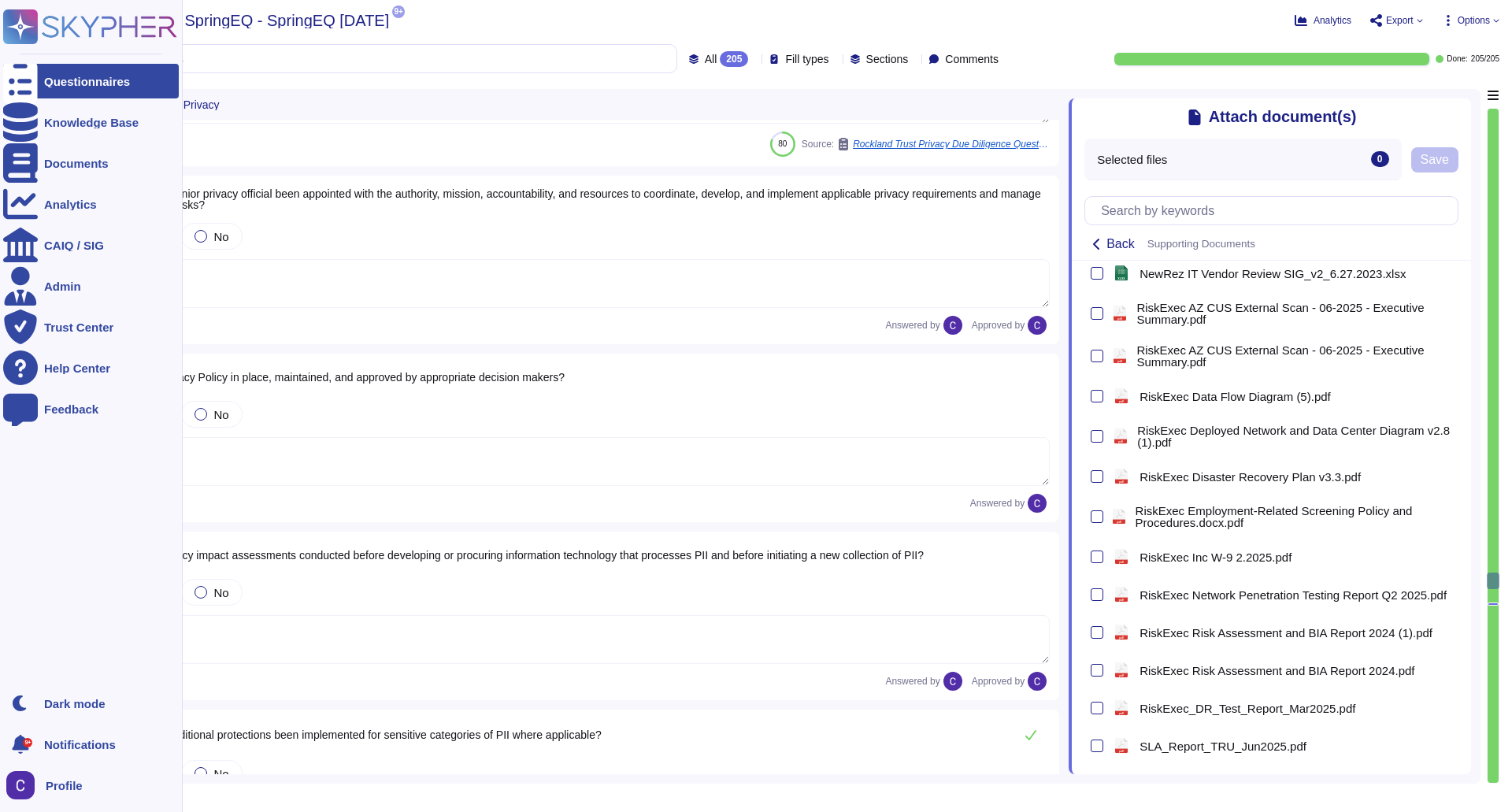
click at [17, 83] on icon at bounding box center [21, 81] width 35 height 46
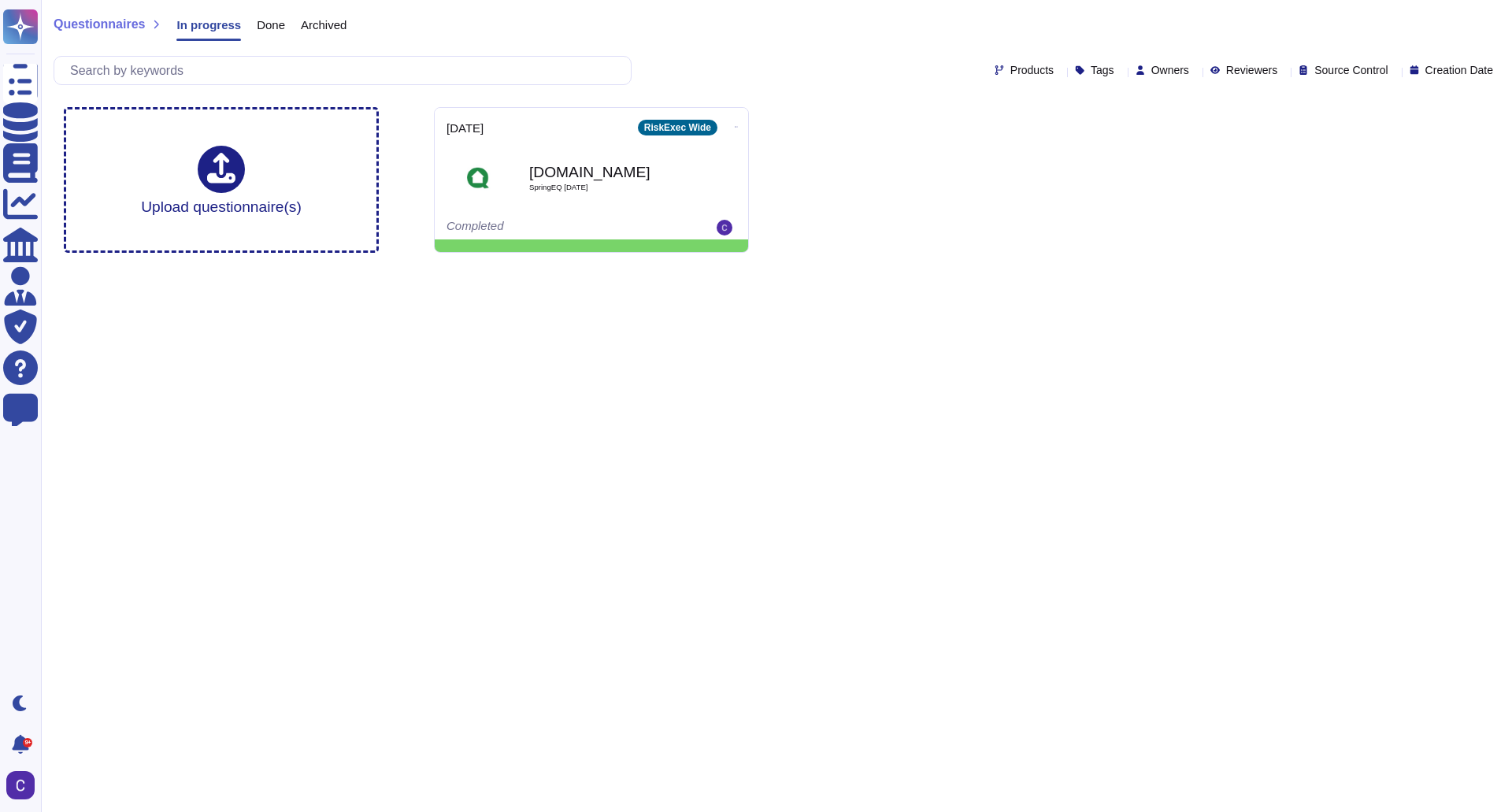
click at [258, 23] on span "Done" at bounding box center [270, 25] width 29 height 12
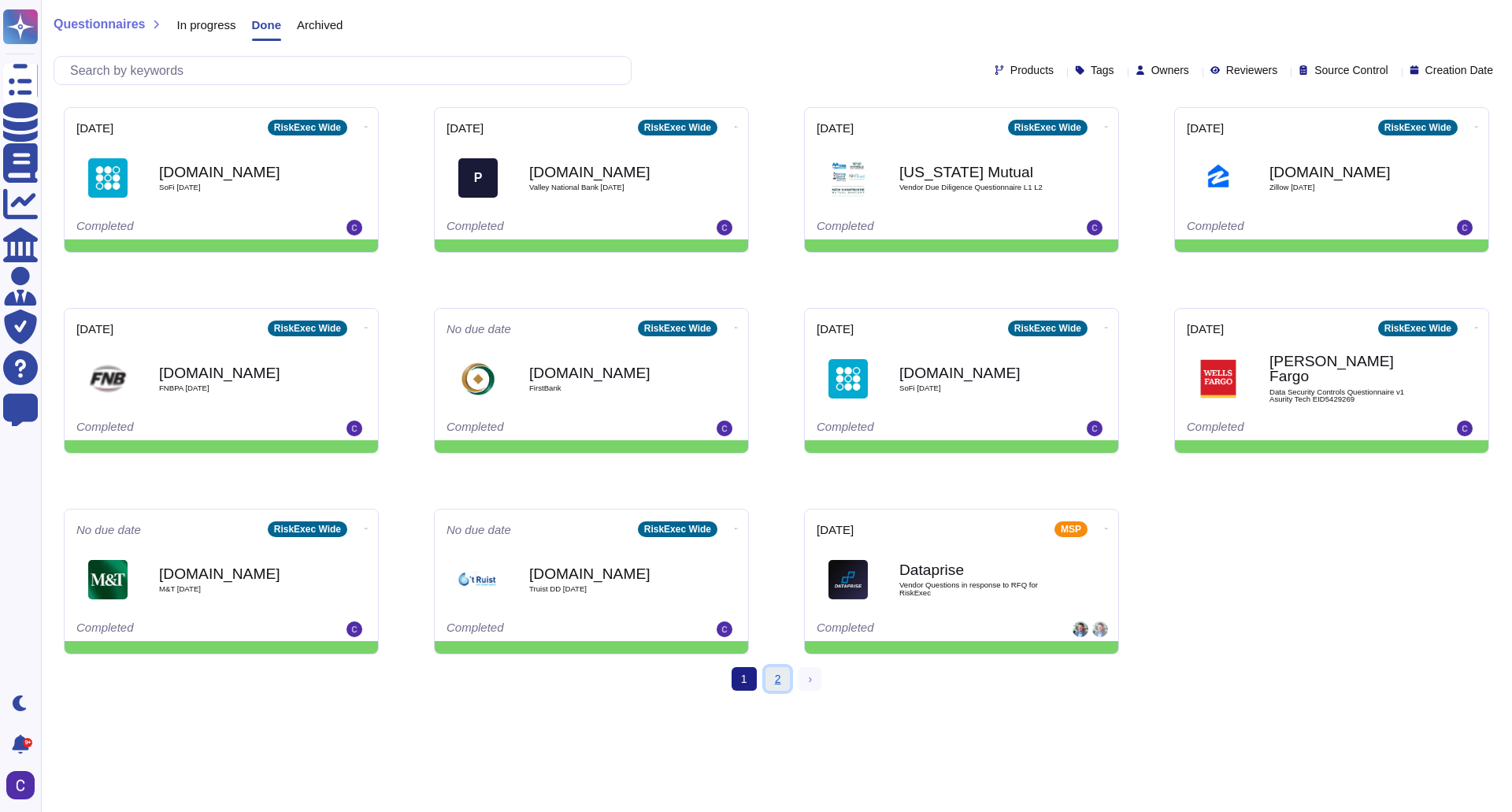
click at [775, 683] on link "2" at bounding box center [777, 678] width 25 height 23
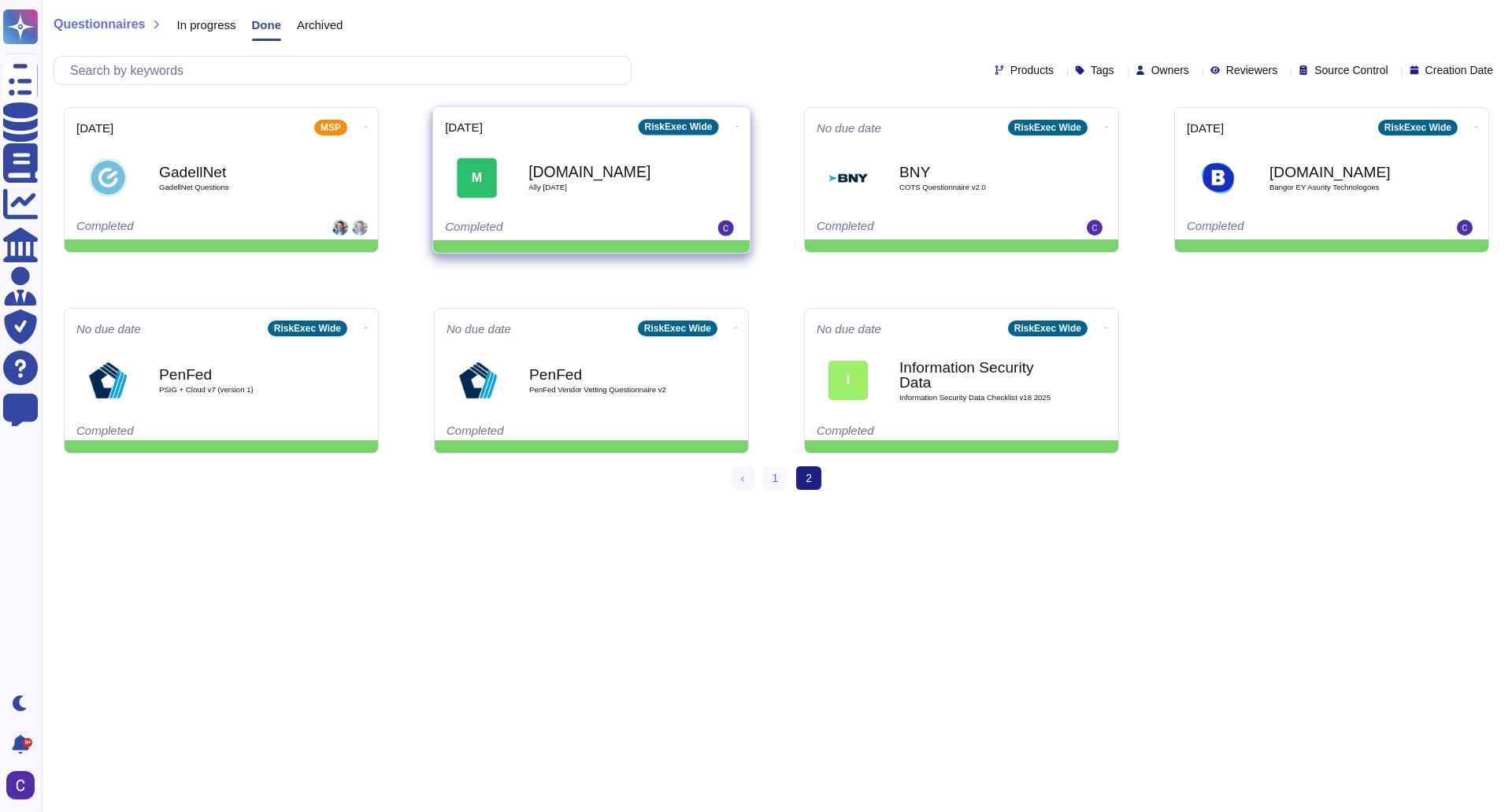
click at [548, 175] on b "[DOMAIN_NAME]" at bounding box center [608, 170] width 159 height 15
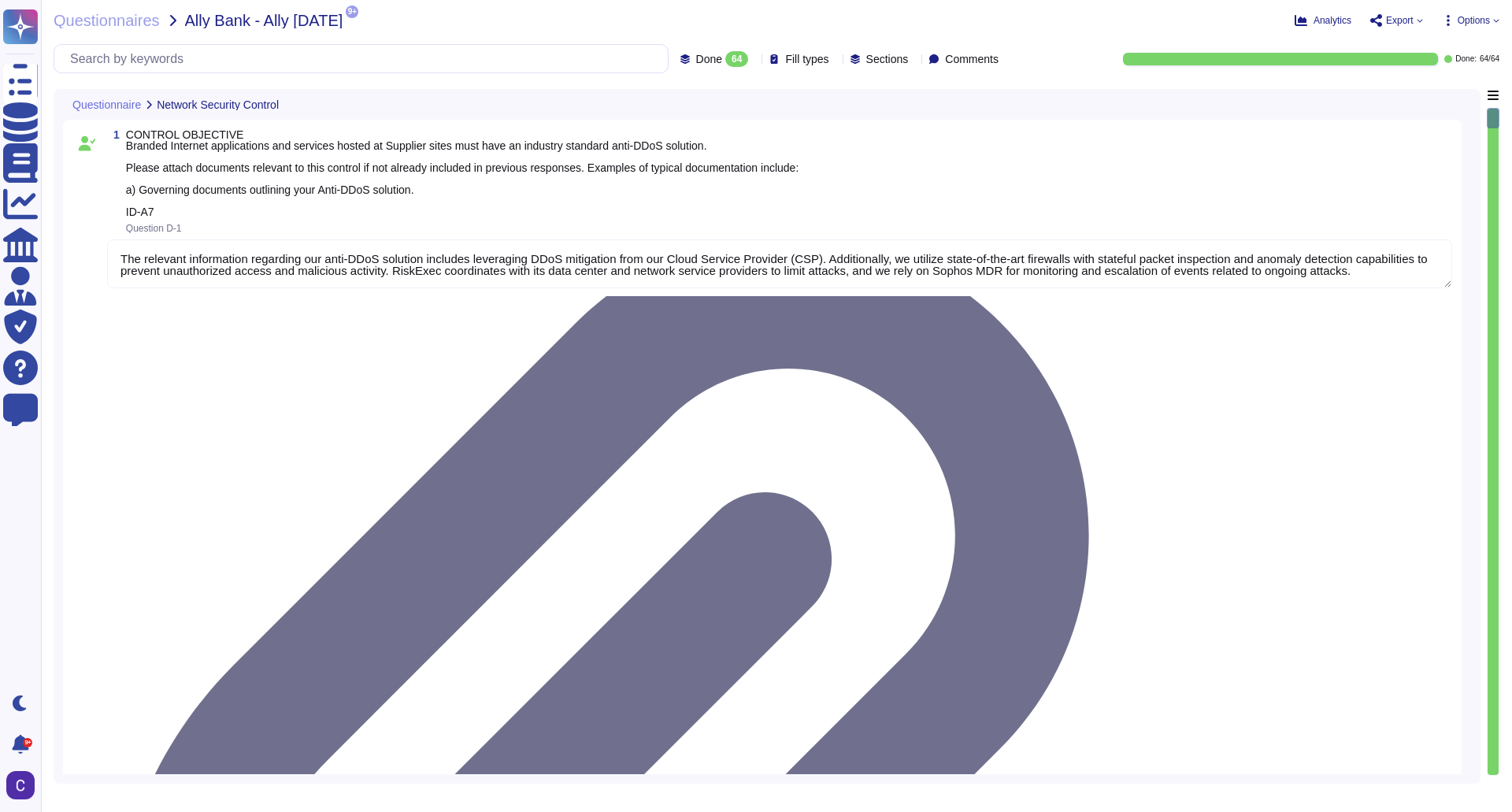
type textarea "The relevant information regarding our anti-DDoS solution includes leveraging D…"
type textarea "The investigation process for detected events involves several key components: …"
type textarea "The process for determining the impact of incidents involves several key steps …"
click at [1481, 18] on span "Options" at bounding box center [1474, 20] width 32 height 10
click at [516, 5] on div "Questionnaires Ally Bank - Ally [DATE] 9+ pdf Asurity Incident Response v3.0.pd…" at bounding box center [776, 406] width 1471 height 812
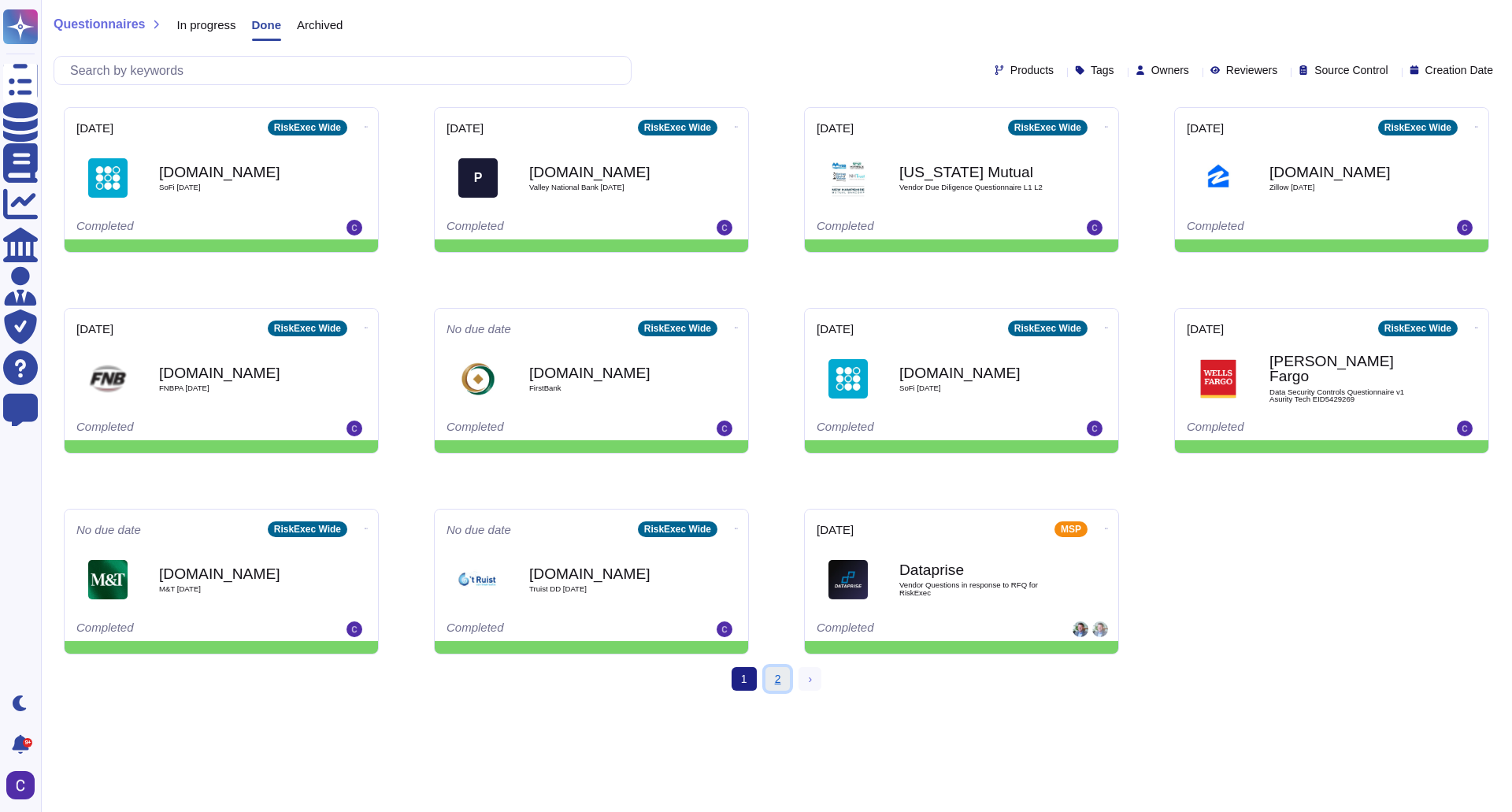
click at [783, 678] on link "2" at bounding box center [777, 678] width 25 height 23
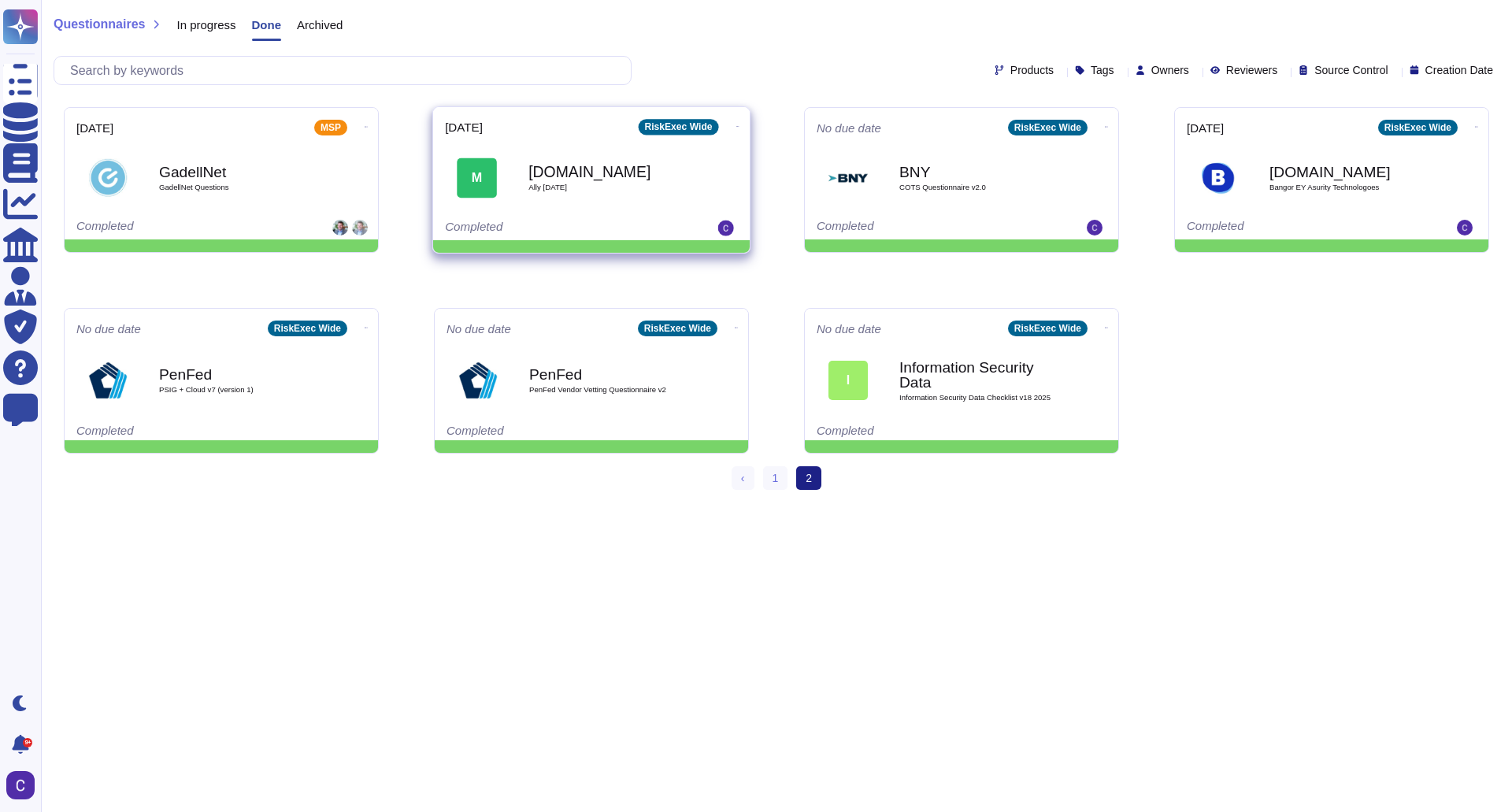
click at [736, 124] on icon at bounding box center [738, 126] width 3 height 4
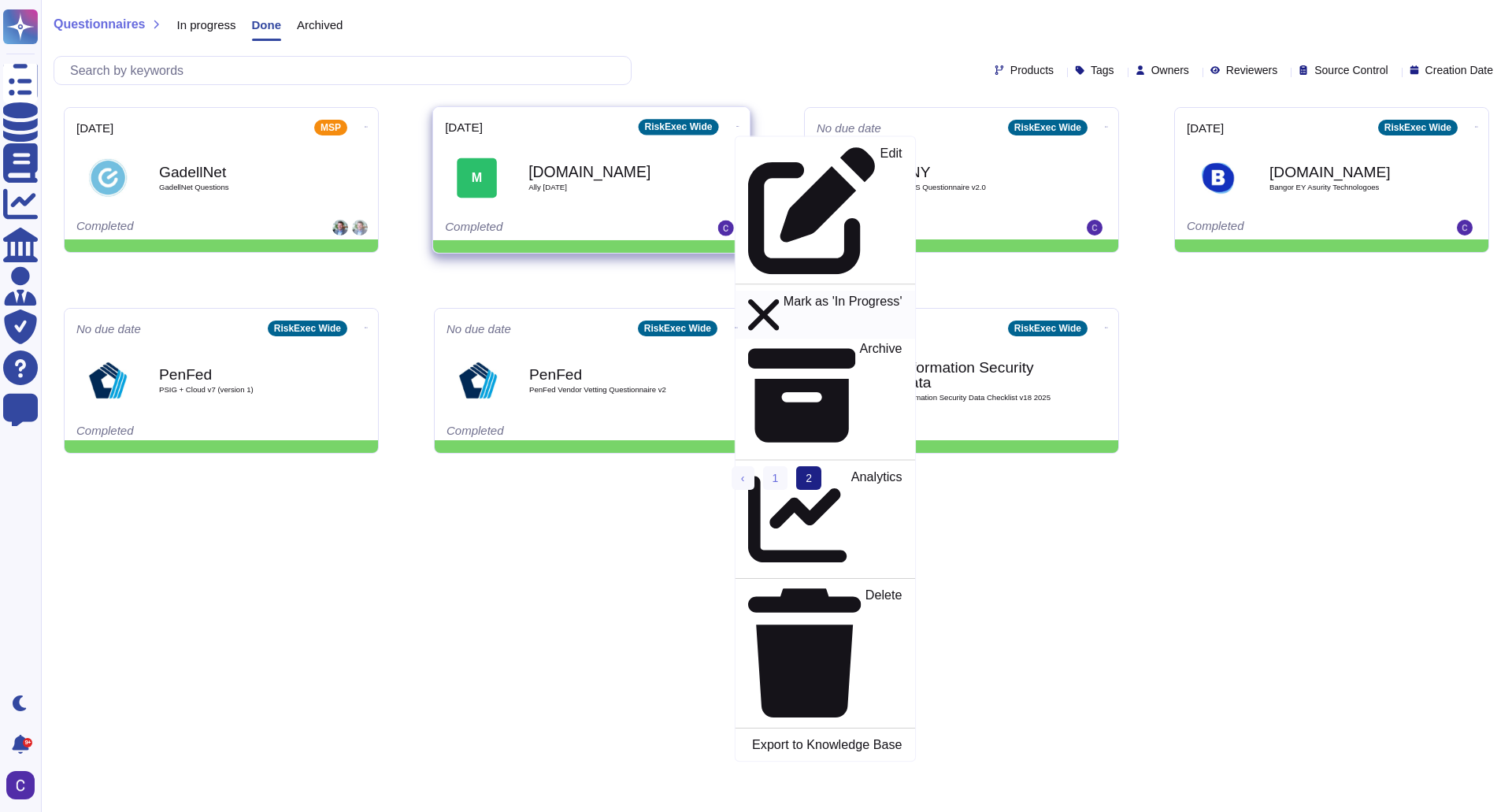
click at [783, 295] on p "Mark as 'In Progress'" at bounding box center [843, 315] width 119 height 41
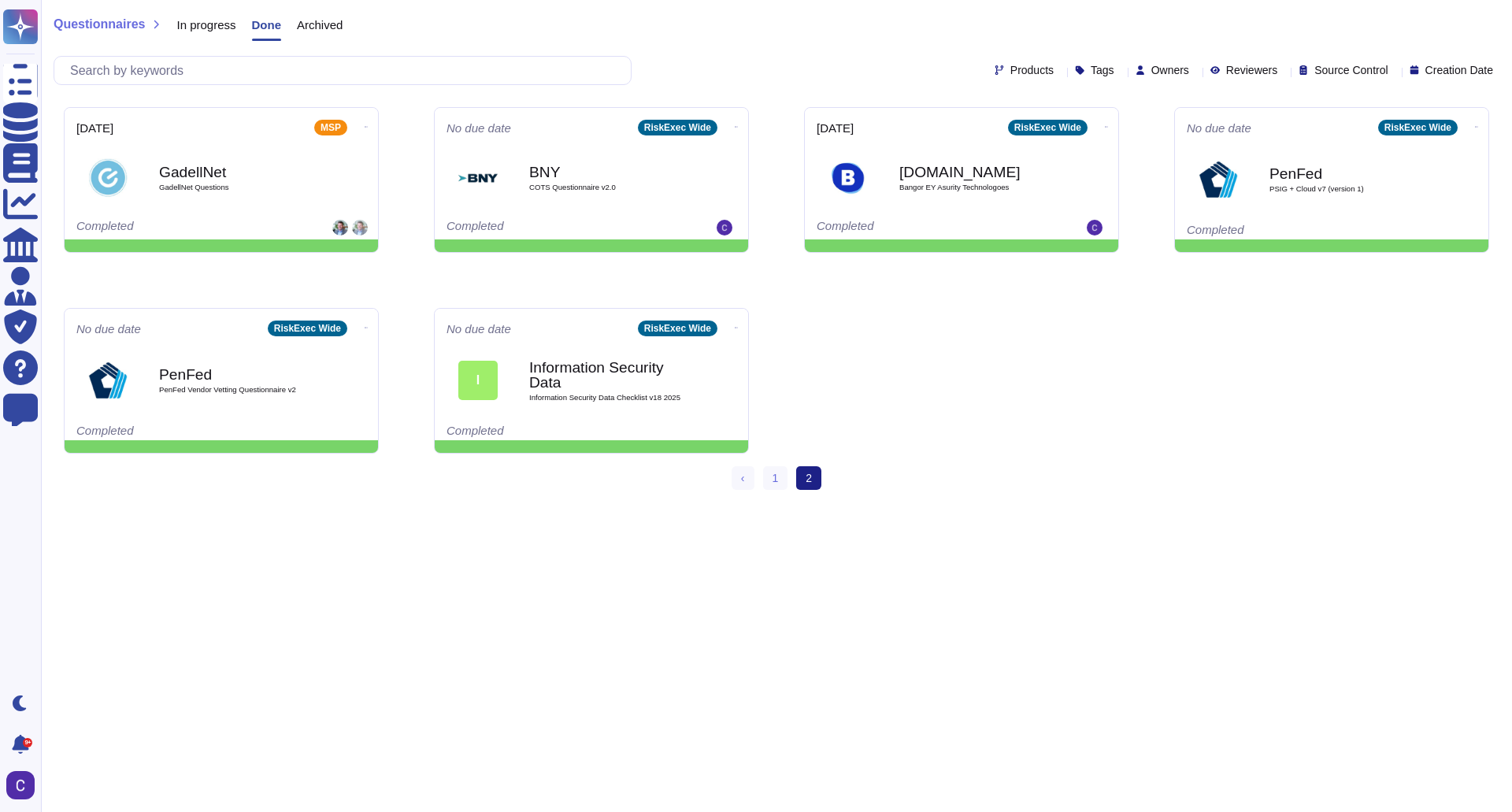
click at [202, 21] on span "In progress" at bounding box center [206, 25] width 59 height 12
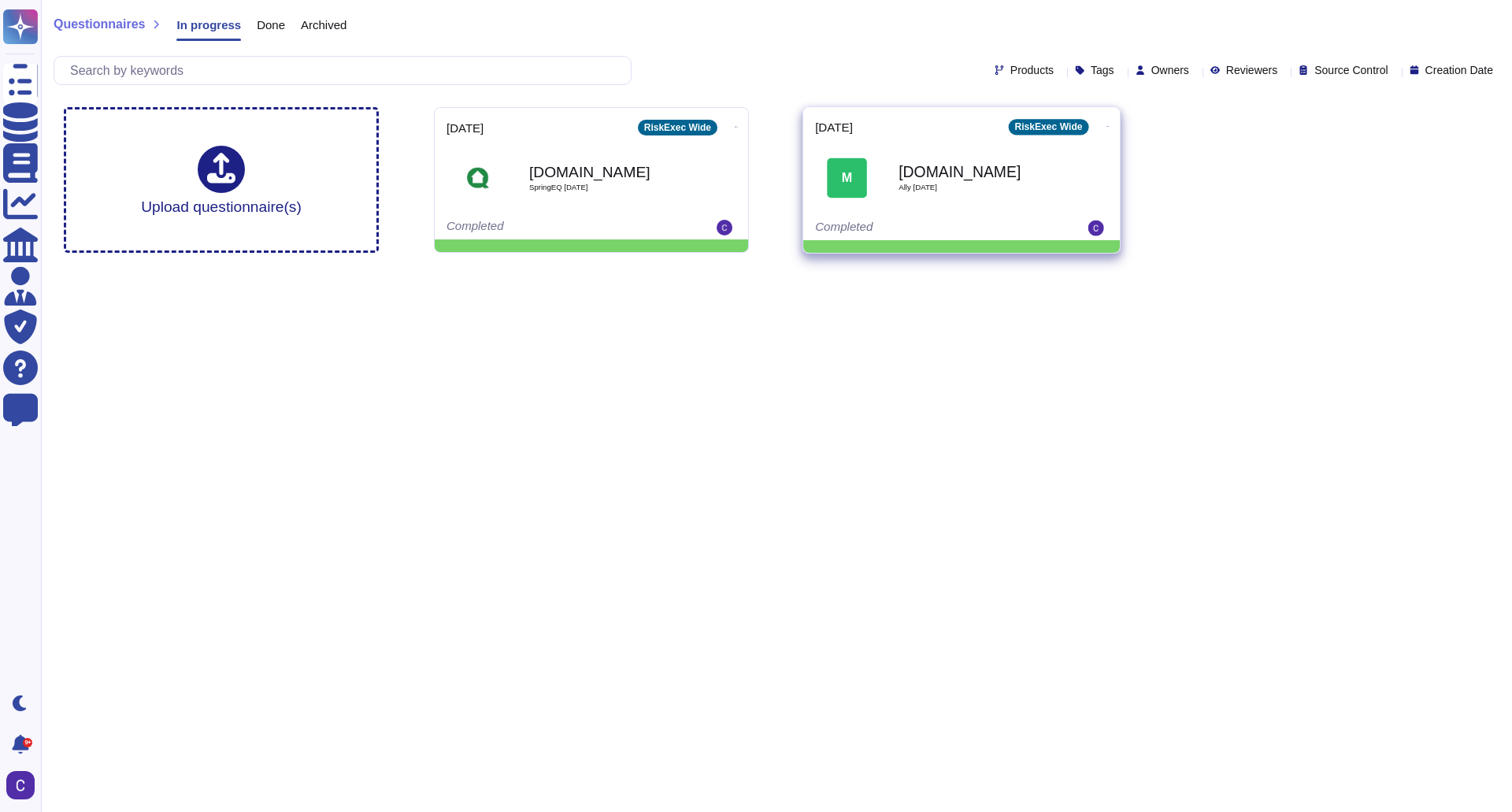
click at [963, 196] on div "[DOMAIN_NAME] Ally [DATE]" at bounding box center [977, 177] width 159 height 63
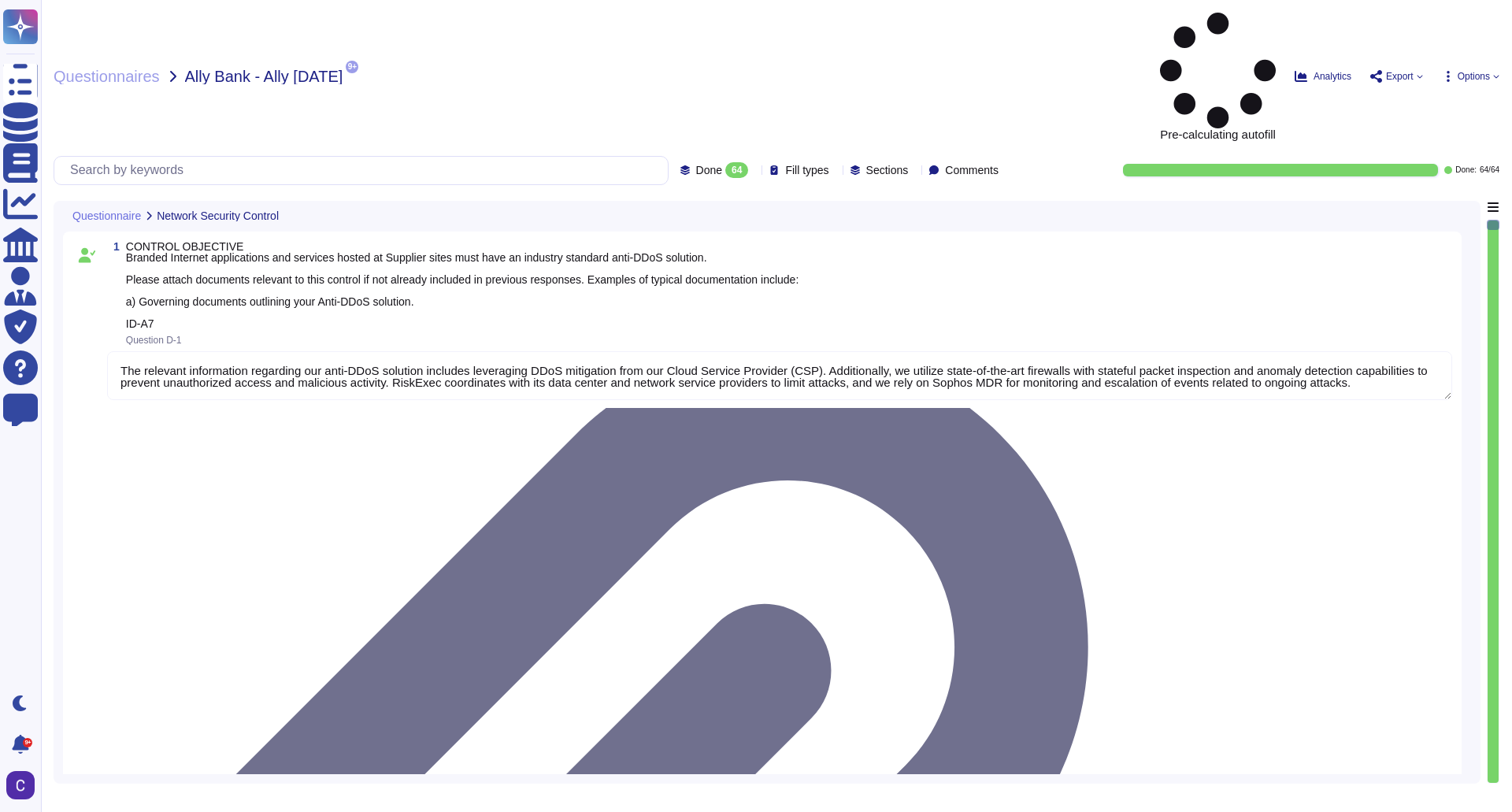
type textarea "The relevant information regarding our anti-DDoS solution includes leveraging D…"
type textarea "The investigation process for detected events involves several key components: …"
type textarea "The process for determining the impact of incidents involves several key steps …"
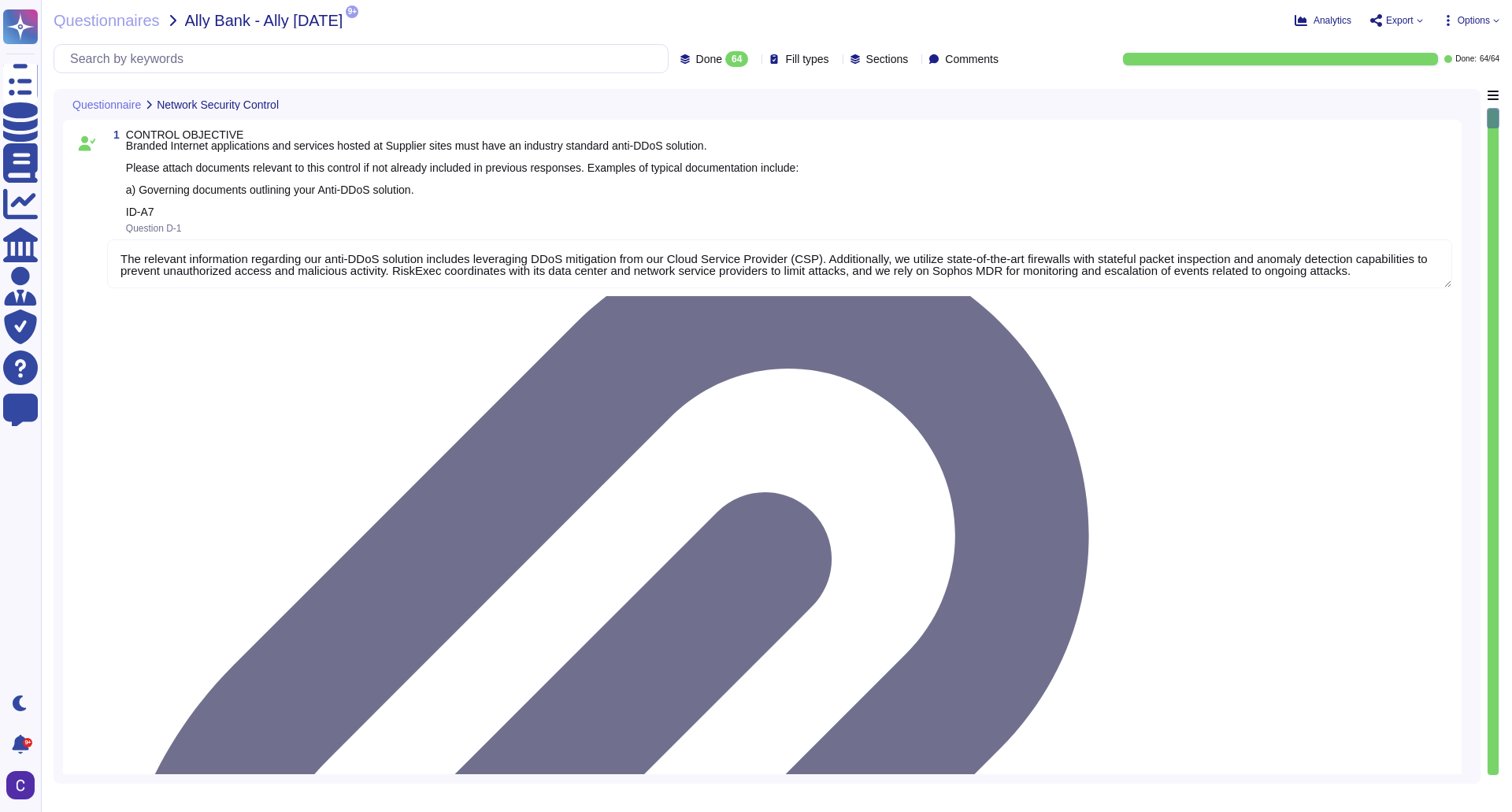
click at [1483, 23] on span "Options" at bounding box center [1474, 20] width 32 height 10
click at [1415, 23] on span "Export" at bounding box center [1396, 20] width 53 height 12
click at [1122, 181] on div "1 CONTROL OBJECTIVE Branded Internet applications and services hosted at Suppli…" at bounding box center [779, 182] width 1345 height 104
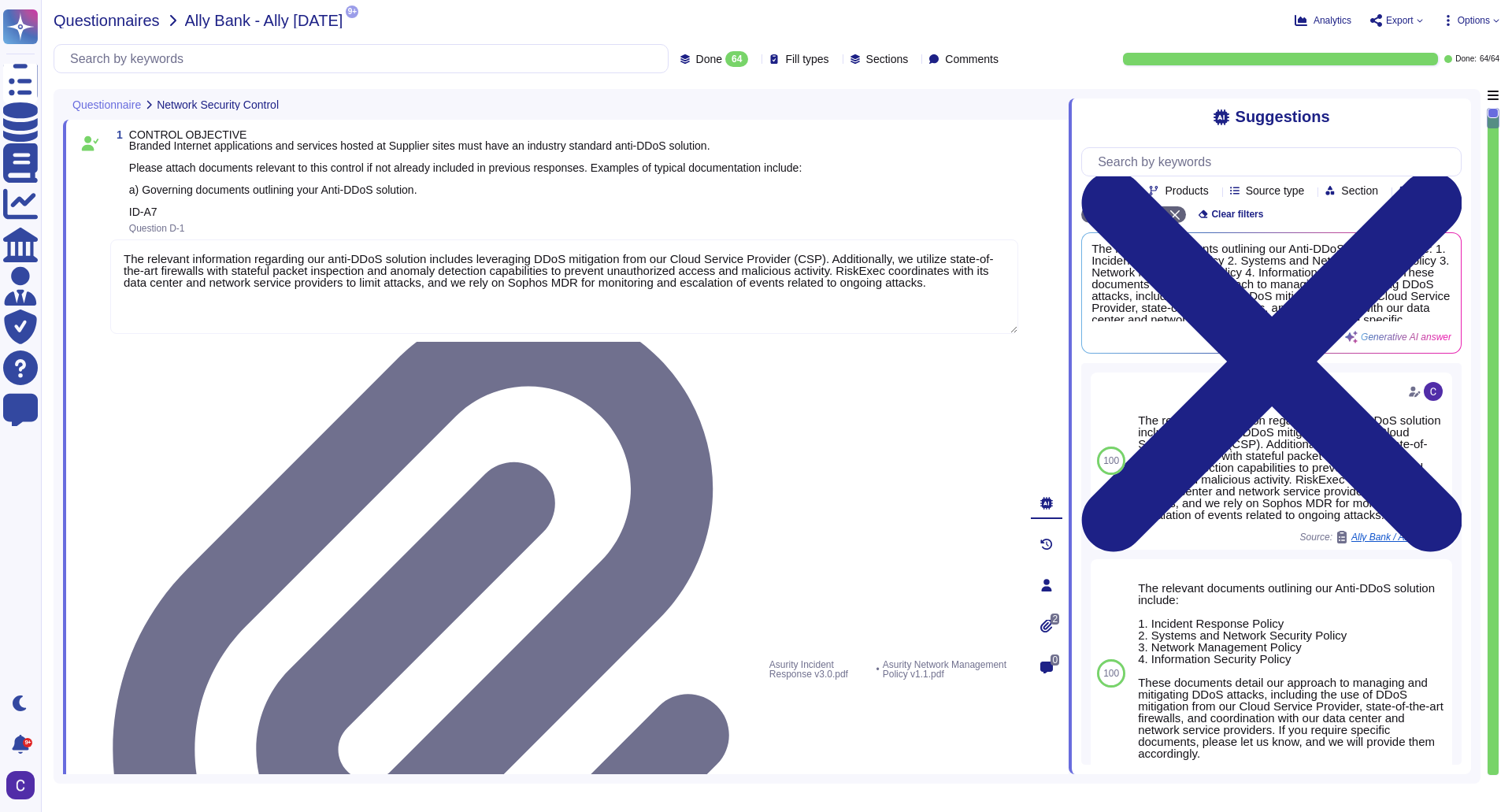
click at [111, 21] on span "Questionnaires" at bounding box center [107, 20] width 106 height 16
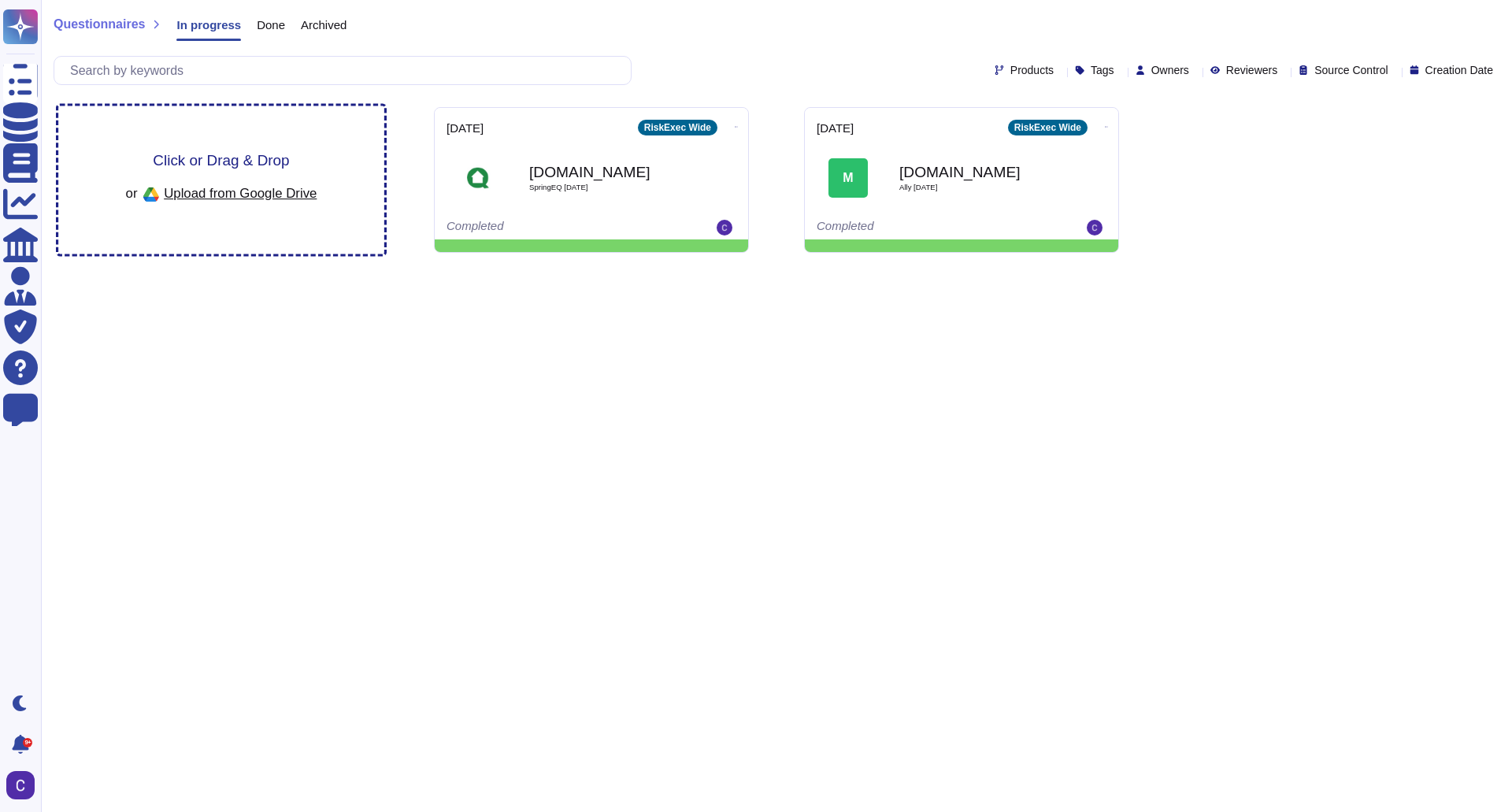
click at [187, 168] on span "Click or Drag & Drop" at bounding box center [221, 160] width 137 height 15
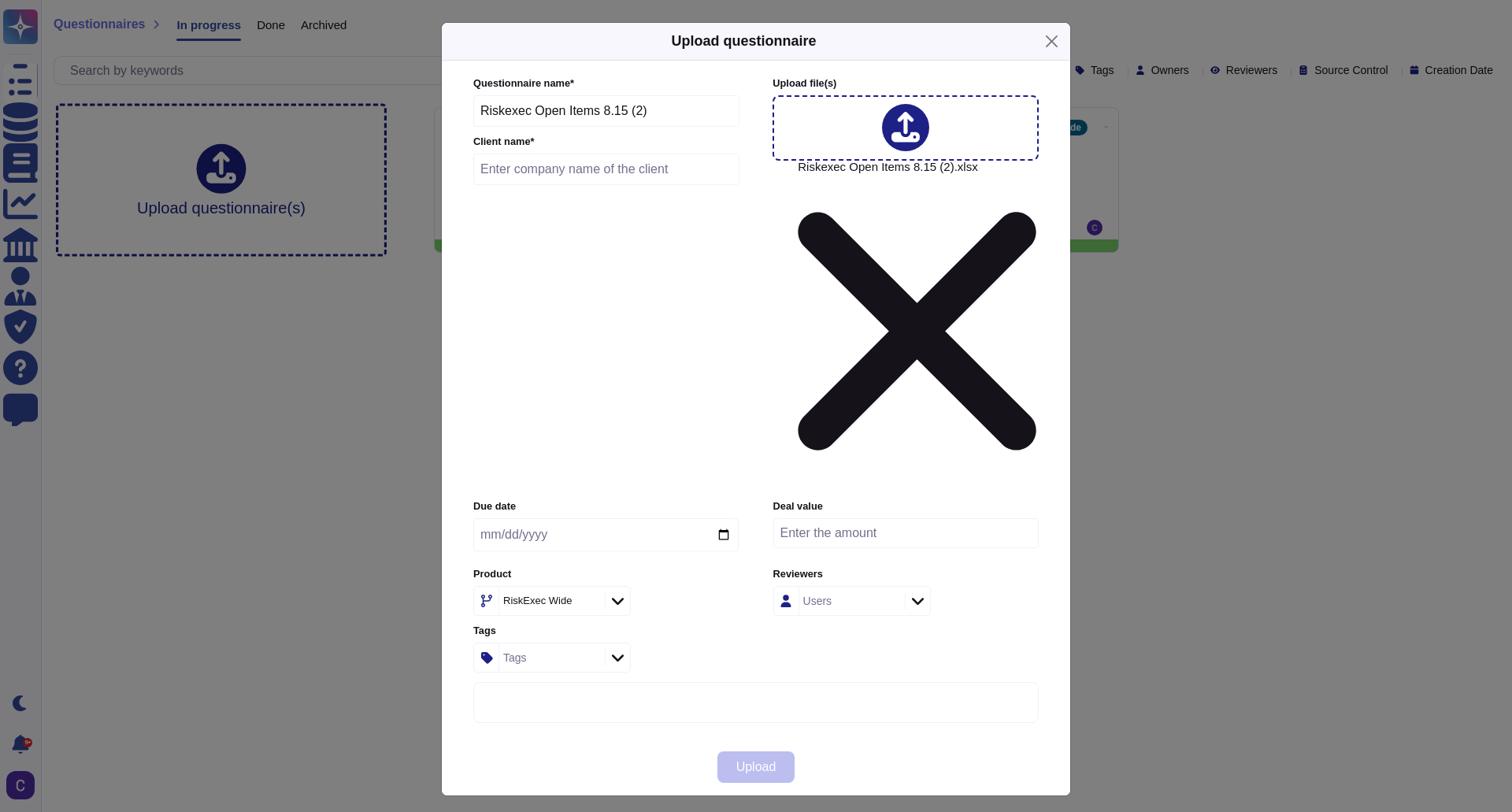
click at [638, 185] on input "text" at bounding box center [606, 170] width 266 height 31
click at [1052, 54] on button "Close" at bounding box center [1052, 42] width 24 height 24
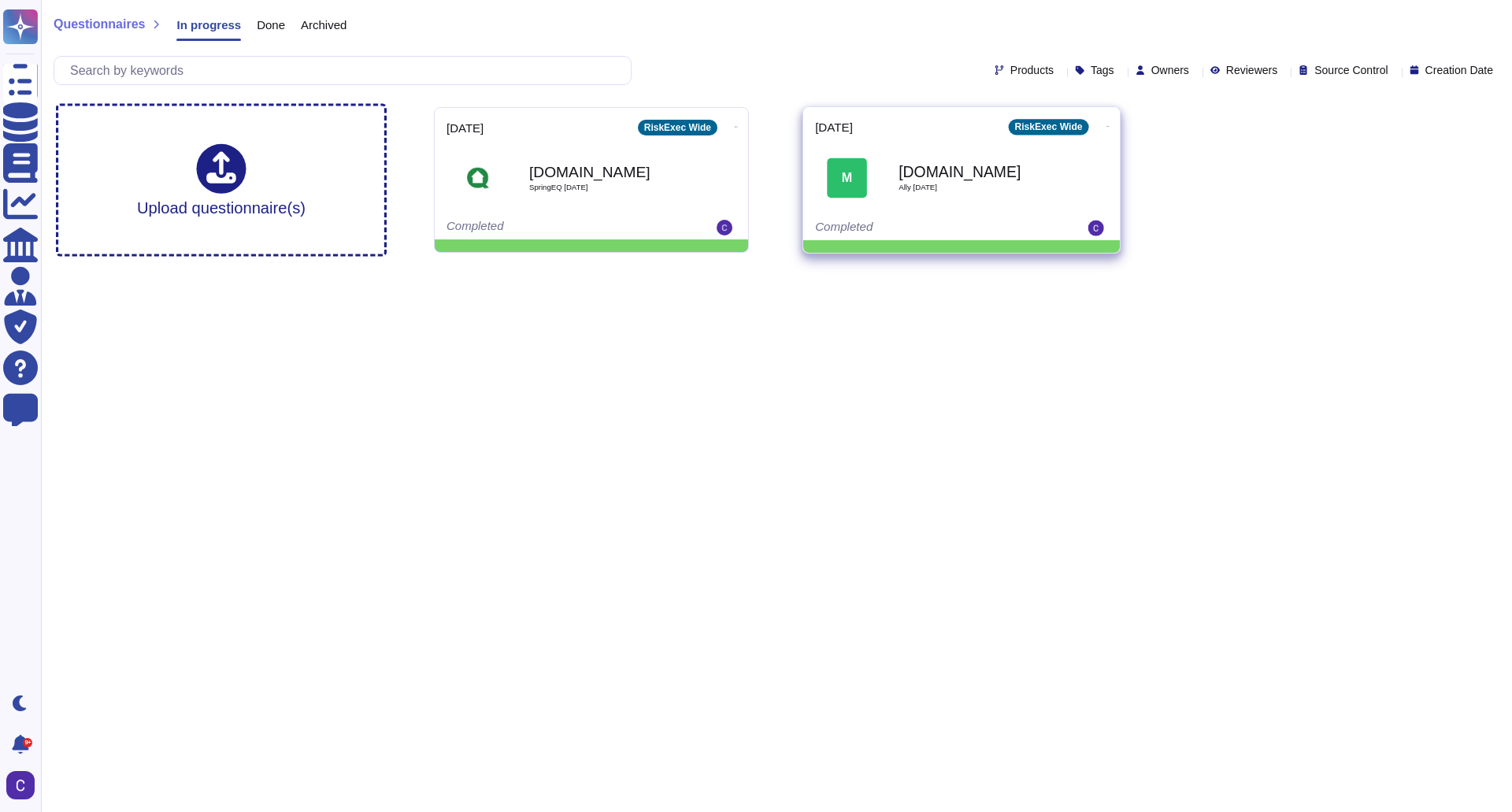
click at [1107, 124] on icon at bounding box center [1109, 126] width 3 height 4
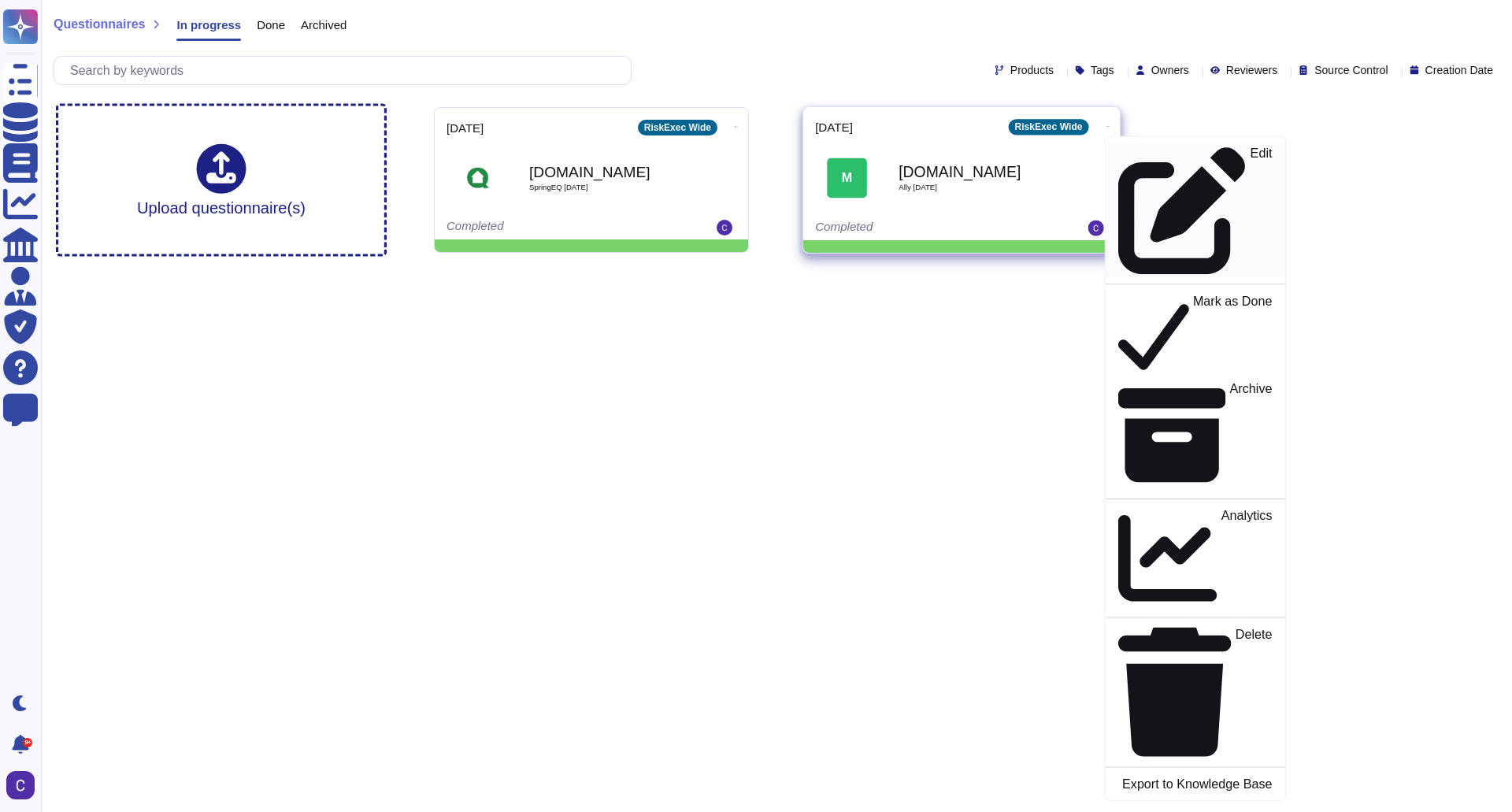
click at [1250, 148] on p "Edit" at bounding box center [1261, 210] width 22 height 128
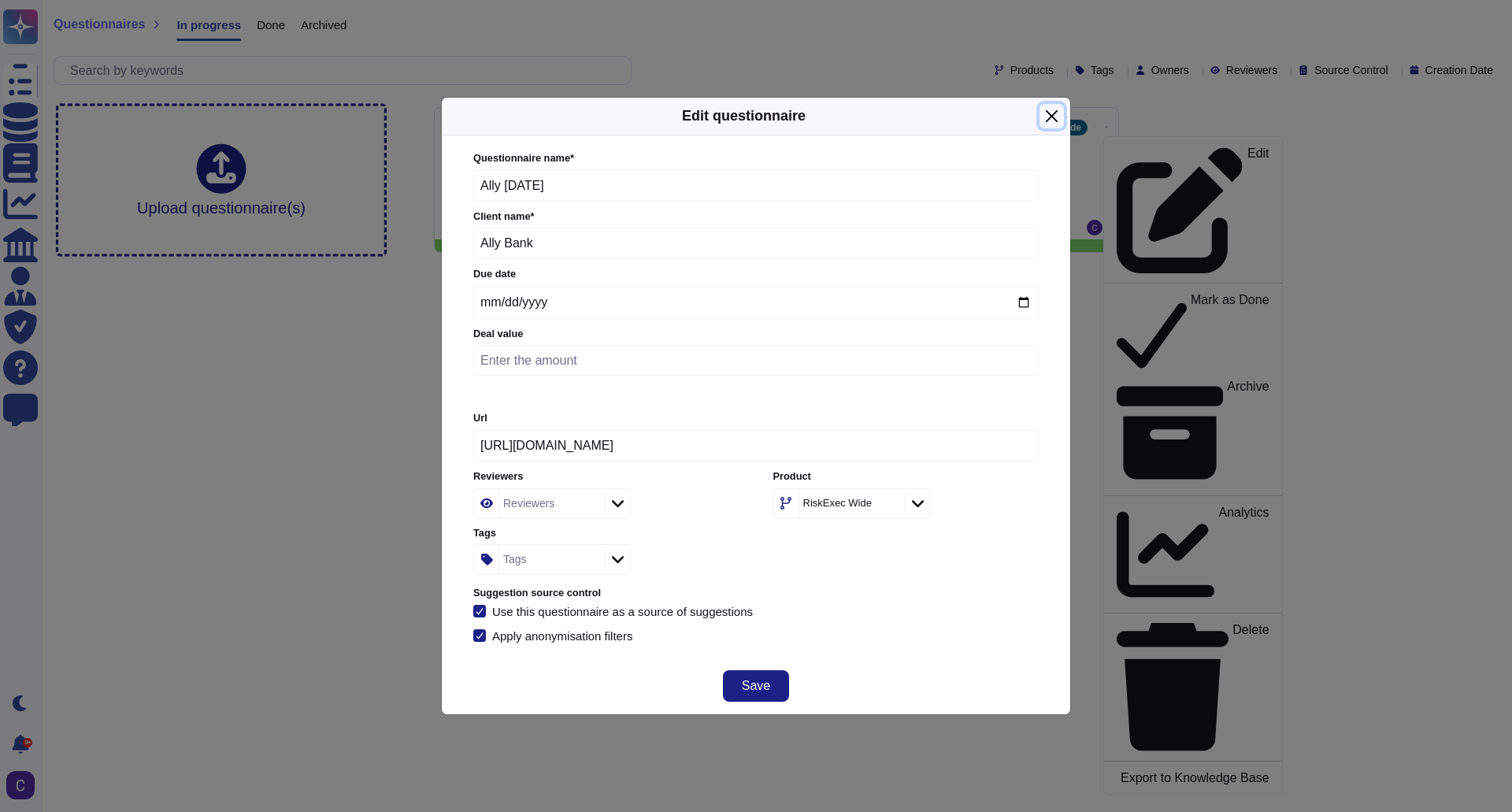
click at [1052, 113] on button "Close" at bounding box center [1052, 116] width 24 height 24
